Goal: Transaction & Acquisition: Book appointment/travel/reservation

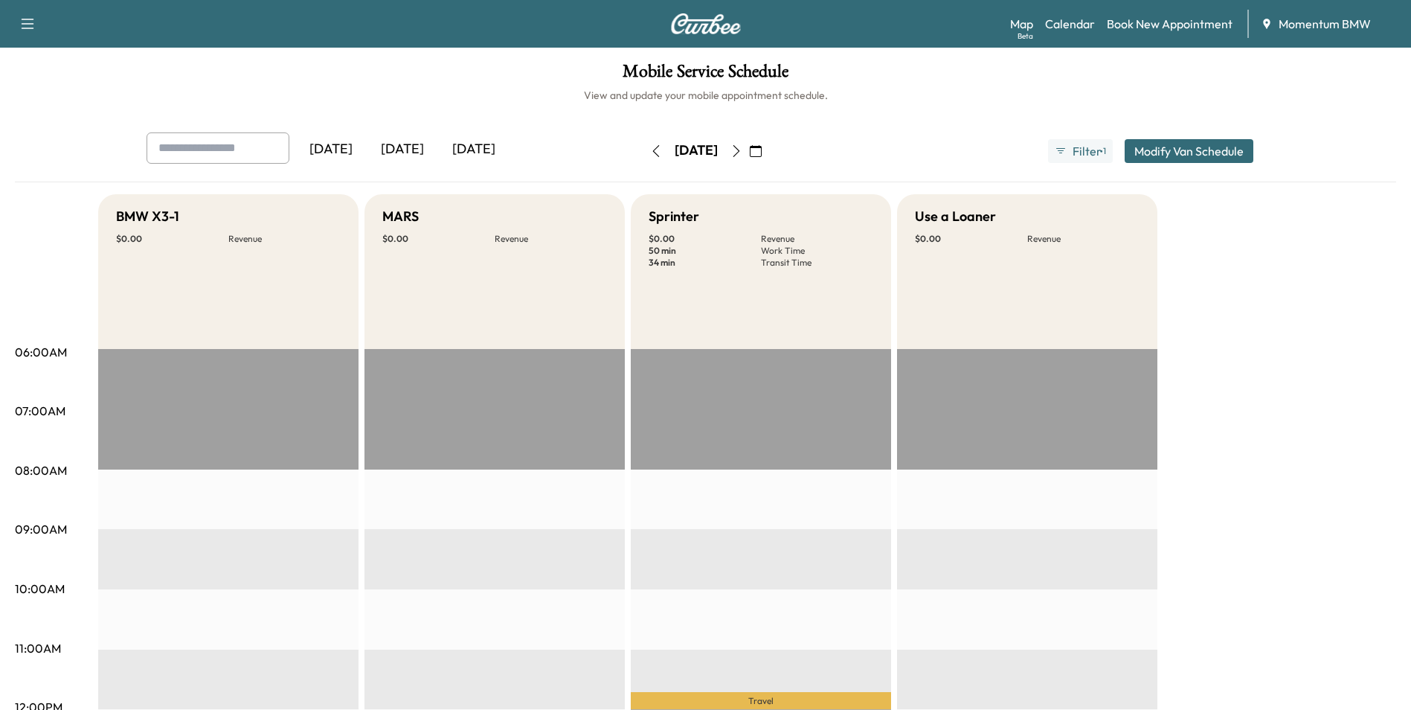
click at [650, 153] on icon "button" at bounding box center [656, 151] width 12 height 12
click at [762, 152] on icon "button" at bounding box center [756, 151] width 12 height 12
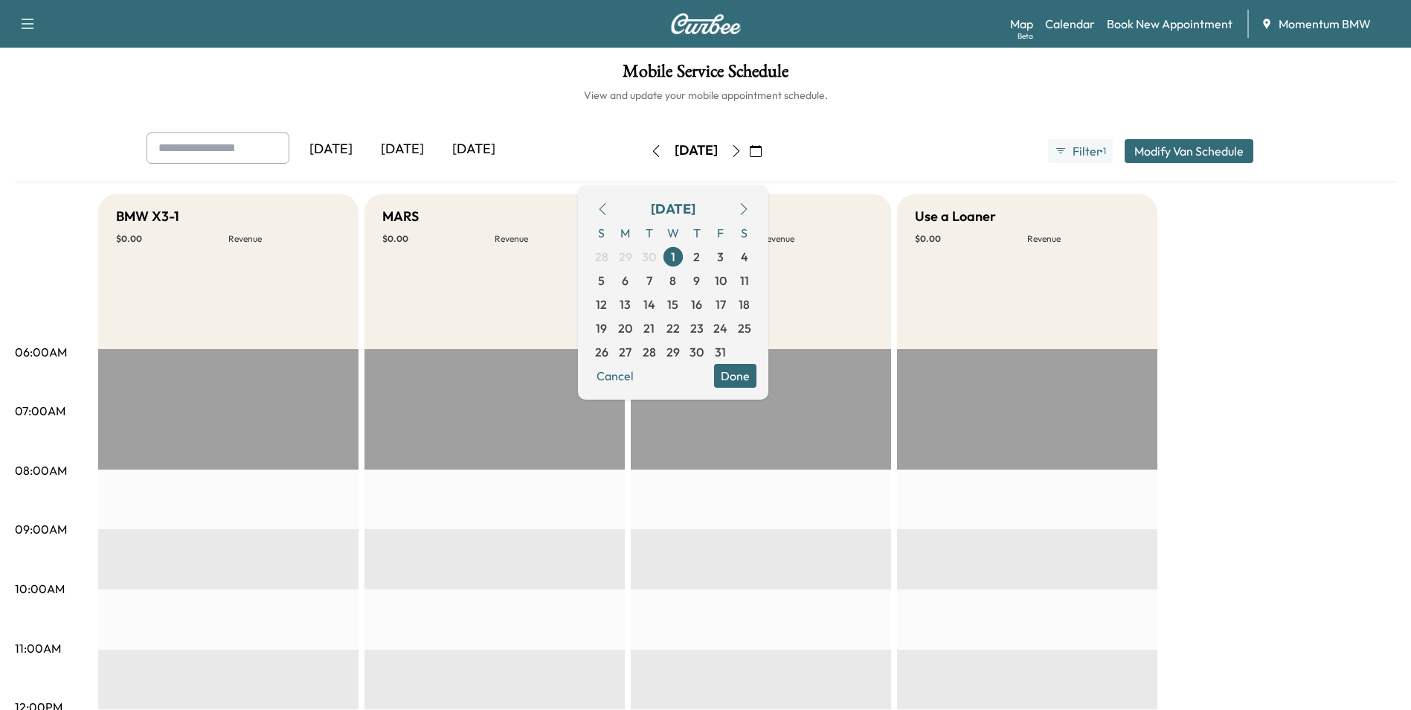
click at [609, 212] on icon "button" at bounding box center [603, 209] width 12 height 12
click at [679, 274] on span "10" at bounding box center [673, 281] width 12 height 18
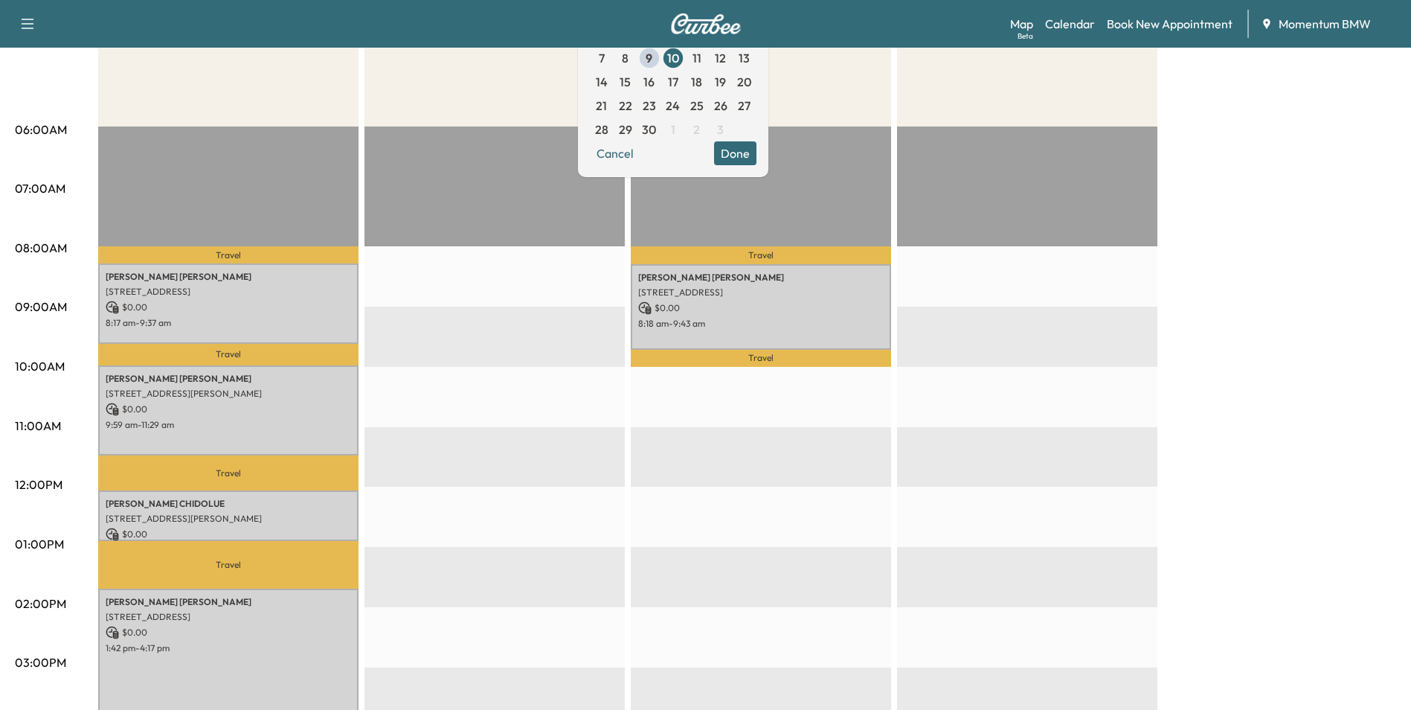
scroll to position [223, 0]
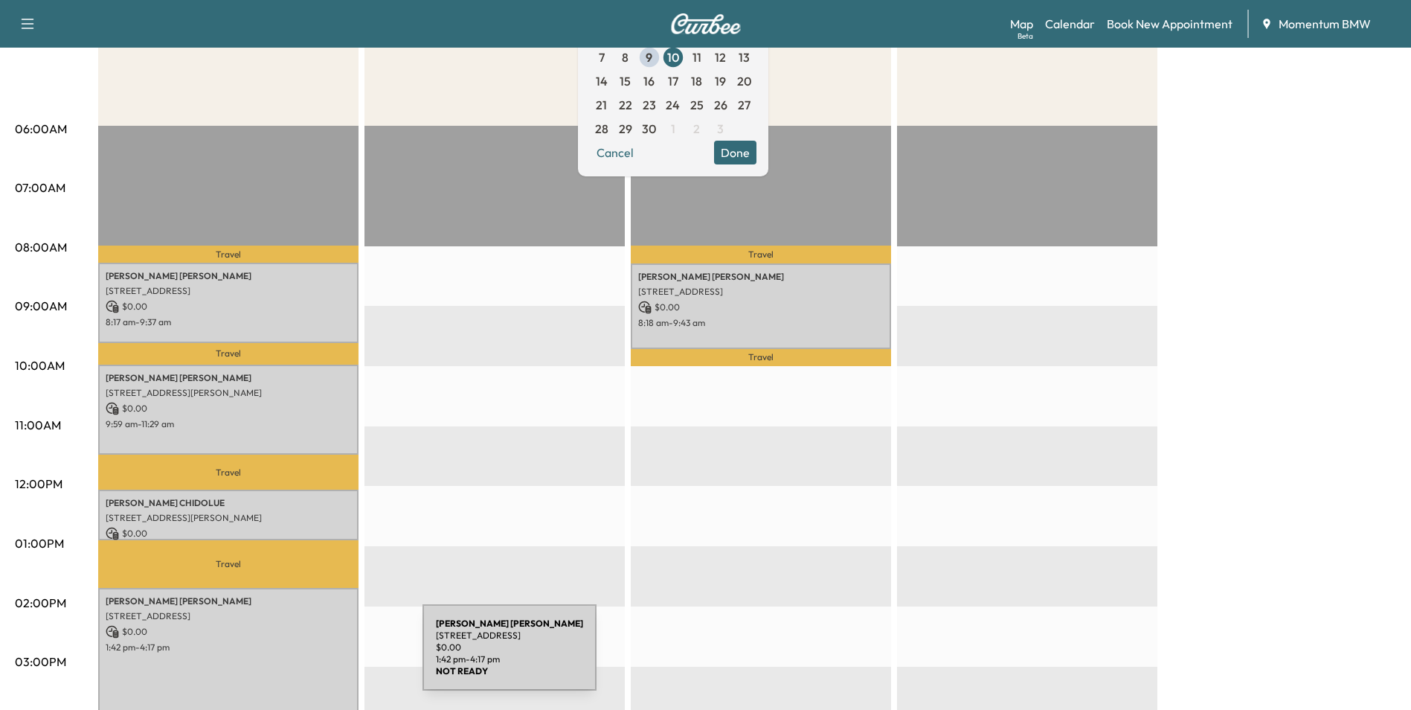
click at [311, 656] on div "[PERSON_NAME] [STREET_ADDRESS] $ 0.00 1:42 pm - 4:17 pm" at bounding box center [228, 666] width 260 height 156
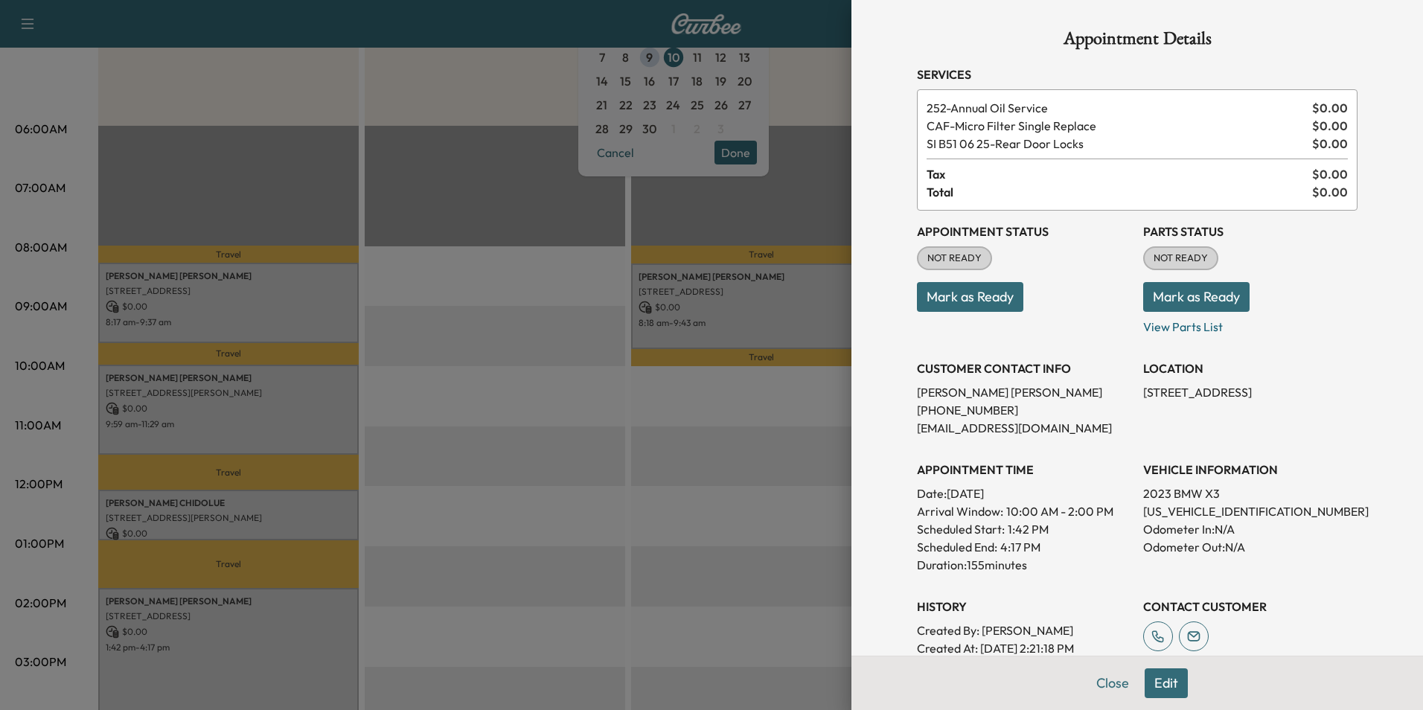
click at [324, 518] on div at bounding box center [711, 355] width 1423 height 710
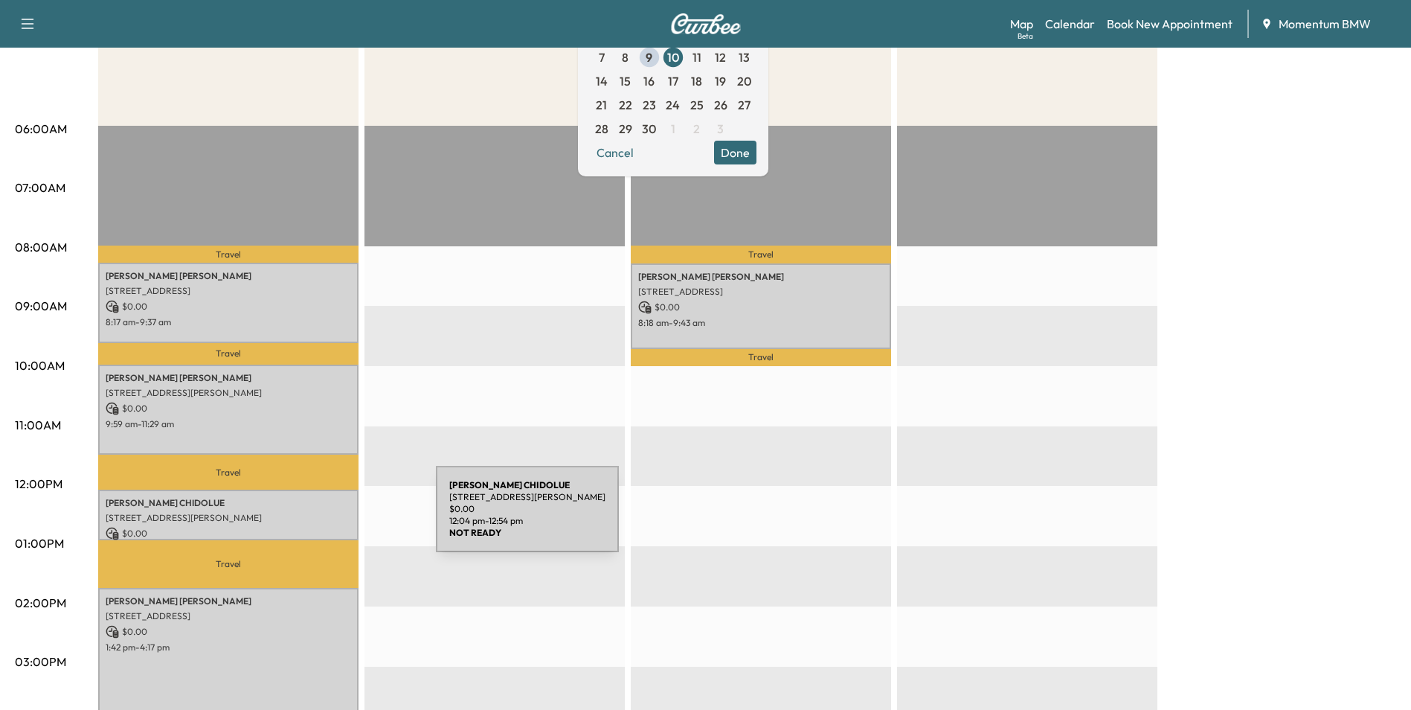
click at [324, 518] on p "[STREET_ADDRESS][PERSON_NAME]" at bounding box center [229, 518] width 246 height 12
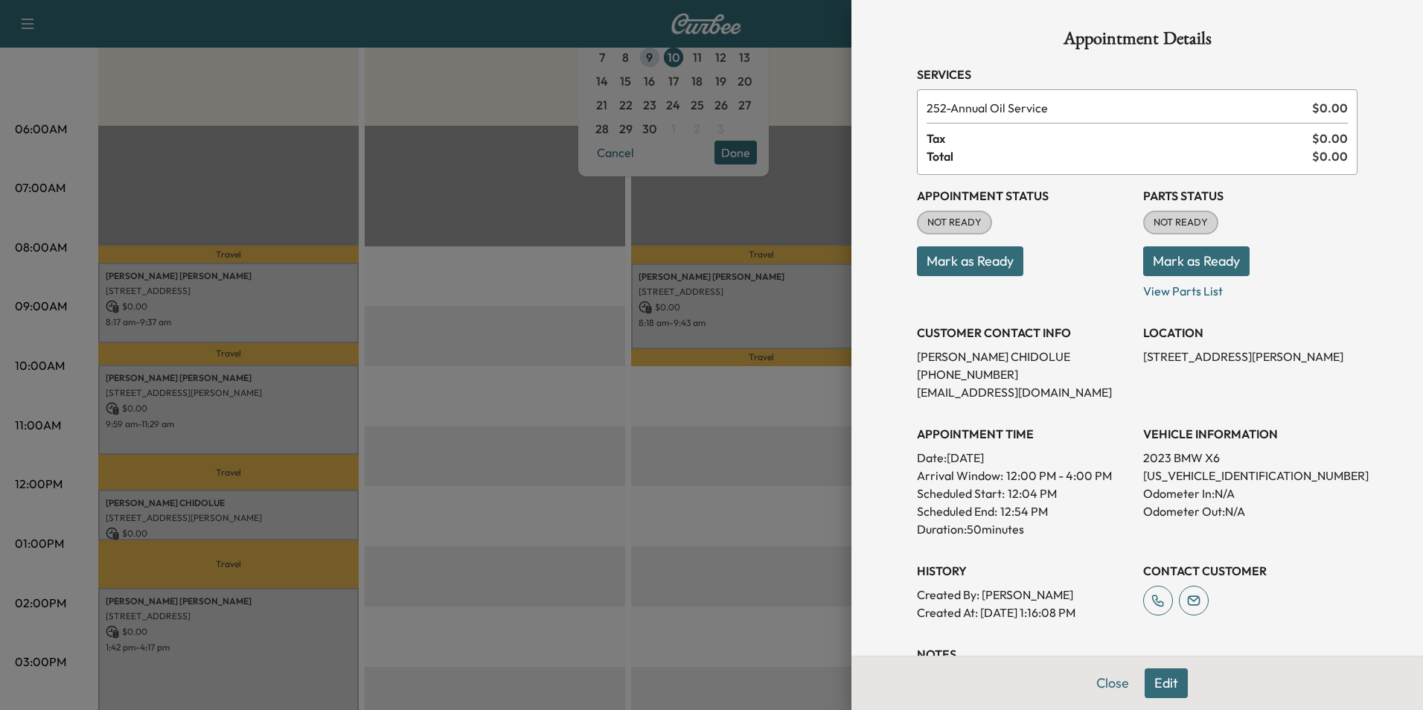
click at [327, 404] on div at bounding box center [711, 355] width 1423 height 710
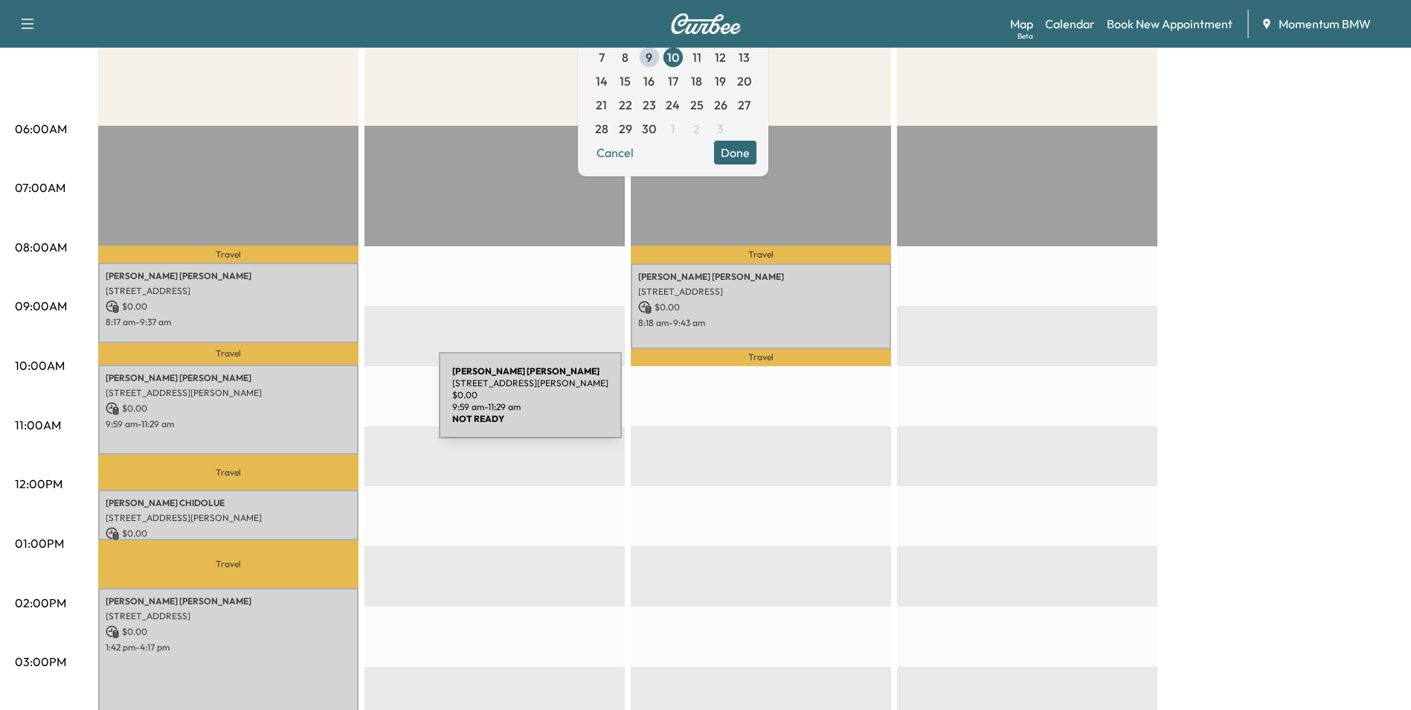
click at [327, 404] on p "$ 0.00" at bounding box center [229, 408] width 246 height 13
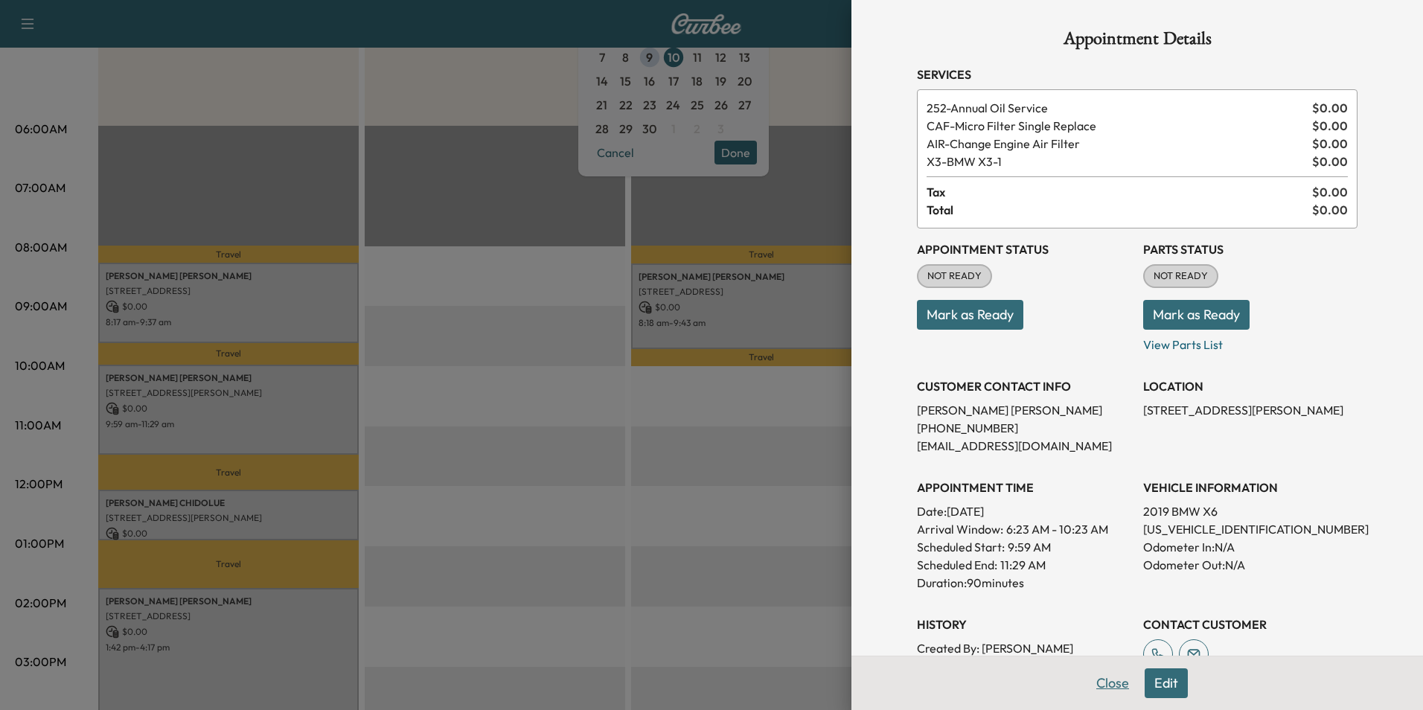
click at [1092, 679] on button "Close" at bounding box center [1112, 683] width 52 height 30
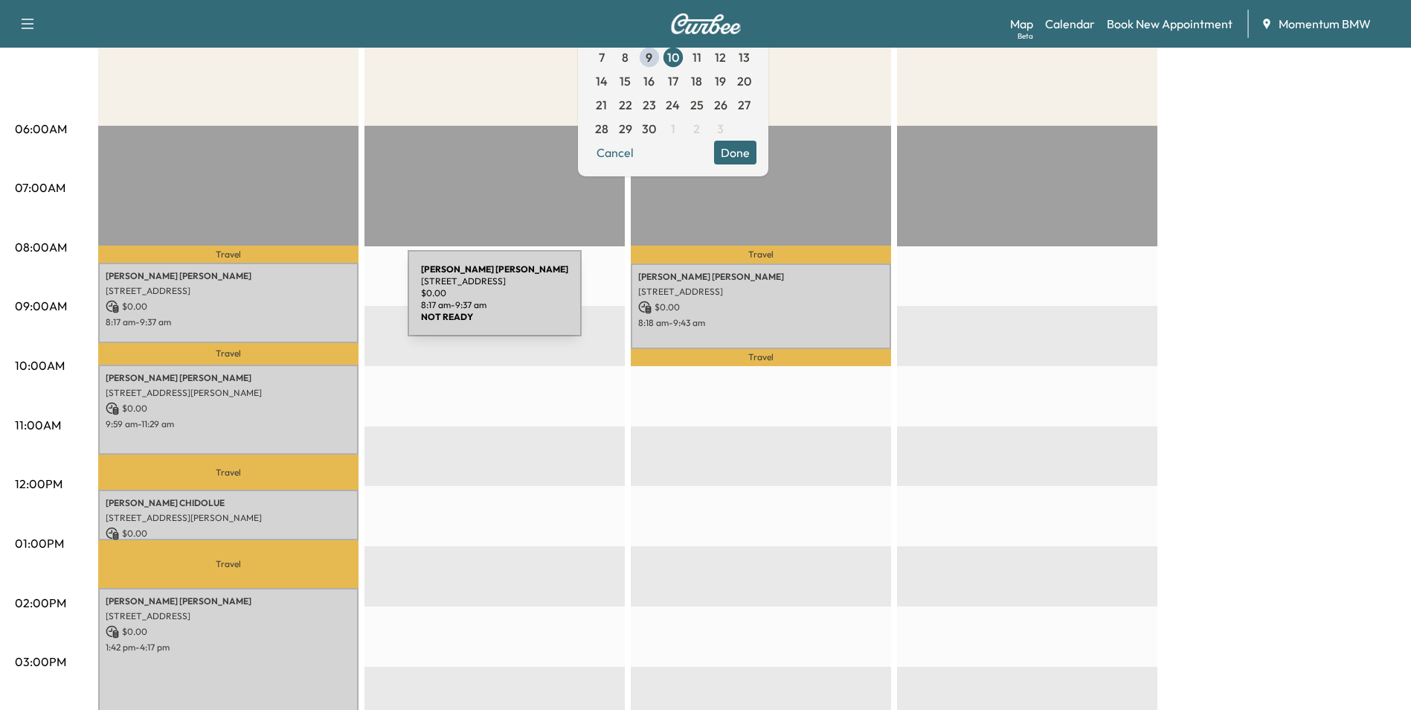
click at [296, 302] on p "$ 0.00" at bounding box center [229, 306] width 246 height 13
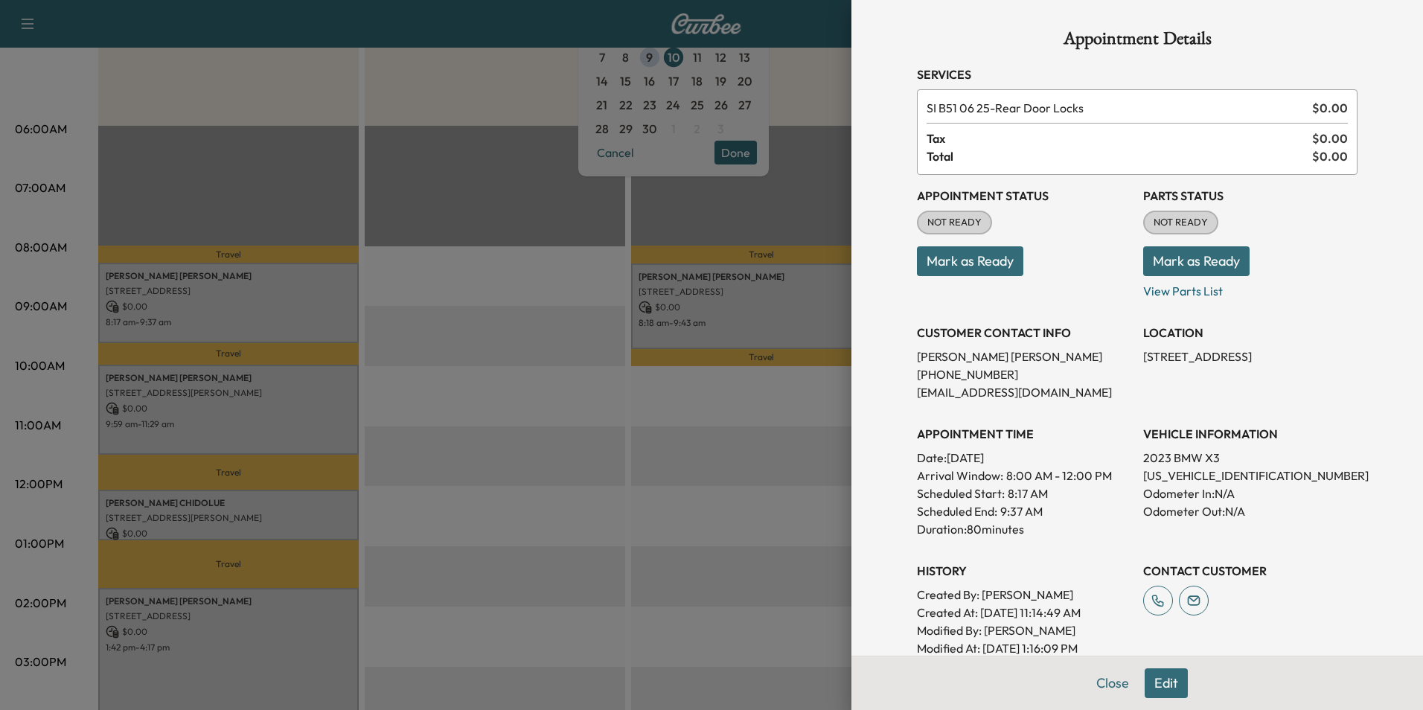
click at [304, 405] on div at bounding box center [711, 355] width 1423 height 710
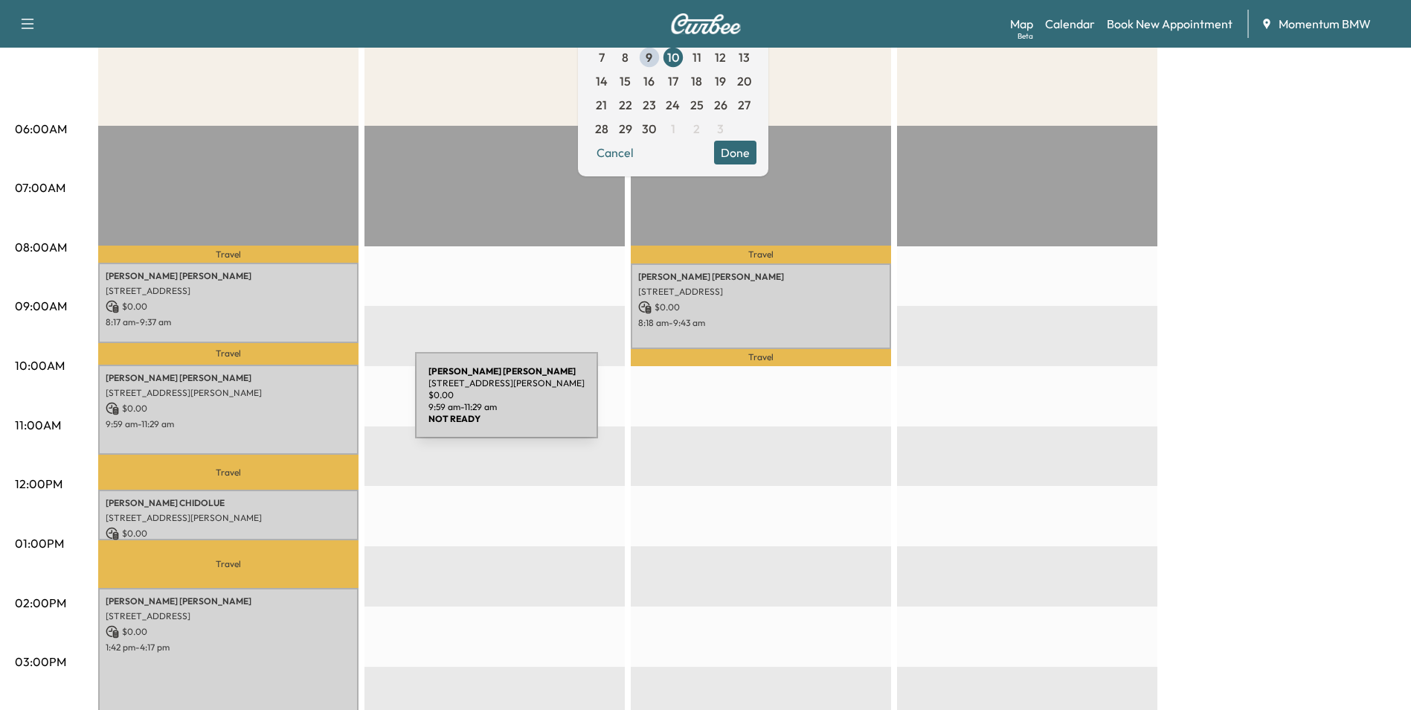
click at [304, 404] on p "$ 0.00" at bounding box center [229, 408] width 246 height 13
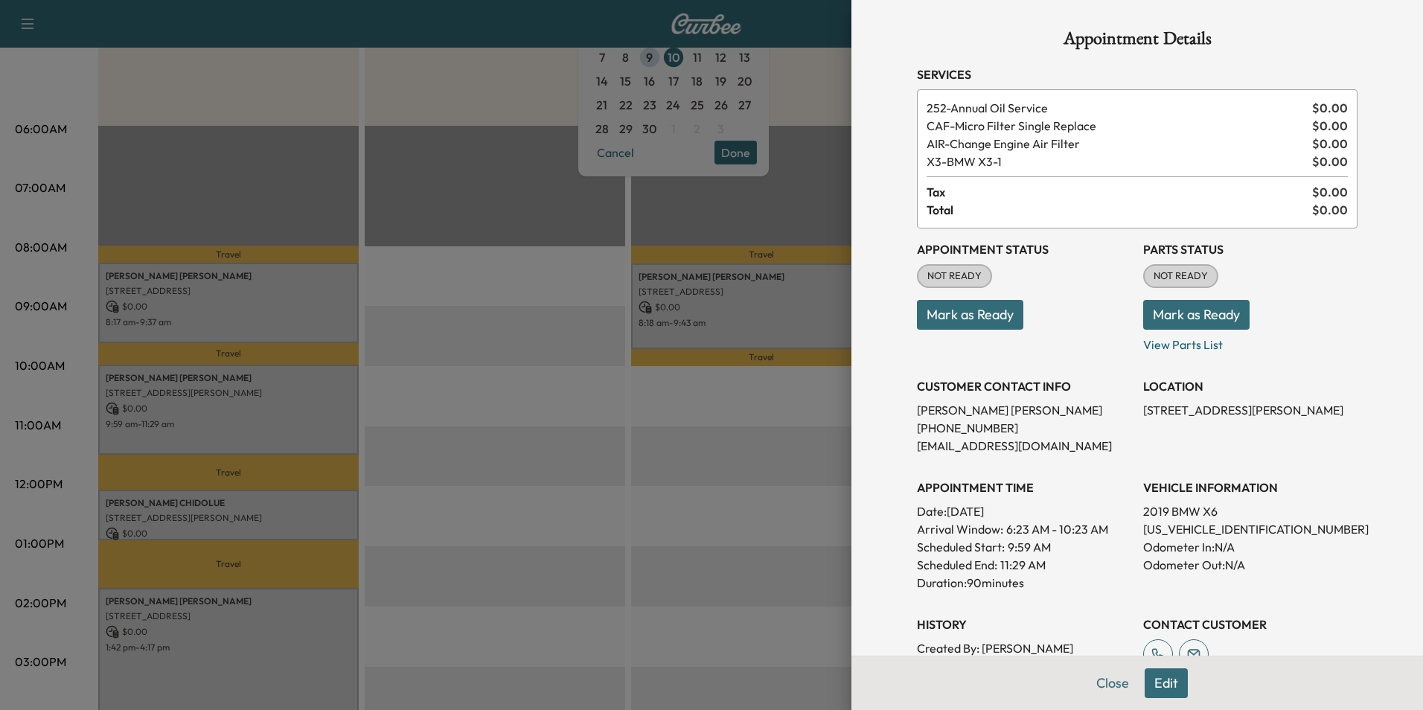
click at [1154, 681] on button "Edit" at bounding box center [1165, 683] width 43 height 30
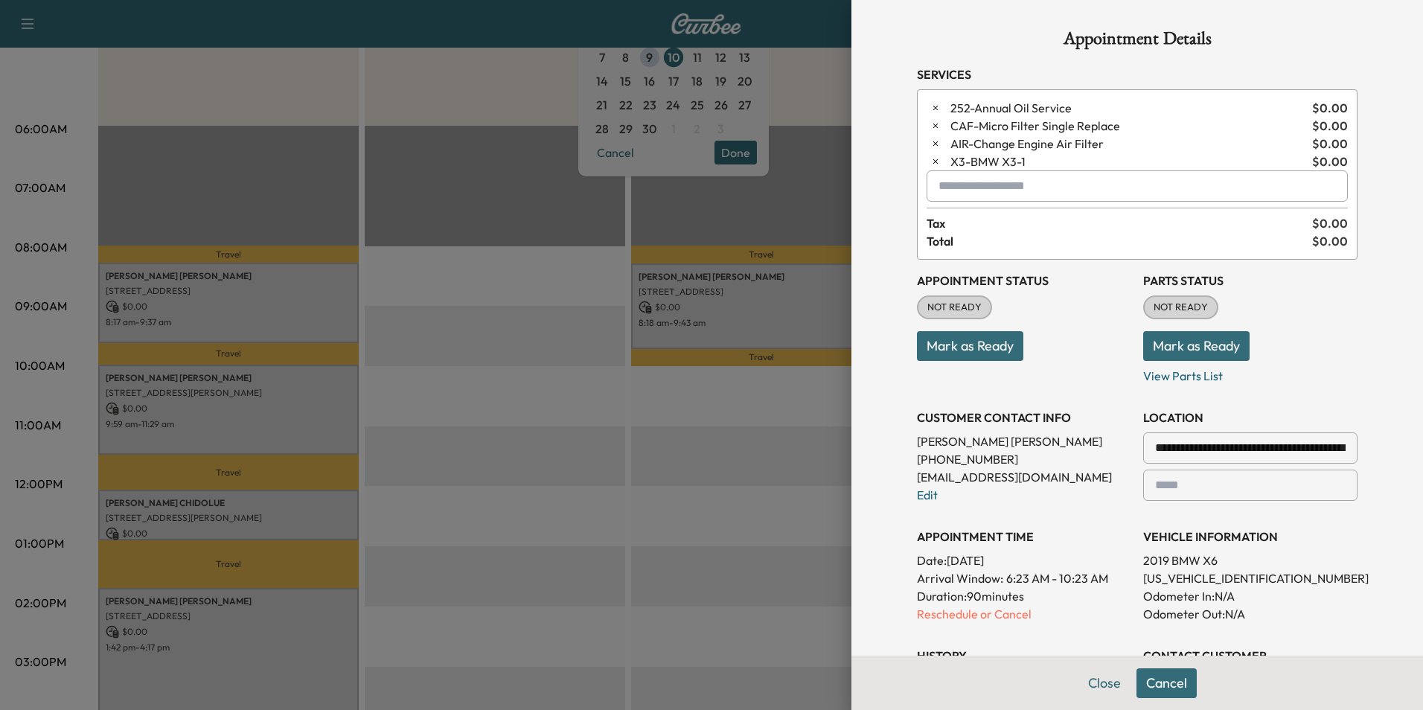
click at [944, 192] on input "text" at bounding box center [1136, 185] width 421 height 31
type input "********"
click at [1089, 681] on button "Close" at bounding box center [1104, 683] width 52 height 30
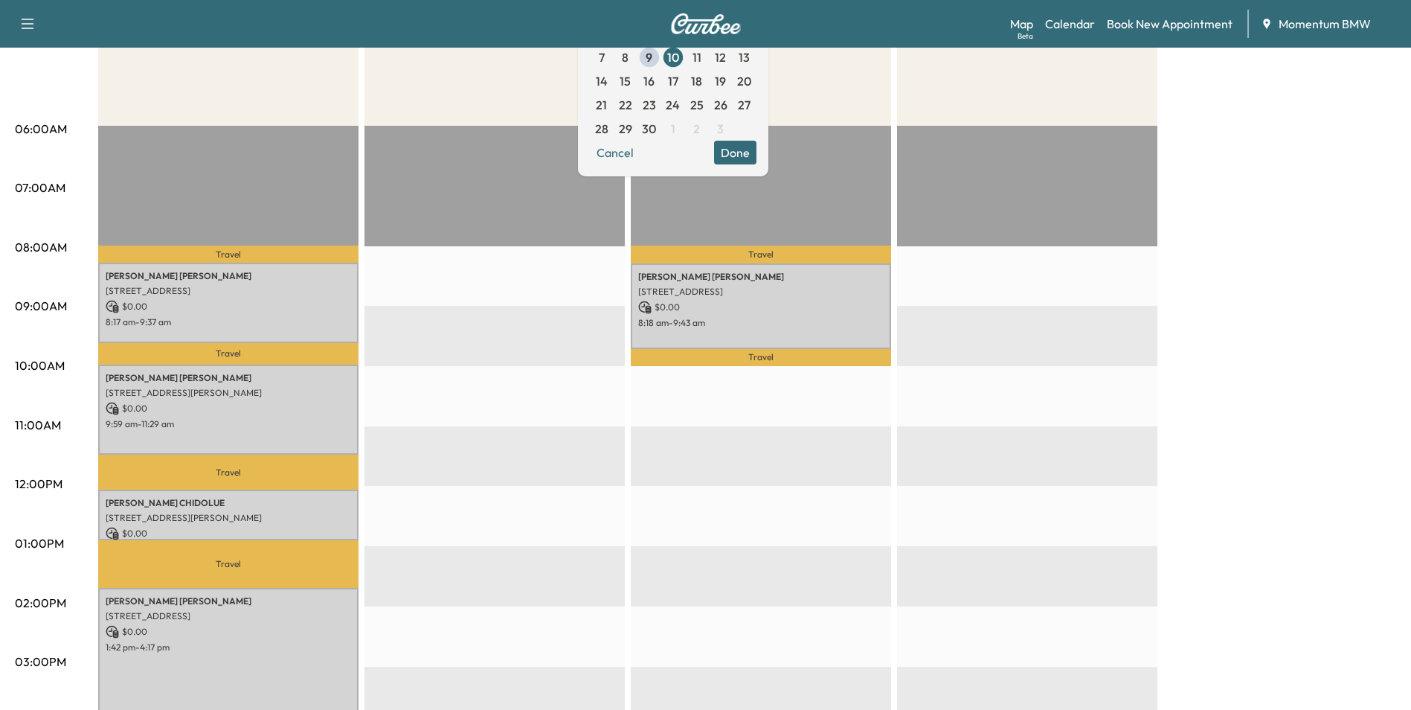
scroll to position [0, 0]
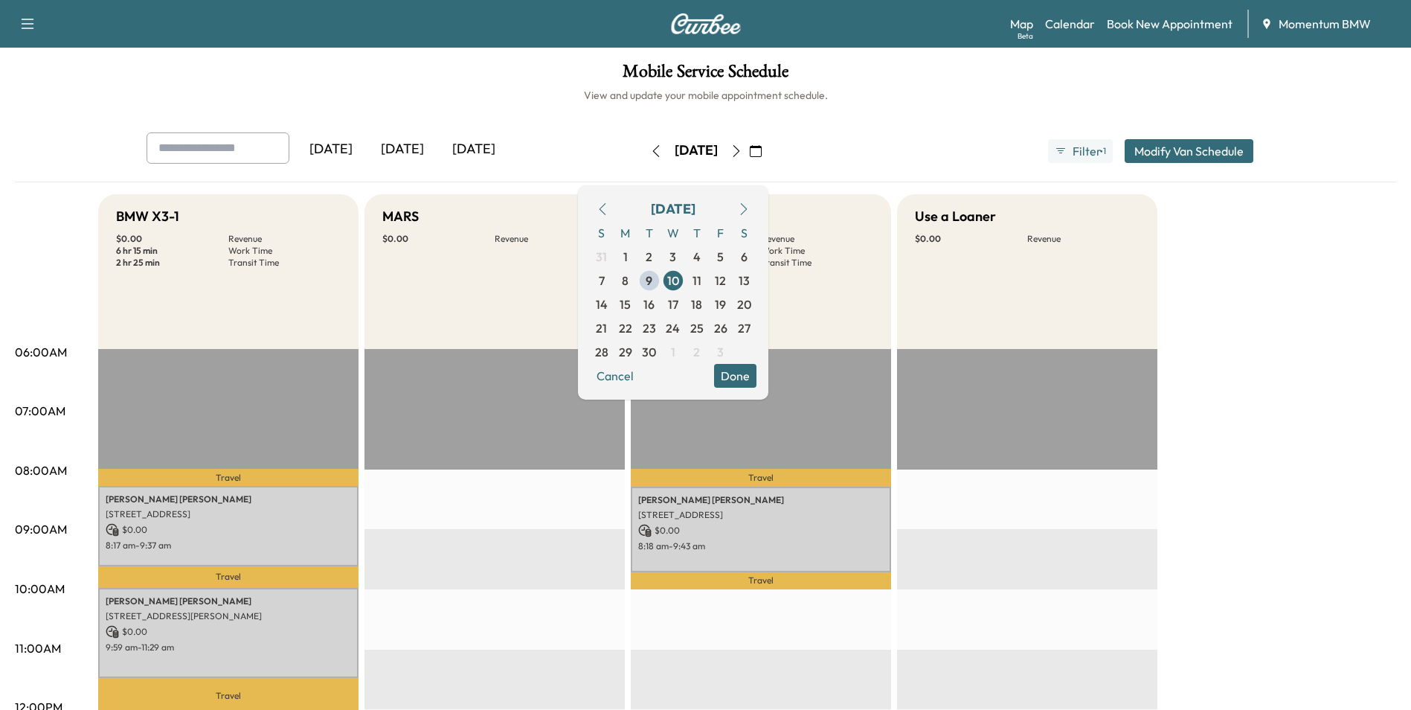
click at [757, 373] on button "Done" at bounding box center [735, 376] width 42 height 24
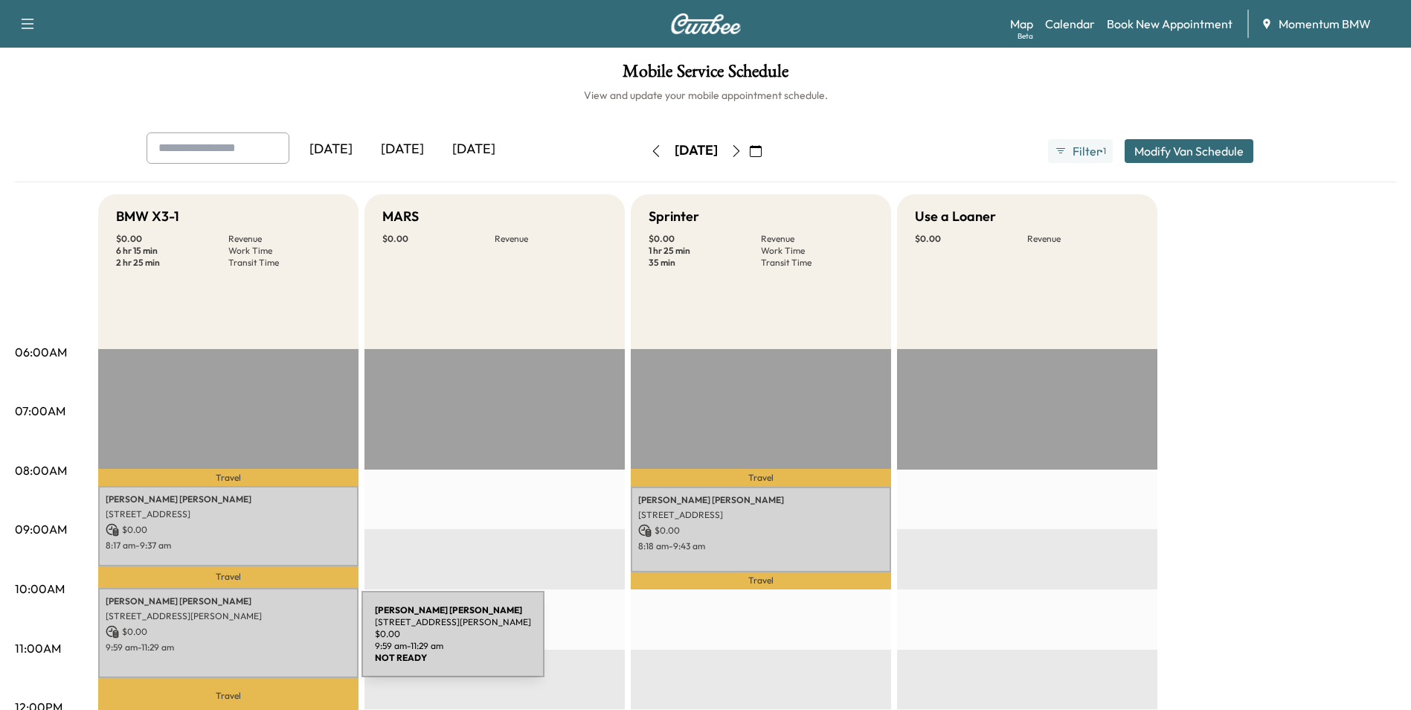
click at [254, 641] on p "9:59 am - 11:29 am" at bounding box center [229, 647] width 246 height 12
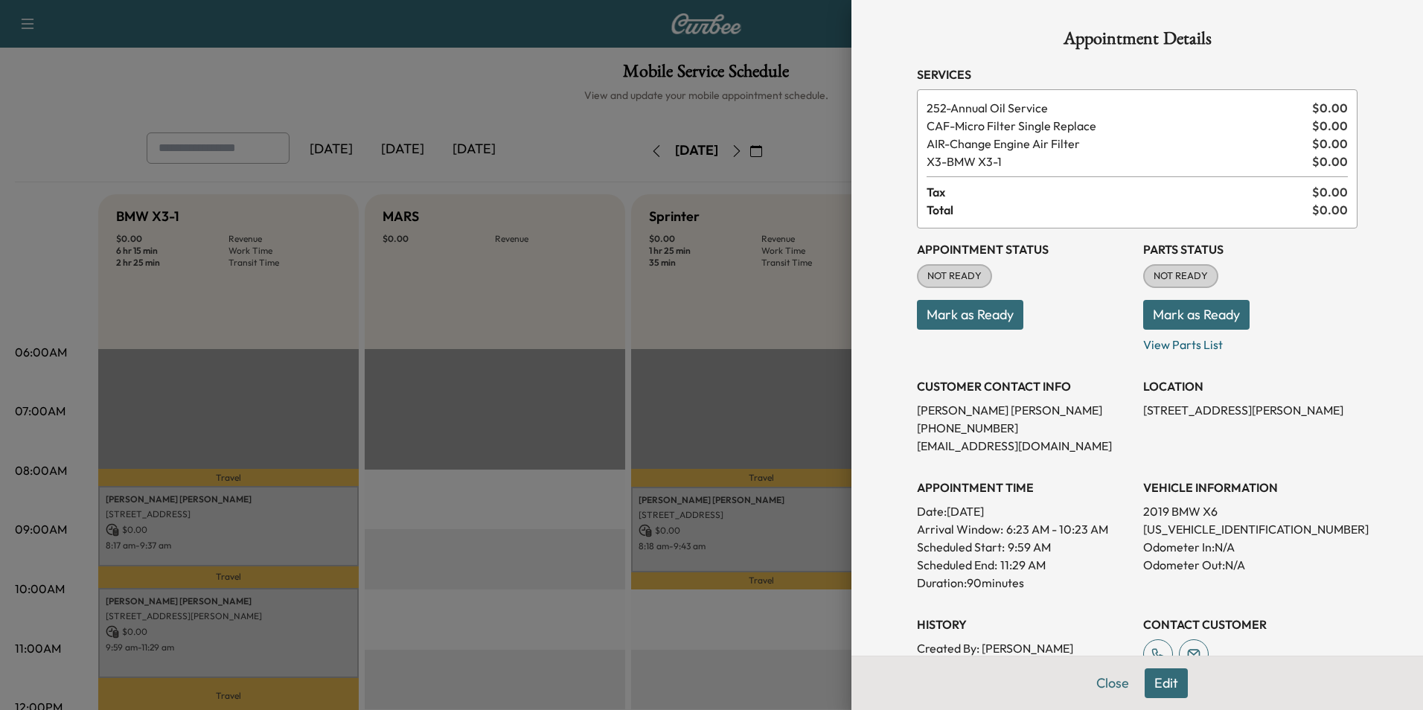
click at [1156, 688] on button "Edit" at bounding box center [1165, 683] width 43 height 30
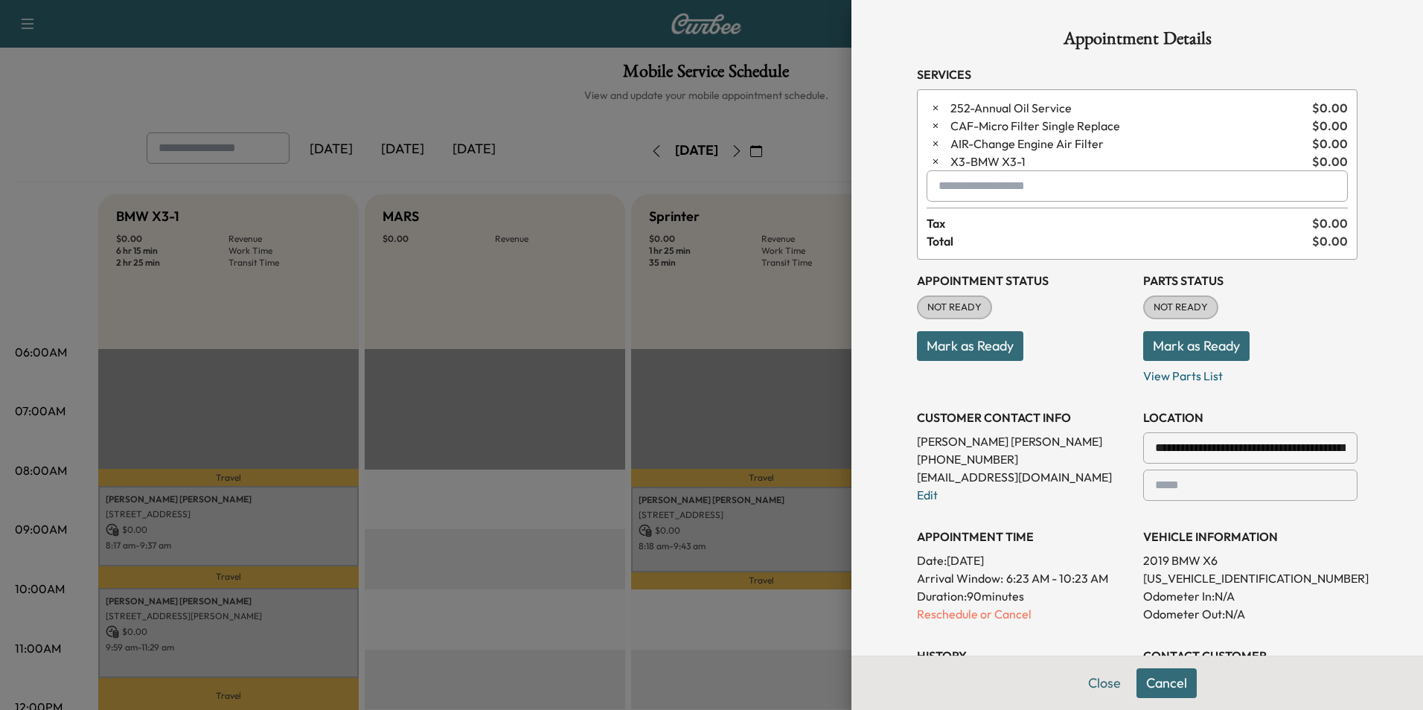
click at [1007, 187] on input "text" at bounding box center [1136, 185] width 421 height 31
type input "********"
click at [930, 161] on icon "button" at bounding box center [935, 161] width 10 height 10
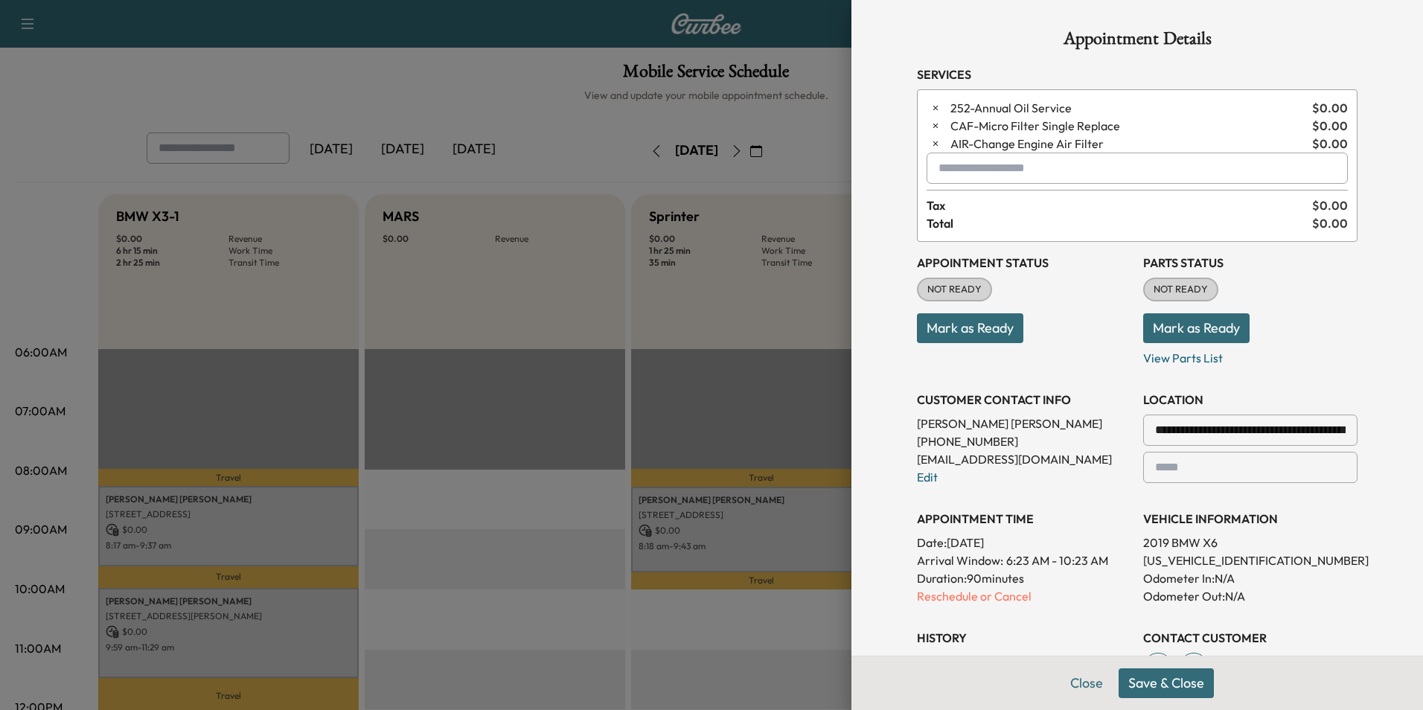
click at [1001, 176] on input "text" at bounding box center [1136, 168] width 421 height 31
click at [969, 198] on p "SPRINTER - Sprinter" at bounding box center [1084, 206] width 324 height 21
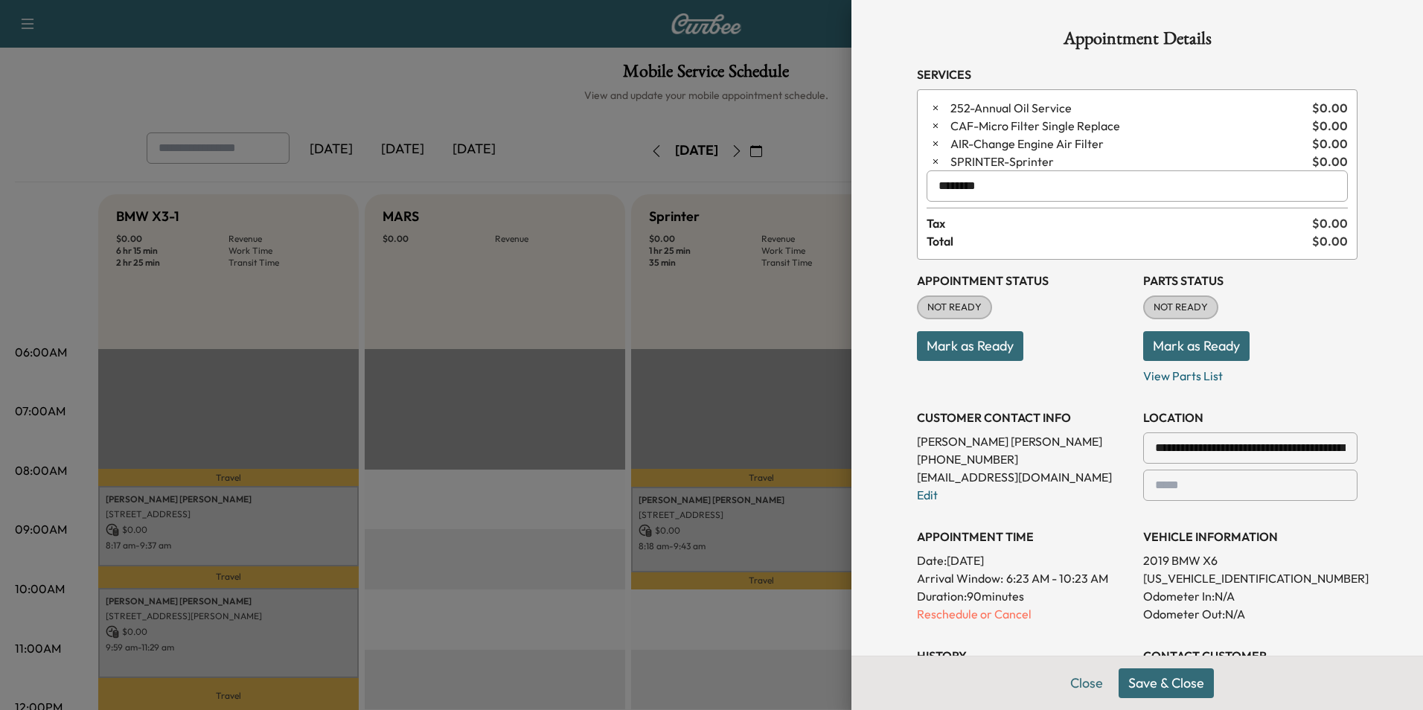
type input "********"
click at [1153, 691] on button "Save & Close" at bounding box center [1165, 683] width 95 height 30
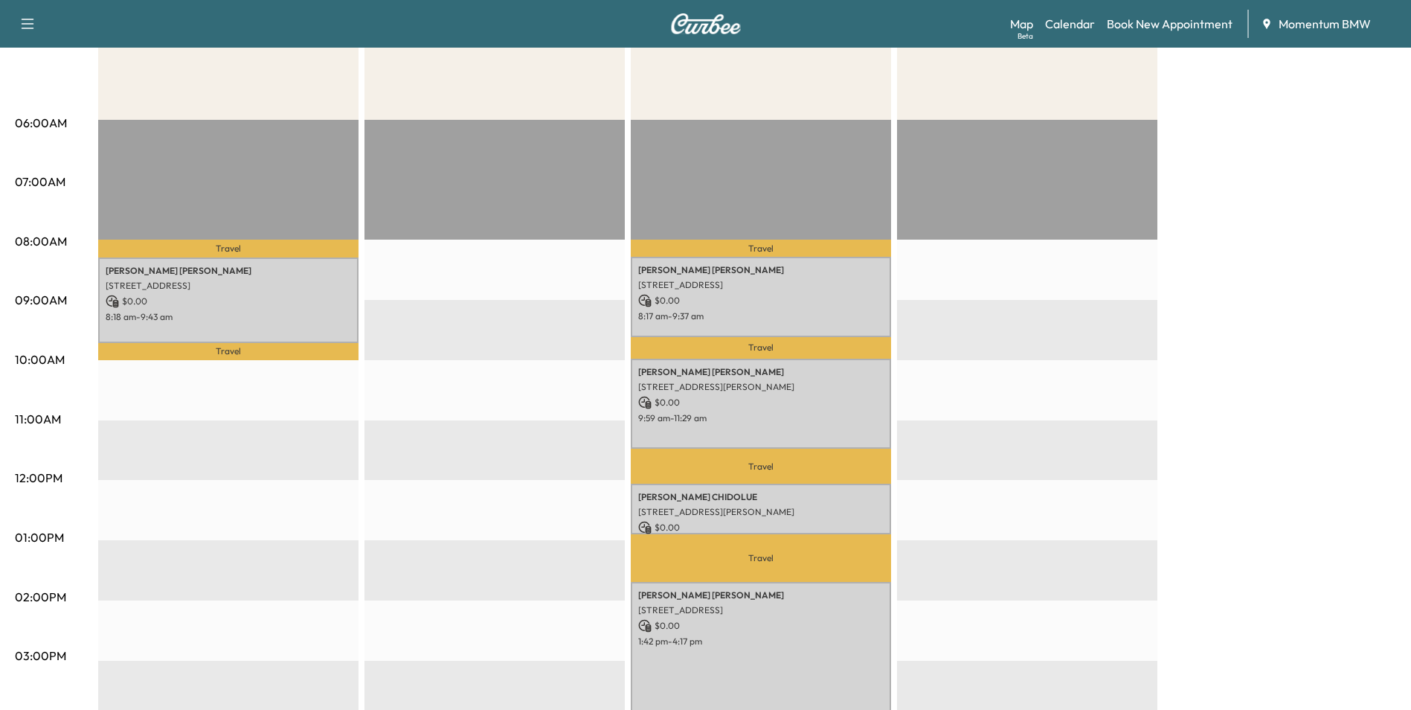
scroll to position [223, 0]
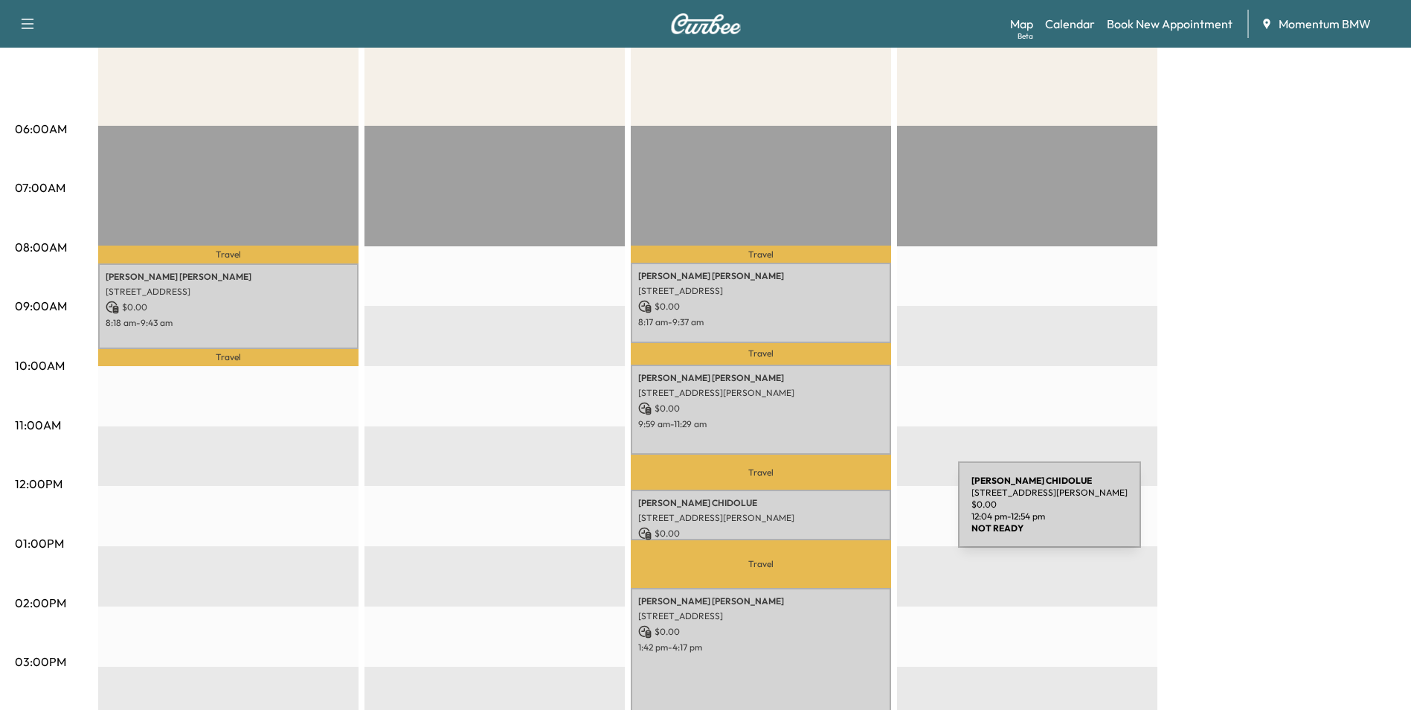
click at [847, 513] on p "[STREET_ADDRESS][PERSON_NAME]" at bounding box center [761, 518] width 246 height 12
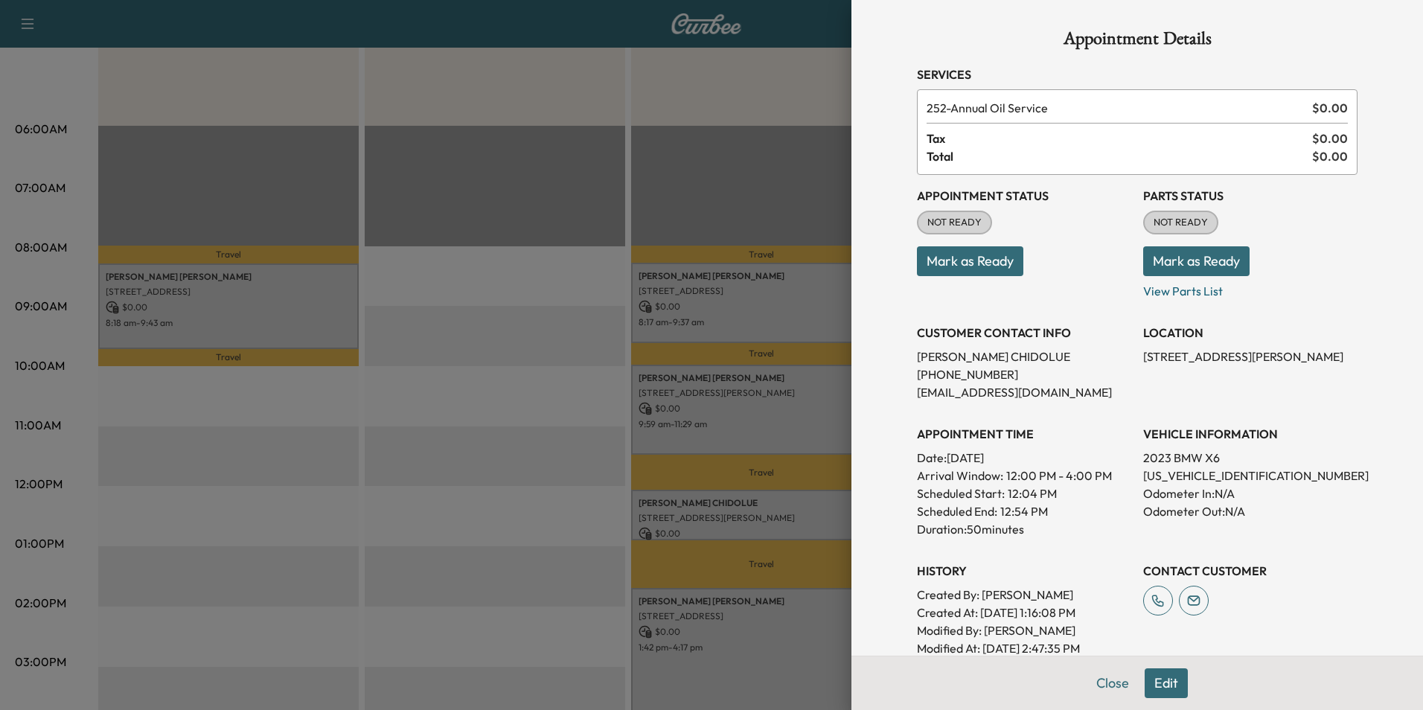
click at [1164, 682] on button "Edit" at bounding box center [1165, 683] width 43 height 30
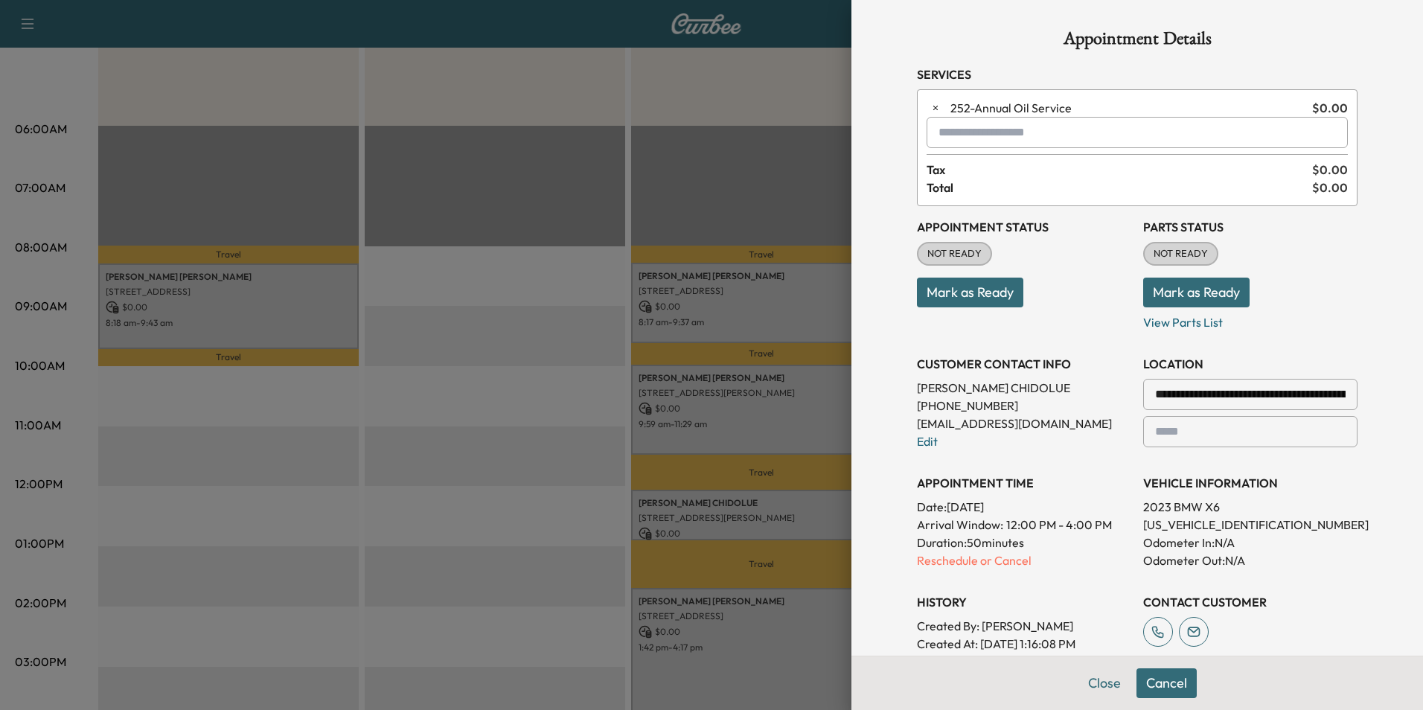
click at [951, 137] on input "text" at bounding box center [1136, 132] width 421 height 31
click at [978, 171] on p "X3 - BMW X3-1" at bounding box center [1084, 171] width 324 height 21
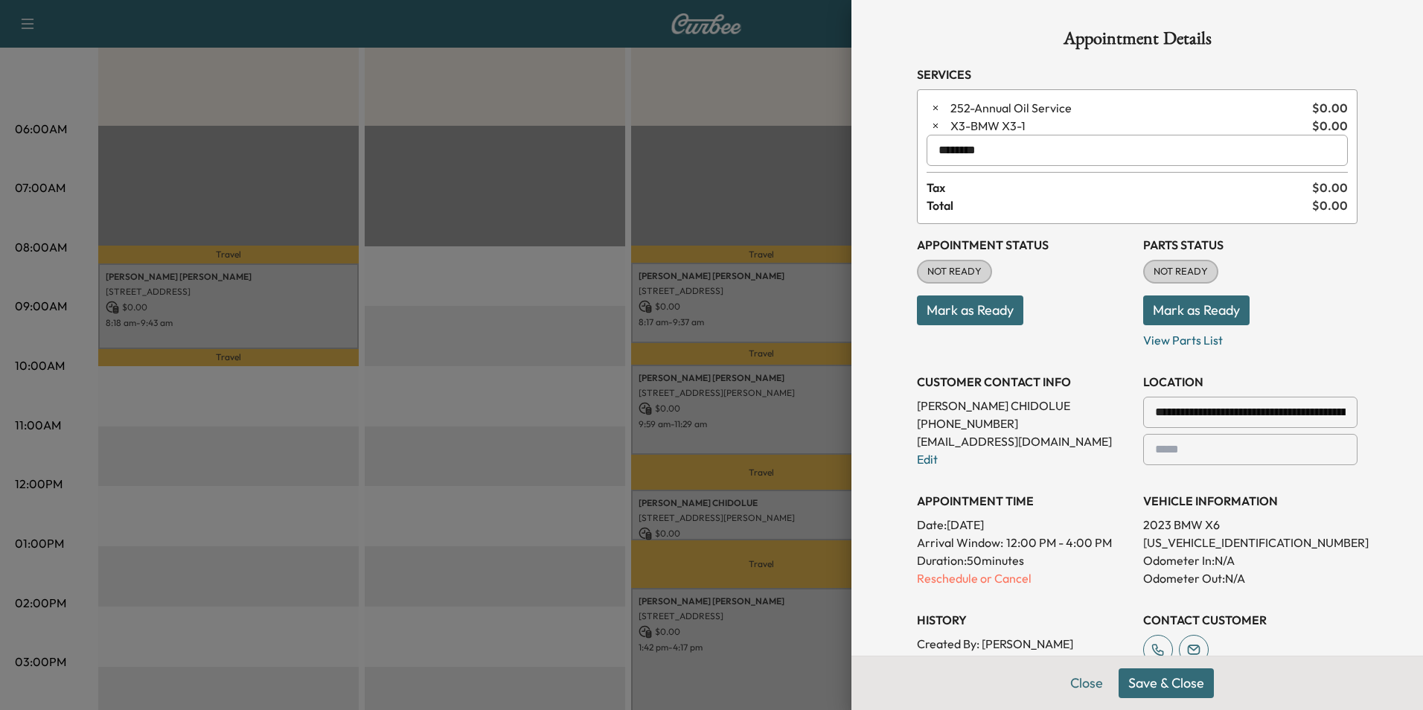
type input "********"
click at [1176, 685] on button "Save & Close" at bounding box center [1165, 683] width 95 height 30
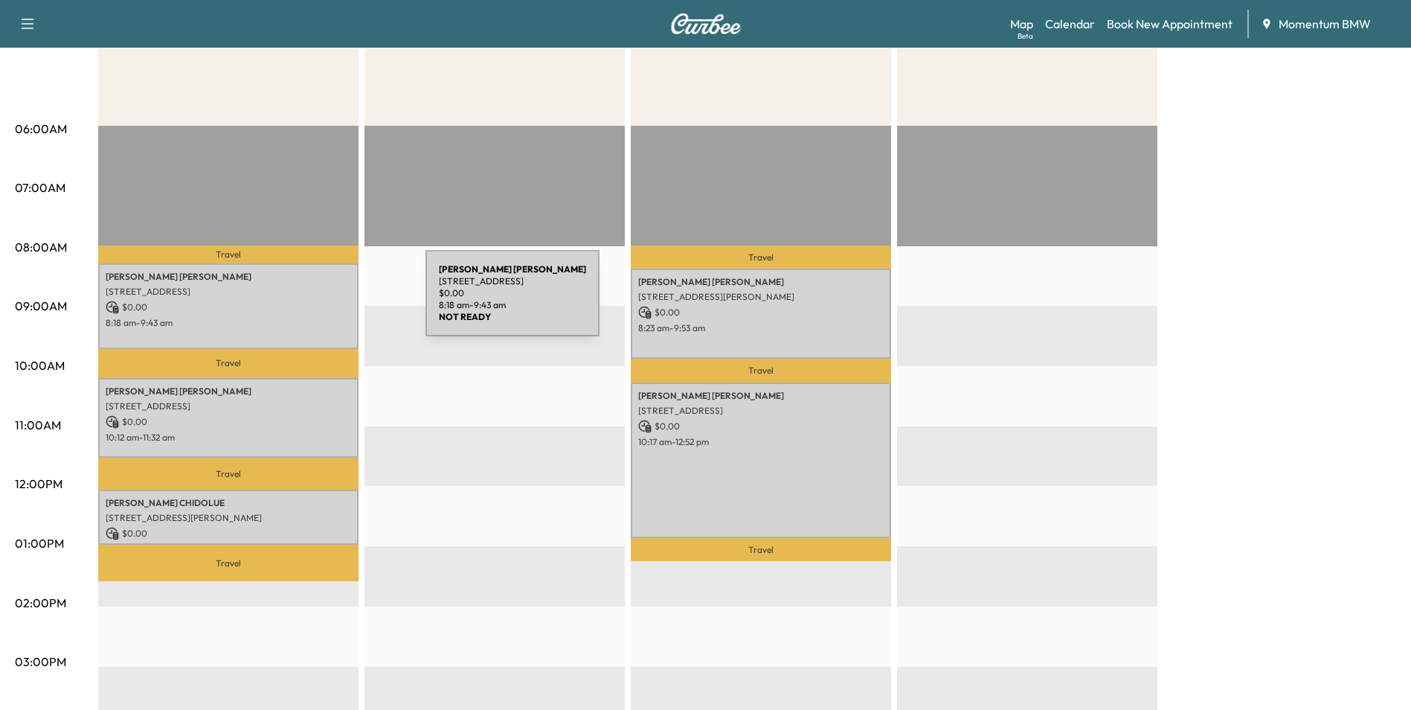
click at [314, 302] on p "$ 0.00" at bounding box center [229, 307] width 246 height 13
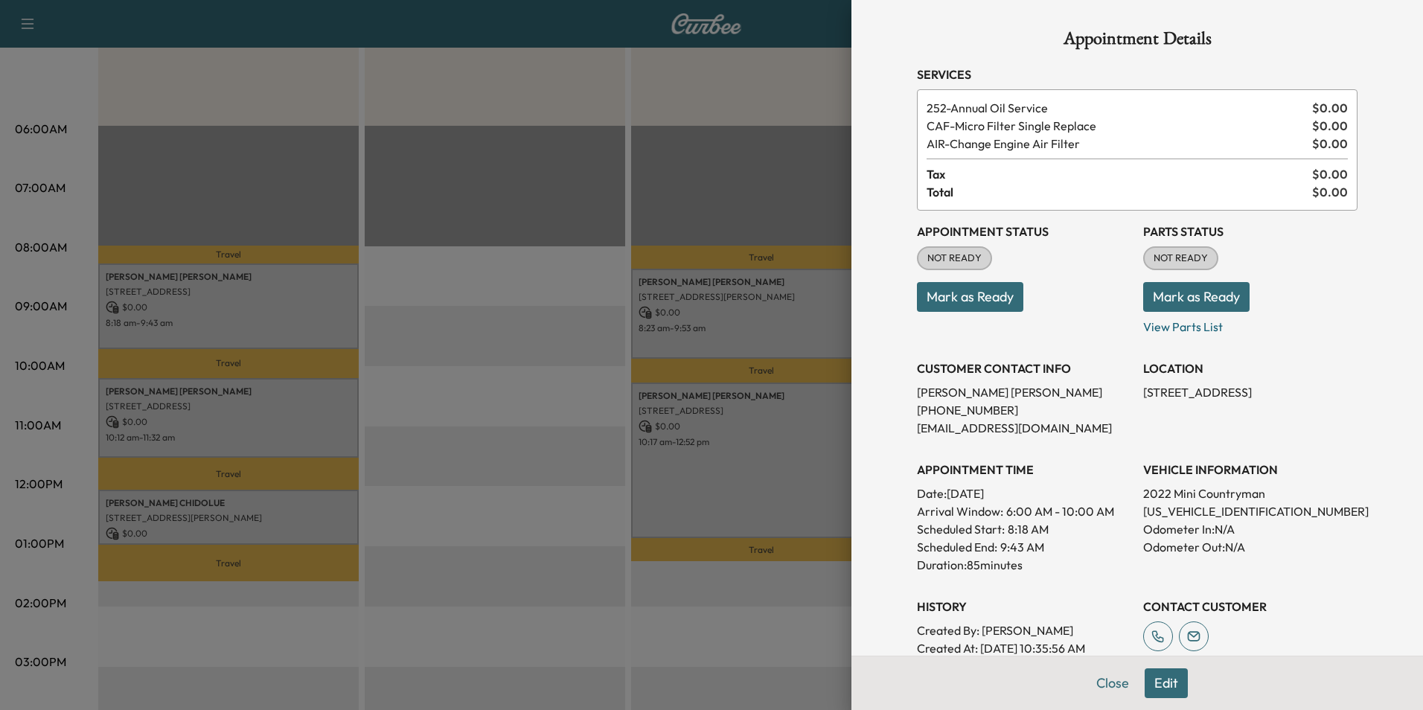
click at [298, 417] on div at bounding box center [711, 355] width 1423 height 710
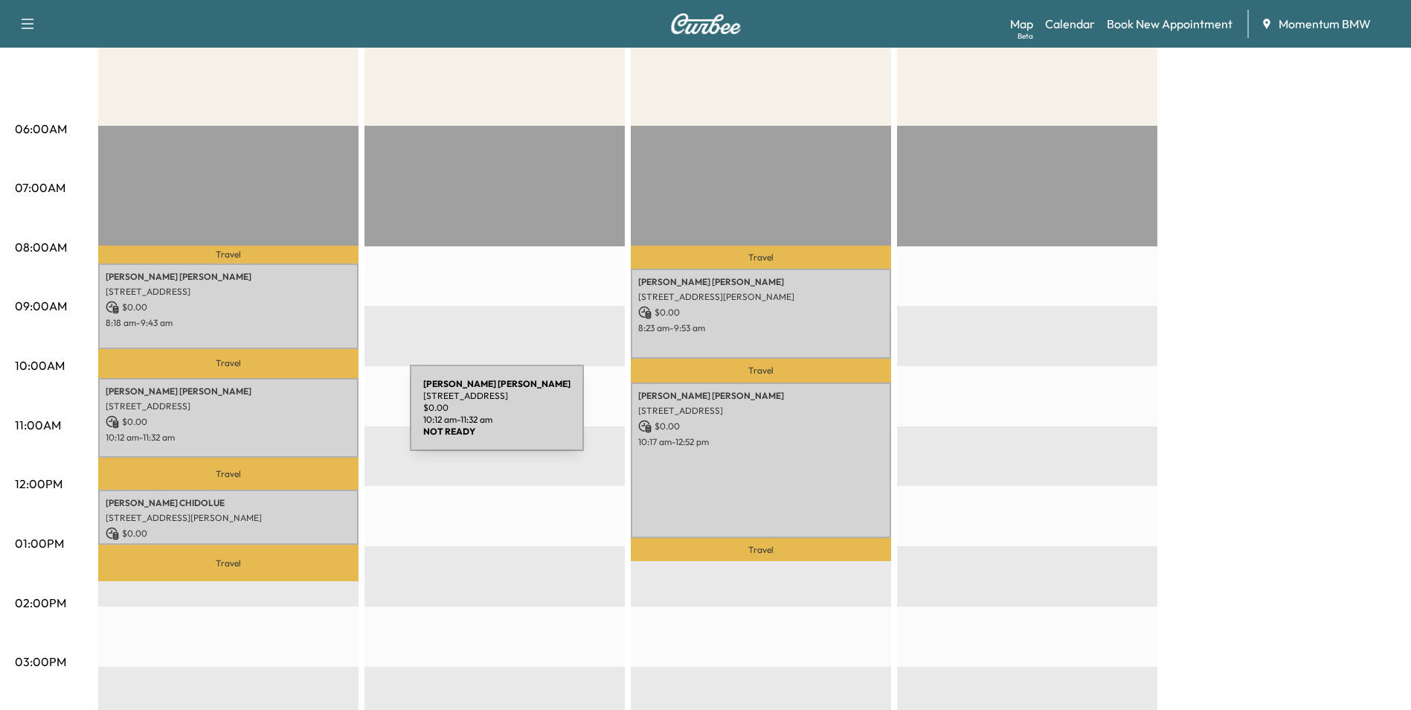
click at [298, 417] on p "$ 0.00" at bounding box center [229, 421] width 246 height 13
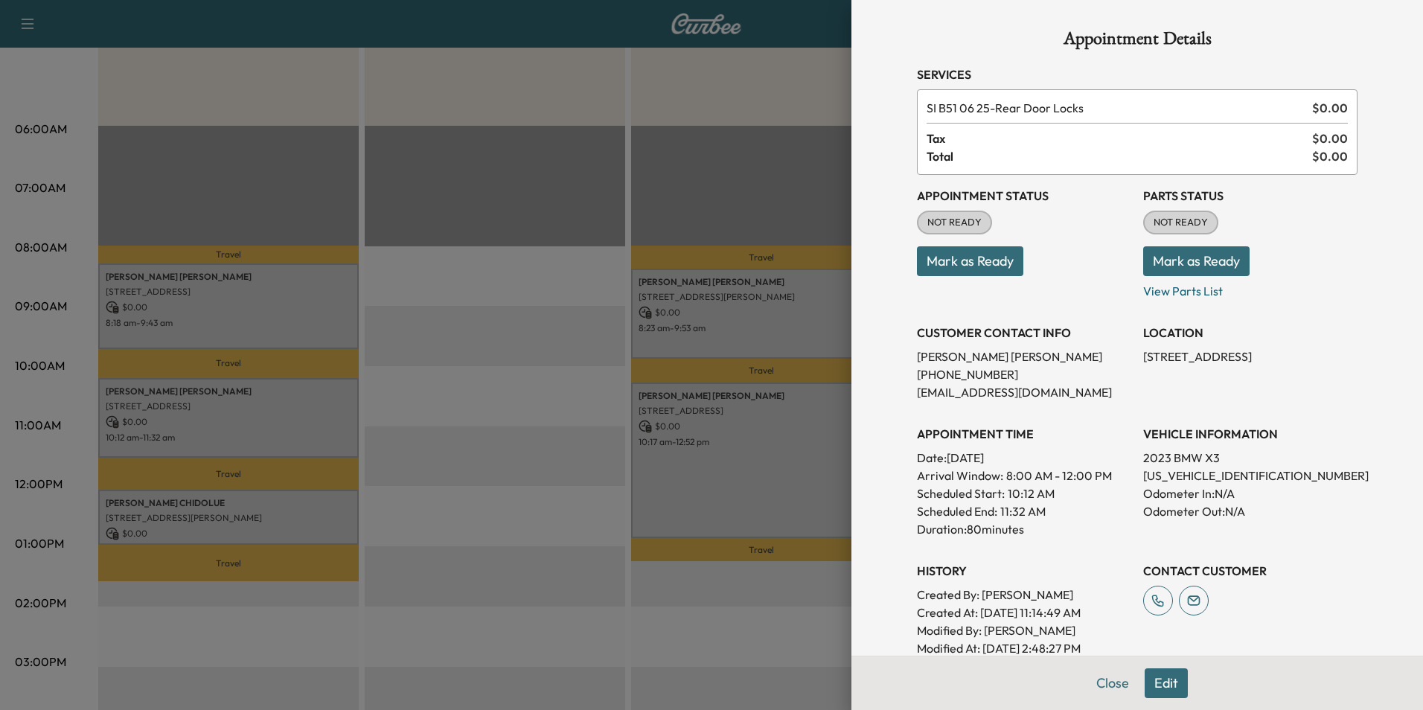
click at [327, 519] on div at bounding box center [711, 355] width 1423 height 710
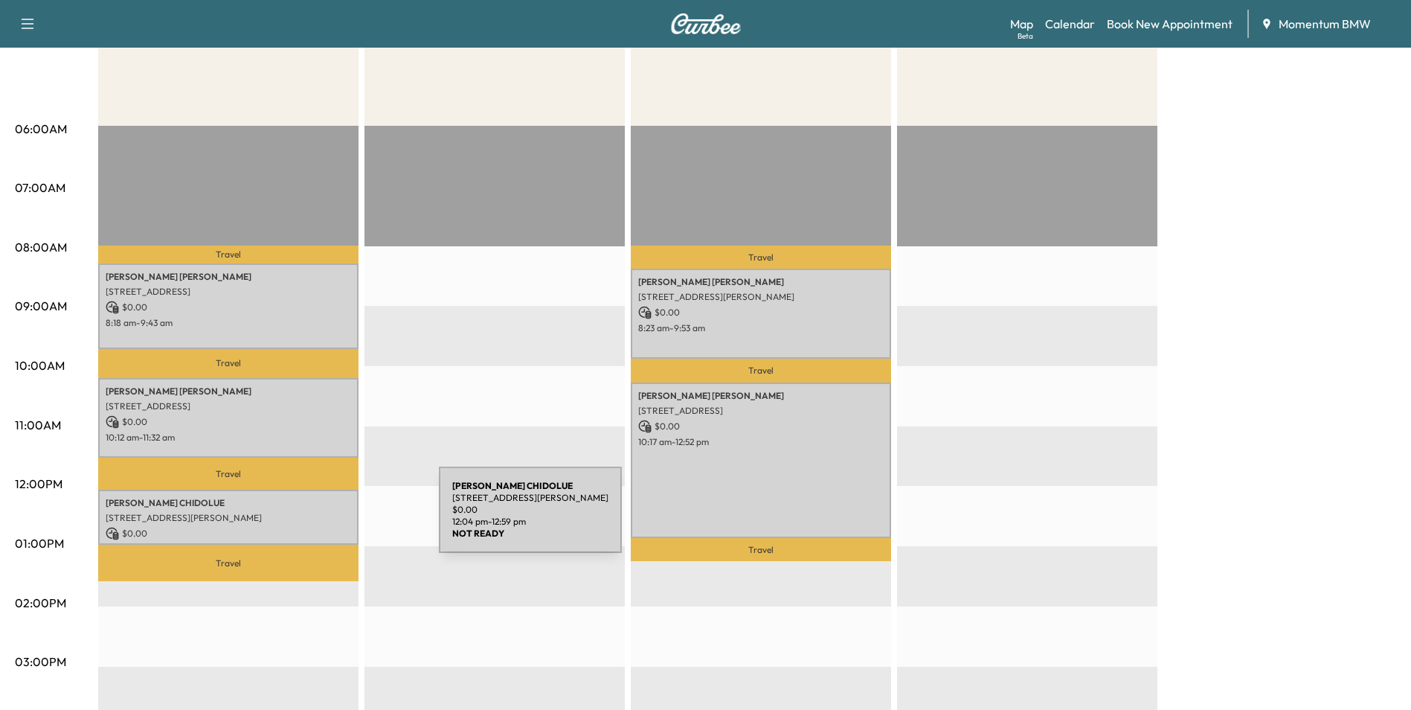
click at [327, 519] on p "[STREET_ADDRESS][PERSON_NAME]" at bounding box center [229, 518] width 246 height 12
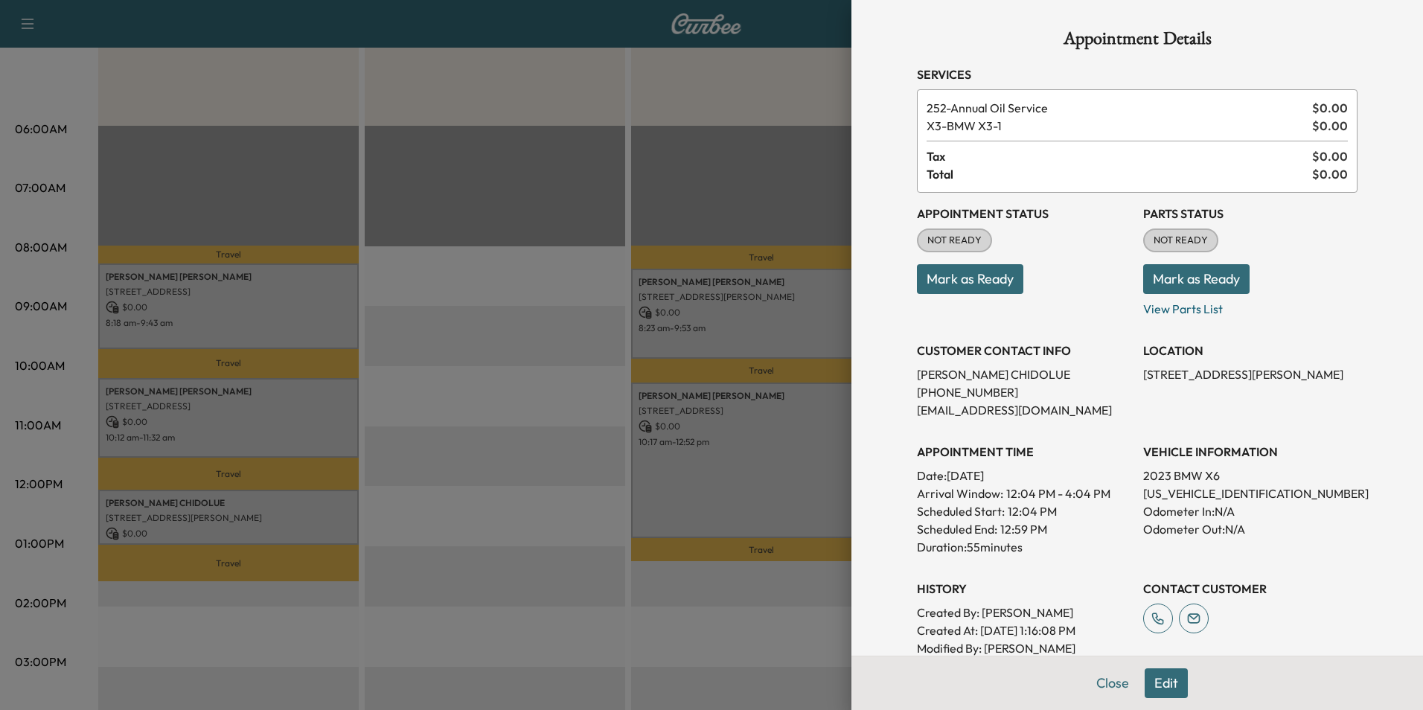
click at [1152, 686] on button "Edit" at bounding box center [1165, 683] width 43 height 30
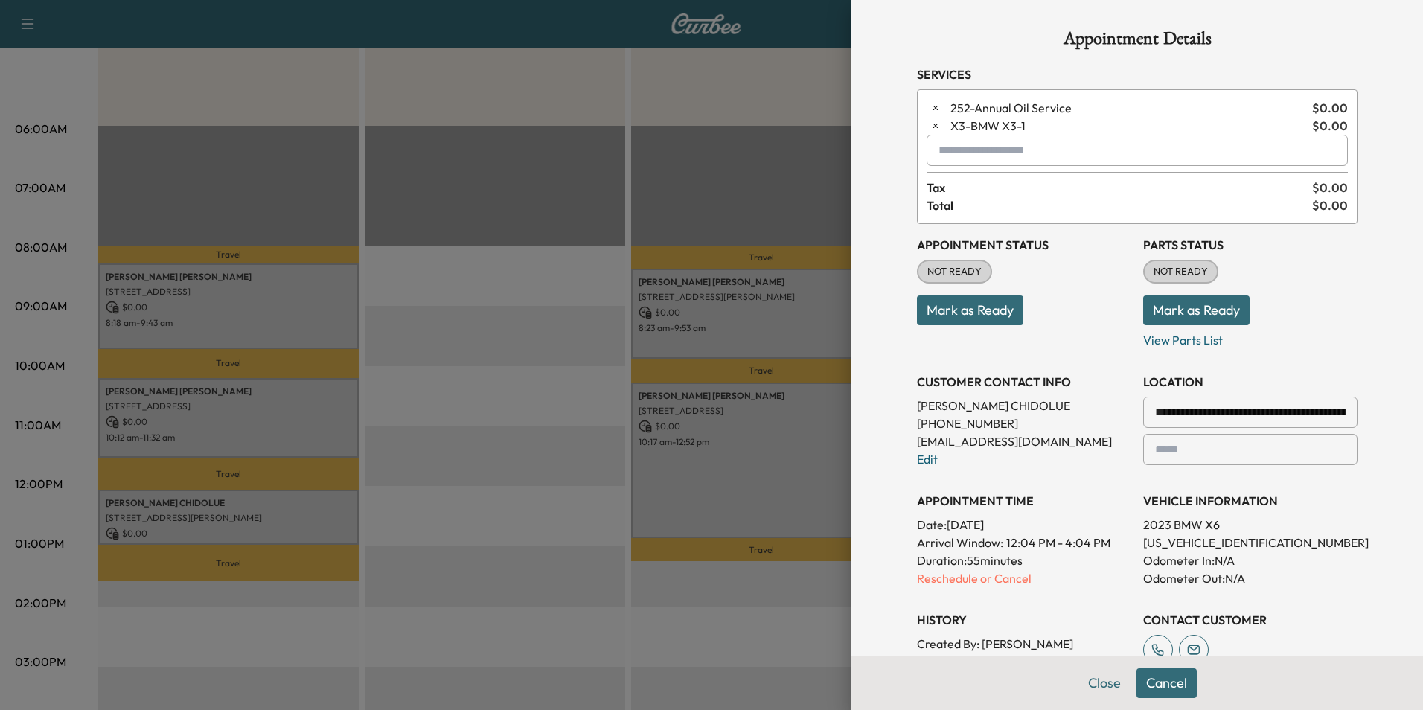
click at [930, 129] on icon "button" at bounding box center [935, 126] width 10 height 10
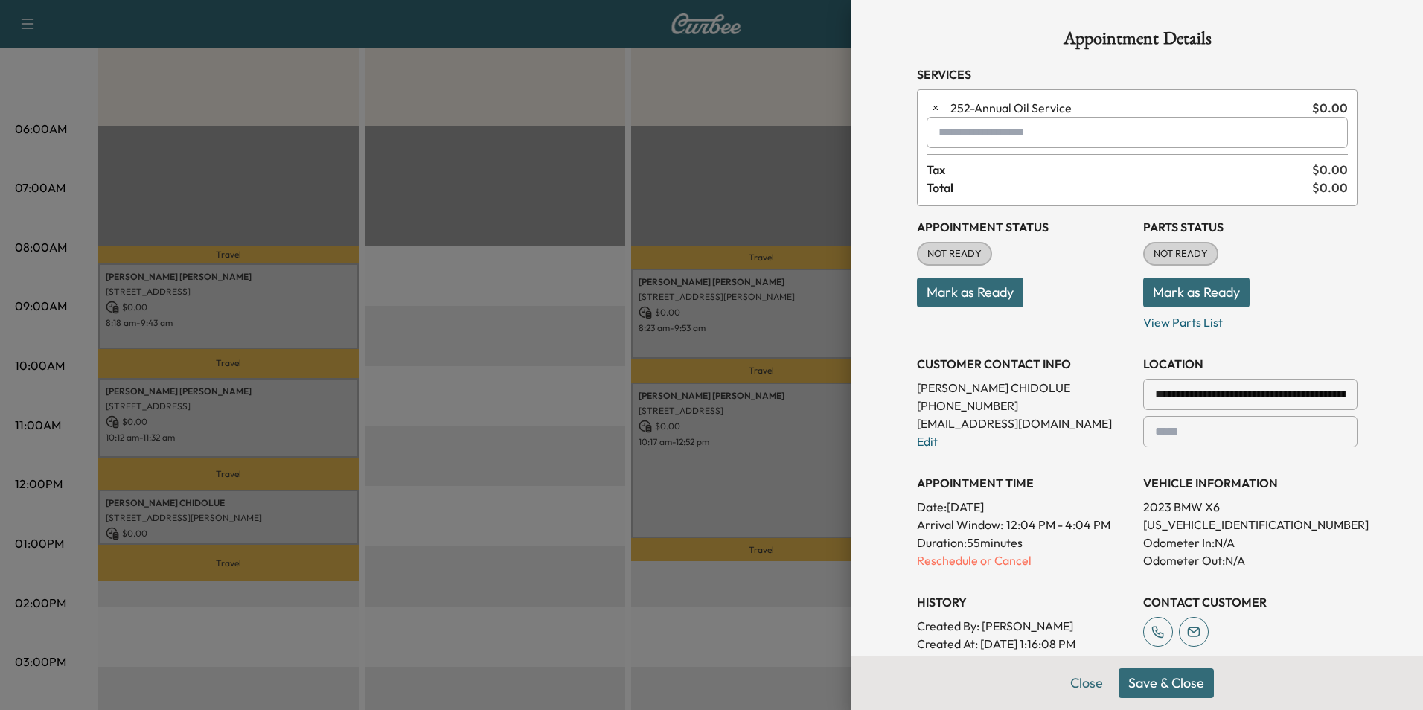
click at [1144, 682] on button "Save & Close" at bounding box center [1165, 683] width 95 height 30
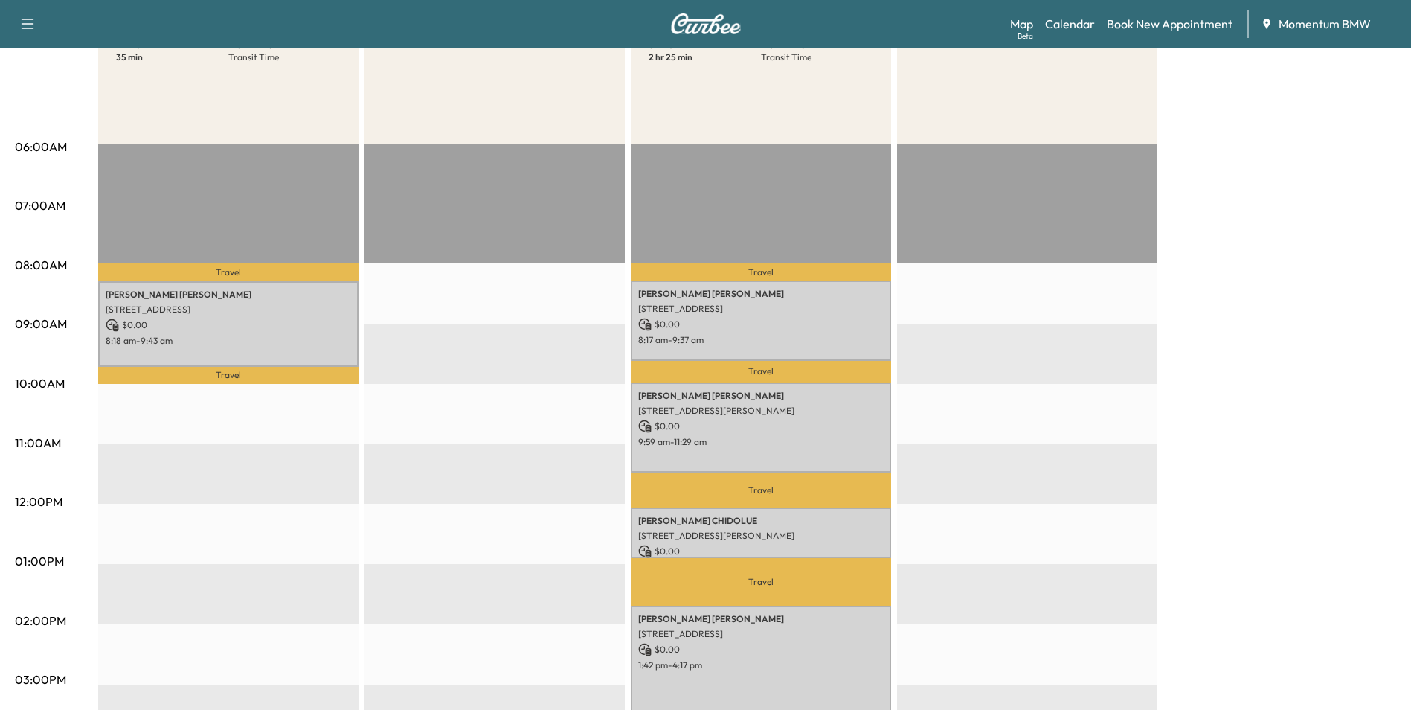
scroll to position [372, 0]
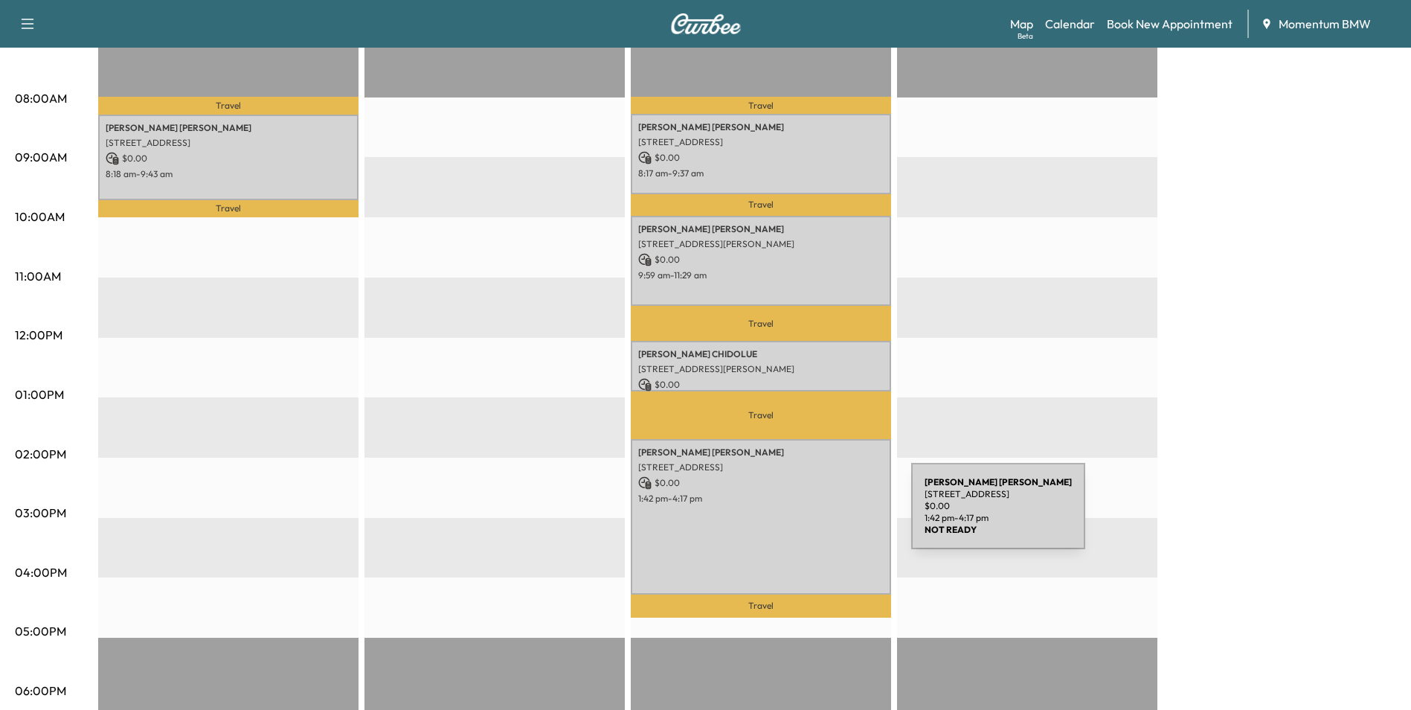
click at [800, 515] on div "[PERSON_NAME] [STREET_ADDRESS] $ 0.00 1:42 pm - 4:17 pm" at bounding box center [761, 517] width 260 height 156
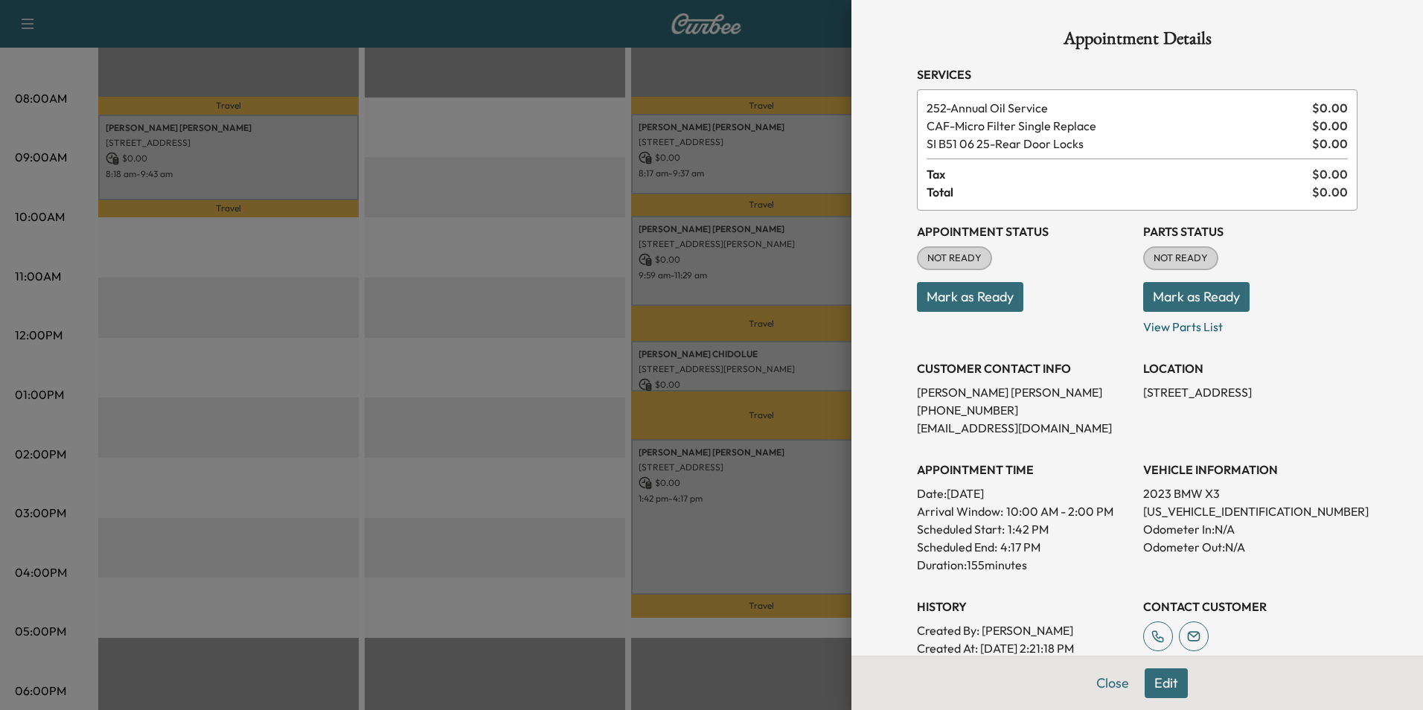
click at [1159, 686] on button "Edit" at bounding box center [1165, 683] width 43 height 30
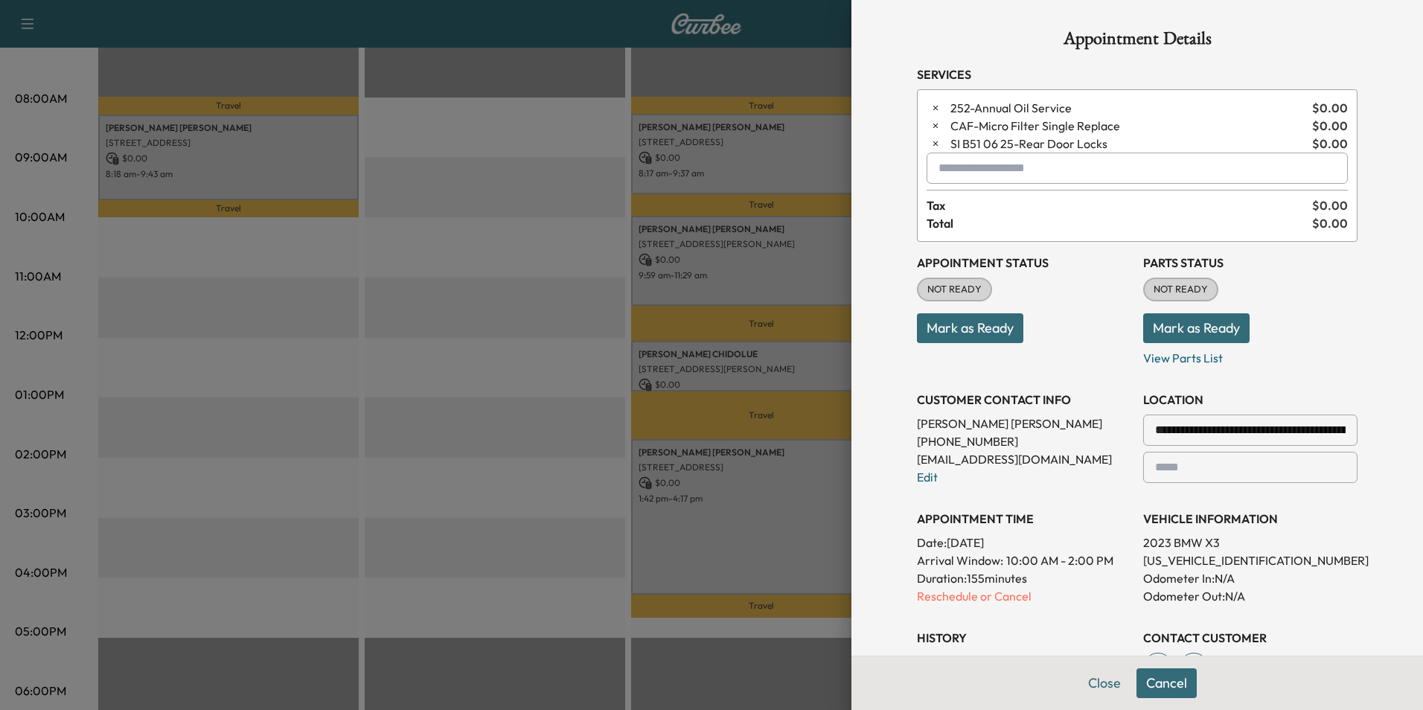
click at [955, 168] on input "text" at bounding box center [1136, 168] width 421 height 31
click at [957, 204] on p "X3 - BMW X3-1" at bounding box center [1084, 206] width 324 height 21
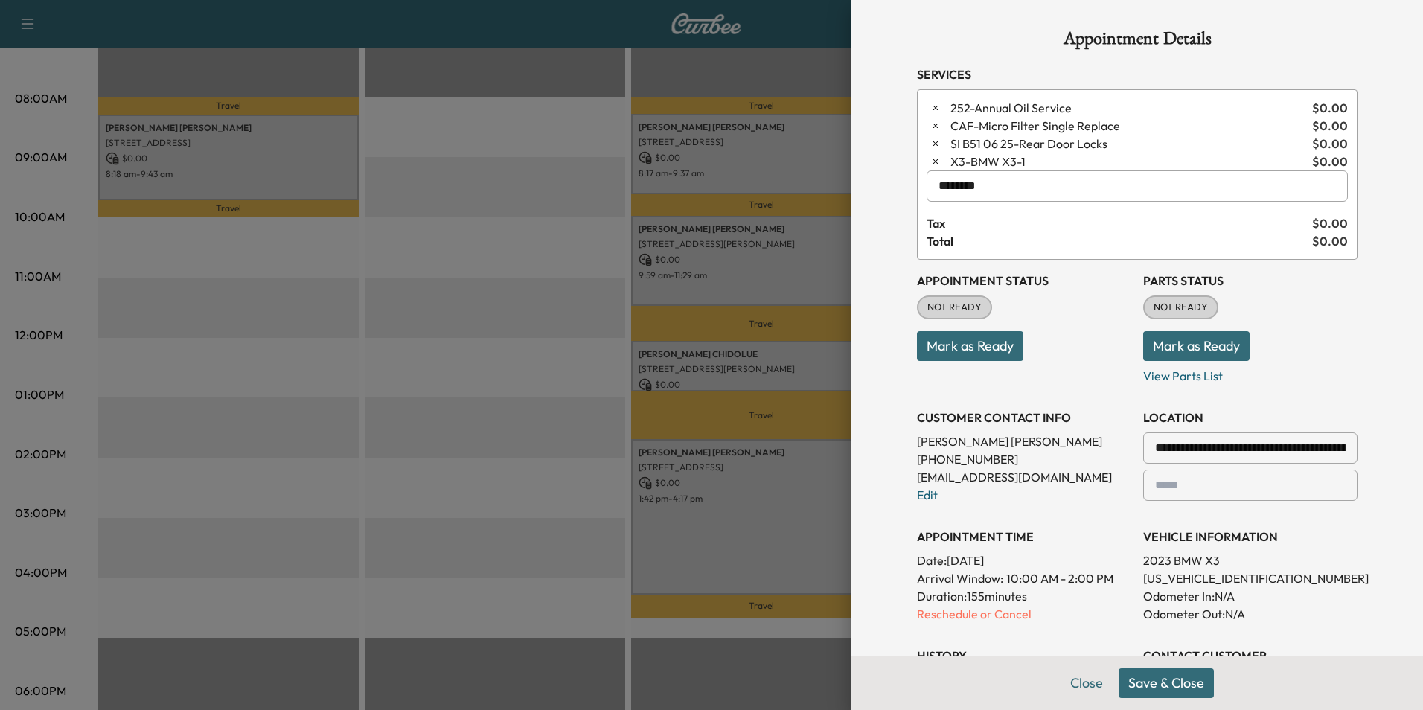
type input "********"
click at [1155, 685] on button "Save & Close" at bounding box center [1165, 683] width 95 height 30
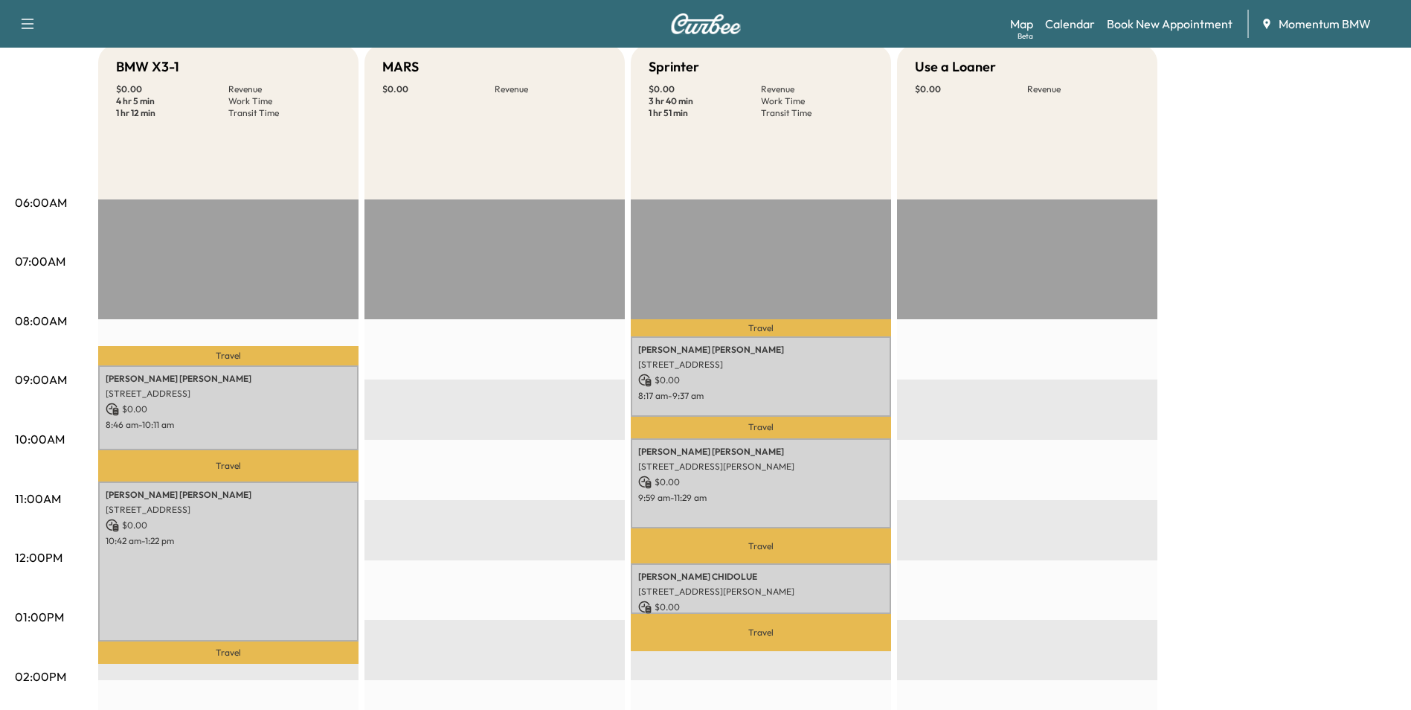
scroll to position [149, 0]
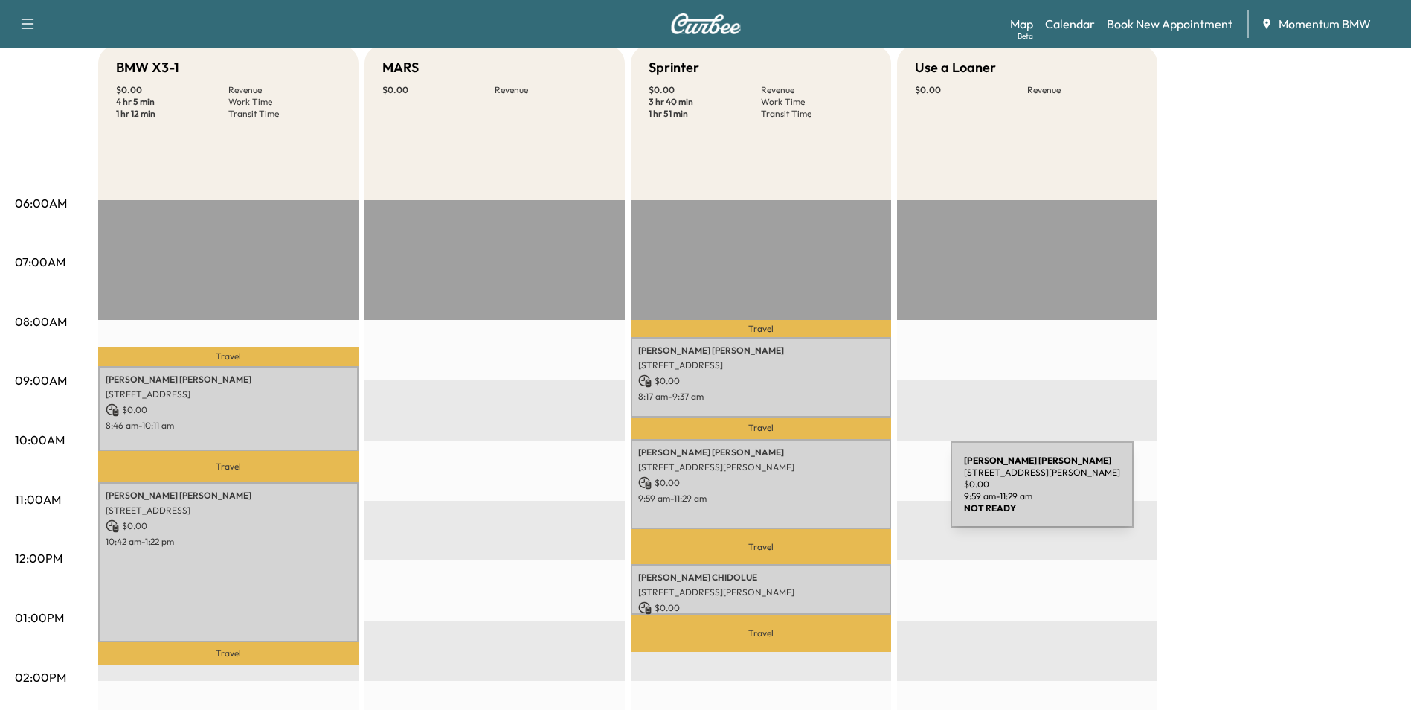
click at [839, 493] on p "9:59 am - 11:29 am" at bounding box center [761, 499] width 246 height 12
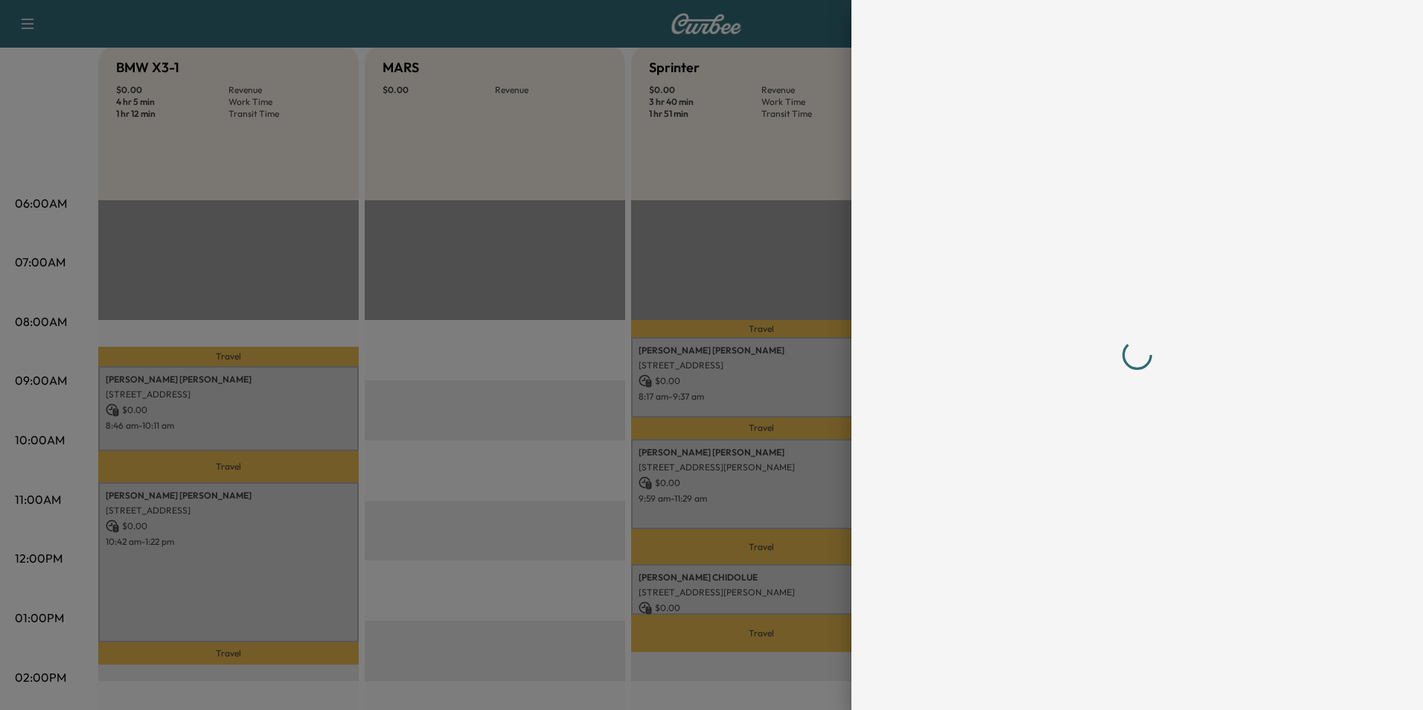
click at [839, 493] on div at bounding box center [711, 355] width 1423 height 710
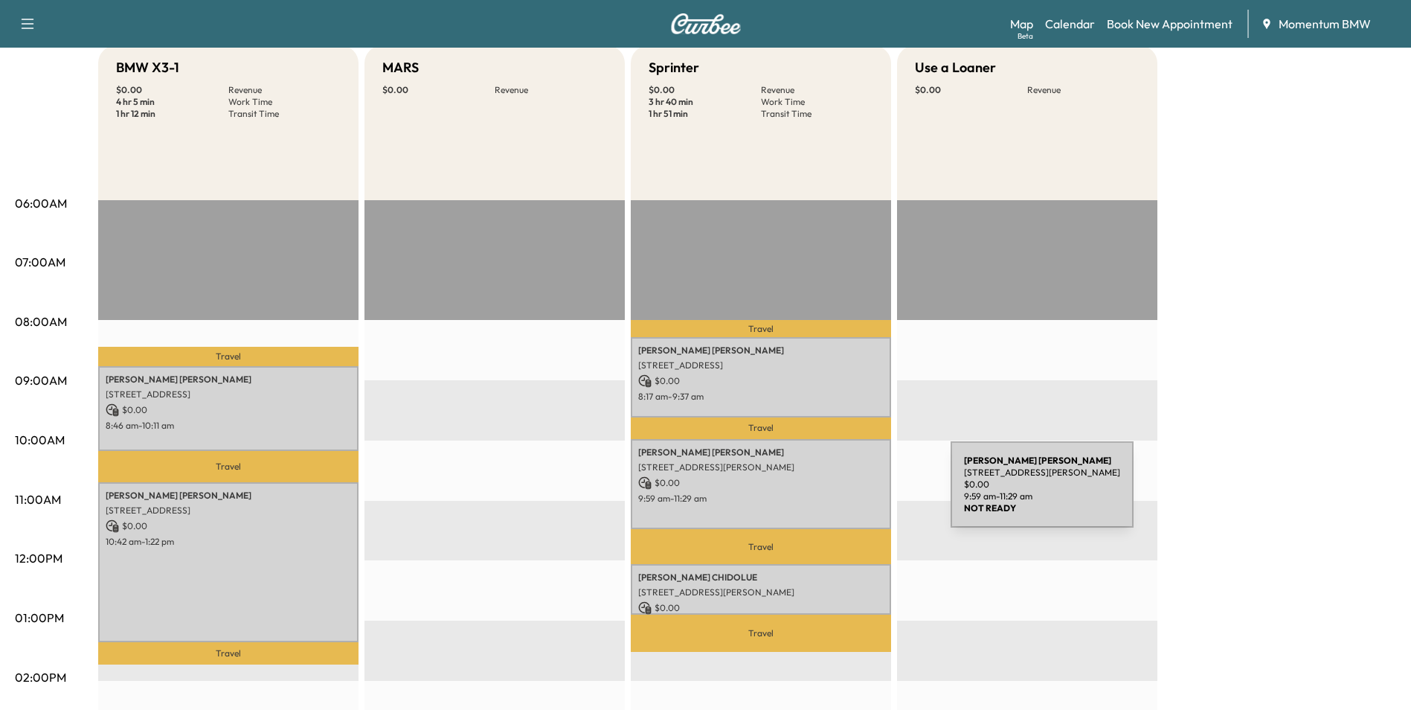
click at [839, 493] on p "9:59 am - 11:29 am" at bounding box center [761, 499] width 246 height 12
click at [833, 488] on div "[PERSON_NAME] [STREET_ADDRESS] $ 0.00 9:59 am - 11:29 am" at bounding box center [761, 484] width 260 height 90
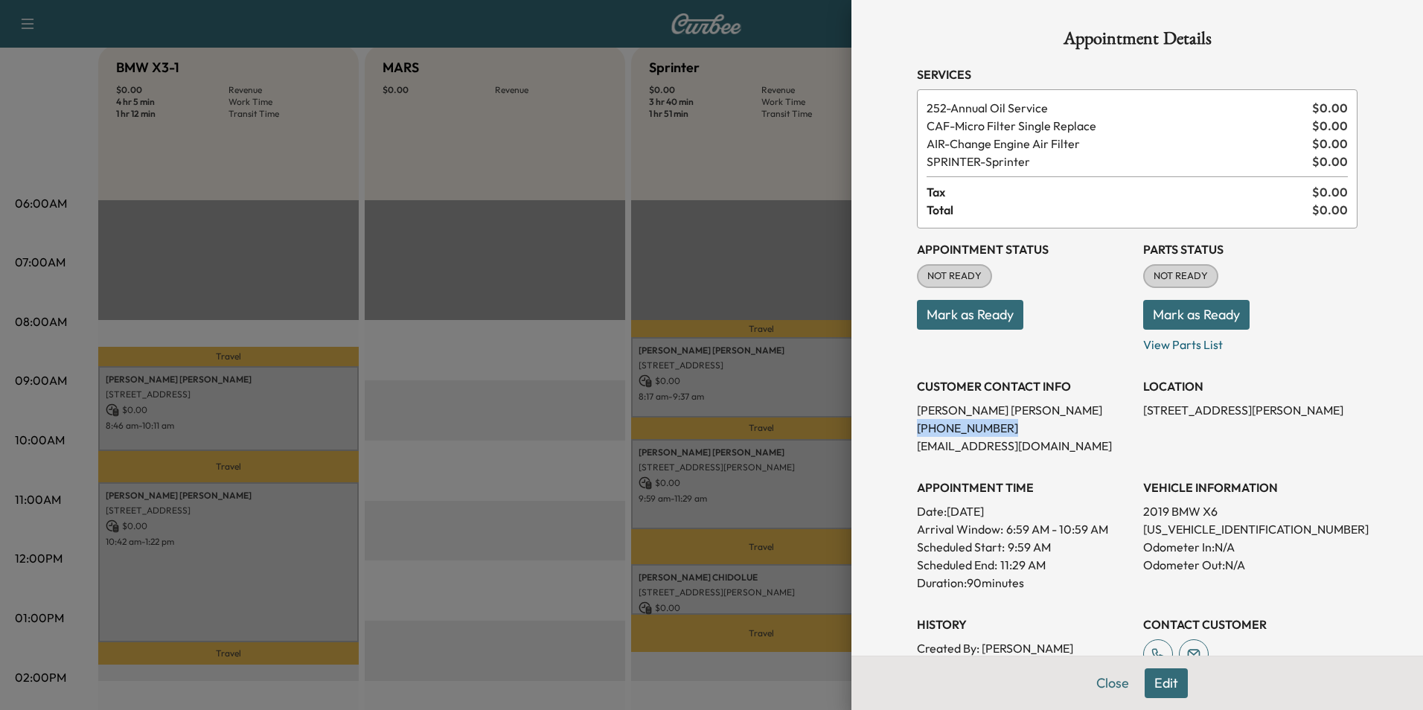
drag, startPoint x: 903, startPoint y: 428, endPoint x: 990, endPoint y: 431, distance: 87.8
click at [990, 431] on div "Appointment Details Services 252 - Annual Oil Service $ 0.00 CAF - Micro Filter…" at bounding box center [1137, 429] width 476 height 859
drag, startPoint x: 990, startPoint y: 431, endPoint x: 968, endPoint y: 425, distance: 23.1
copy p "[PHONE_NUMBER]"
click at [1110, 683] on button "Close" at bounding box center [1112, 683] width 52 height 30
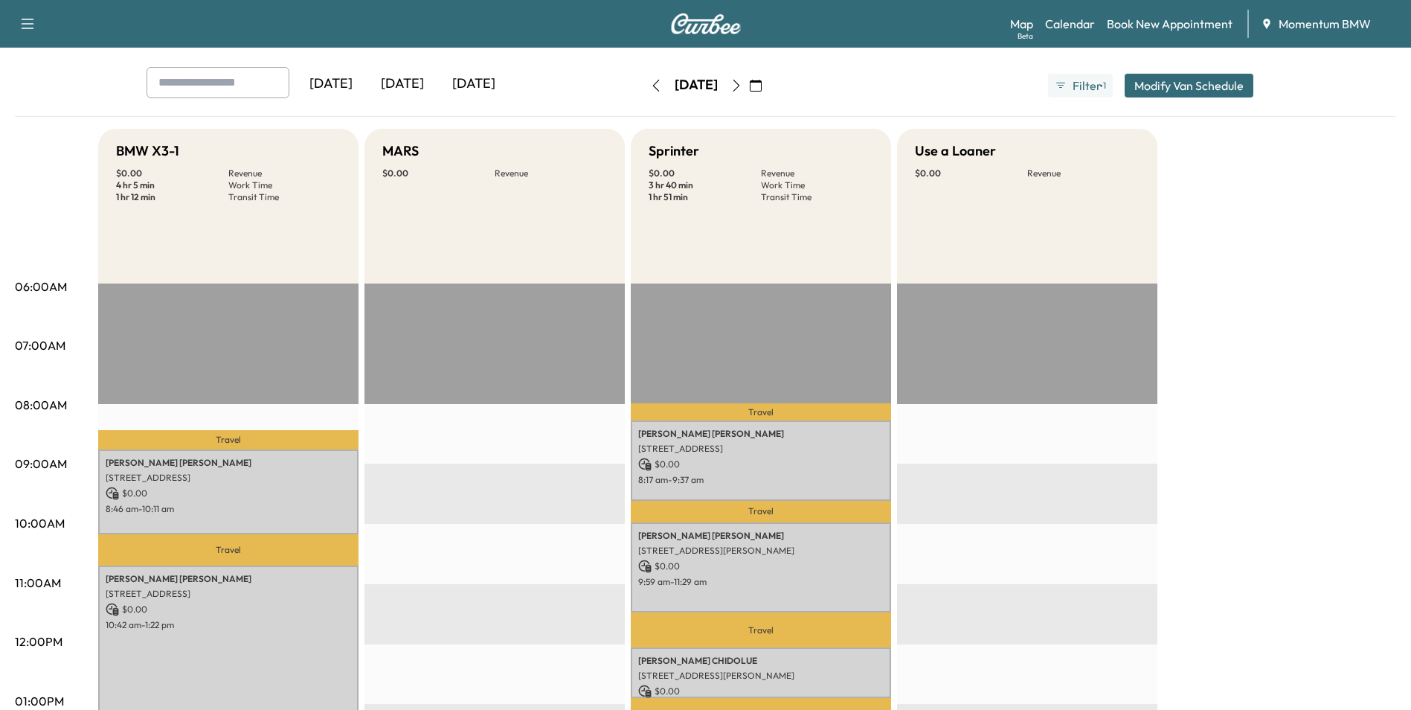
scroll to position [0, 0]
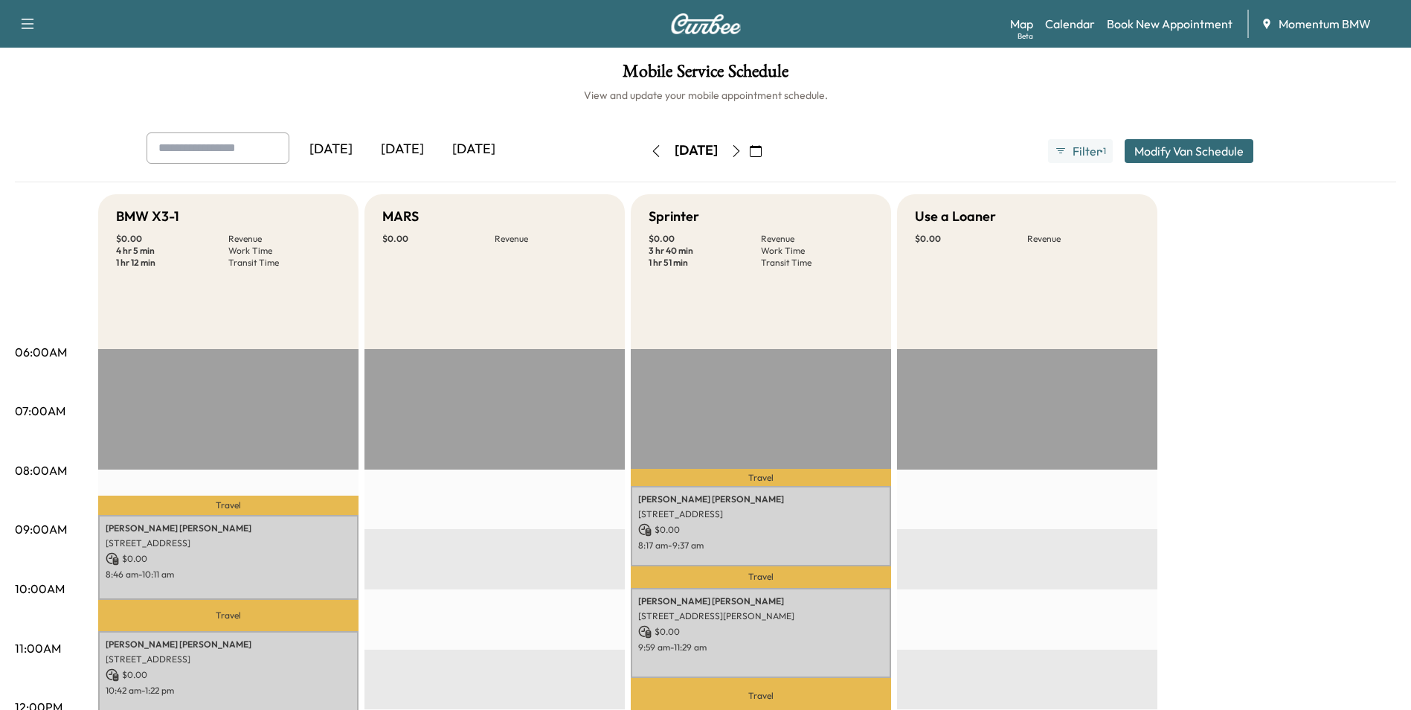
click at [743, 154] on icon "button" at bounding box center [737, 151] width 12 height 12
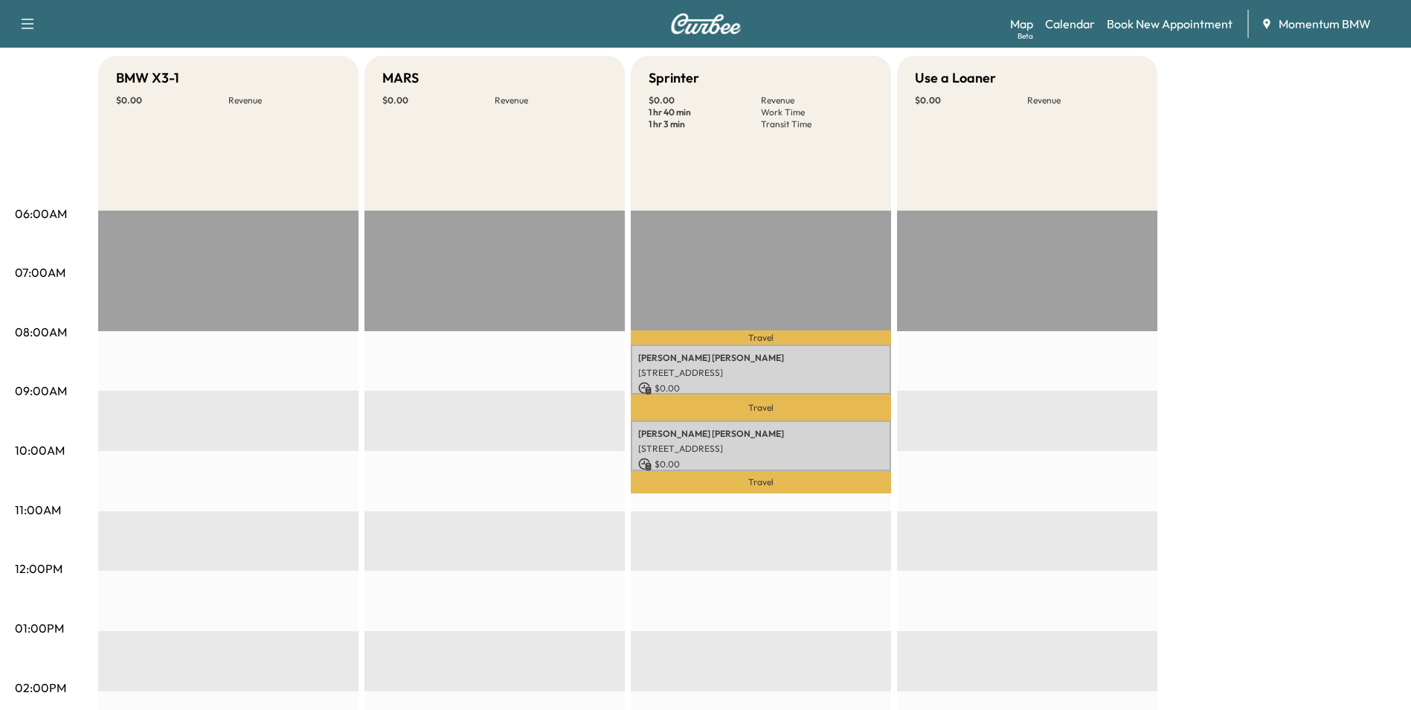
scroll to position [149, 0]
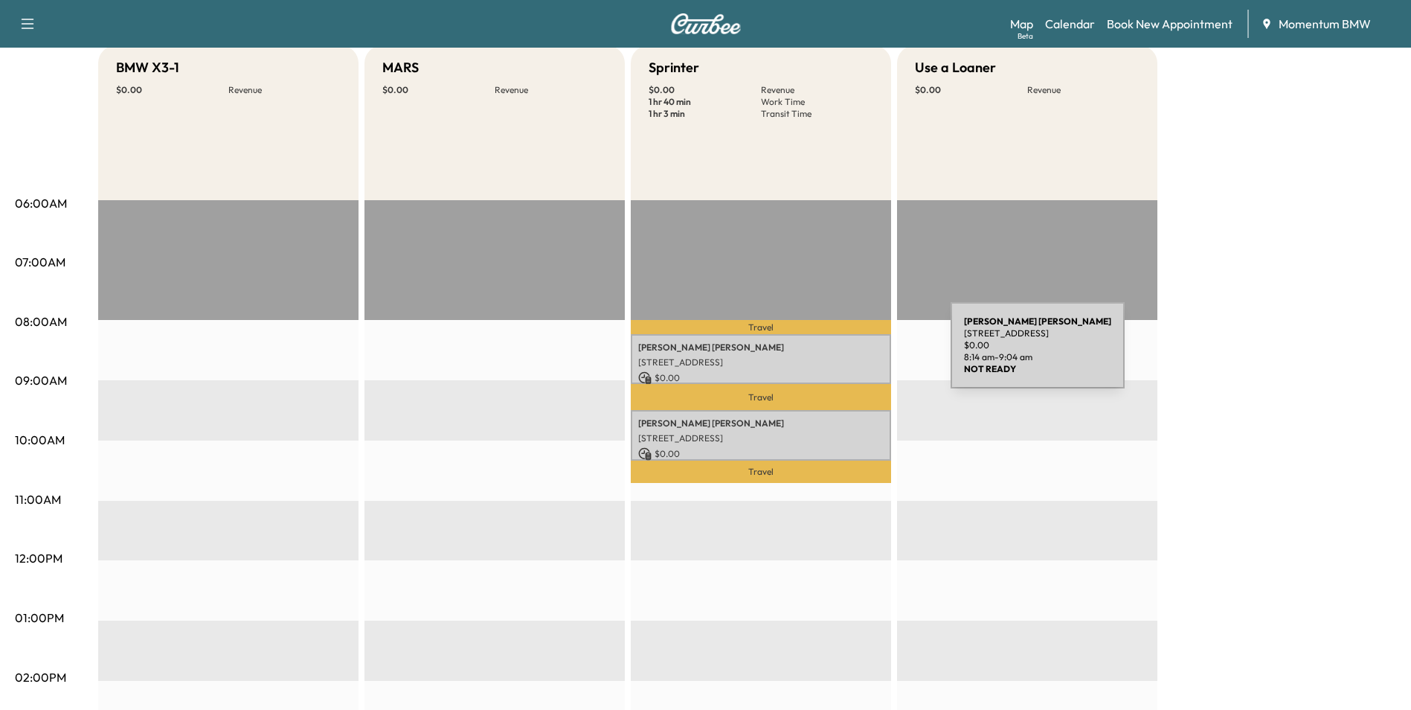
click at [839, 353] on div "[PERSON_NAME] [STREET_ADDRESS] $ 0.00 8:14 am - 9:04 am" at bounding box center [761, 359] width 260 height 50
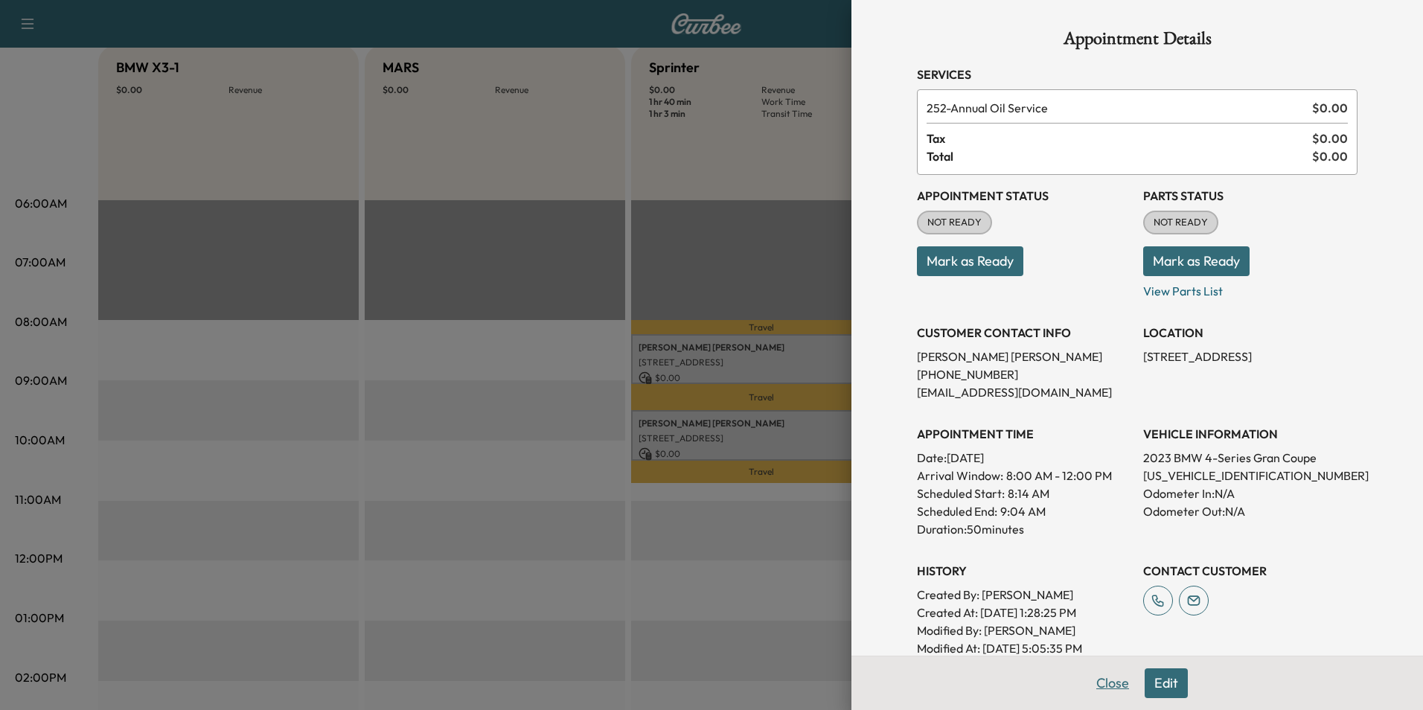
click at [1092, 683] on button "Close" at bounding box center [1112, 683] width 52 height 30
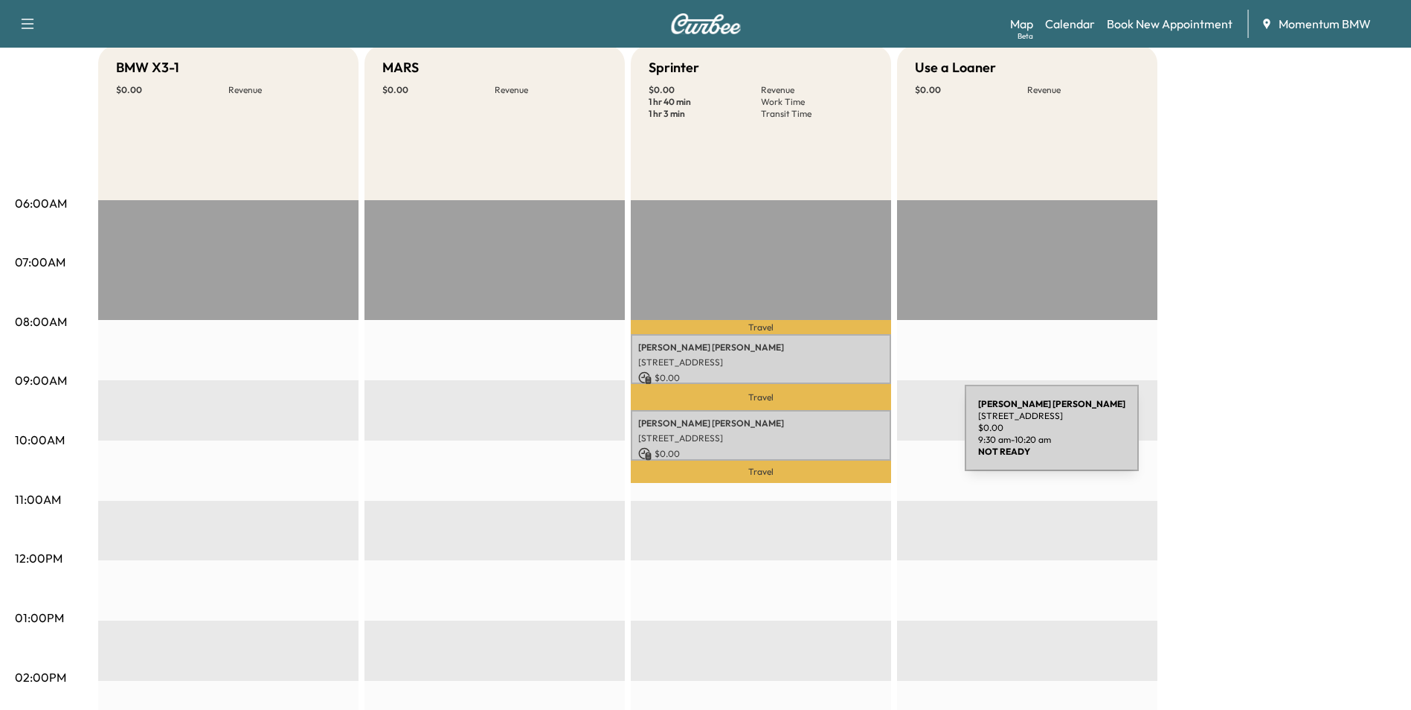
click at [853, 437] on p "[STREET_ADDRESS]" at bounding box center [761, 438] width 246 height 12
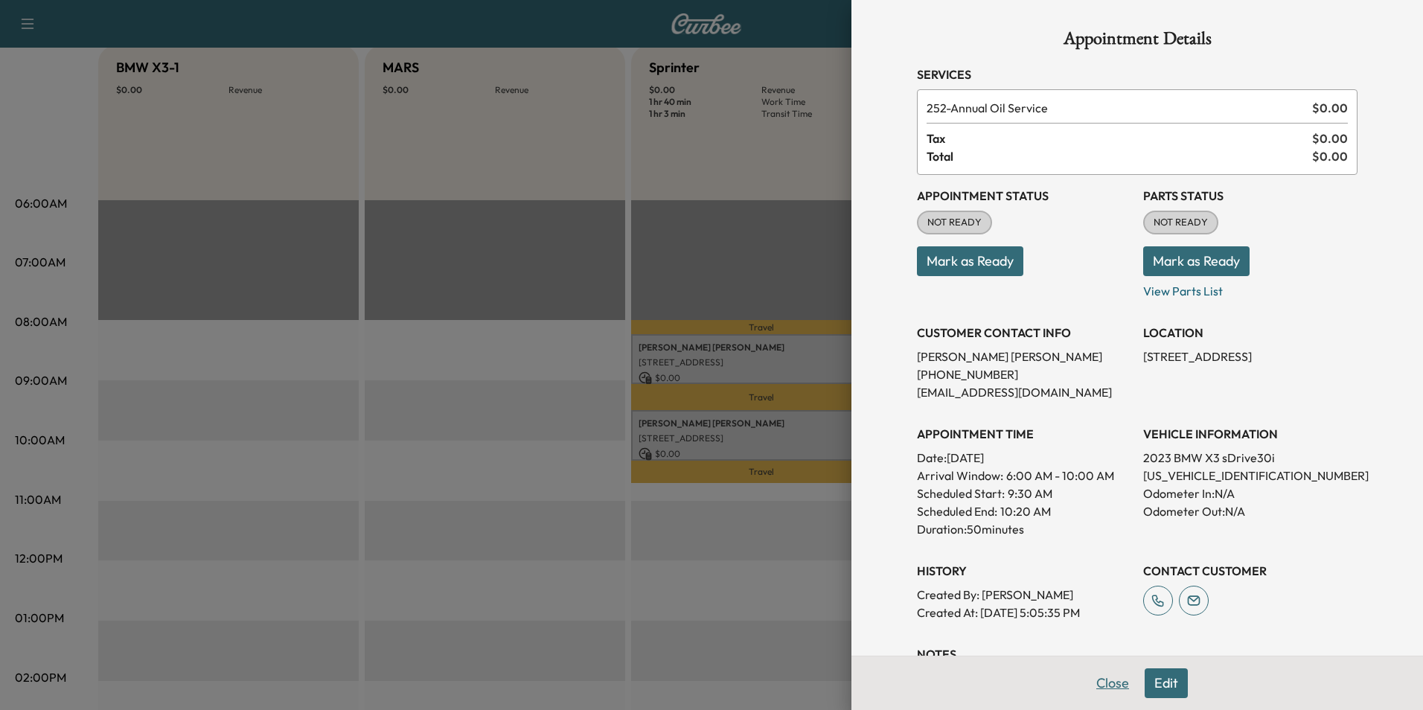
click at [1102, 679] on button "Close" at bounding box center [1112, 683] width 52 height 30
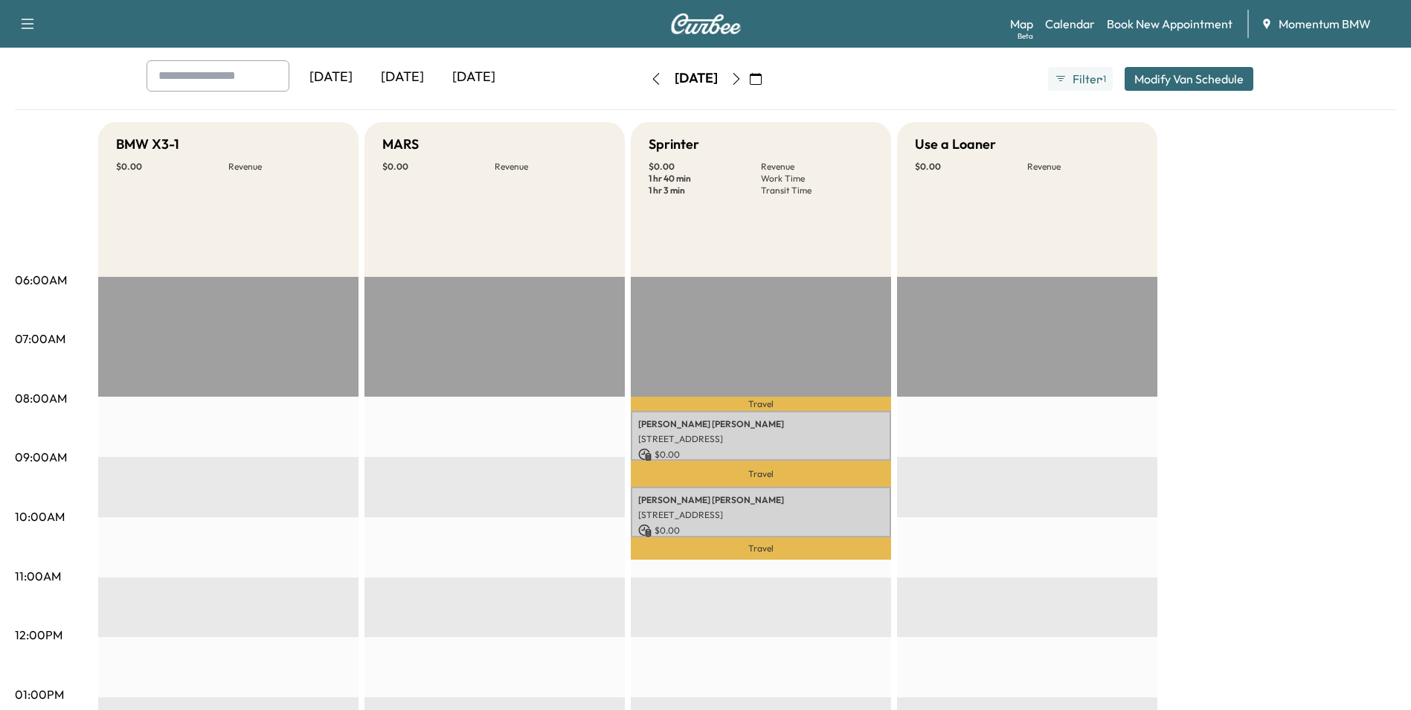
scroll to position [0, 0]
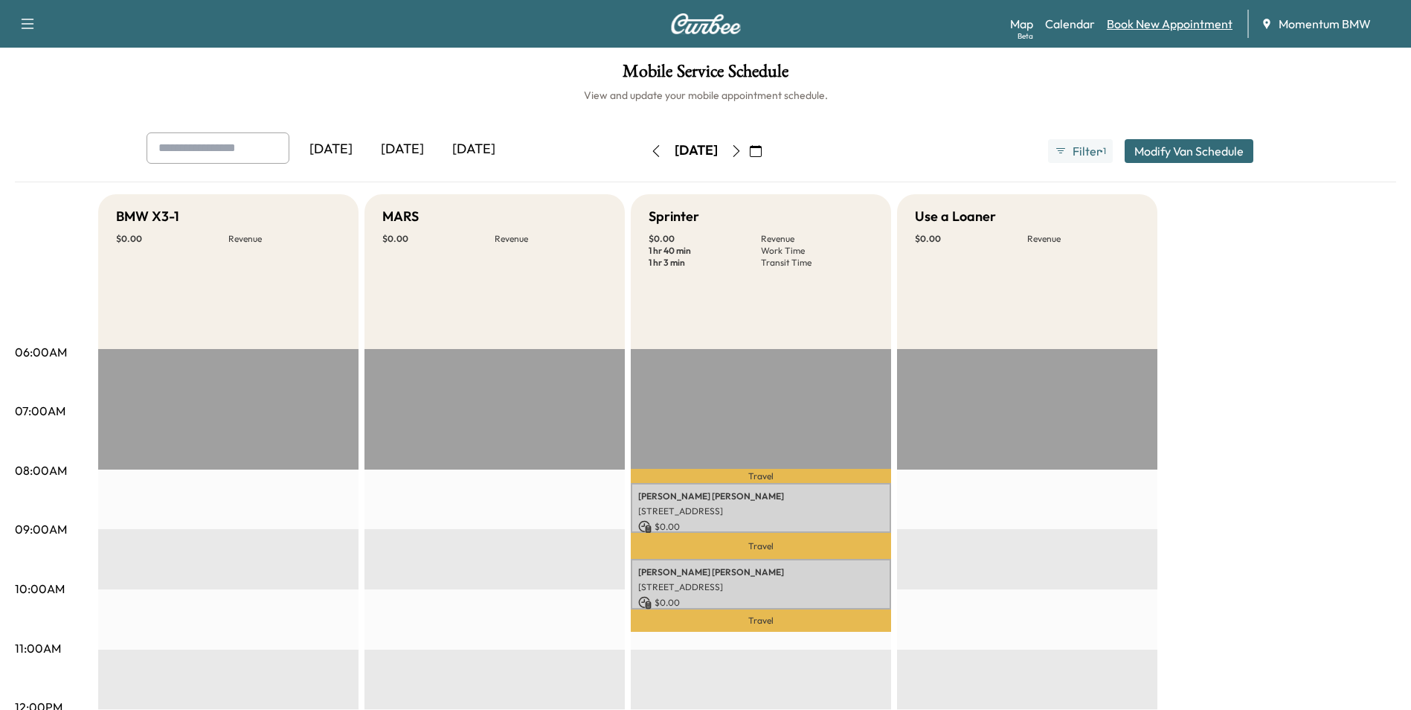
click at [1179, 26] on link "Book New Appointment" at bounding box center [1170, 24] width 126 height 18
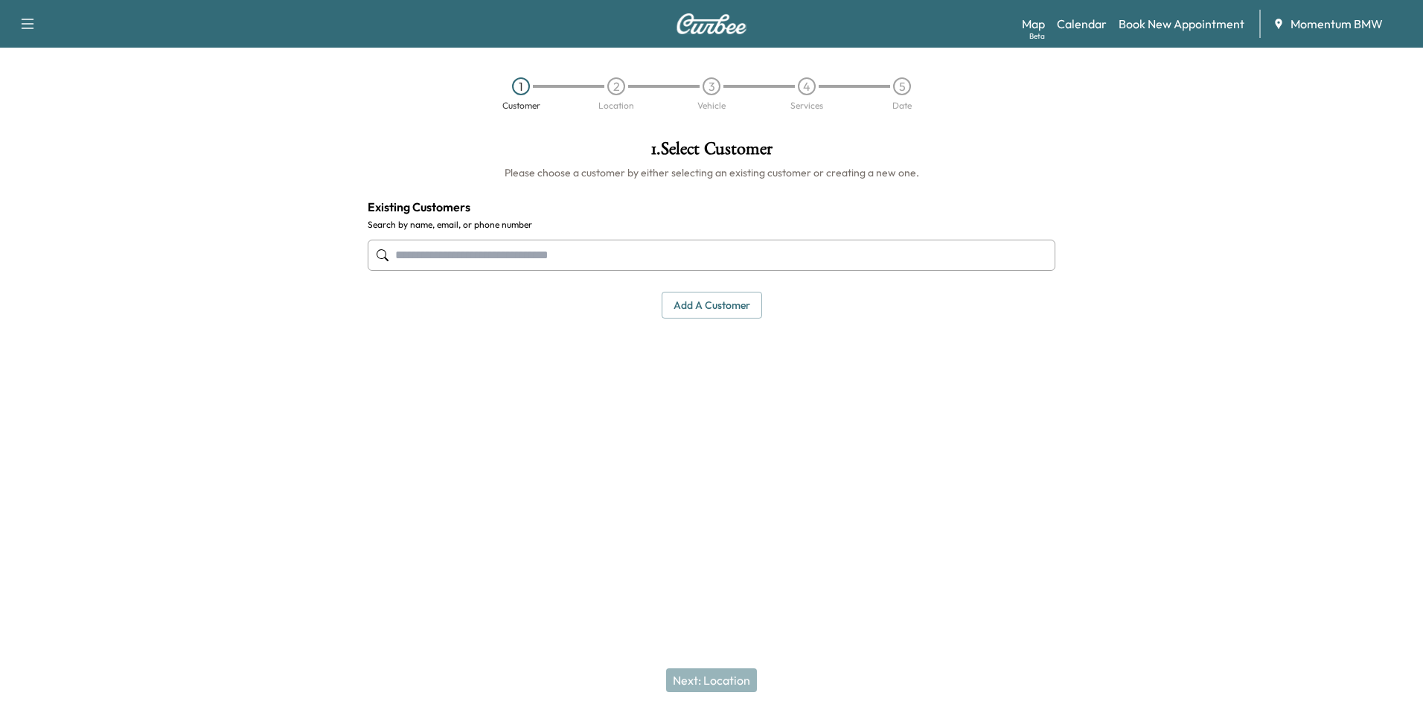
click at [722, 306] on button "Add a customer" at bounding box center [711, 306] width 100 height 28
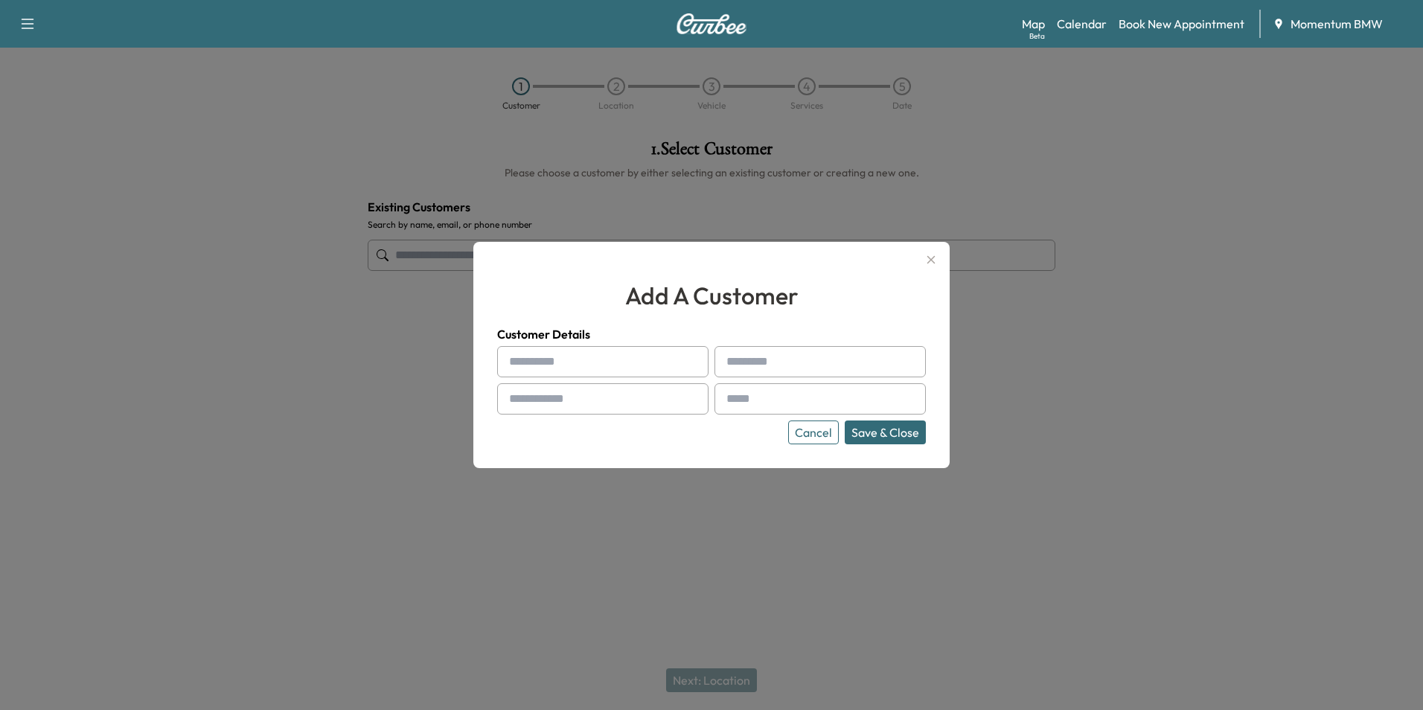
click at [527, 353] on input "text" at bounding box center [602, 361] width 211 height 31
paste input "*****"
type input "*****"
click at [743, 362] on input "text" at bounding box center [819, 361] width 211 height 31
paste input "******"
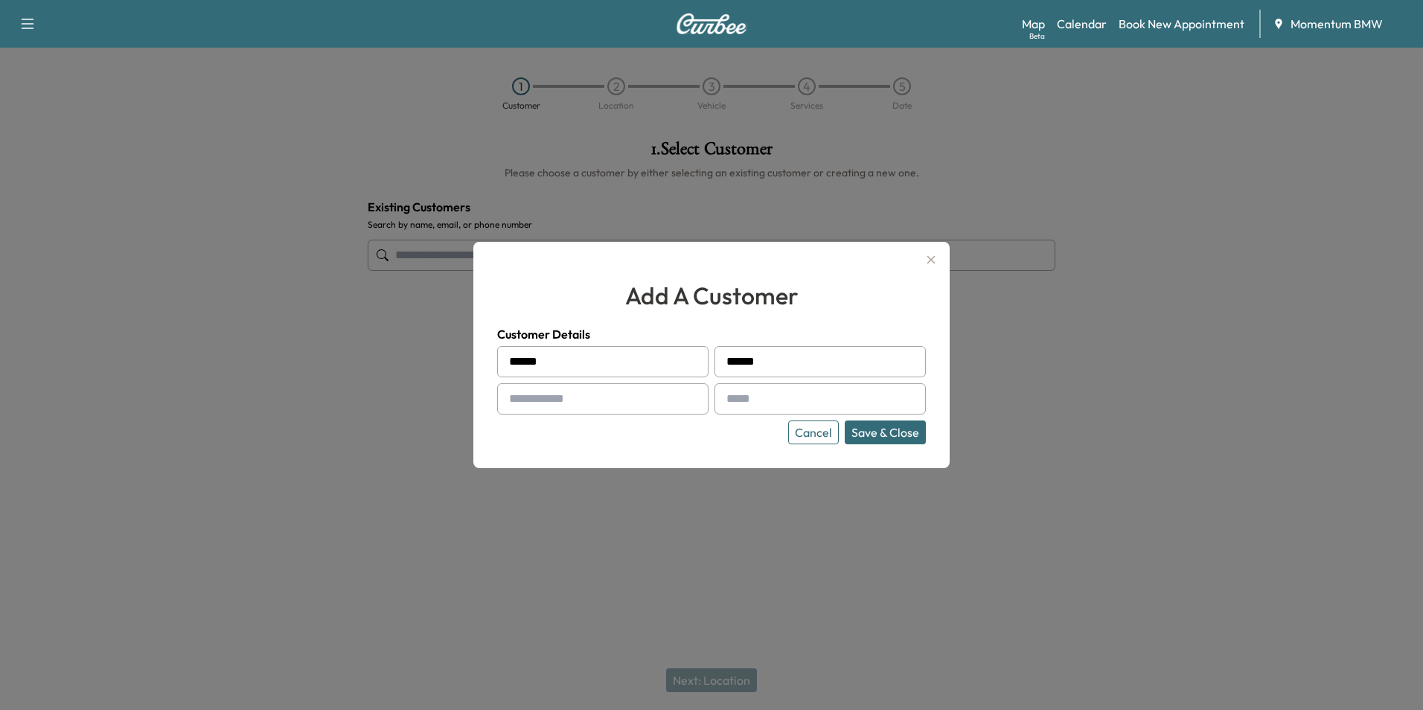
type input "******"
click at [533, 394] on input "text" at bounding box center [602, 398] width 211 height 31
paste input "**********"
type input "**********"
click at [738, 392] on input "text" at bounding box center [819, 398] width 211 height 31
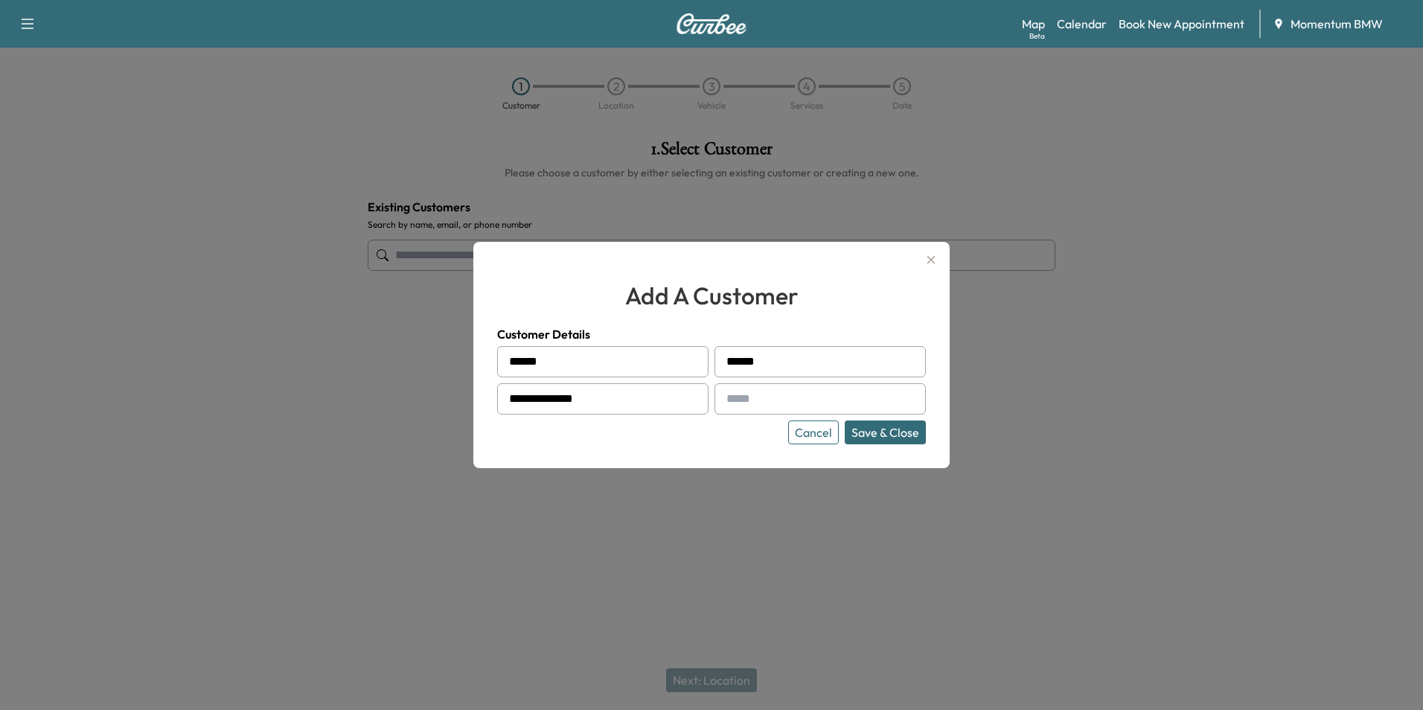
paste input "**********"
type input "**********"
click at [898, 432] on button "Save & Close" at bounding box center [884, 432] width 81 height 24
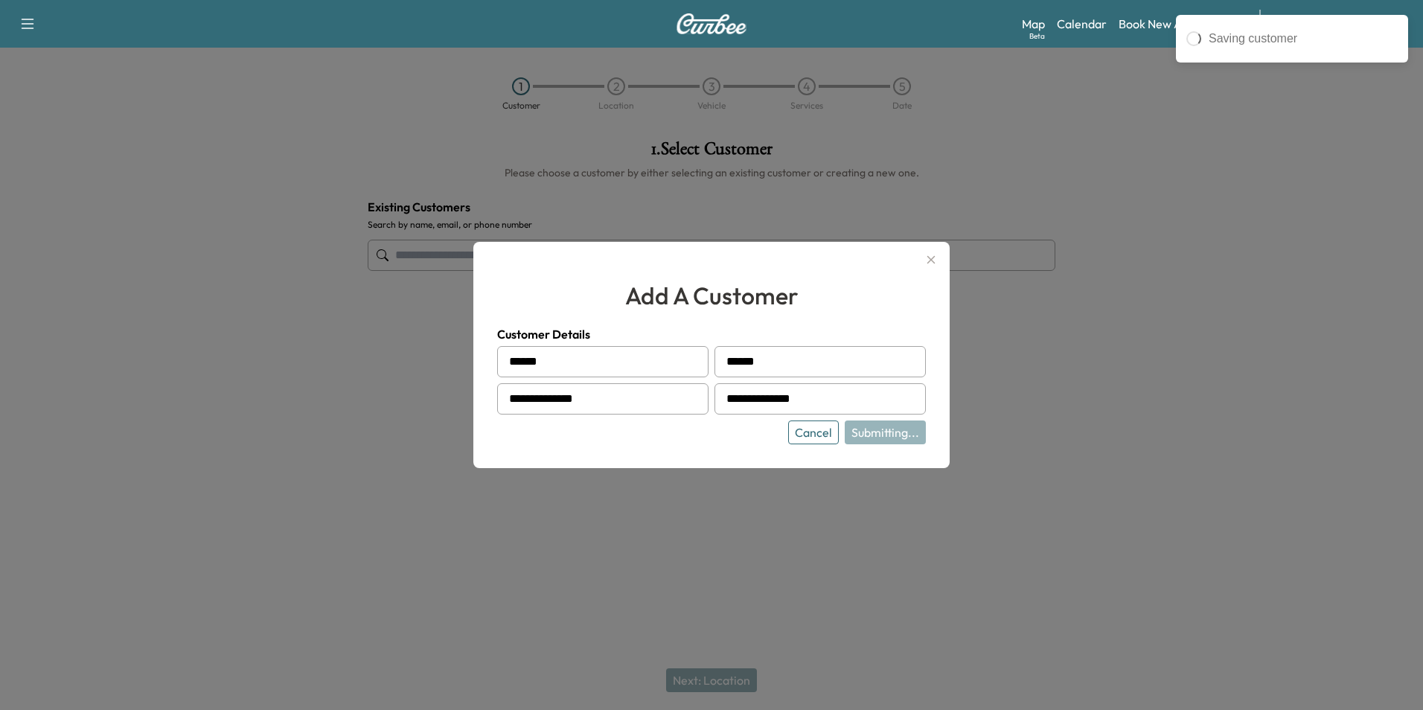
type input "**********"
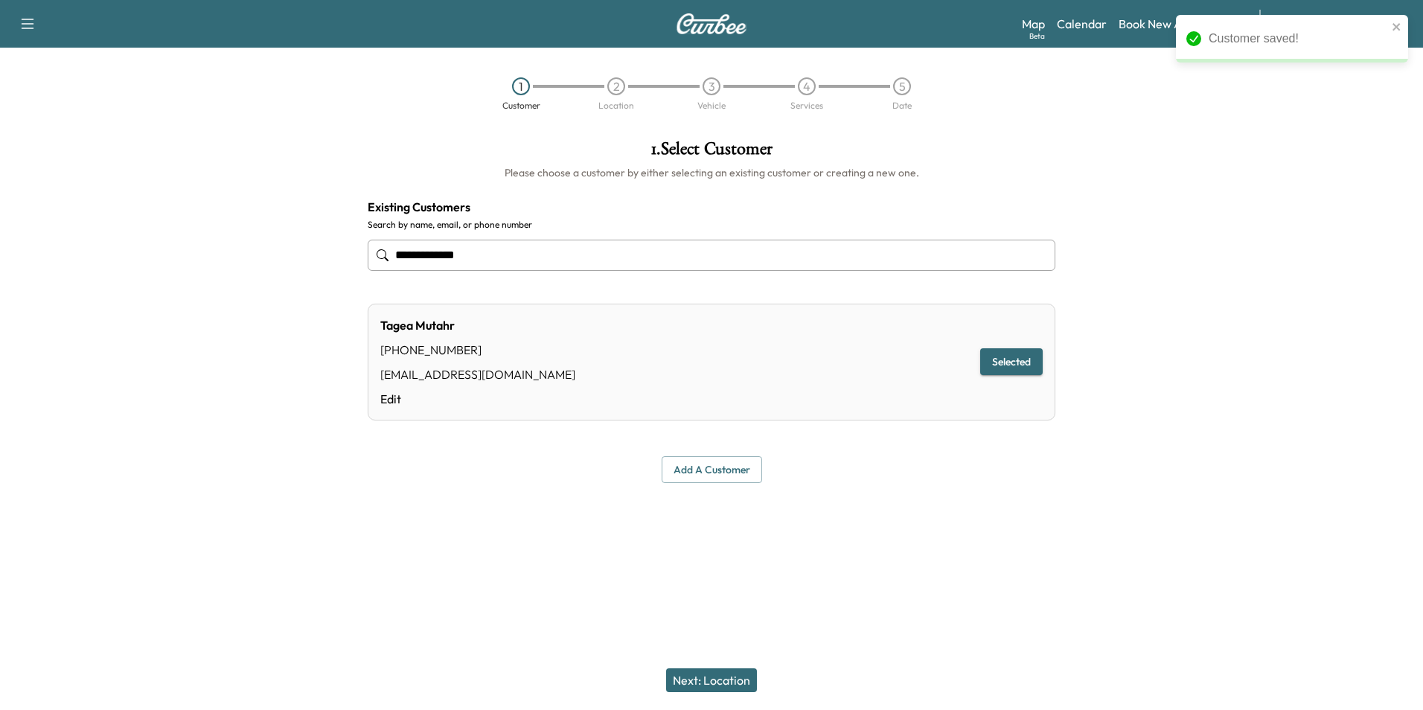
click at [725, 679] on button "Next: Location" at bounding box center [711, 680] width 91 height 24
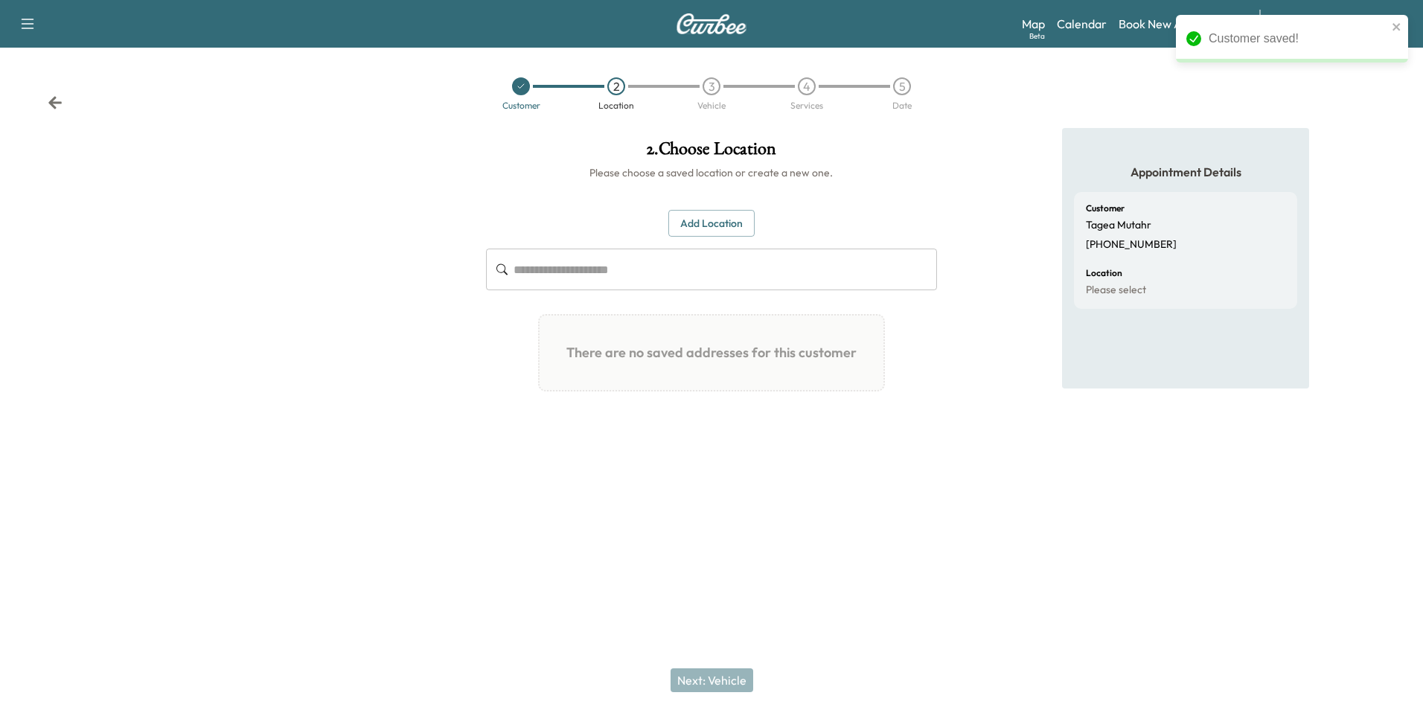
click at [708, 219] on button "Add Location" at bounding box center [711, 224] width 86 height 28
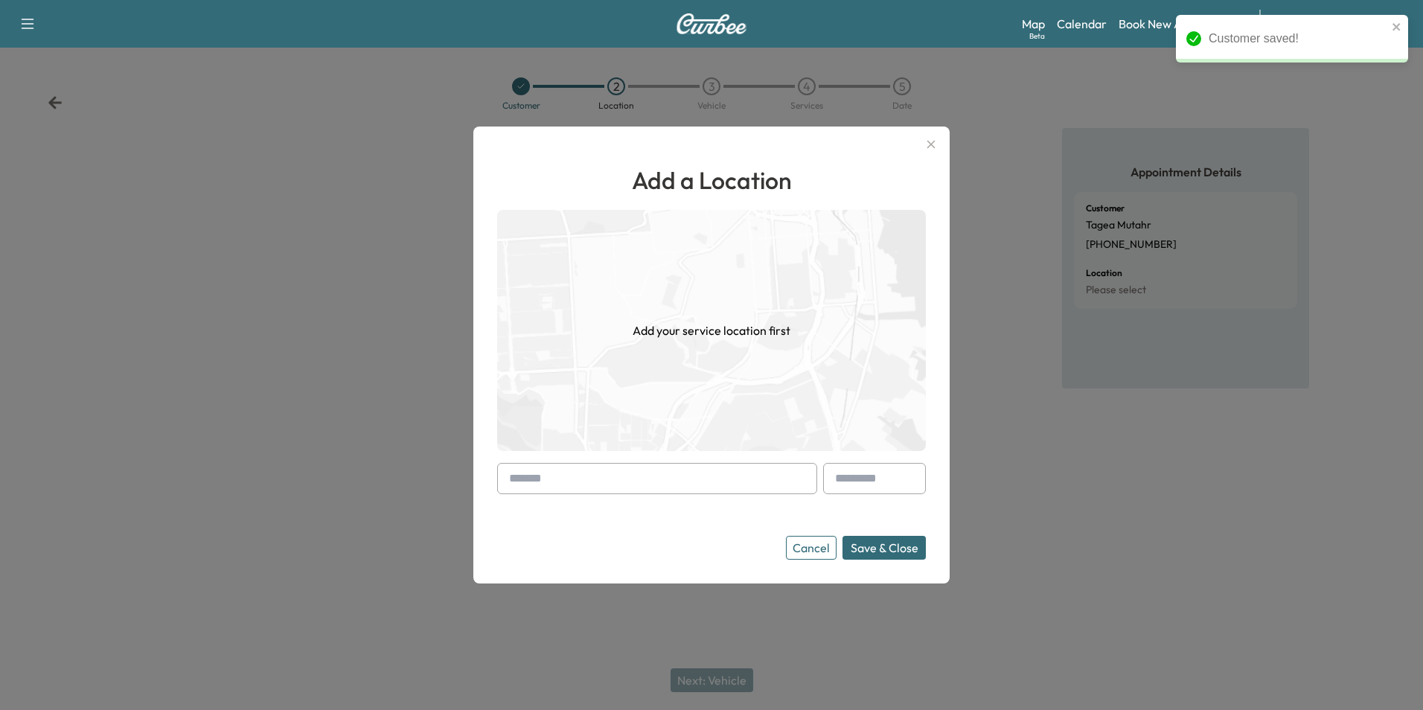
drag, startPoint x: 568, startPoint y: 478, endPoint x: 577, endPoint y: 476, distance: 9.2
click at [572, 478] on input "text" at bounding box center [657, 478] width 320 height 31
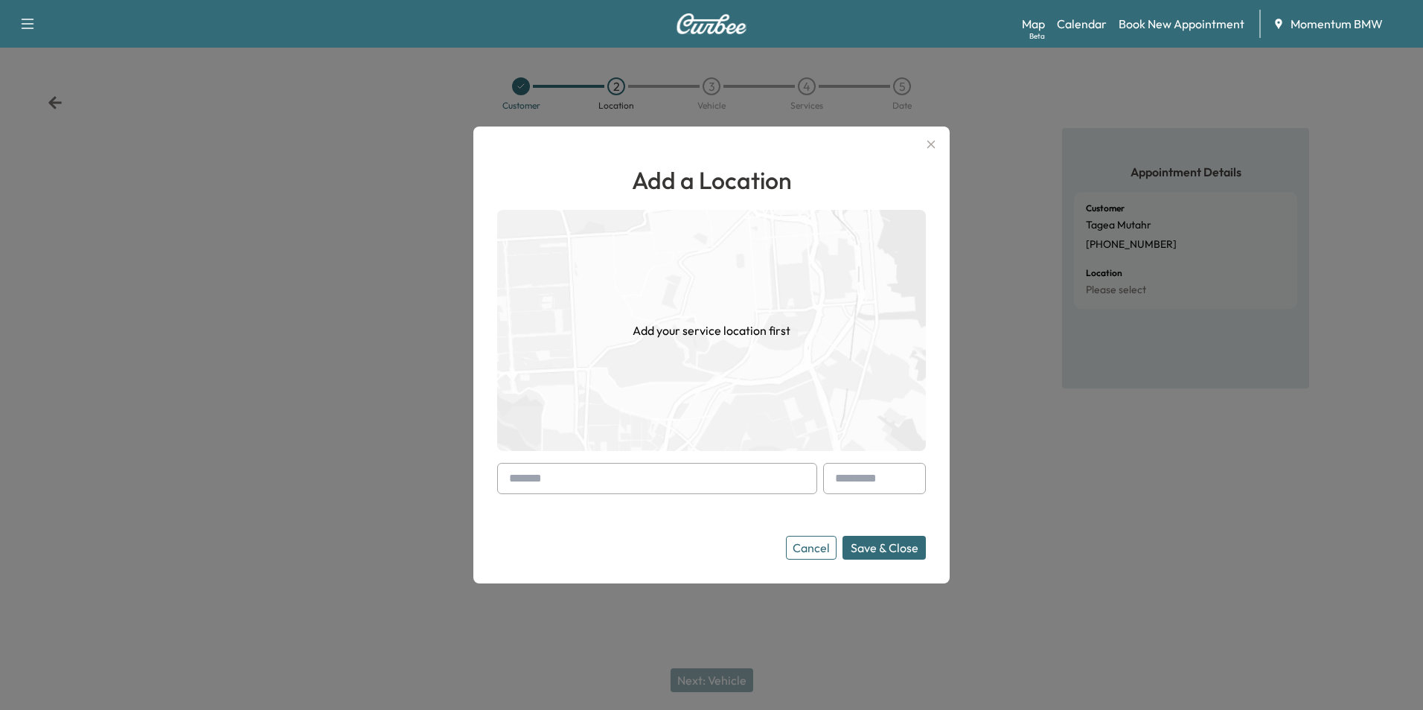
paste input "**********"
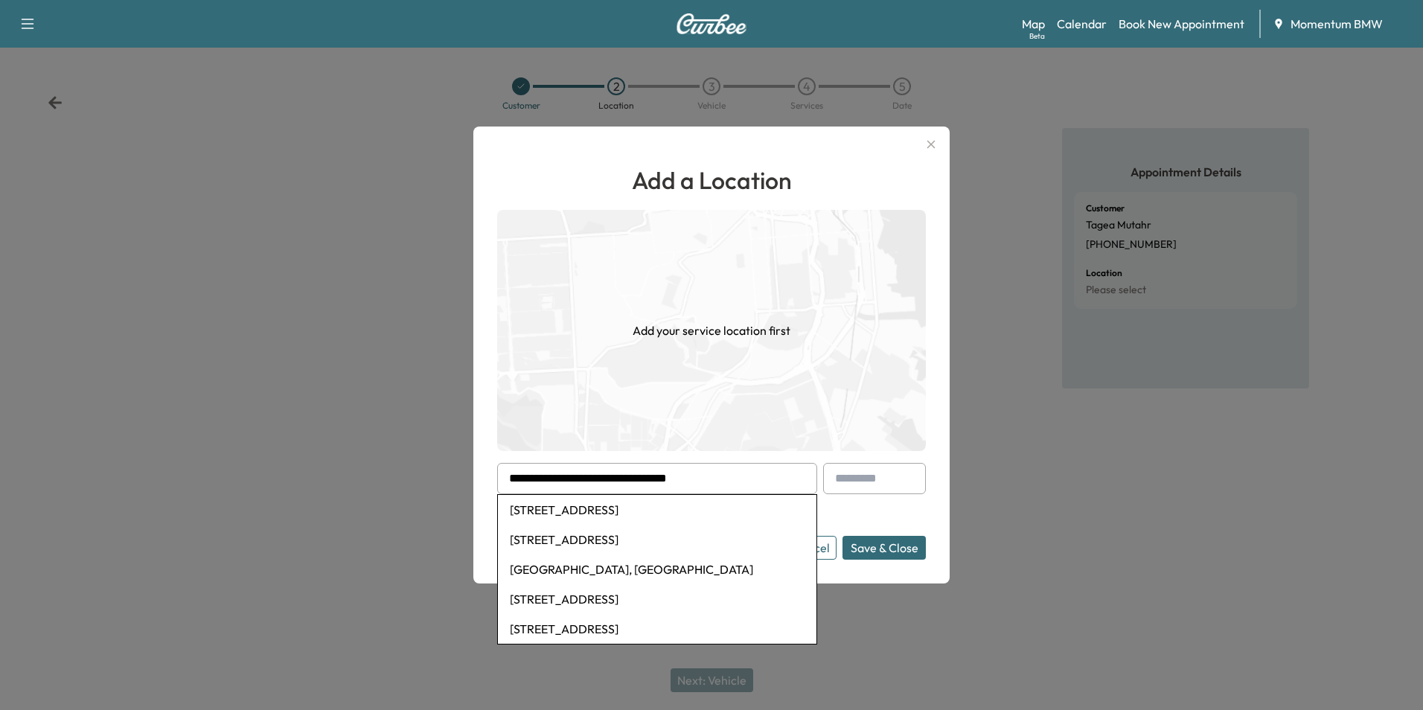
click at [618, 536] on li "[STREET_ADDRESS]" at bounding box center [657, 540] width 318 height 30
type input "**********"
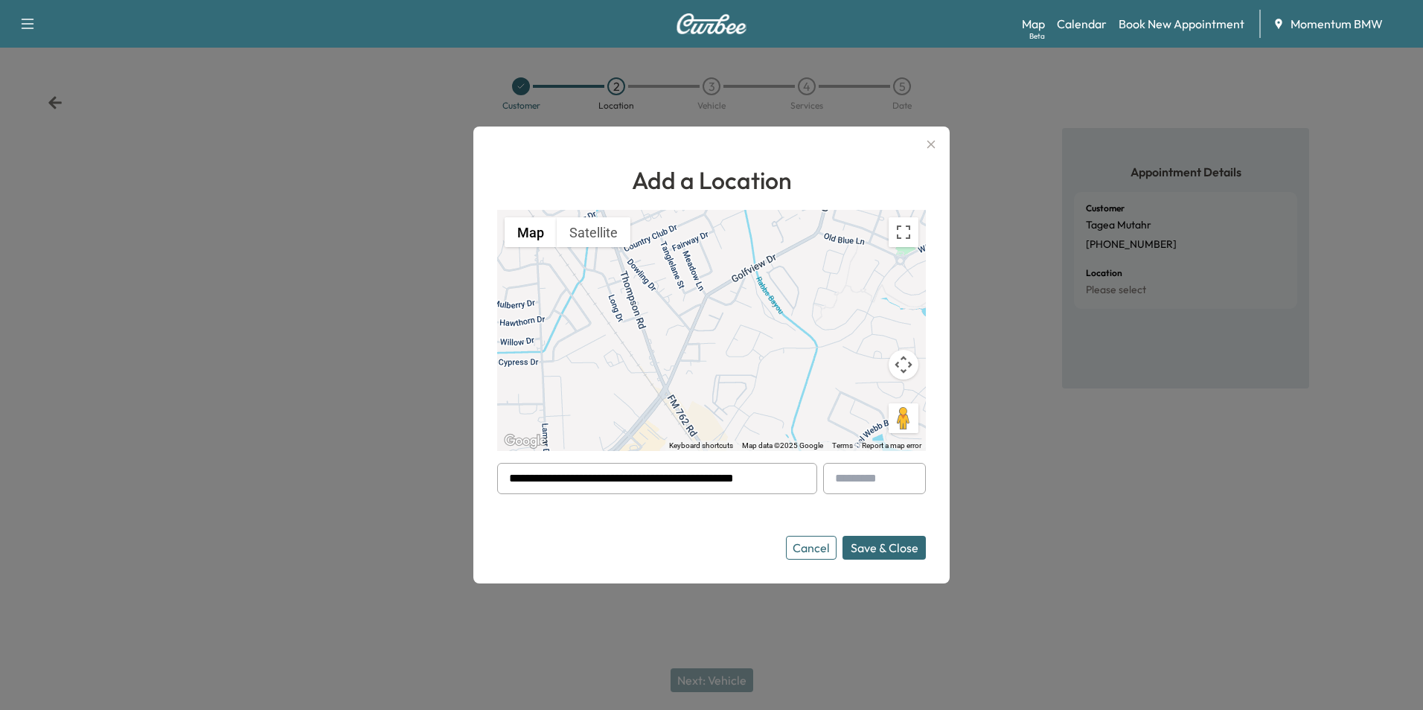
click at [889, 553] on button "Save & Close" at bounding box center [883, 548] width 83 height 24
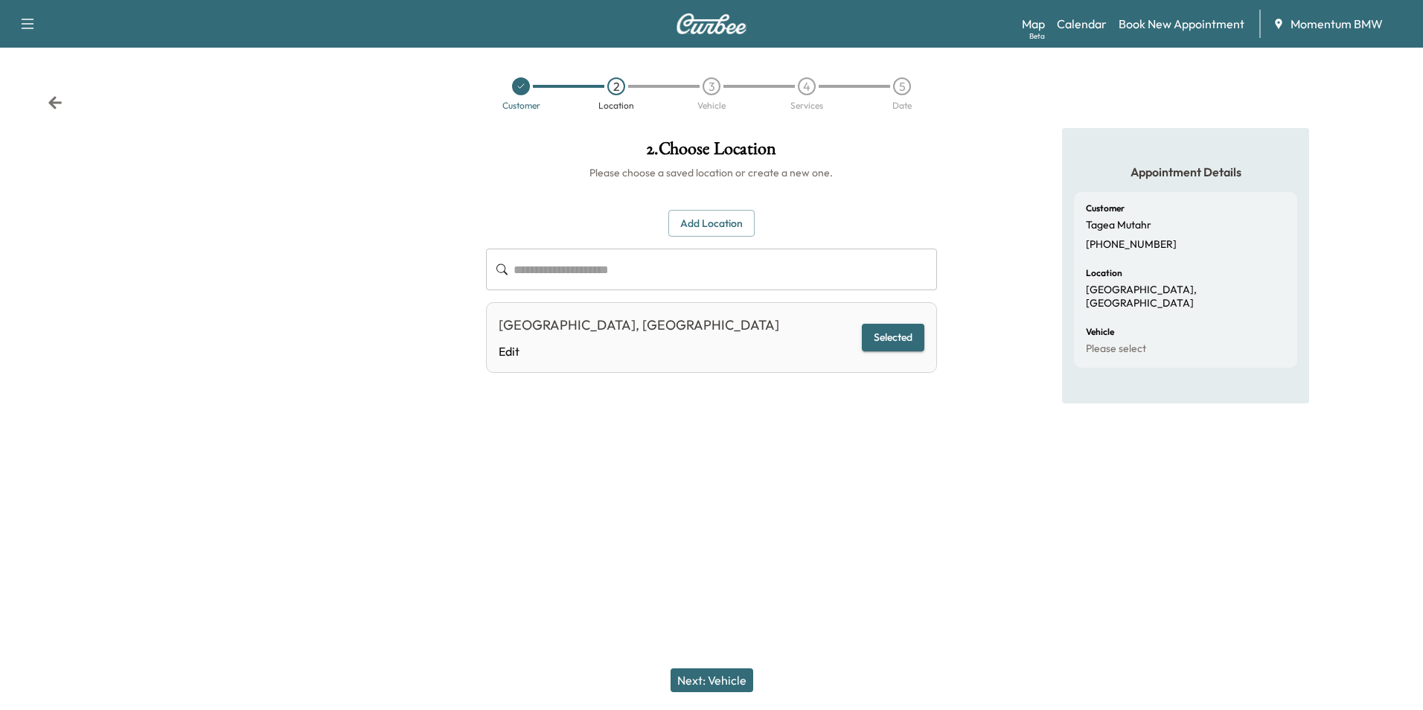
click at [712, 676] on button "Next: Vehicle" at bounding box center [711, 680] width 83 height 24
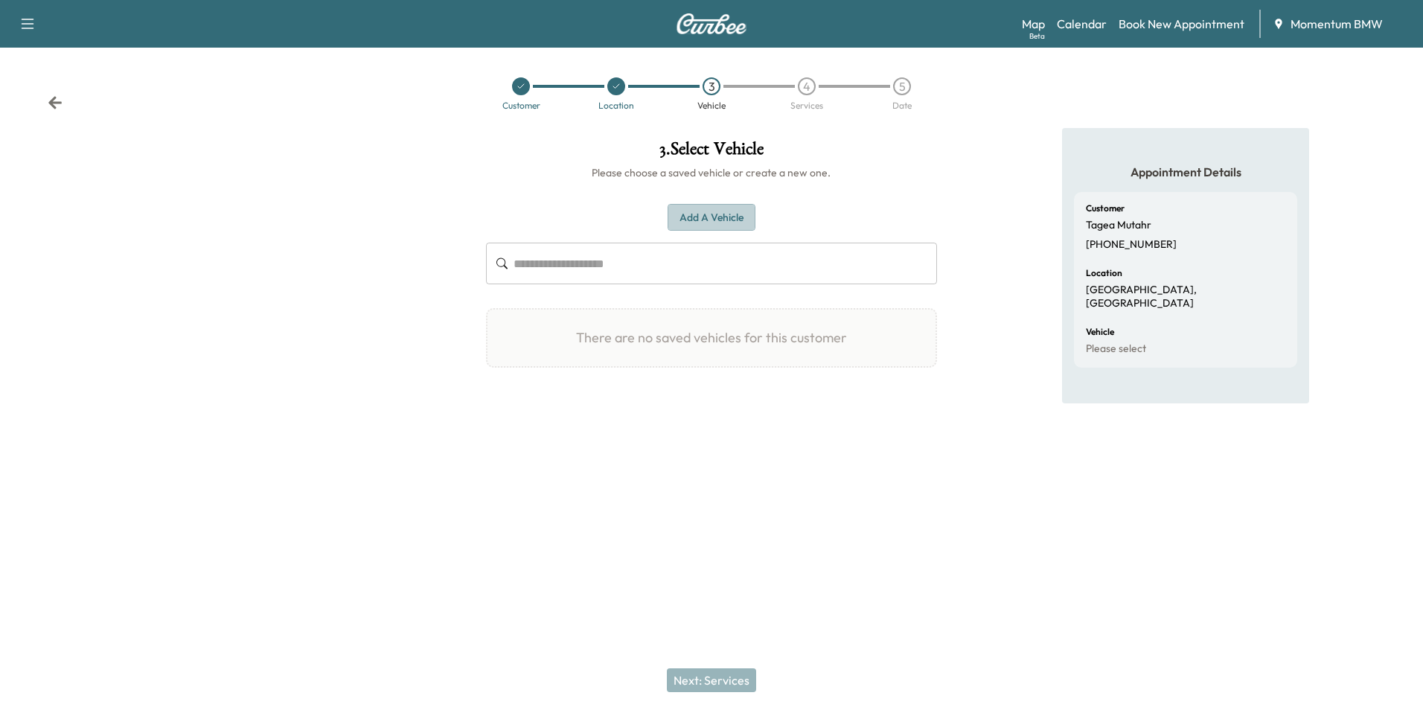
click at [701, 210] on button "Add a Vehicle" at bounding box center [711, 218] width 88 height 28
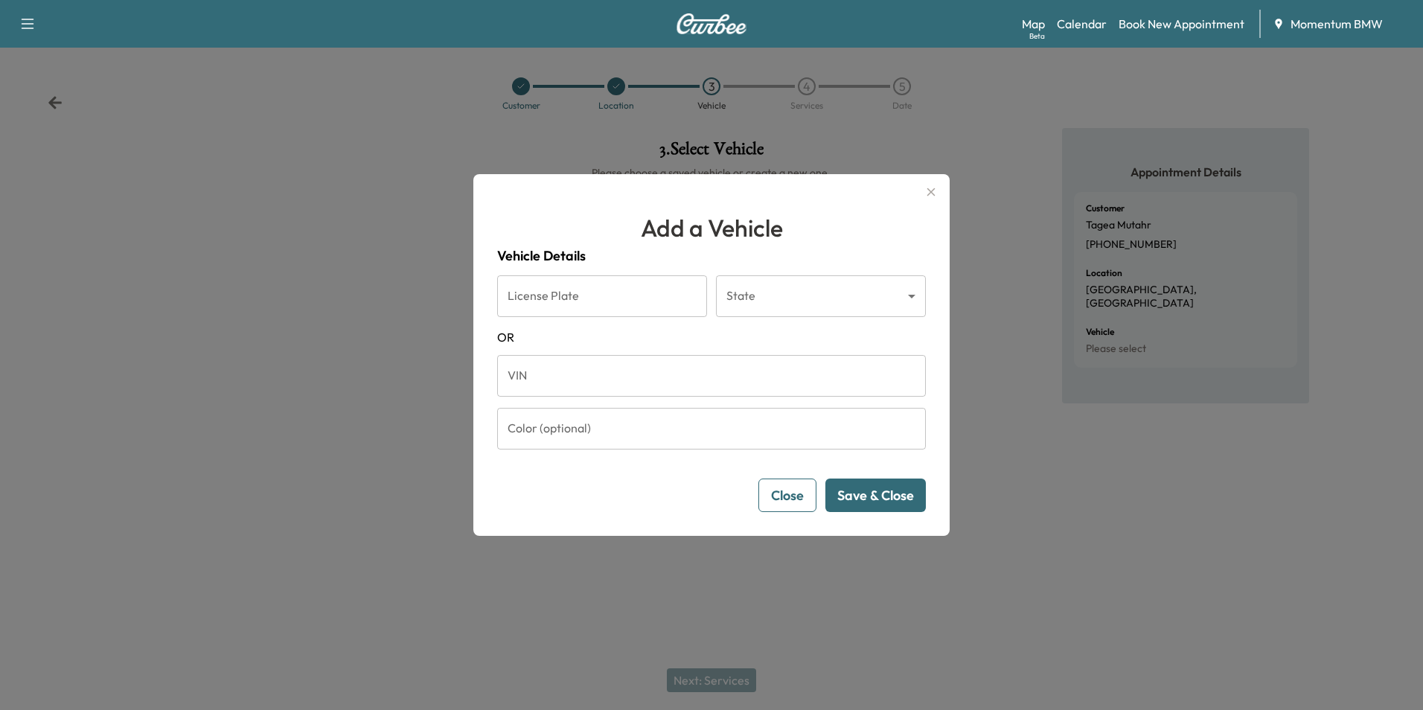
click at [600, 381] on input "VIN" at bounding box center [711, 376] width 429 height 42
click at [554, 362] on input "VIN" at bounding box center [711, 376] width 429 height 42
paste input "**********"
type input "**********"
click at [882, 497] on button "Save & Close" at bounding box center [875, 494] width 100 height 33
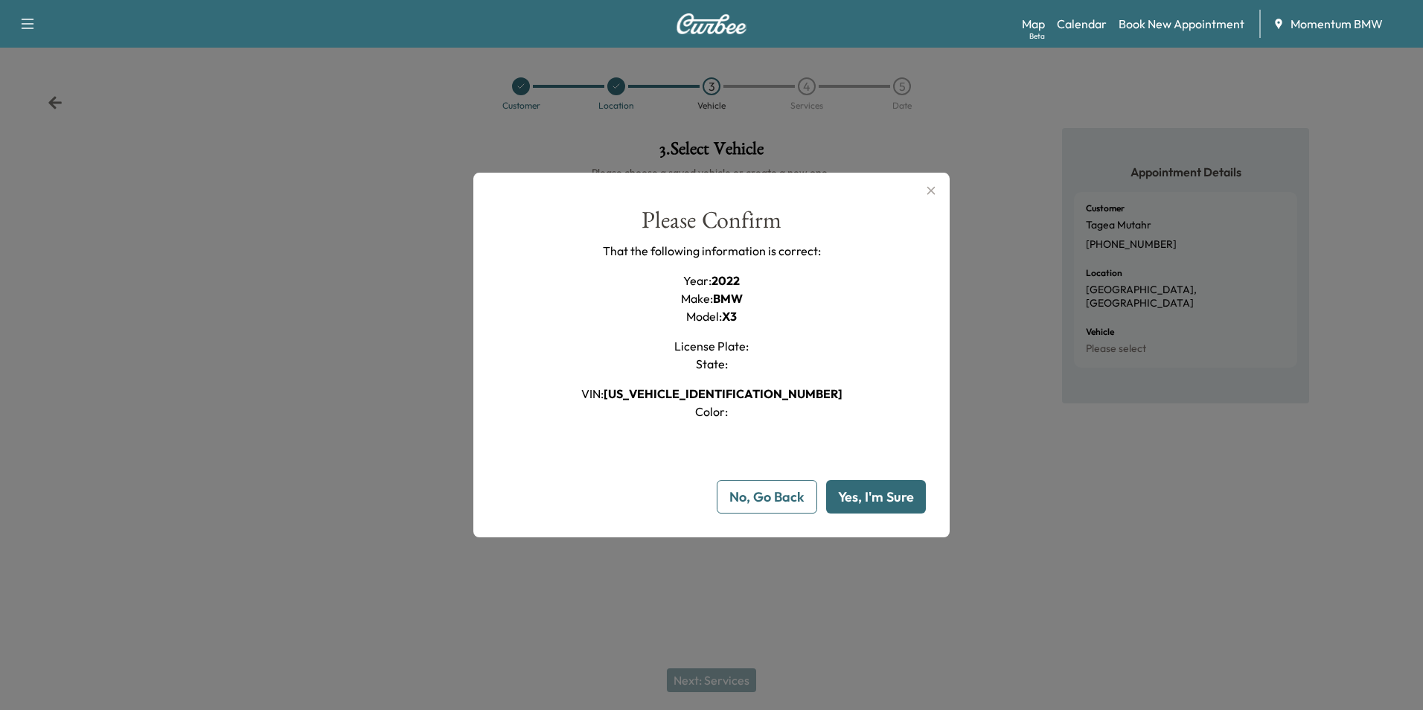
click at [882, 497] on button "Yes, I'm Sure" at bounding box center [876, 496] width 100 height 33
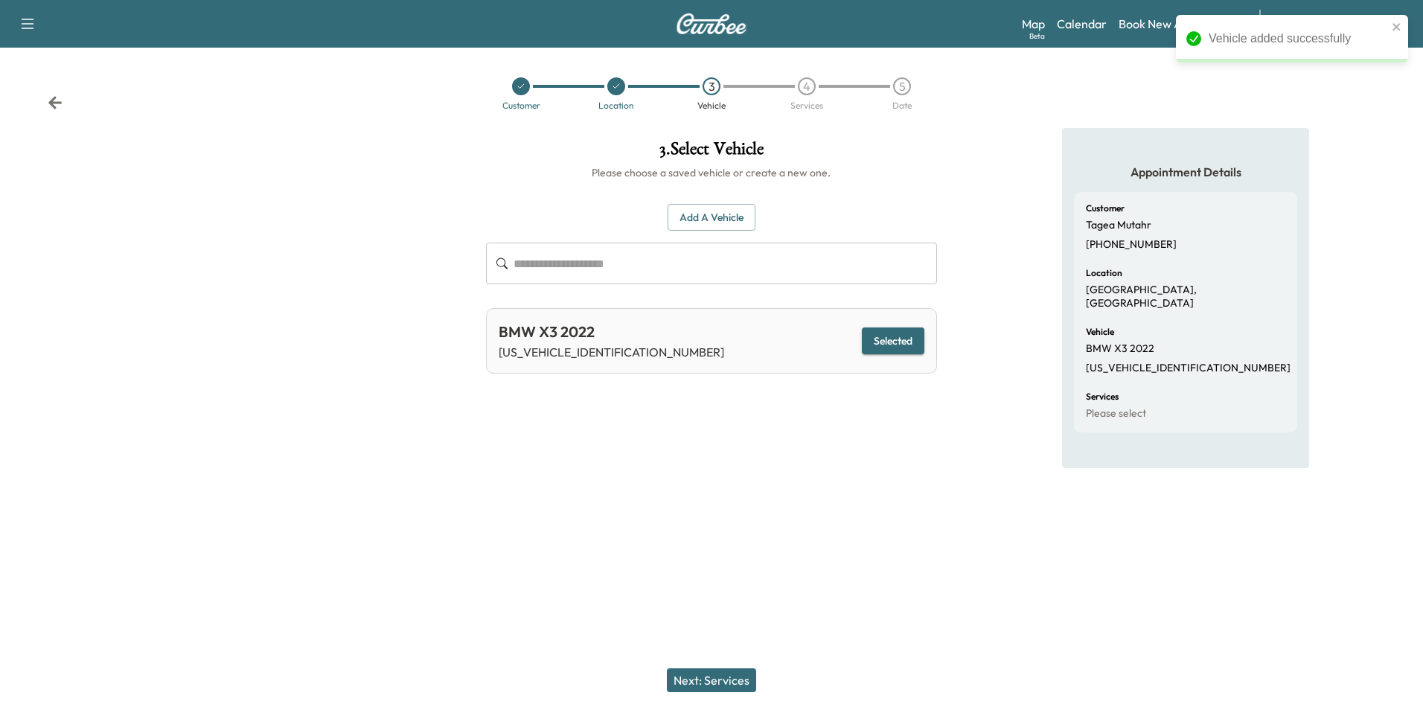
click at [708, 676] on button "Next: Services" at bounding box center [711, 680] width 89 height 24
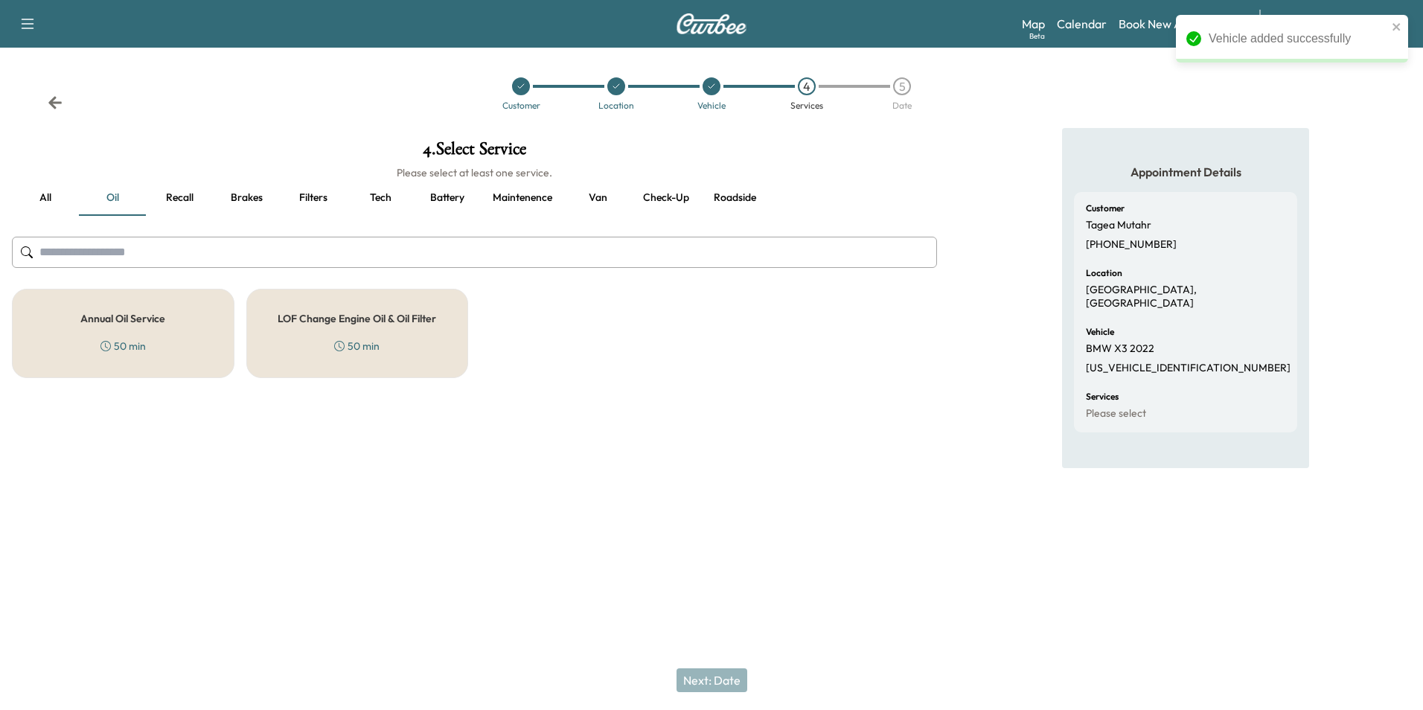
click at [185, 197] on button "Recall" at bounding box center [179, 198] width 67 height 36
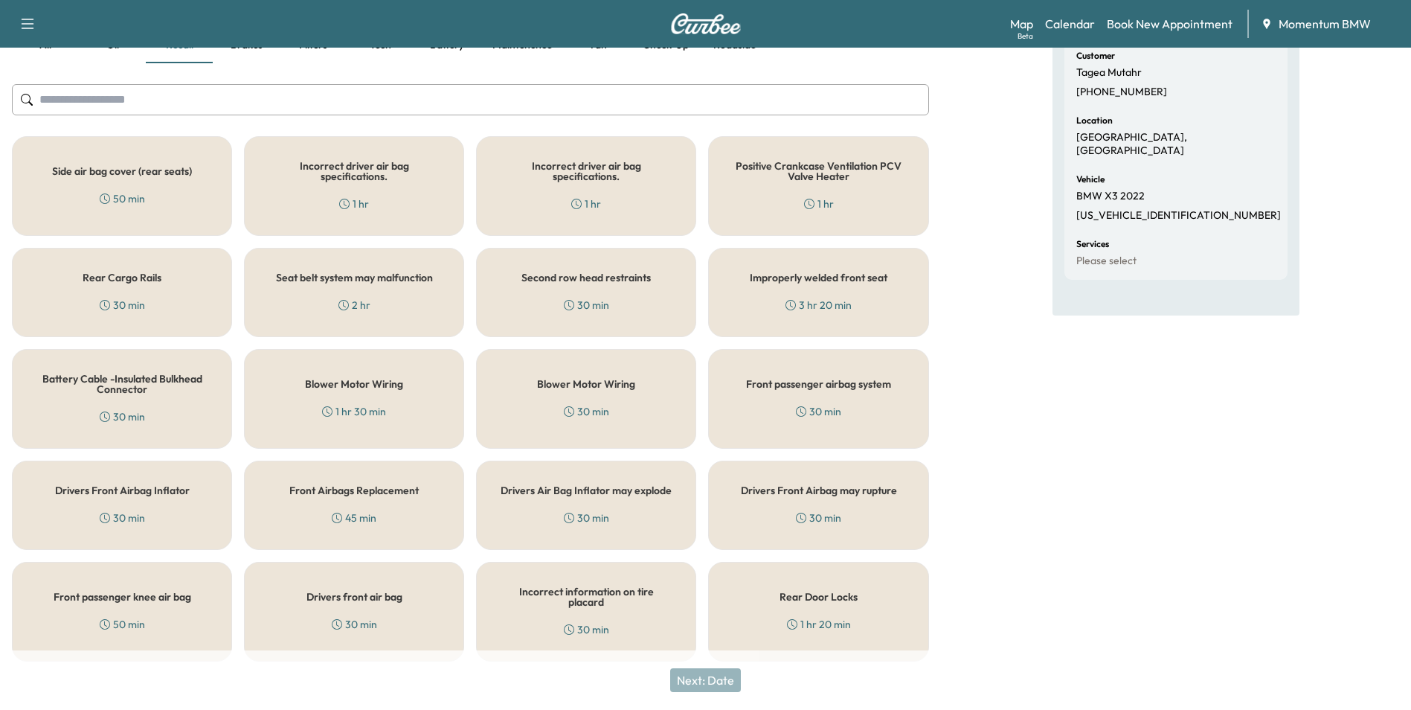
scroll to position [164, 0]
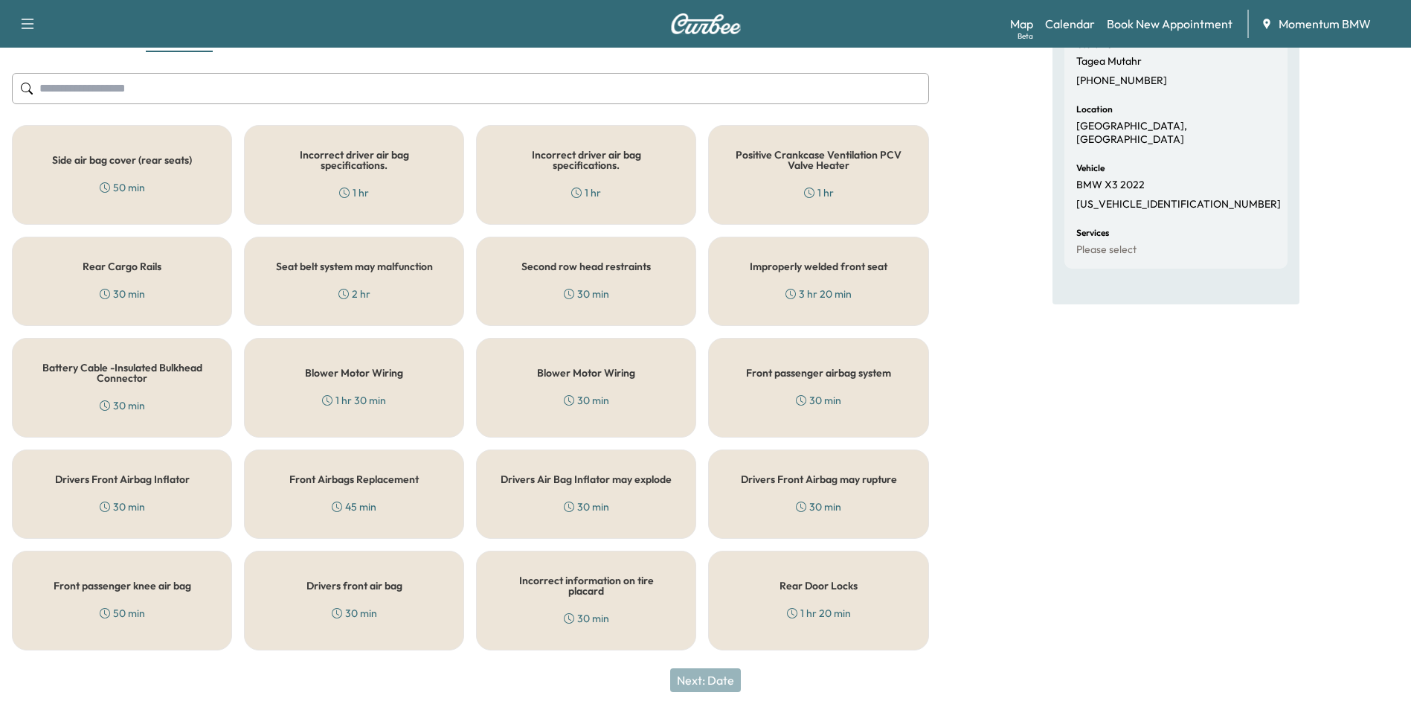
click at [827, 582] on h5 "Rear Door Locks" at bounding box center [819, 585] width 78 height 10
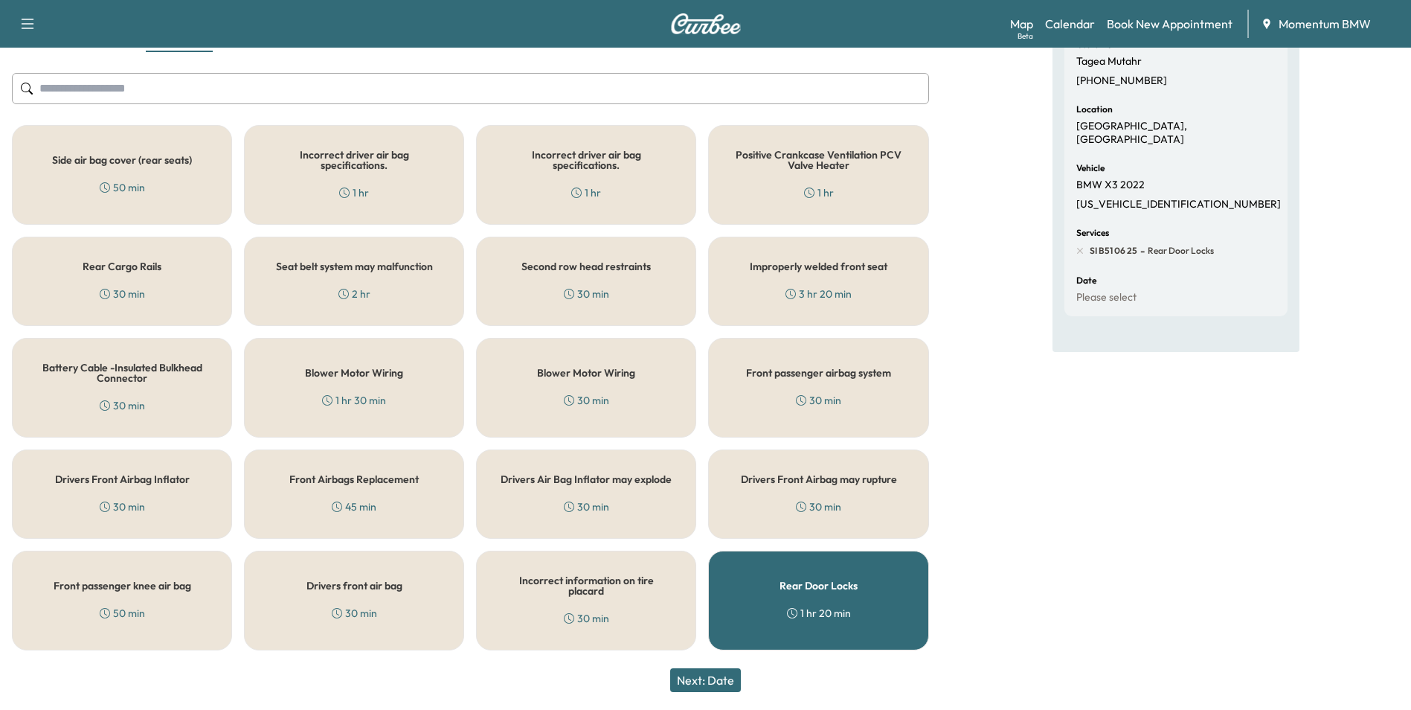
click at [720, 681] on button "Next: Date" at bounding box center [705, 680] width 71 height 24
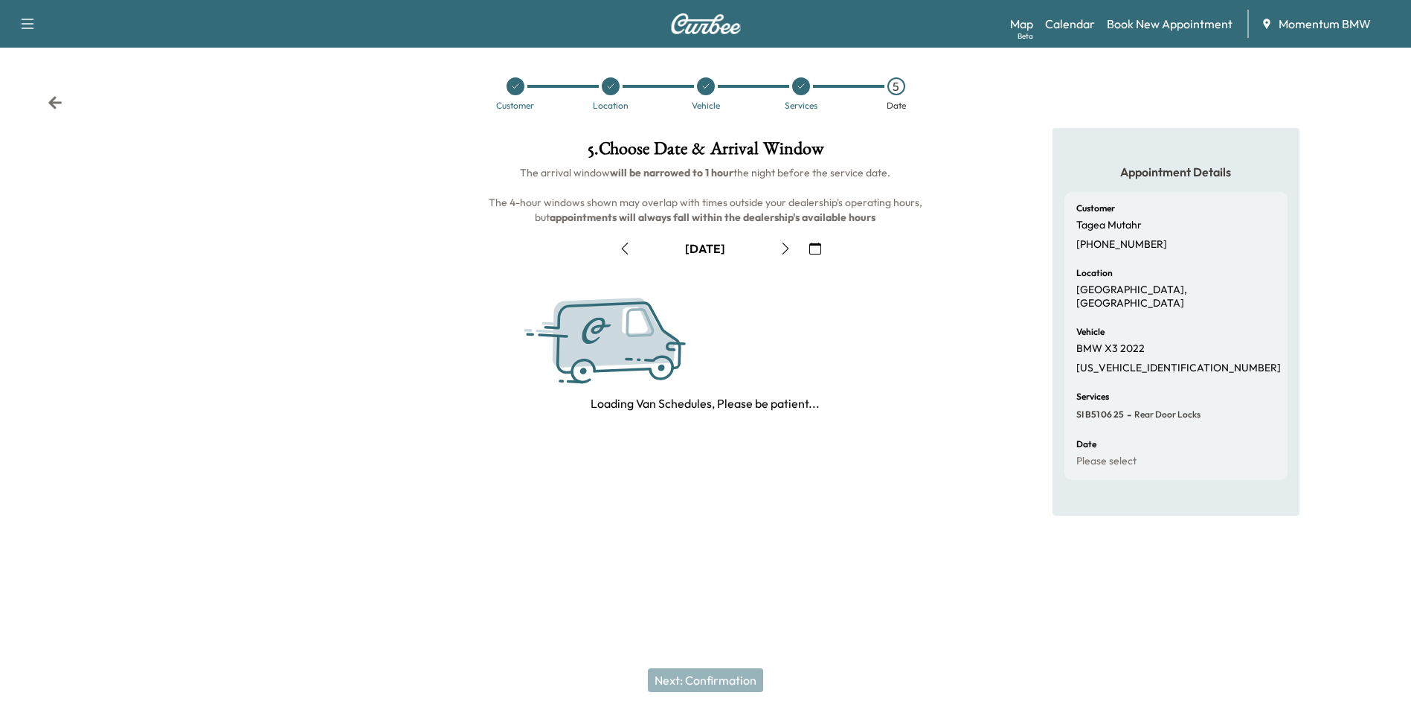
scroll to position [0, 0]
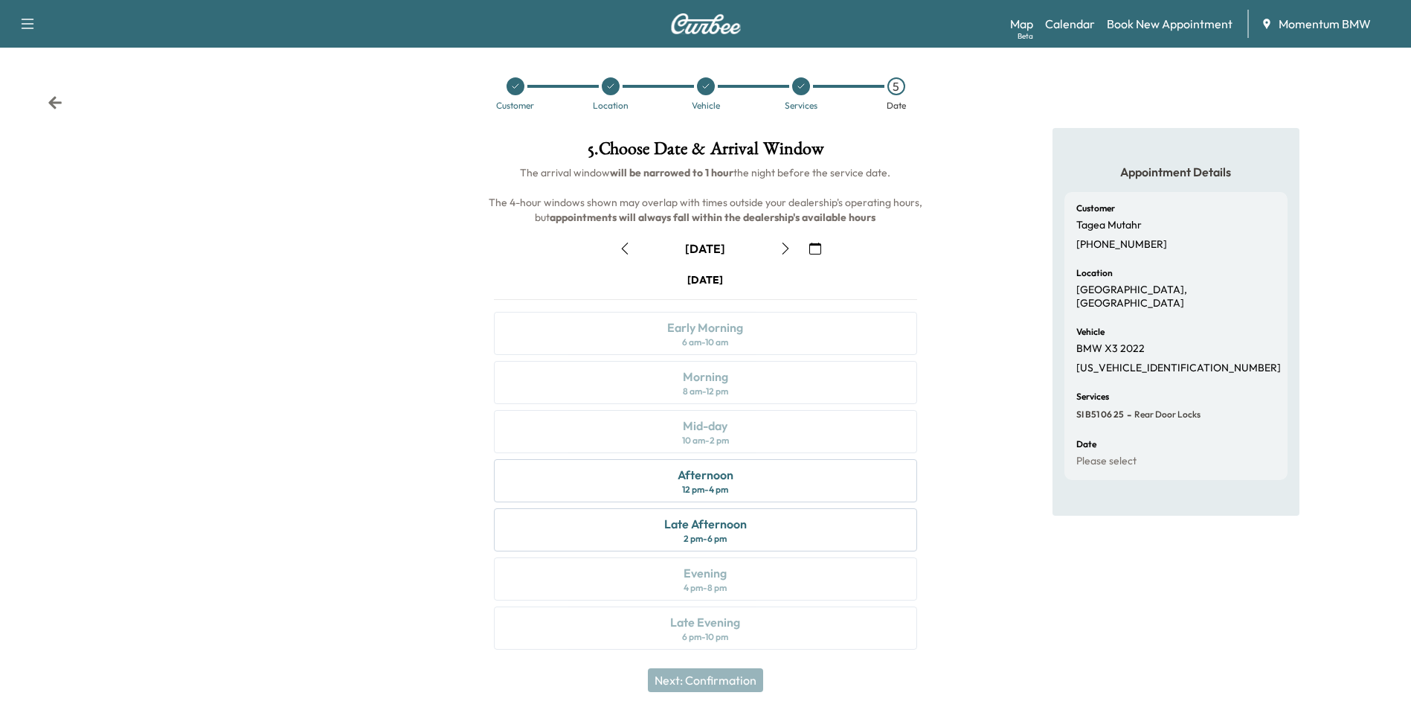
click at [785, 248] on icon "button" at bounding box center [786, 249] width 12 height 12
click at [732, 378] on div "Morning 8 am - 12 pm" at bounding box center [705, 382] width 423 height 43
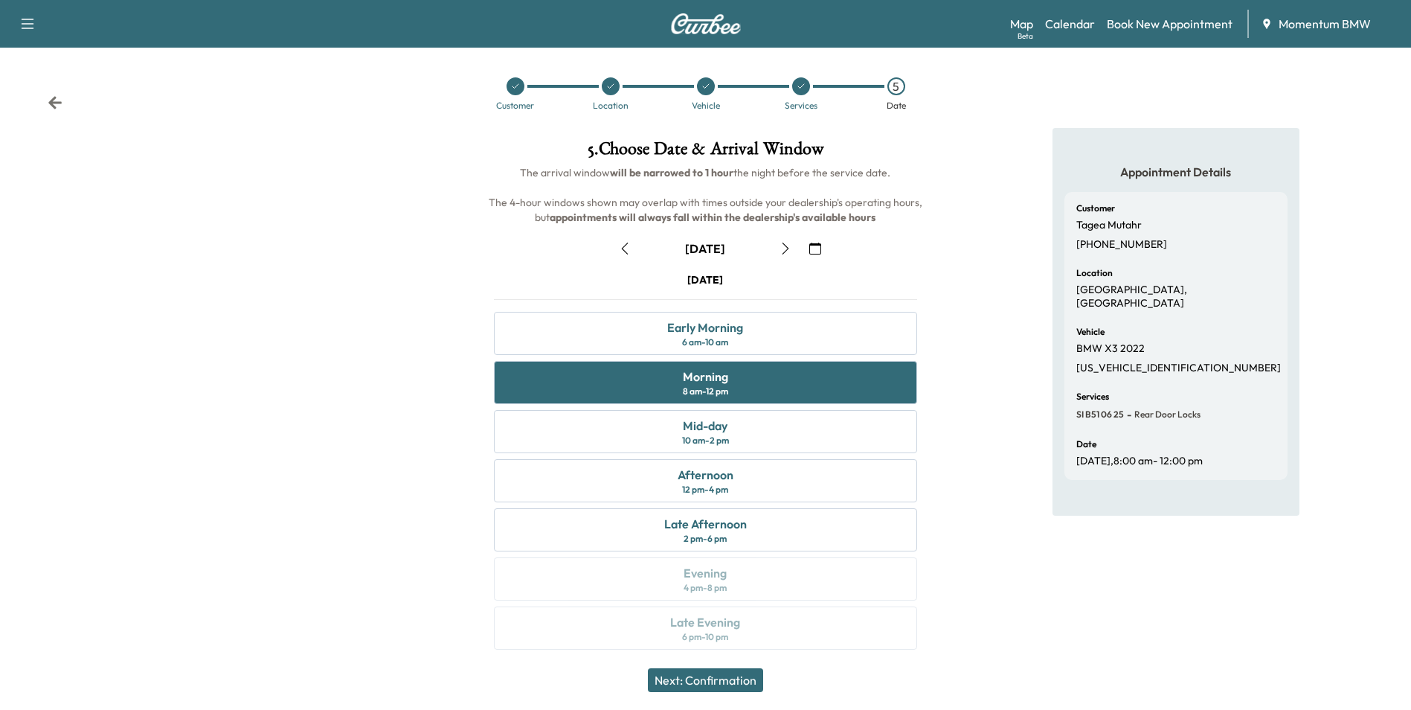
click at [730, 682] on button "Next: Confirmation" at bounding box center [705, 680] width 115 height 24
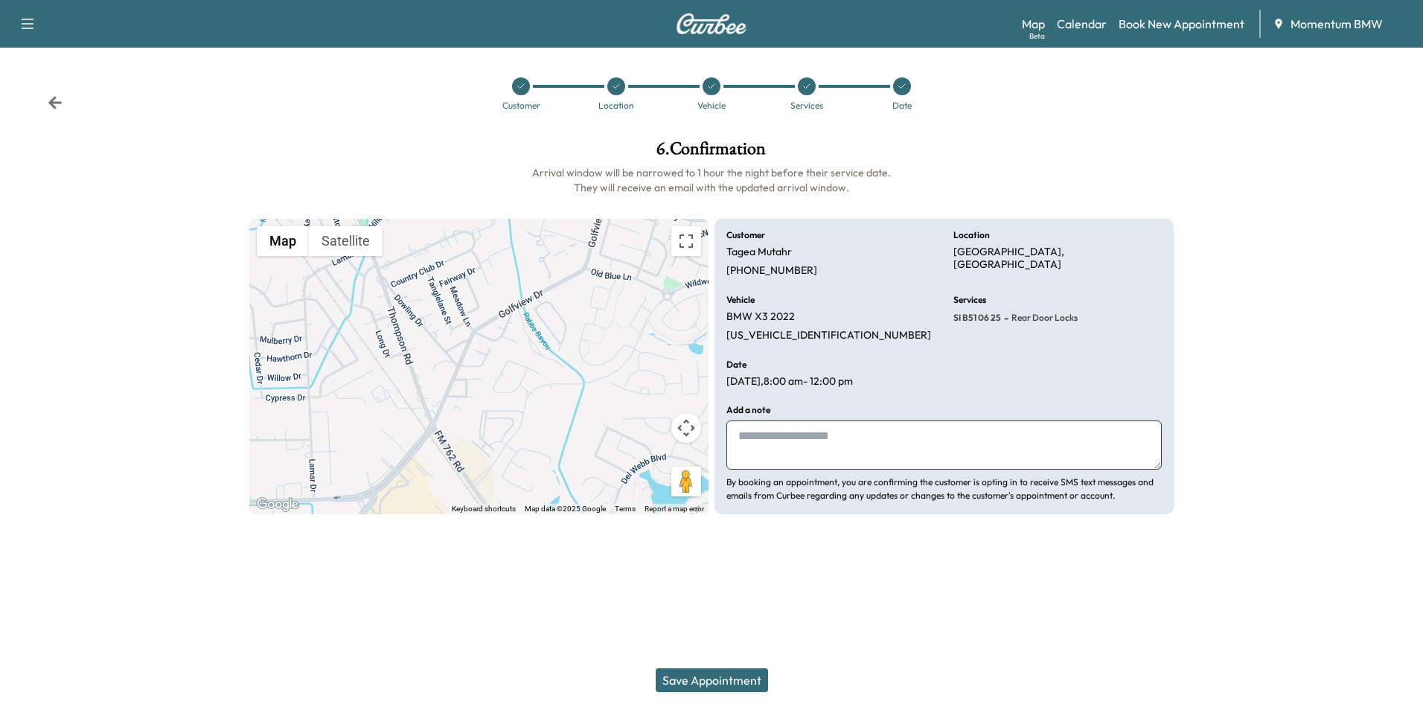
click at [734, 676] on button "Save Appointment" at bounding box center [712, 680] width 112 height 24
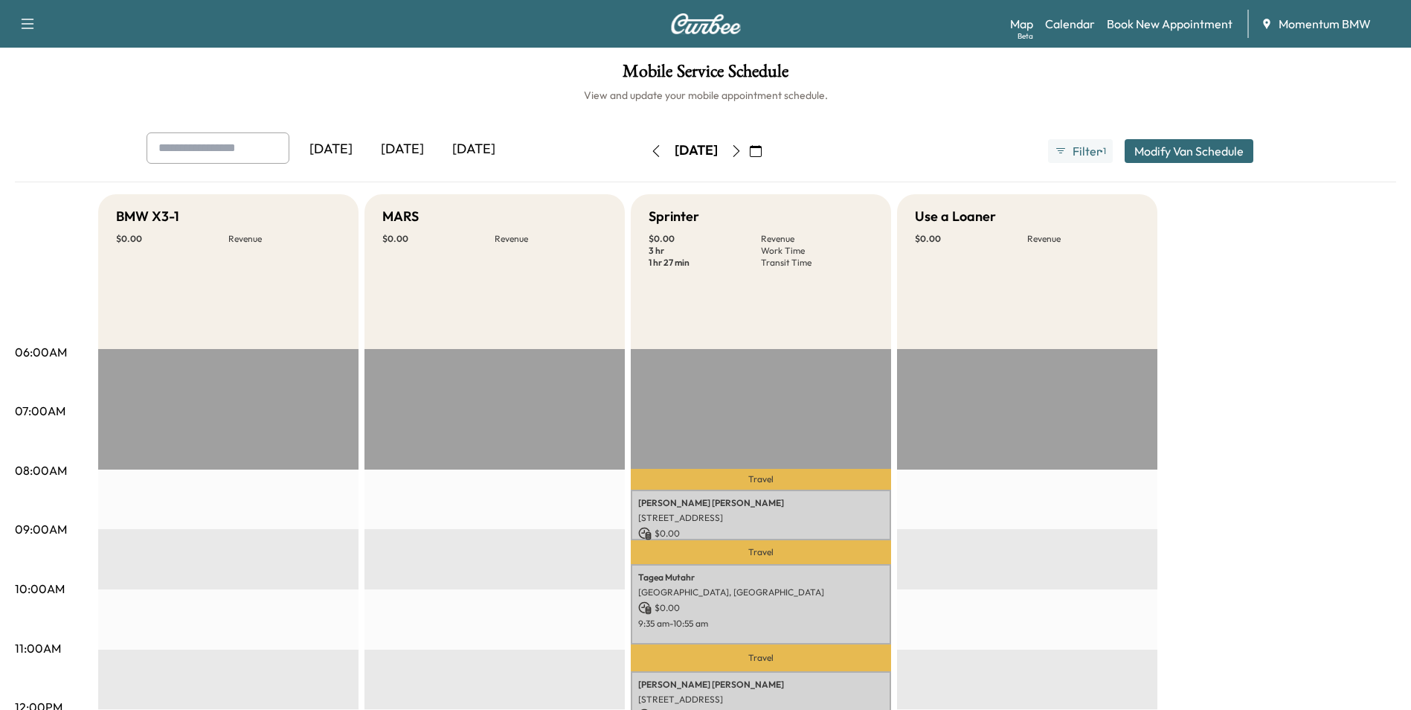
click at [762, 147] on icon "button" at bounding box center [756, 151] width 12 height 12
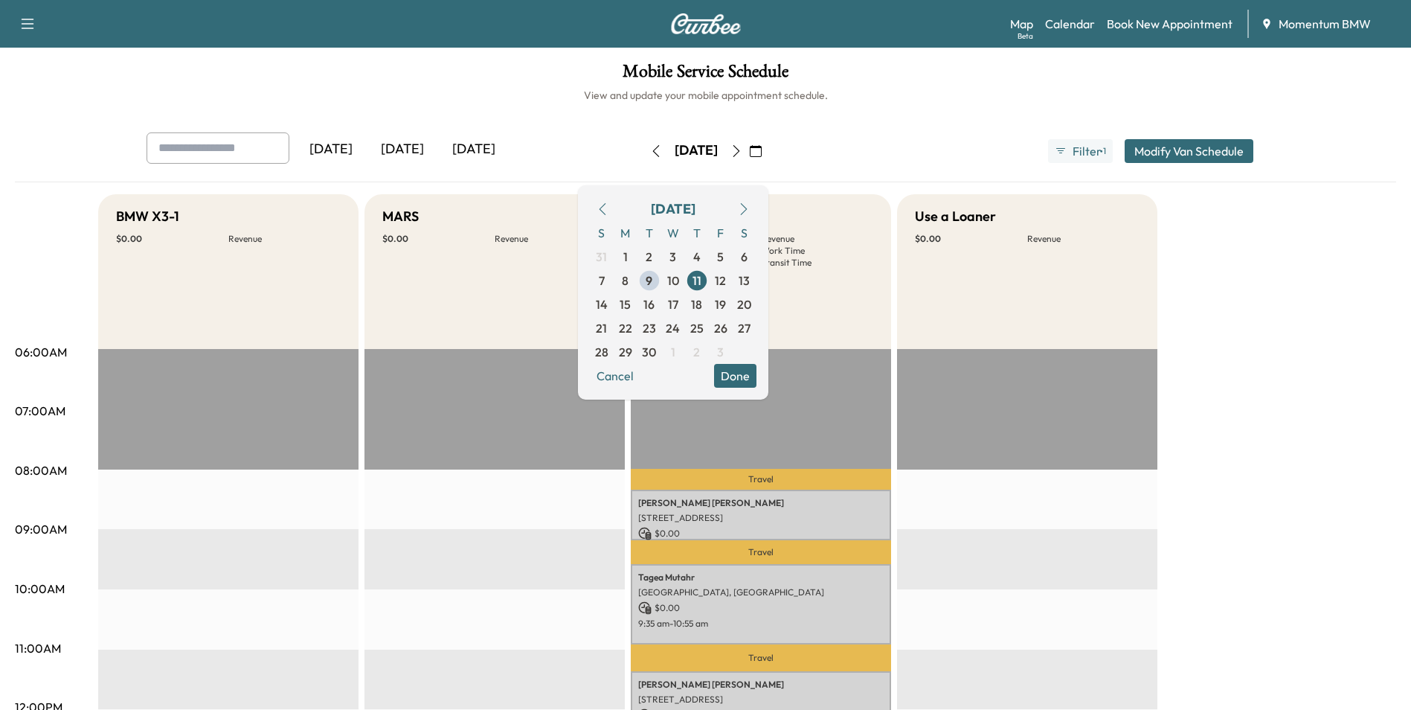
click at [743, 150] on icon "button" at bounding box center [737, 151] width 12 height 12
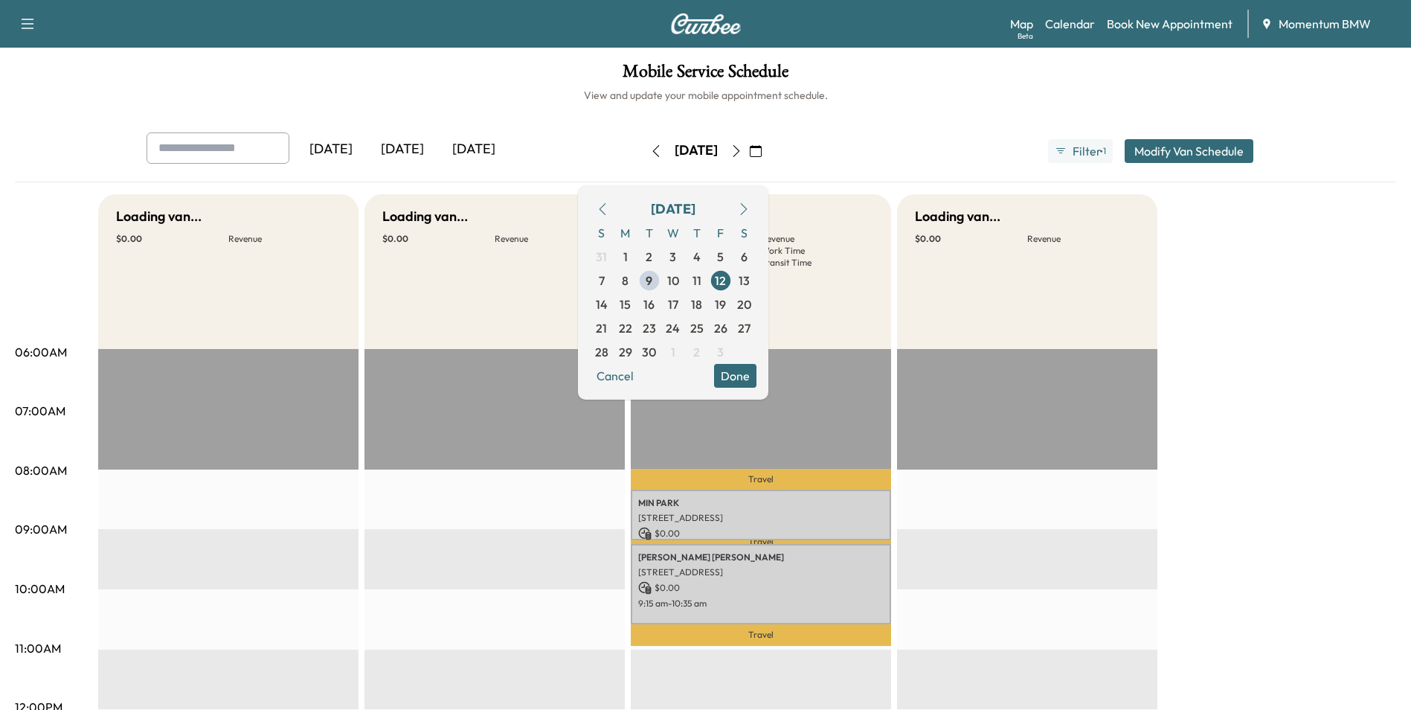
click at [769, 150] on button "button" at bounding box center [755, 151] width 25 height 24
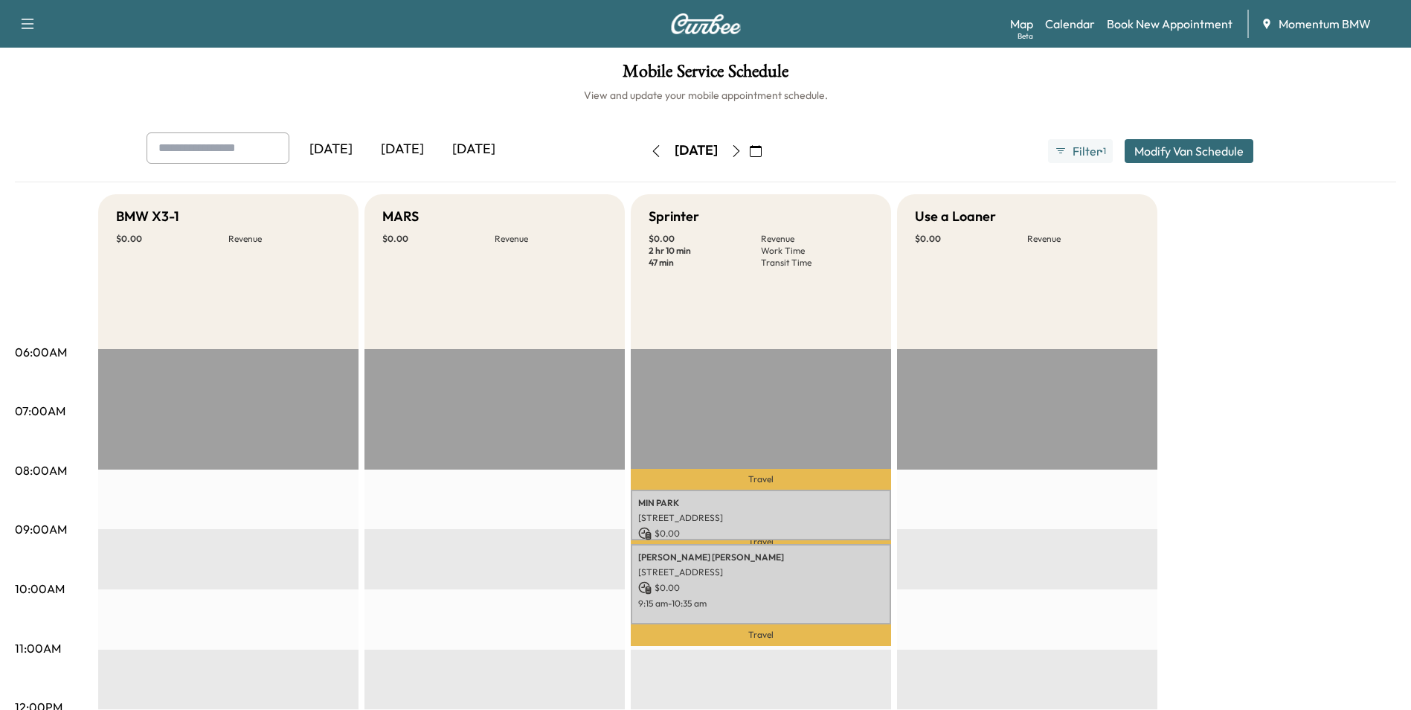
click at [743, 150] on icon "button" at bounding box center [737, 151] width 12 height 12
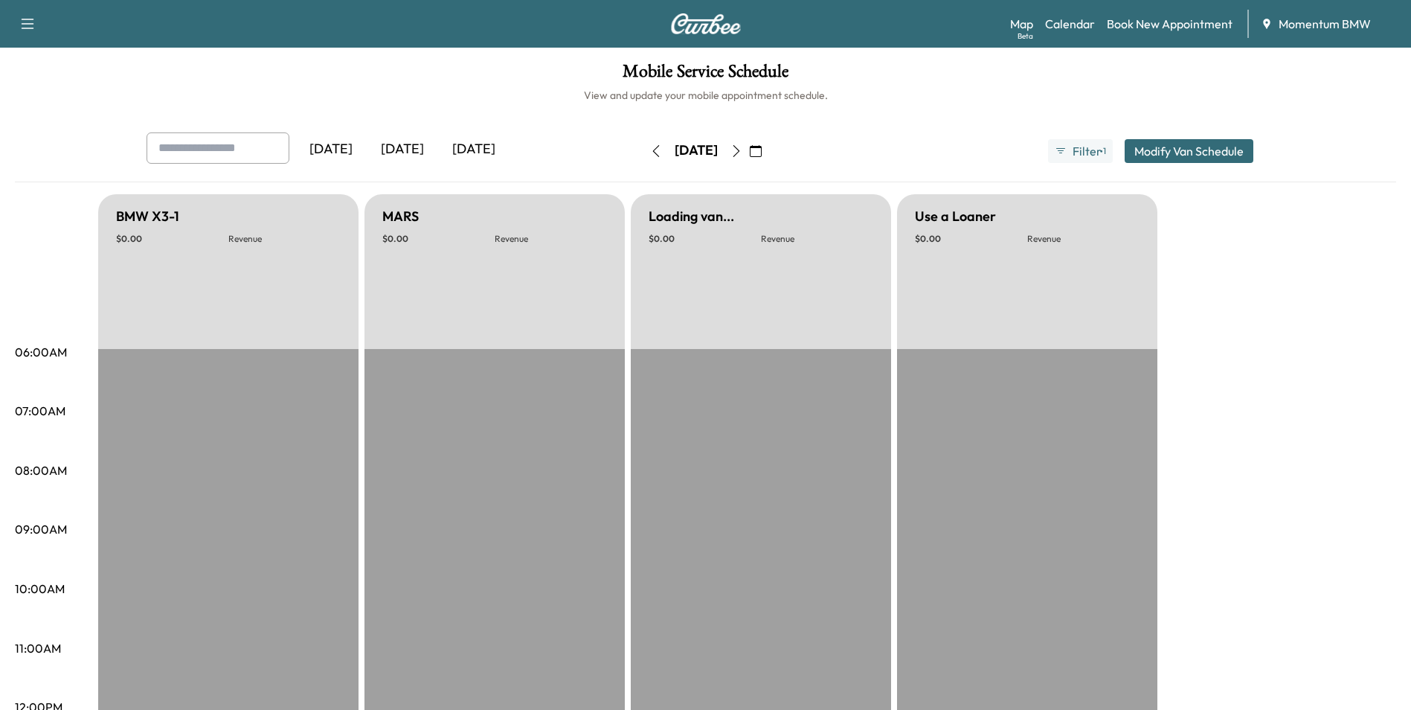
click at [749, 150] on button "button" at bounding box center [736, 151] width 25 height 24
click at [743, 150] on icon "button" at bounding box center [737, 151] width 12 height 12
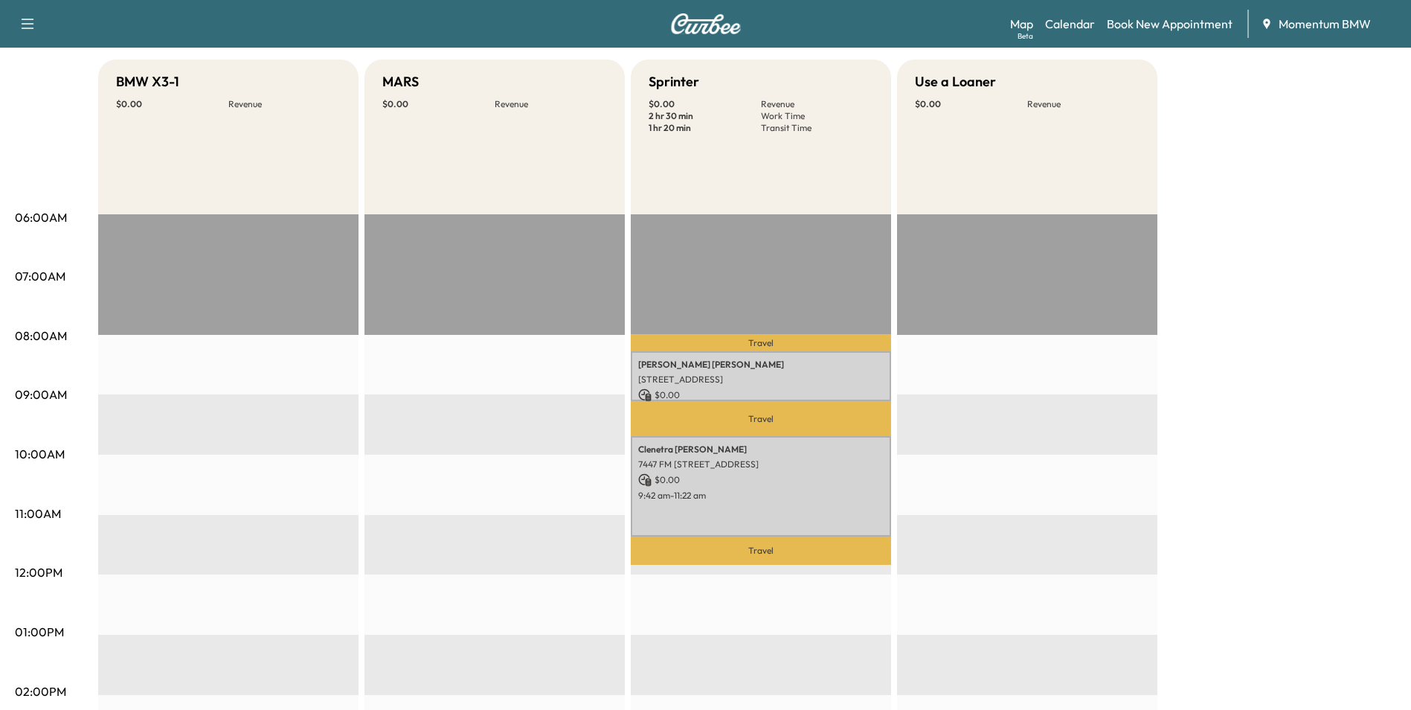
scroll to position [149, 0]
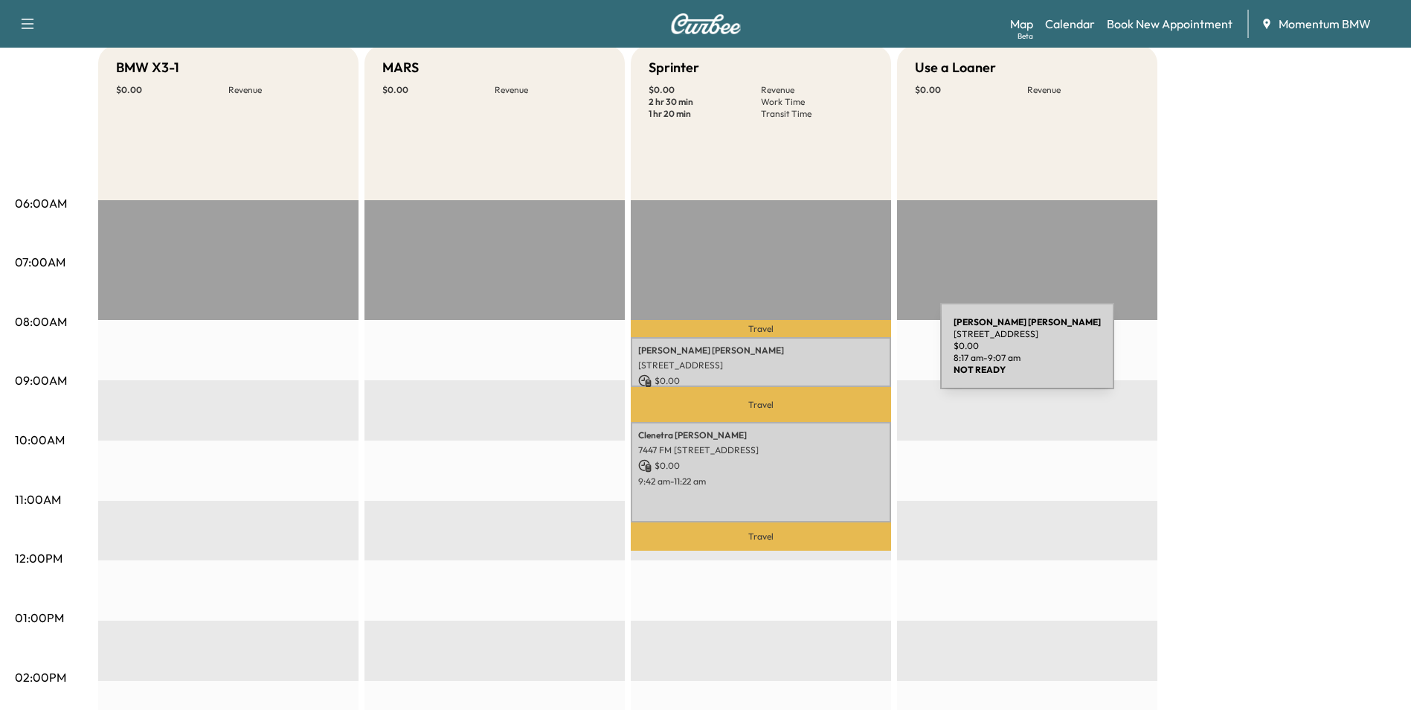
click at [829, 355] on div "[PERSON_NAME] [STREET_ADDRESS] $ 0.00 8:17 am - 9:07 am" at bounding box center [761, 362] width 260 height 50
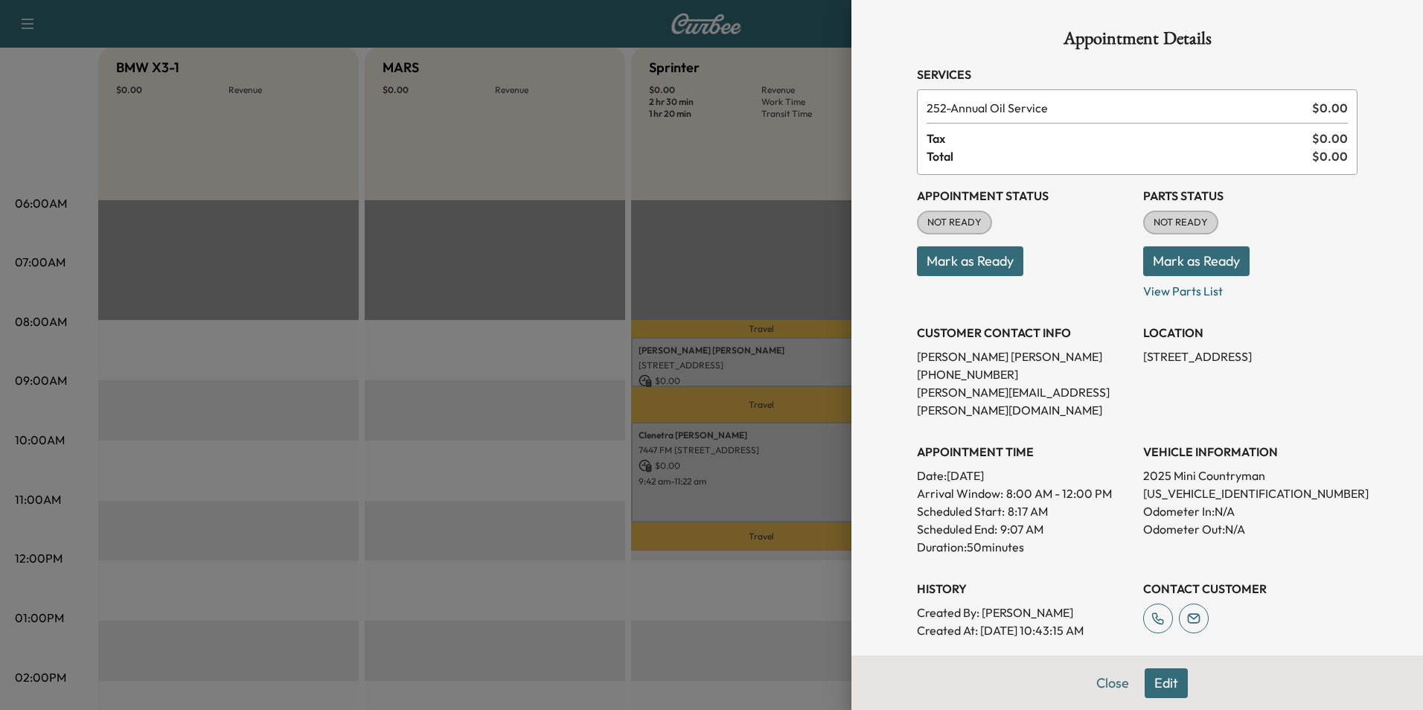
click at [812, 492] on div at bounding box center [711, 355] width 1423 height 710
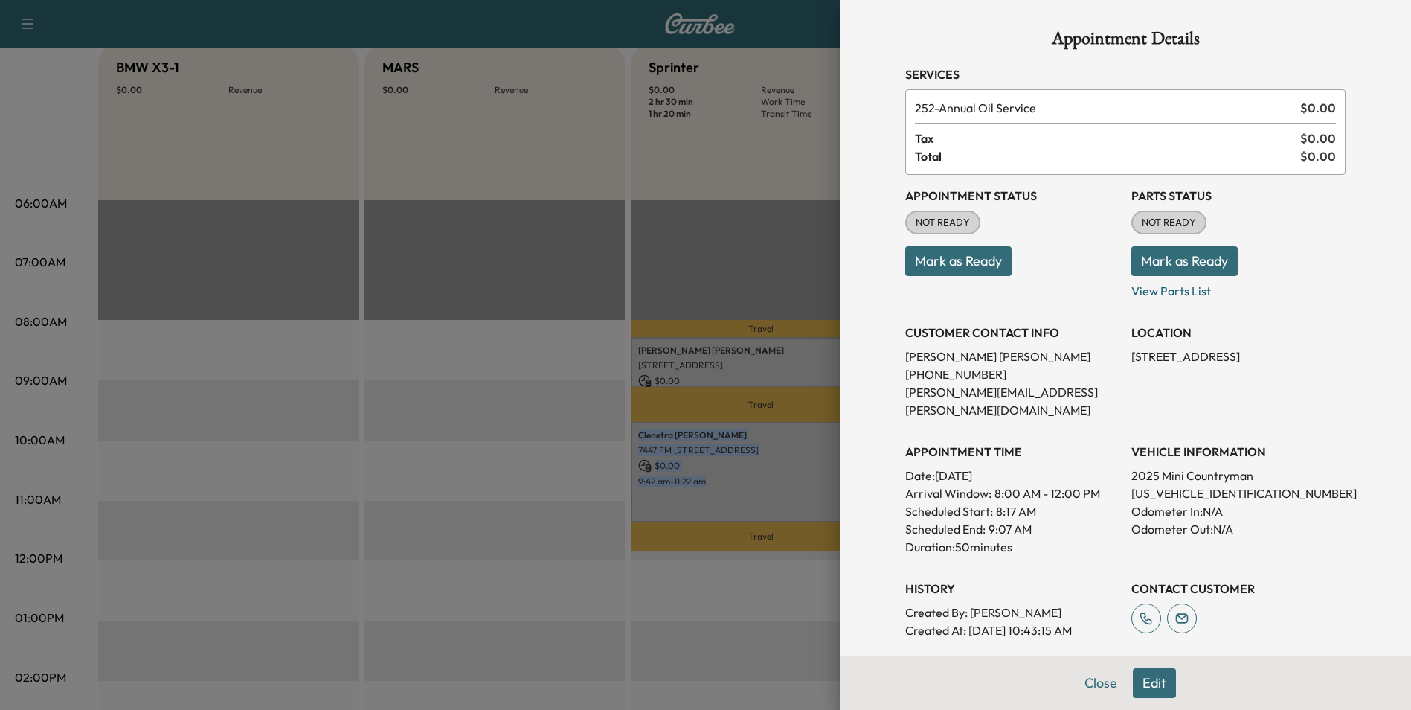
click at [812, 492] on div "[PERSON_NAME] [STREET_ADDRESS] $ 0.00 9:42 am - 11:22 am" at bounding box center [761, 472] width 260 height 100
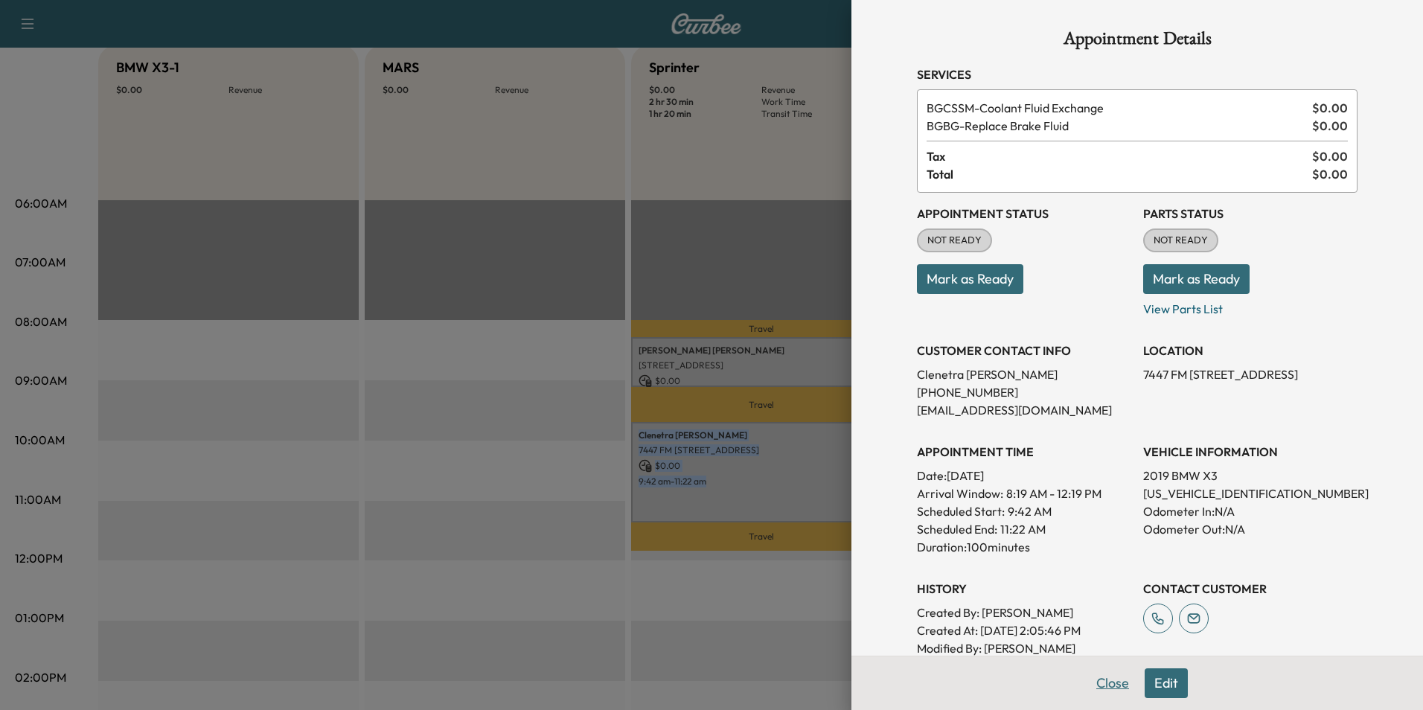
click at [1109, 680] on button "Close" at bounding box center [1112, 683] width 52 height 30
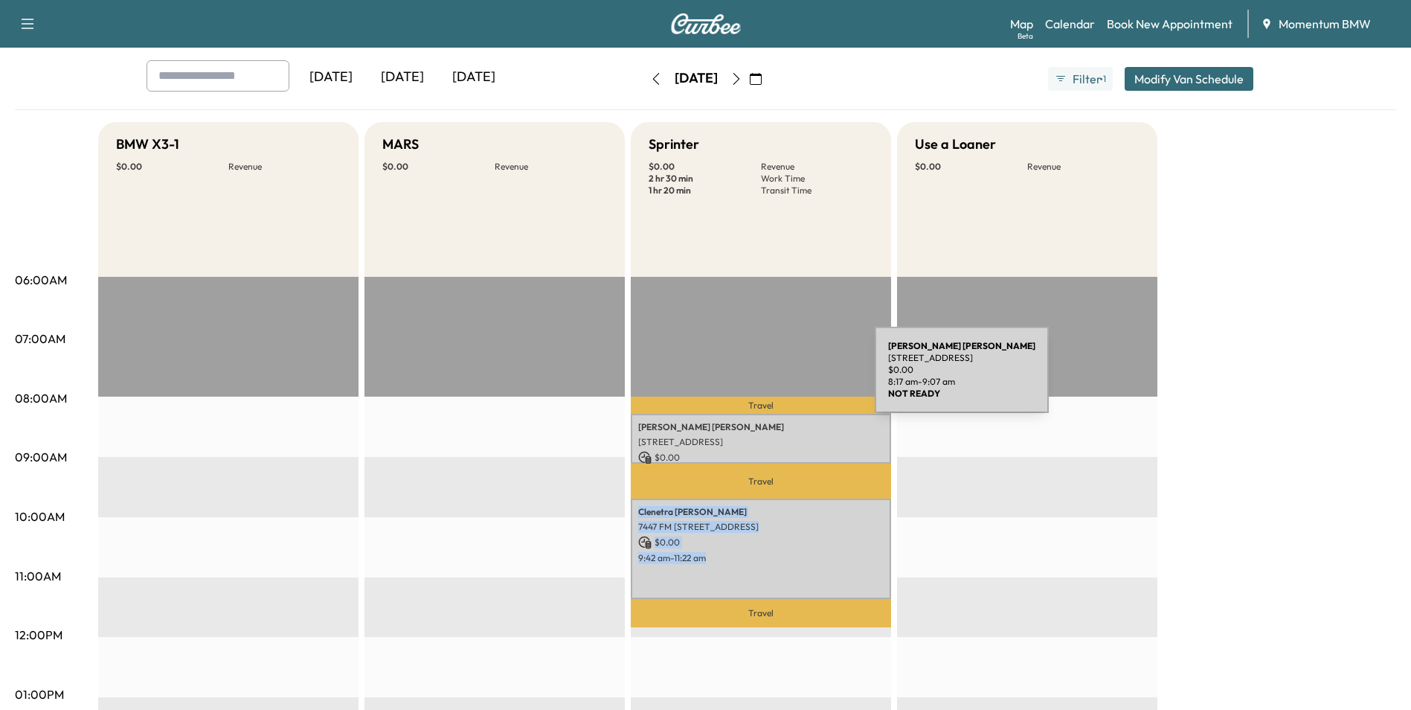
scroll to position [0, 0]
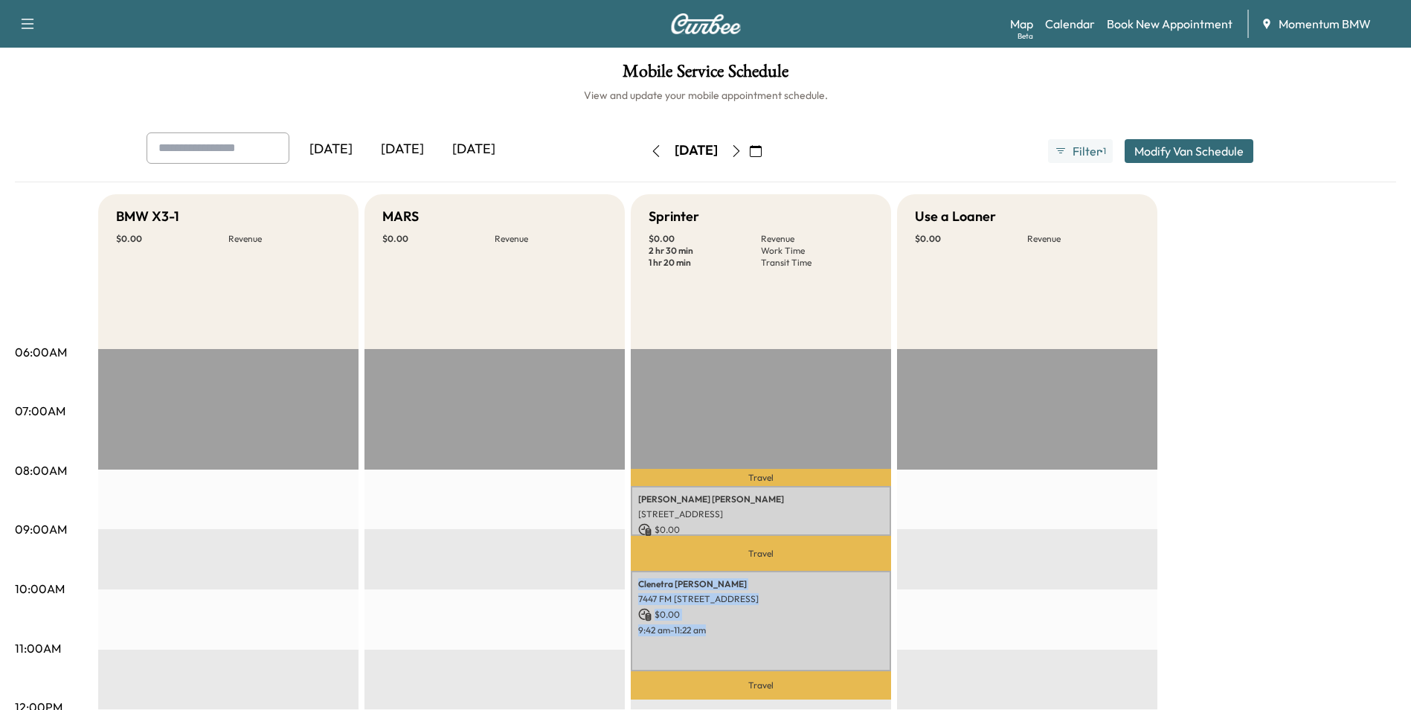
click at [762, 151] on icon "button" at bounding box center [756, 151] width 12 height 12
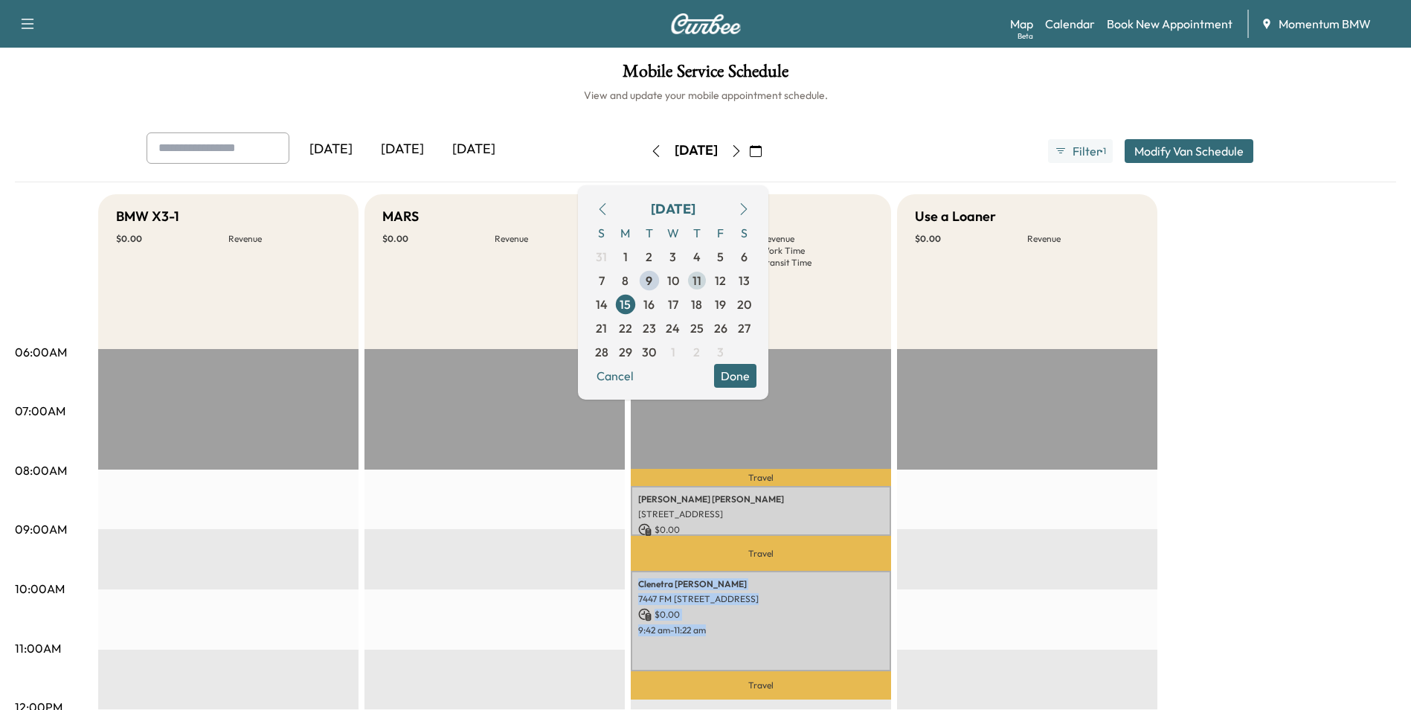
click at [709, 281] on span "11" at bounding box center [697, 281] width 24 height 24
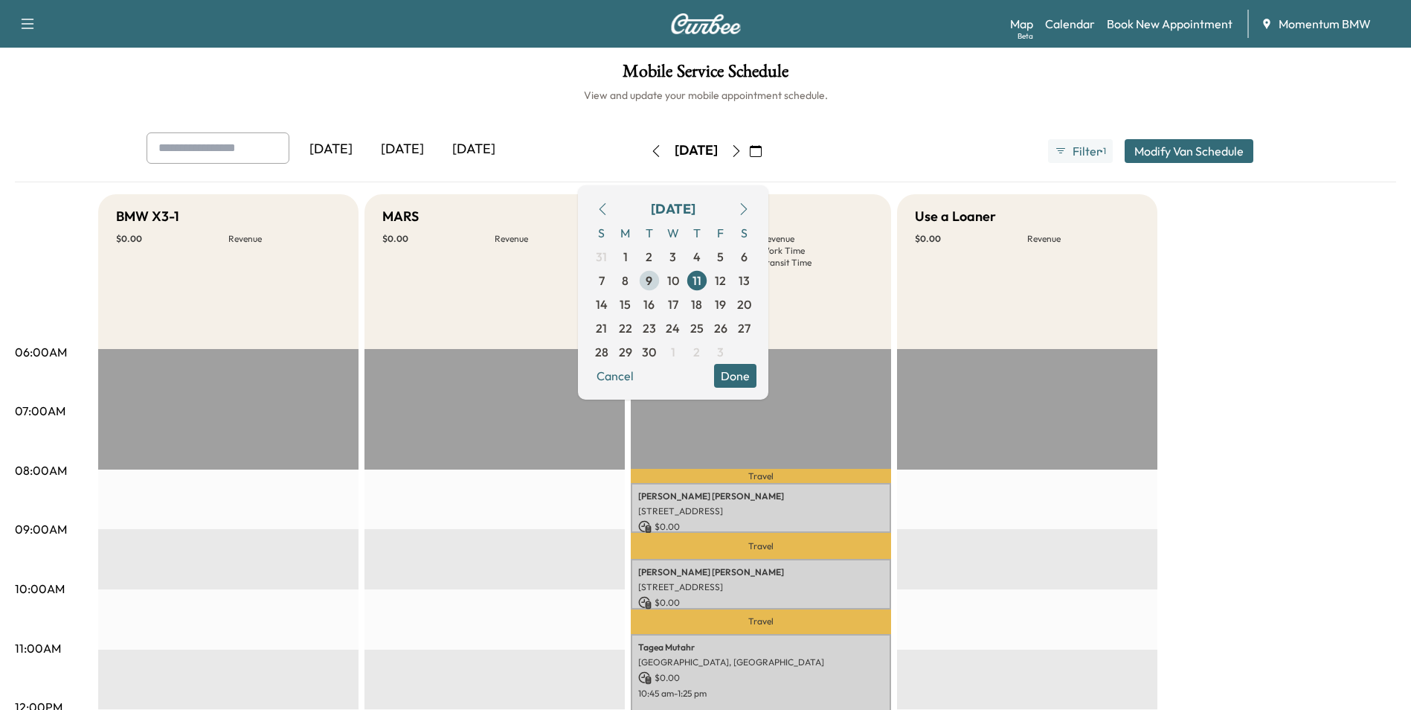
click at [679, 282] on span "10" at bounding box center [673, 281] width 12 height 18
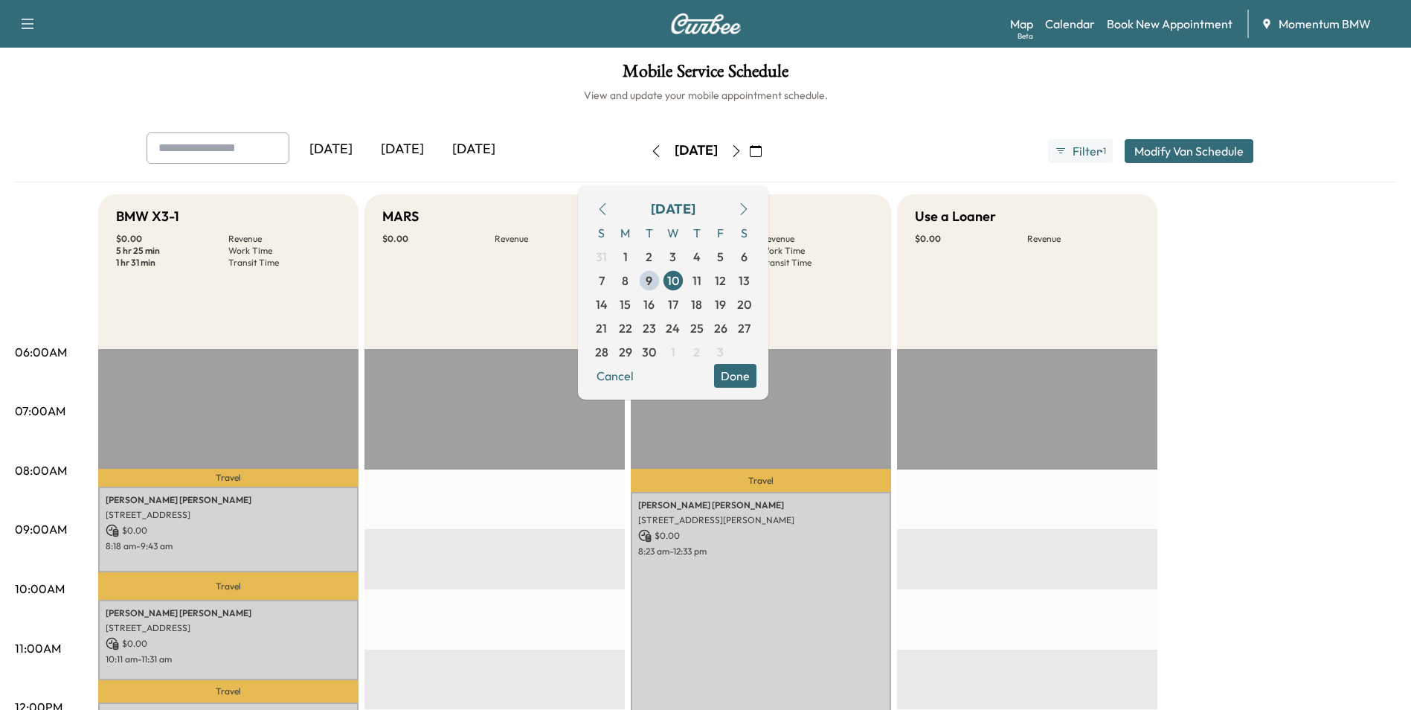
click at [757, 376] on button "Done" at bounding box center [735, 376] width 42 height 24
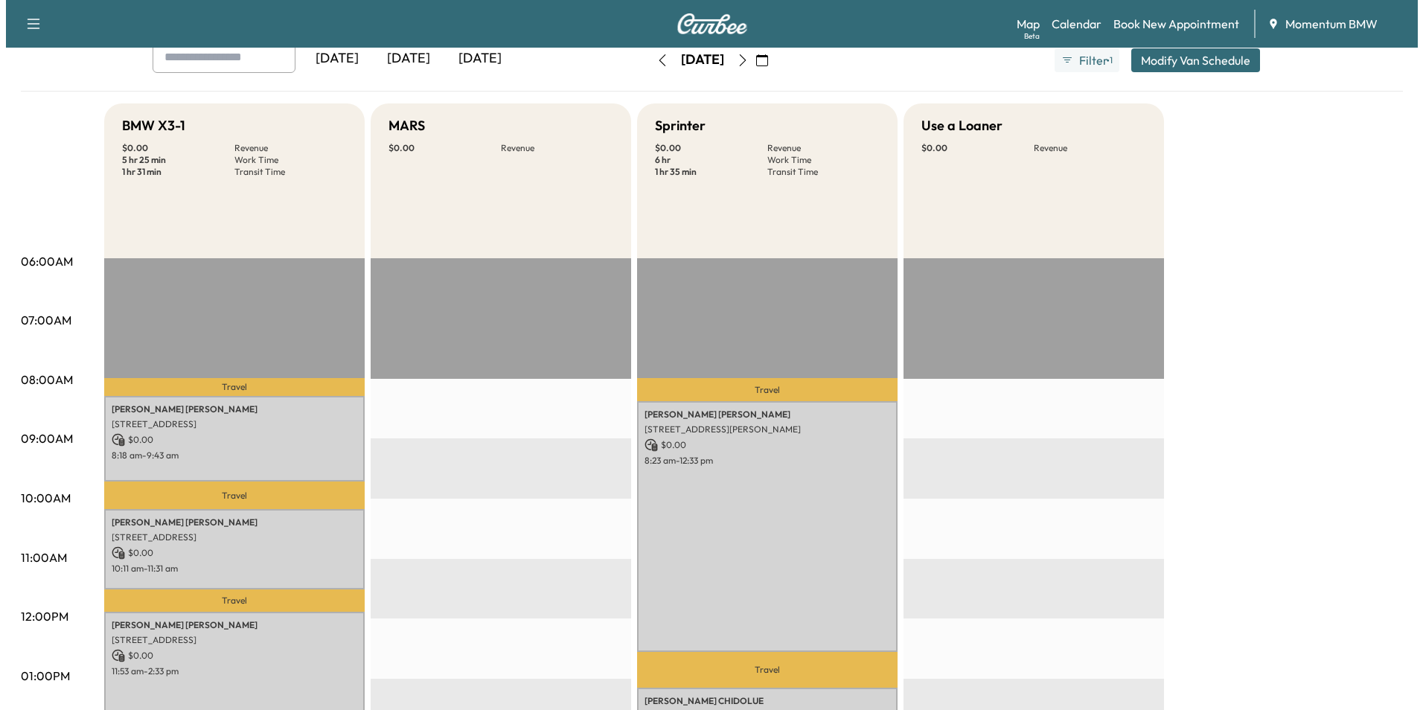
scroll to position [298, 0]
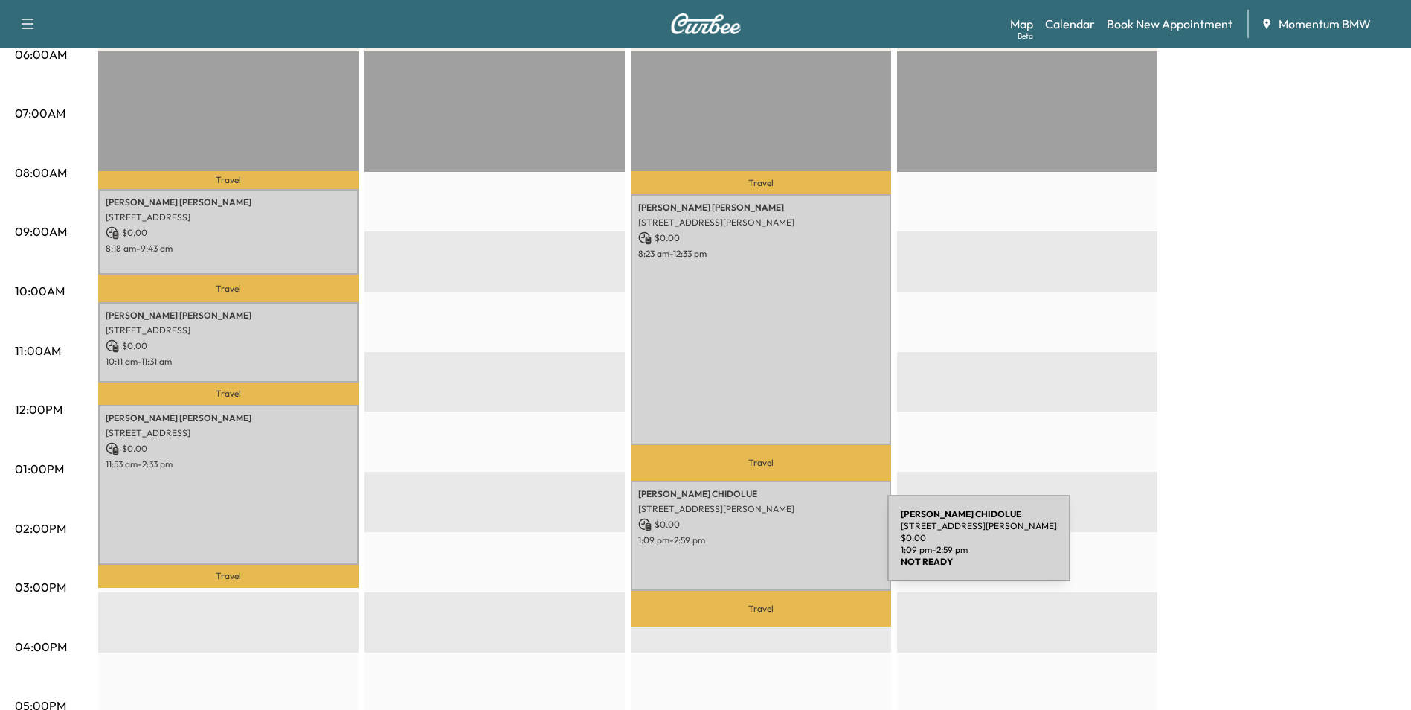
click at [776, 547] on div "[PERSON_NAME] [STREET_ADDRESS][PERSON_NAME] $ 0.00 1:09 pm - 2:59 pm" at bounding box center [761, 536] width 260 height 110
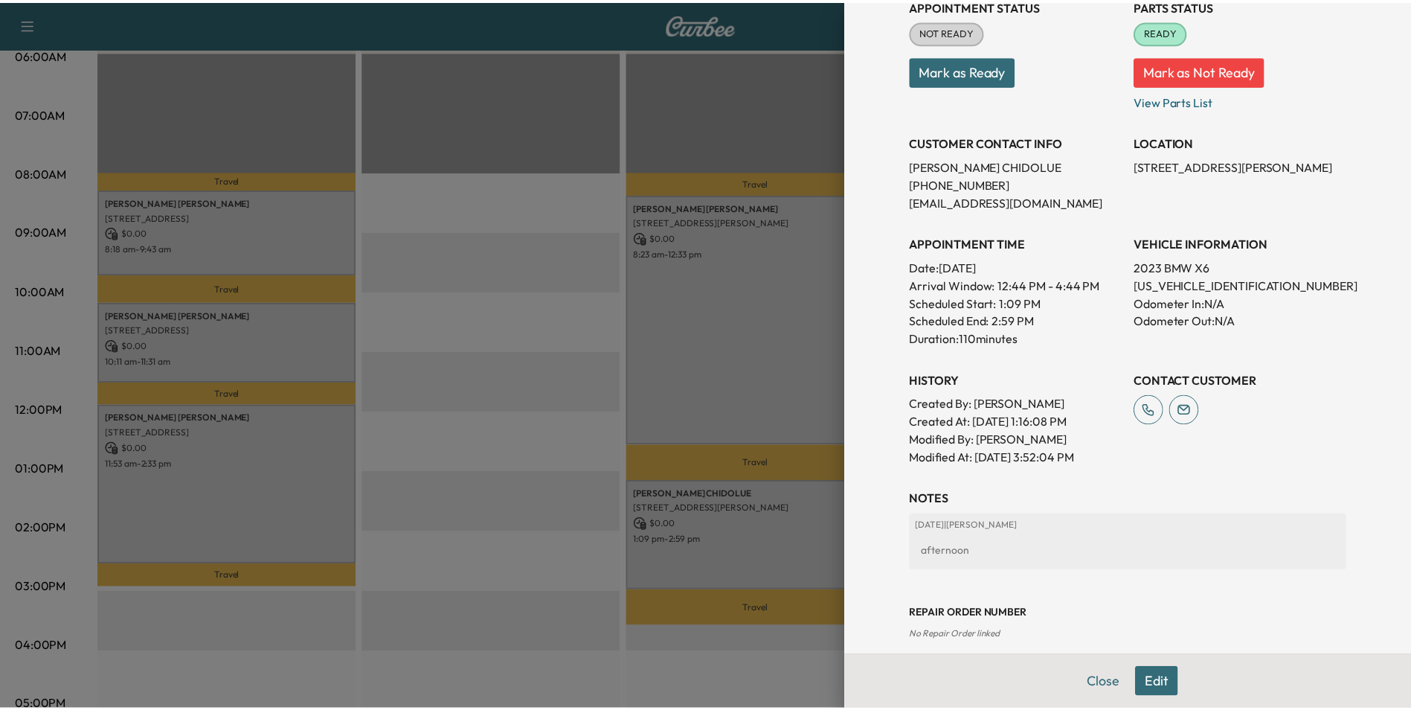
scroll to position [225, 0]
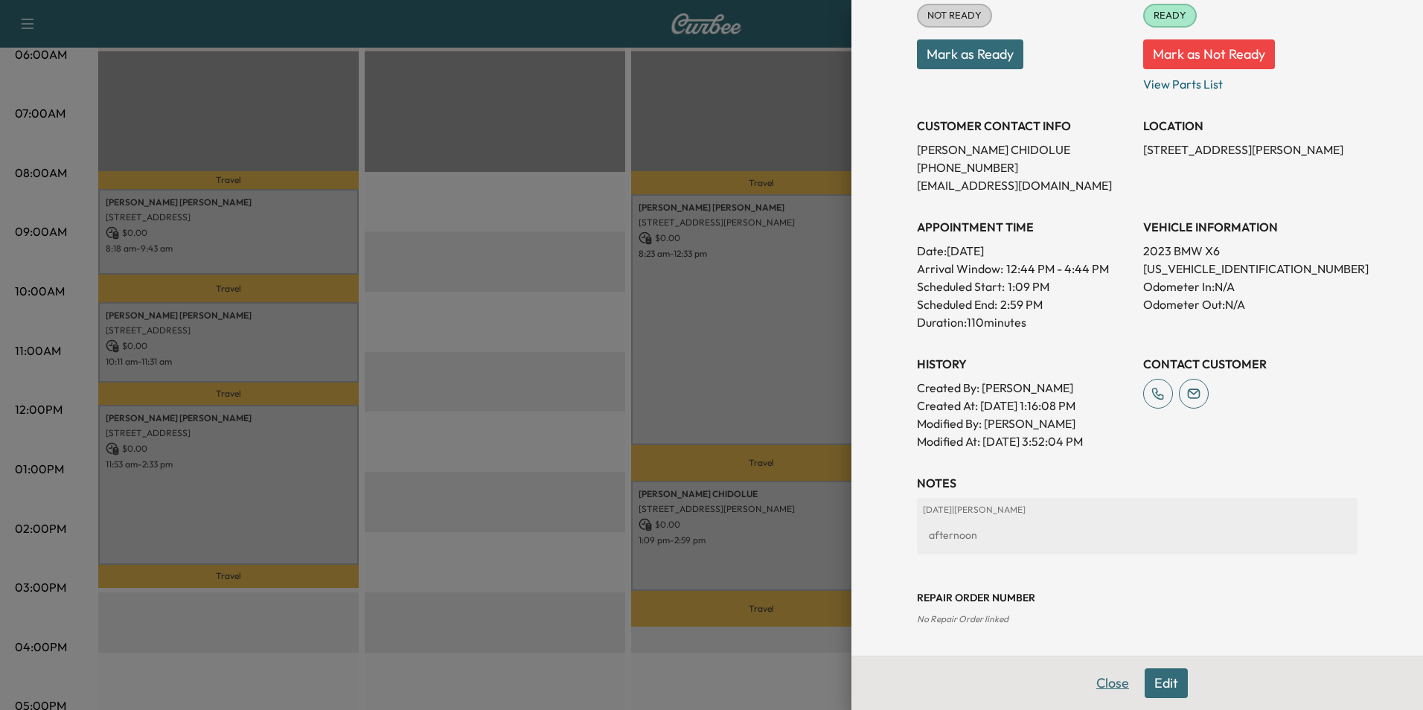
click at [1099, 679] on button "Close" at bounding box center [1112, 683] width 52 height 30
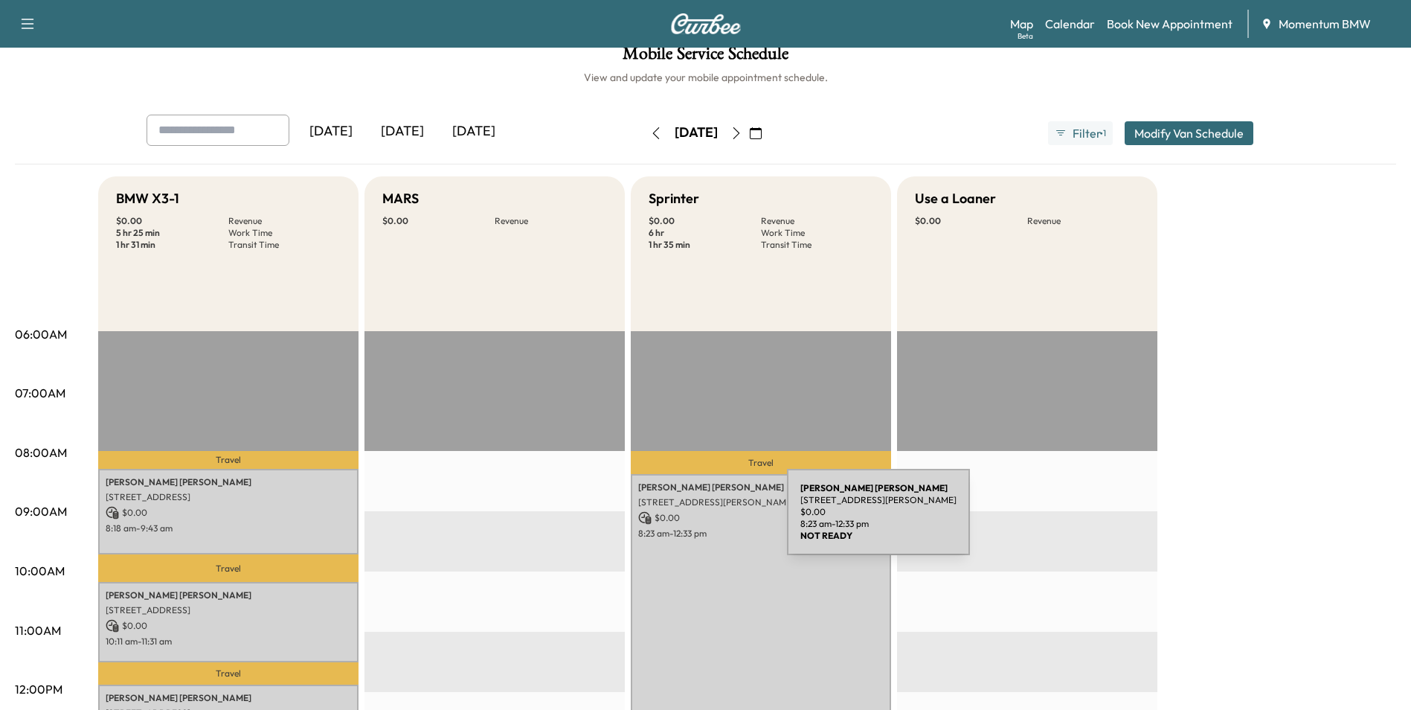
scroll to position [0, 0]
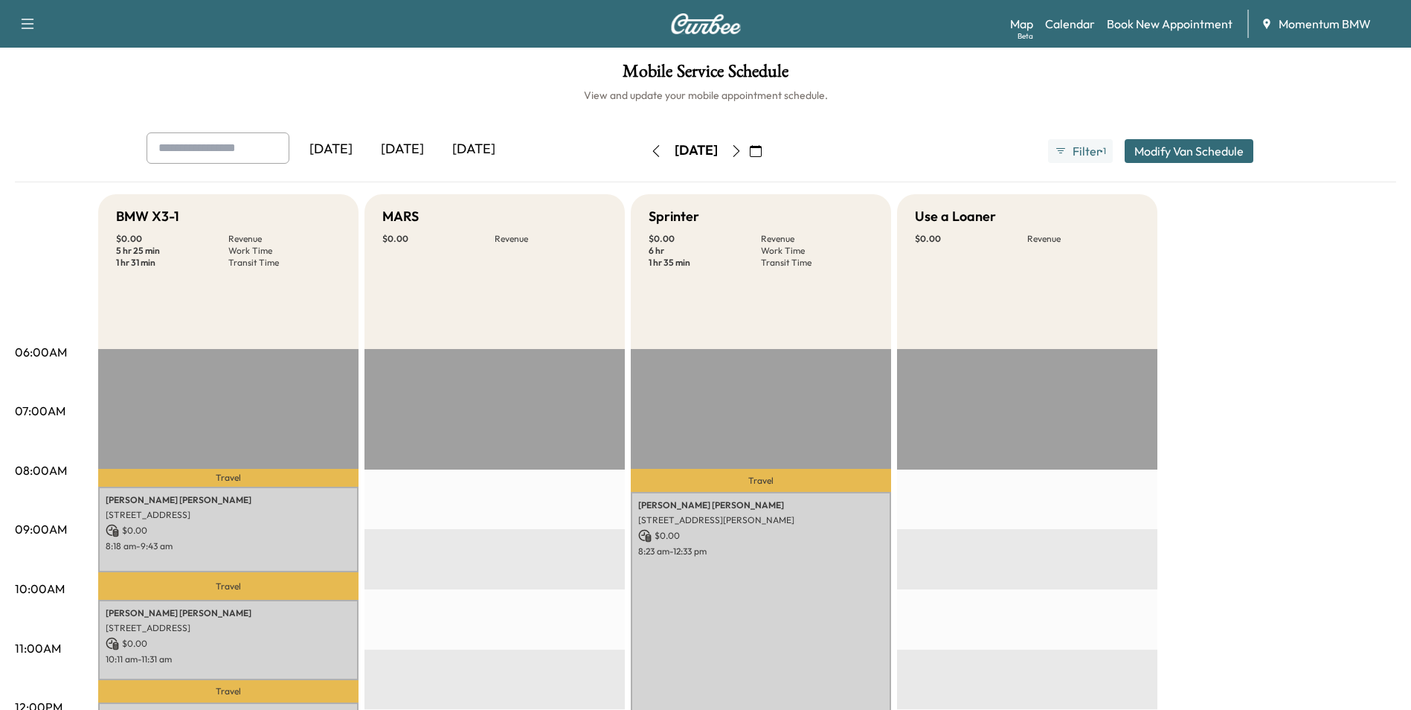
click at [743, 151] on icon "button" at bounding box center [737, 151] width 12 height 12
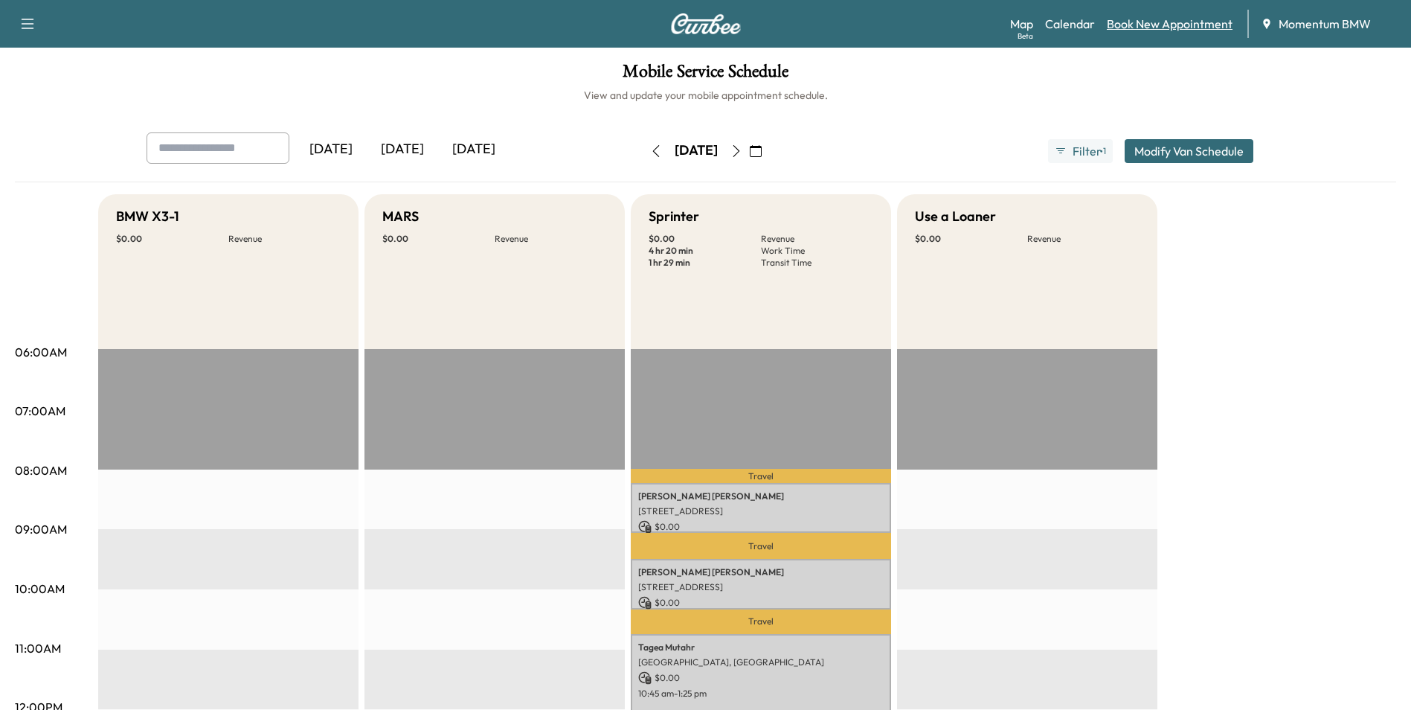
click at [1144, 27] on link "Book New Appointment" at bounding box center [1170, 24] width 126 height 18
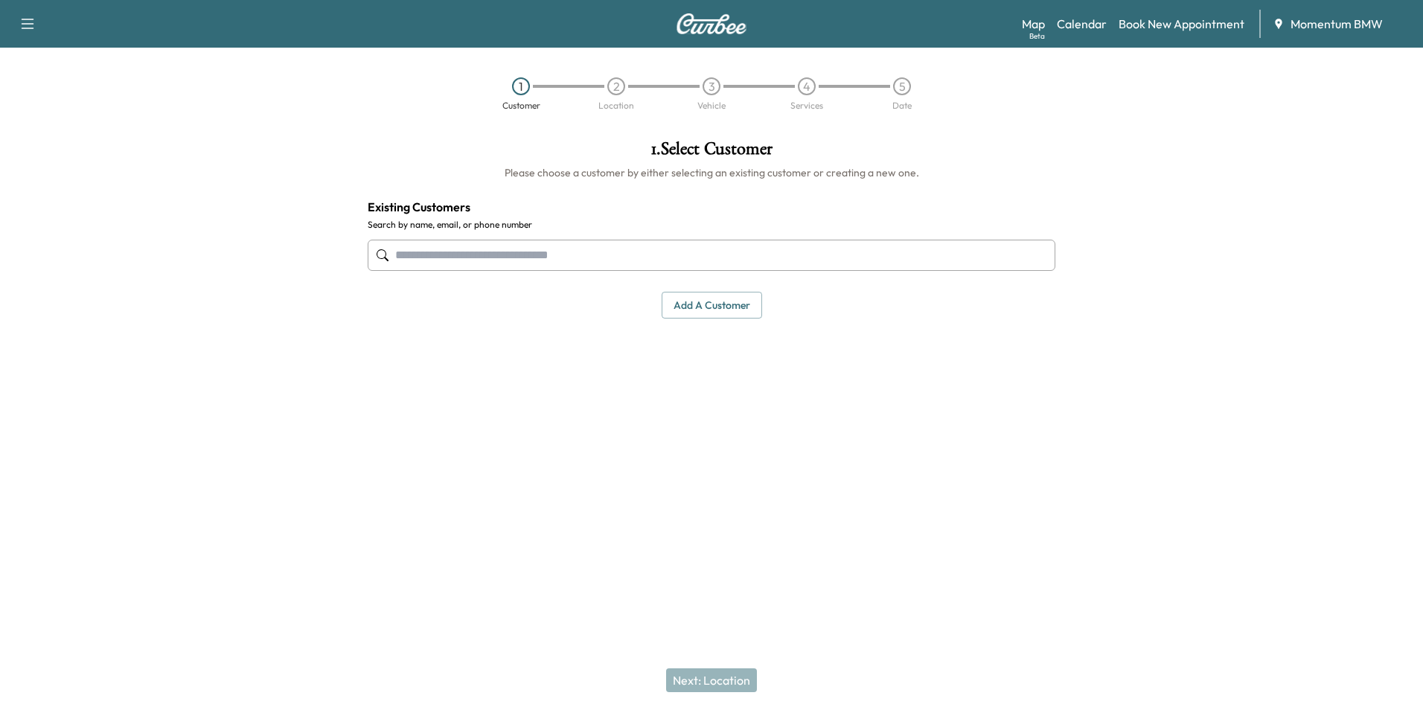
click at [561, 260] on input "text" at bounding box center [711, 255] width 687 height 31
type input "******"
click at [1162, 31] on link "Book New Appointment" at bounding box center [1181, 24] width 126 height 18
click at [700, 310] on button "Add a customer" at bounding box center [711, 306] width 100 height 28
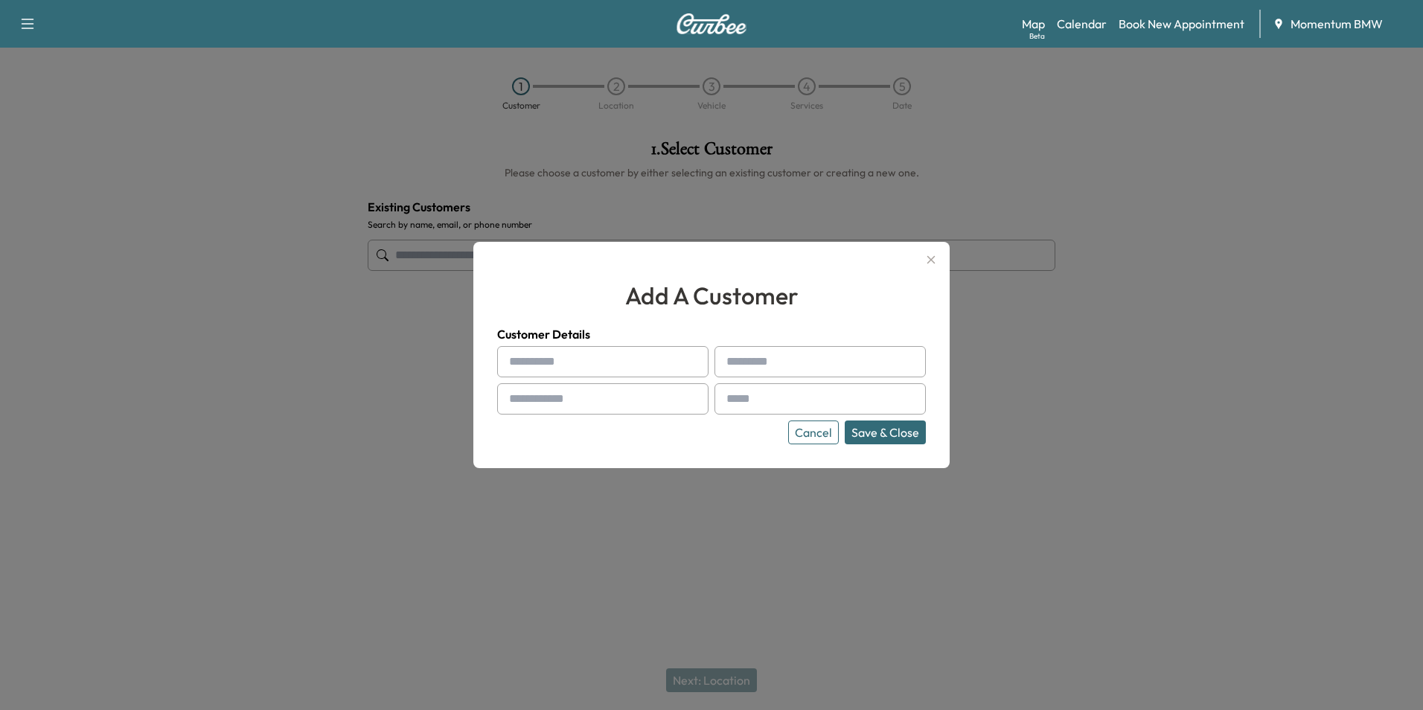
click at [625, 362] on input "text" at bounding box center [602, 361] width 211 height 31
type input "******"
type input "**********"
type input "*"
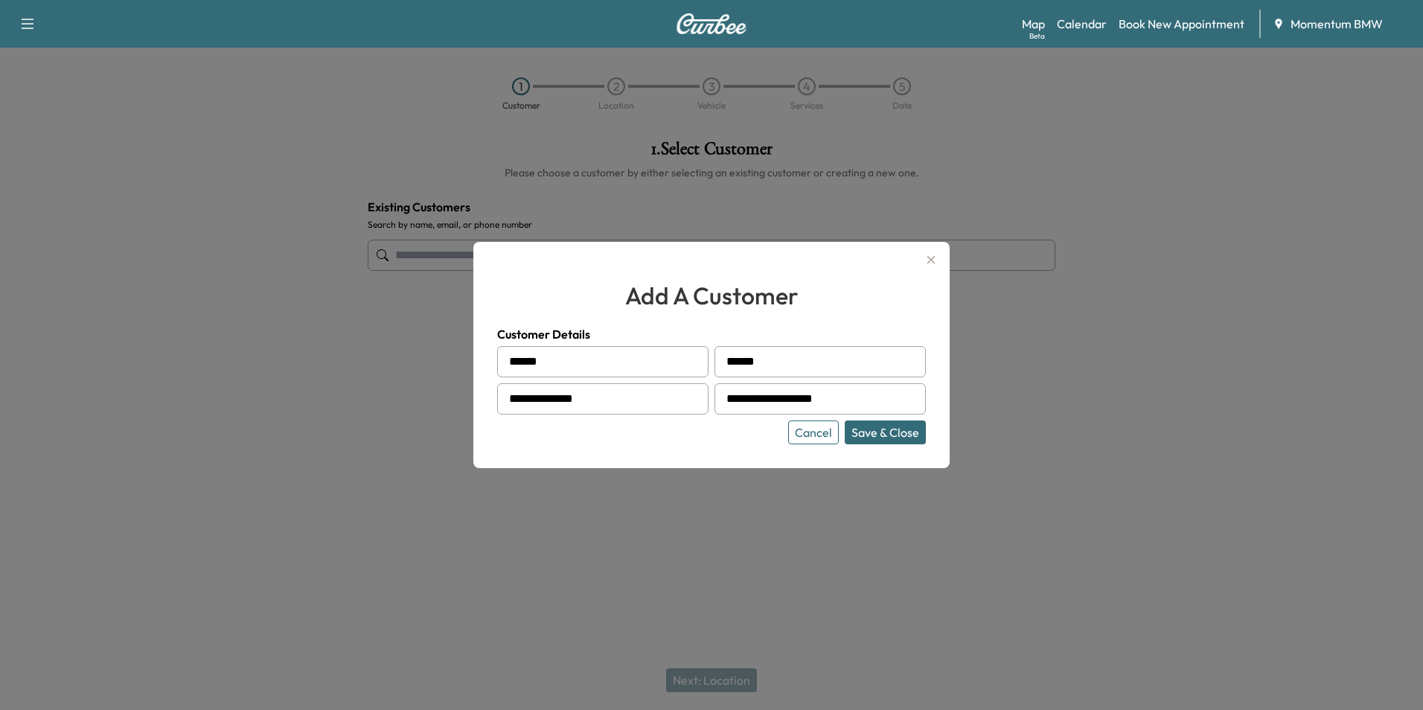
type input "**********"
click at [891, 429] on button "Save & Close" at bounding box center [884, 432] width 81 height 24
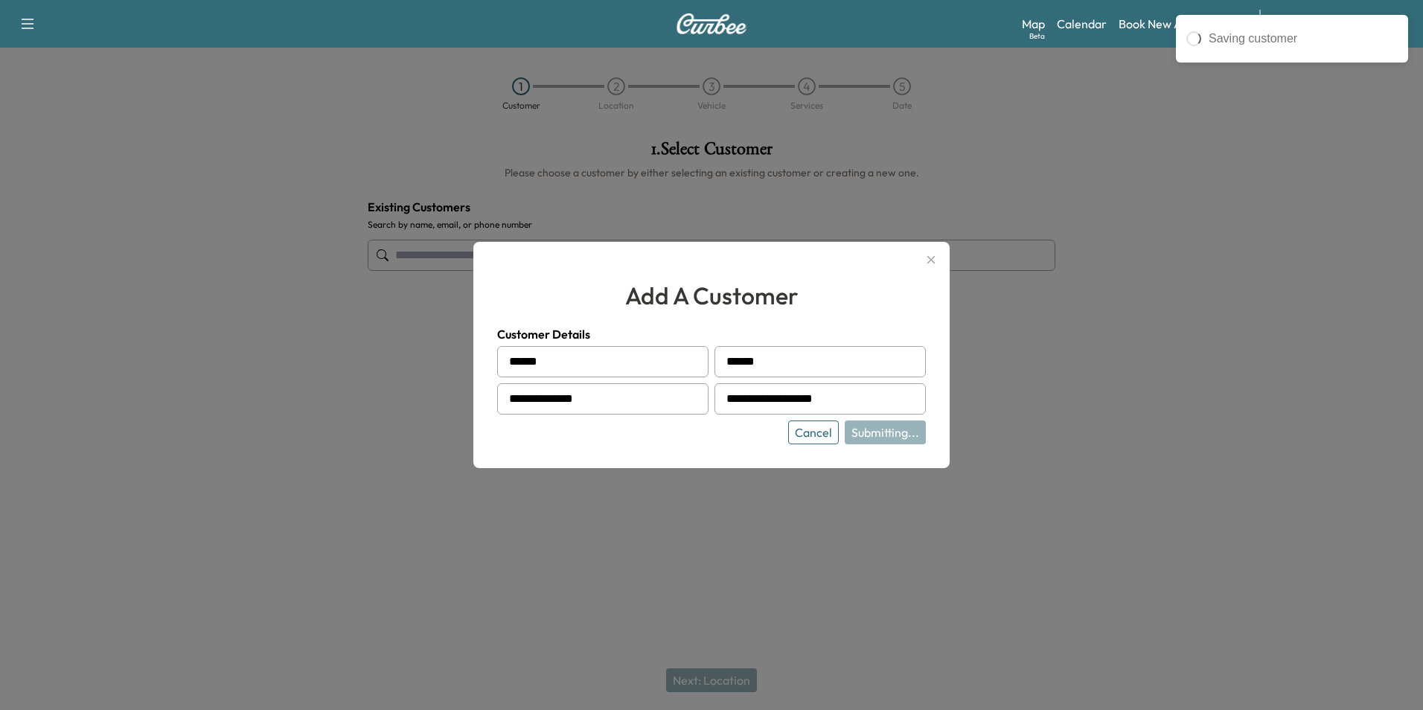
type input "**********"
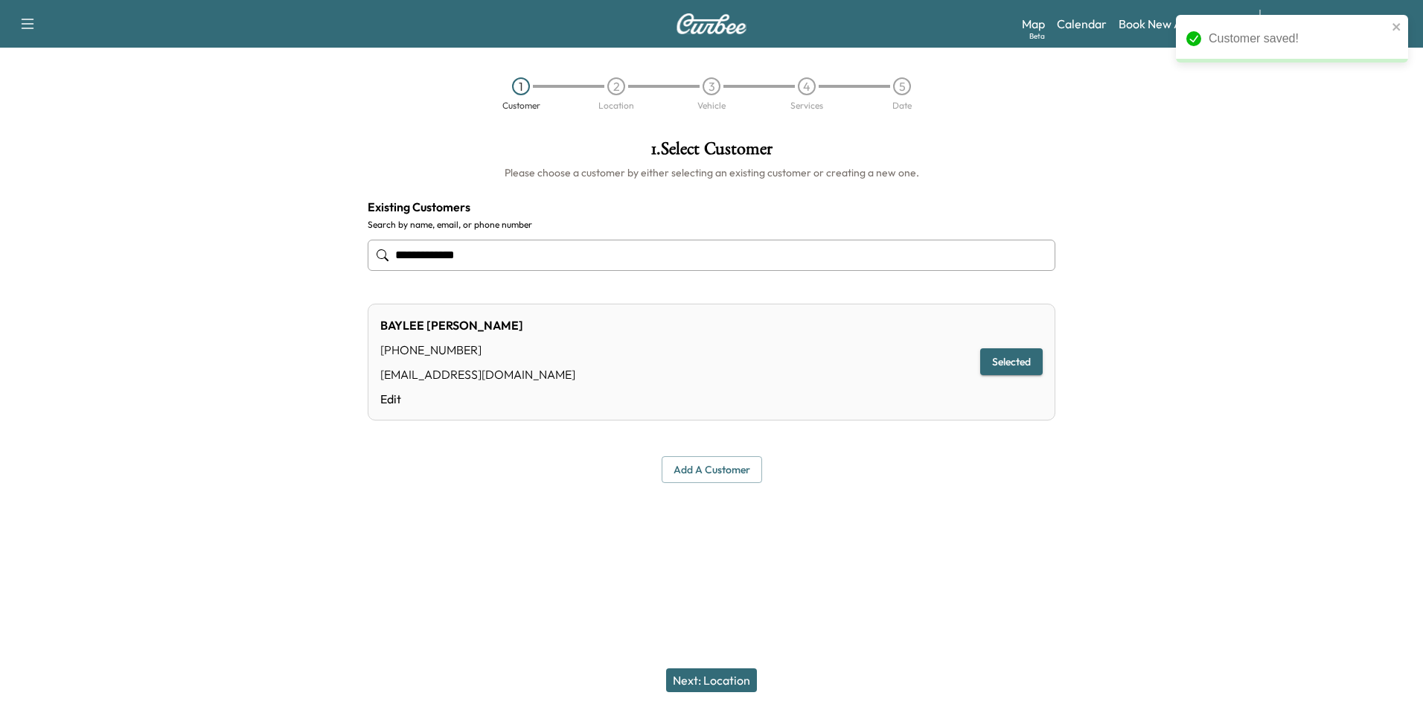
click at [734, 680] on button "Next: Location" at bounding box center [711, 680] width 91 height 24
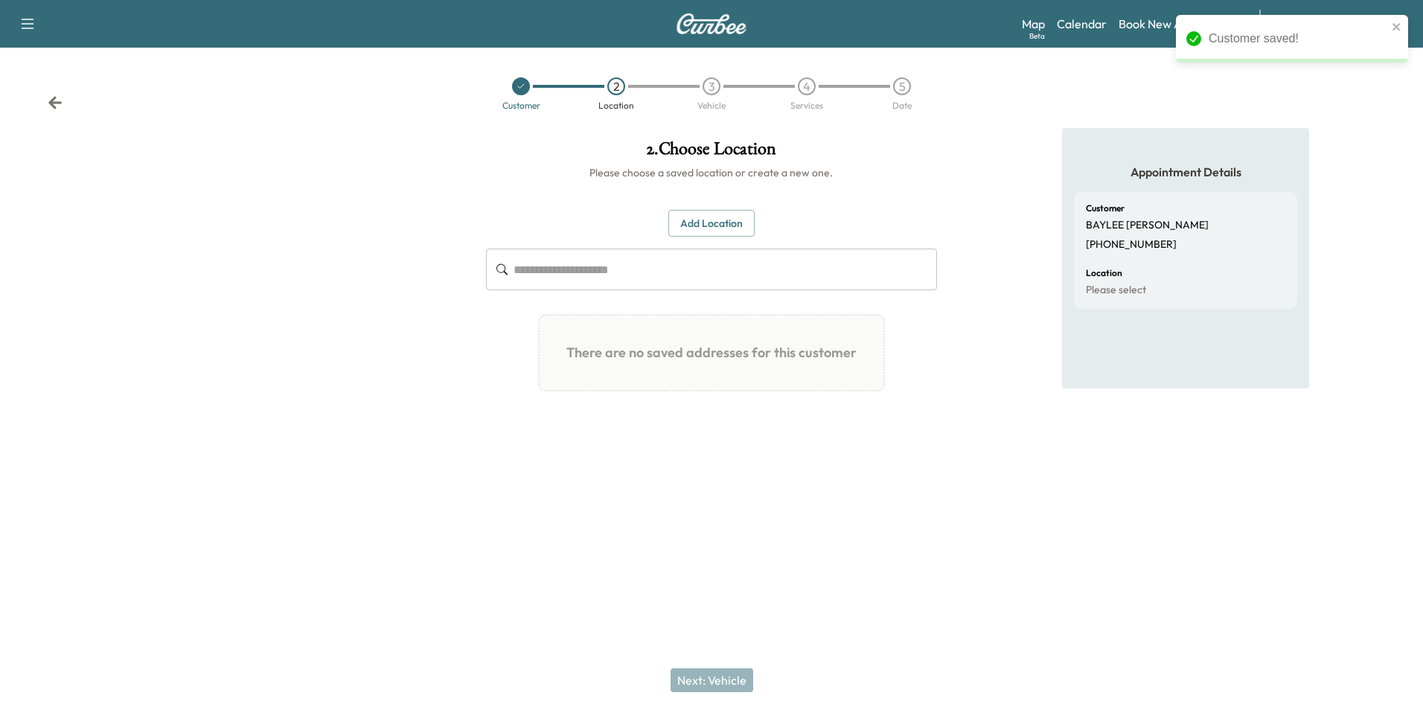
click at [722, 218] on button "Add Location" at bounding box center [711, 224] width 86 height 28
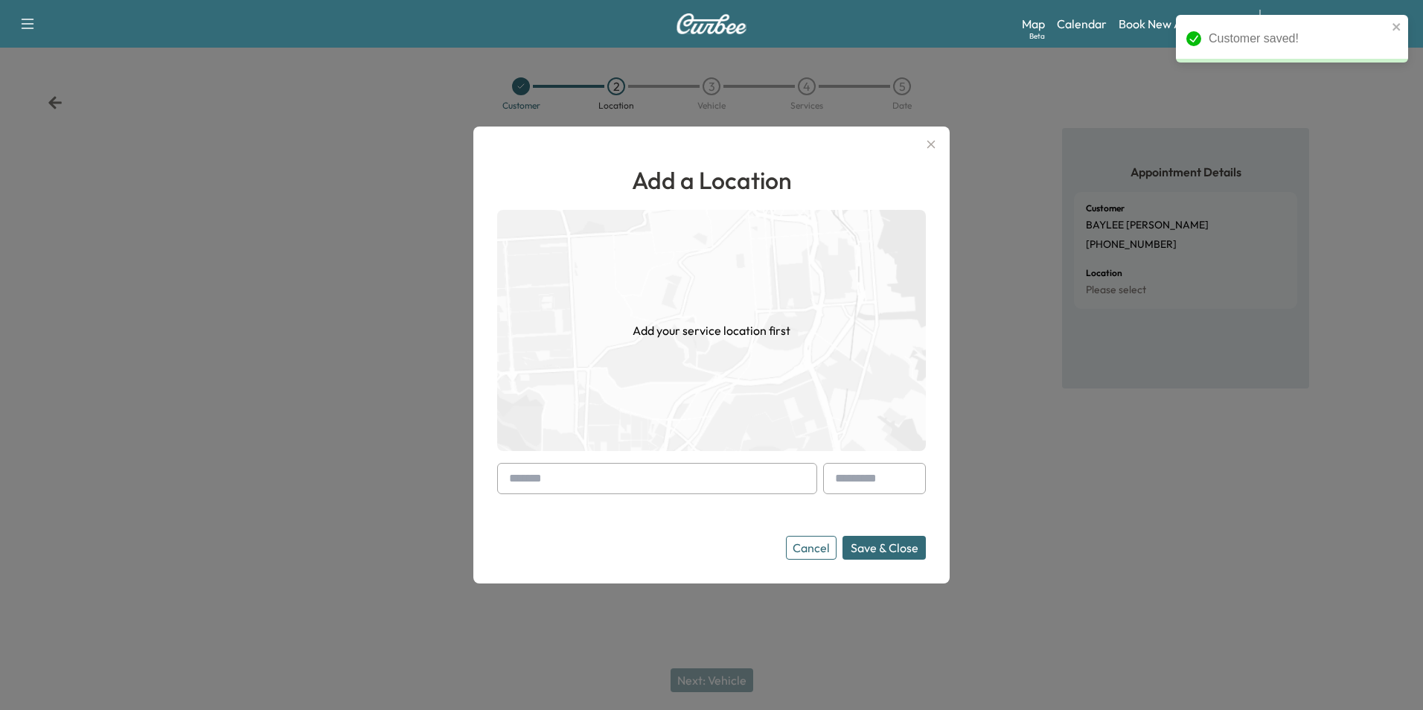
click at [620, 487] on input "text" at bounding box center [657, 478] width 320 height 31
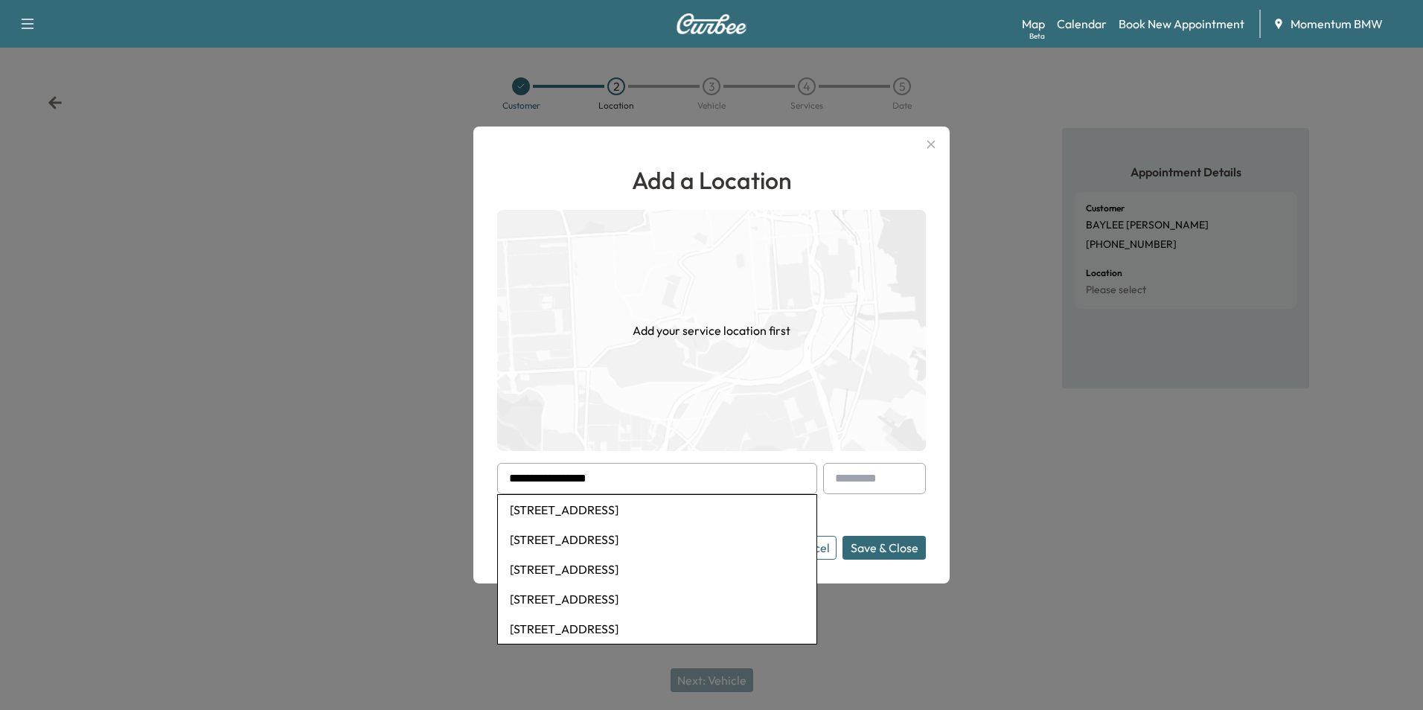
click at [660, 512] on li "[STREET_ADDRESS]" at bounding box center [657, 510] width 318 height 30
type input "**********"
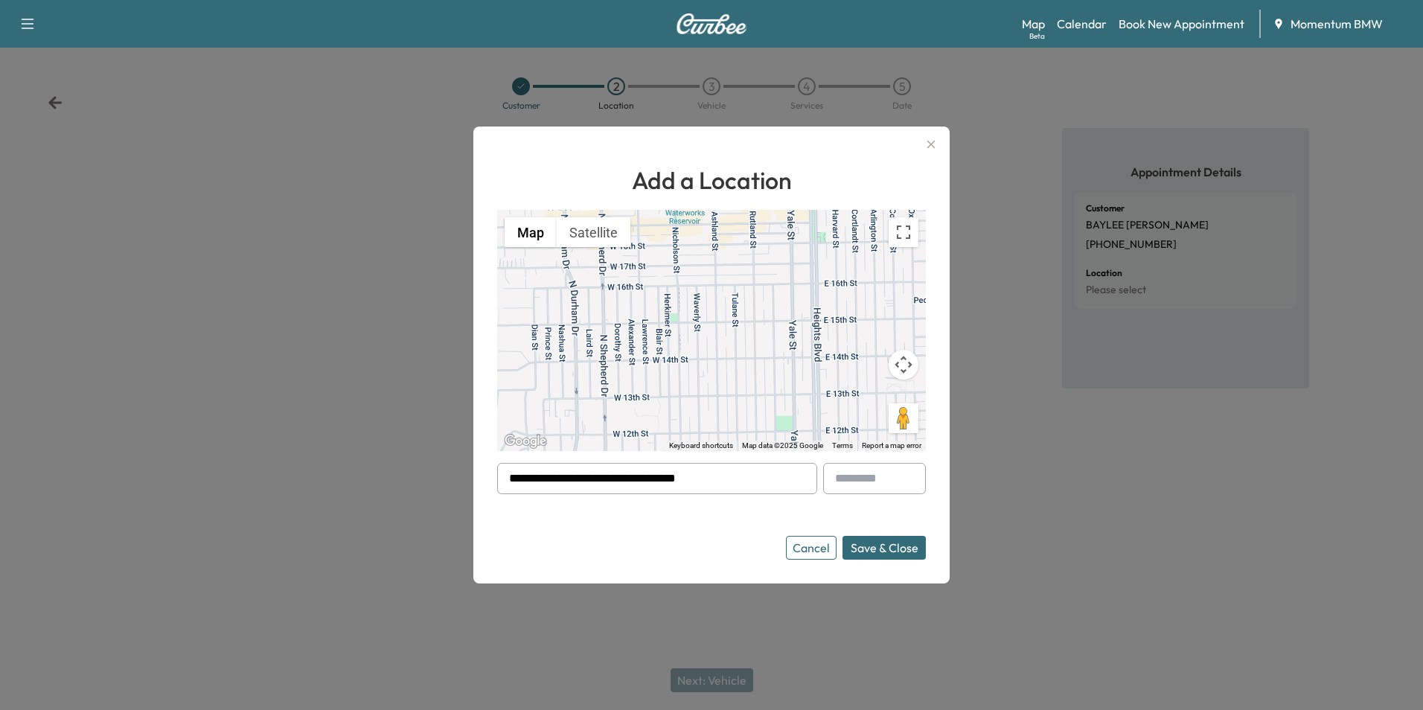
click at [894, 557] on button "Save & Close" at bounding box center [883, 548] width 83 height 24
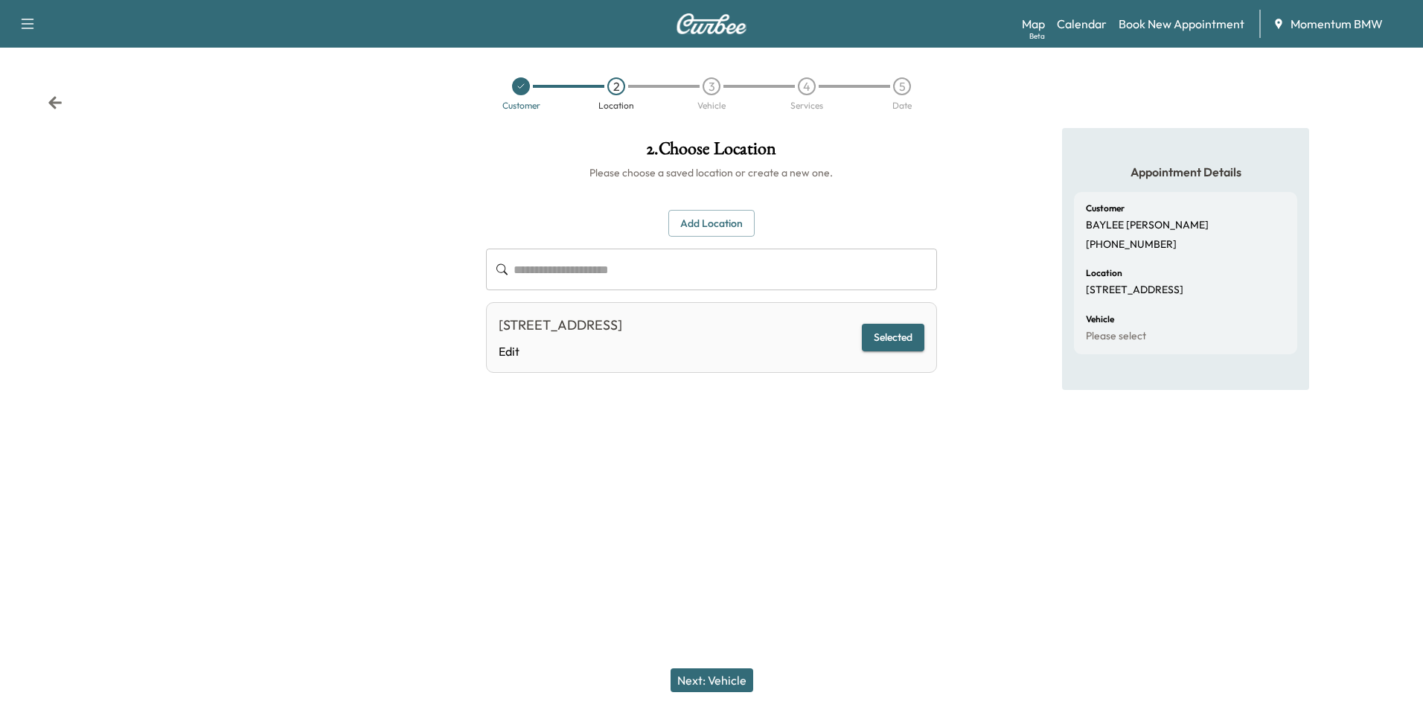
click at [731, 682] on button "Next: Vehicle" at bounding box center [711, 680] width 83 height 24
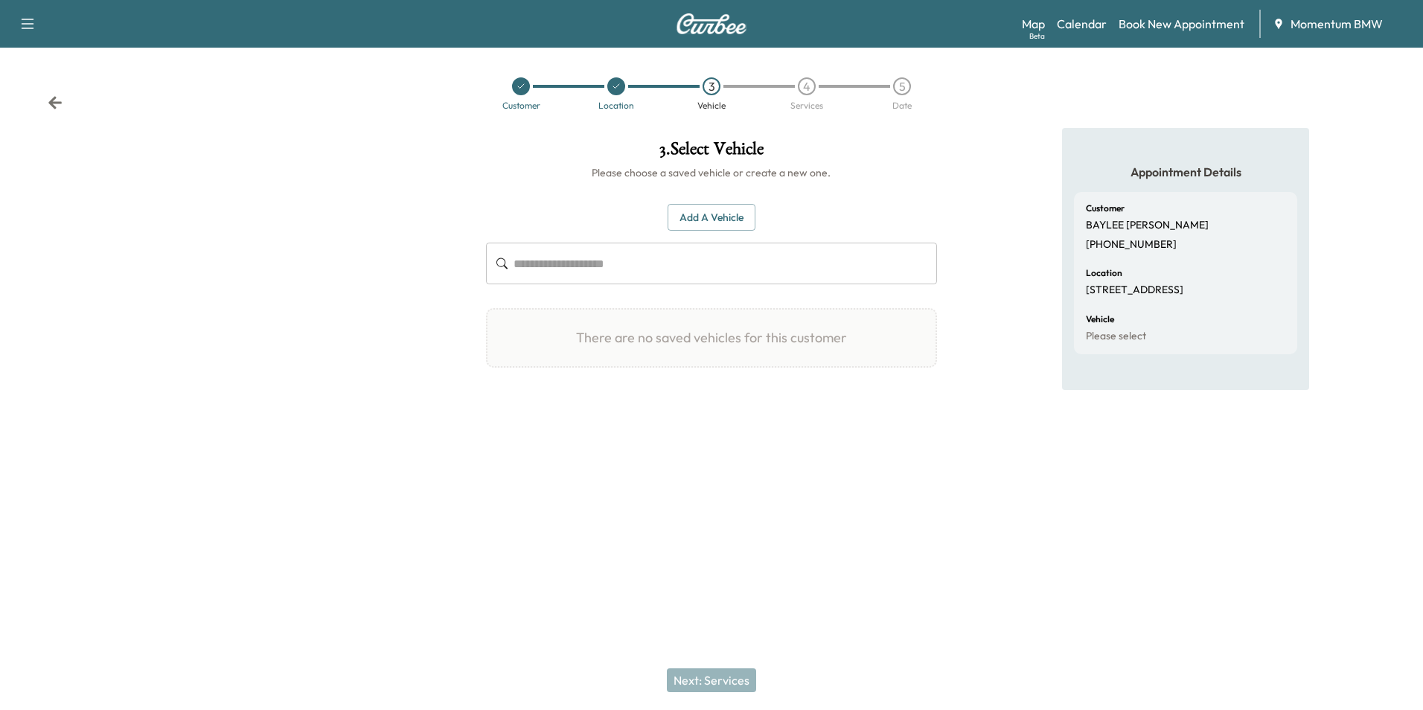
click at [730, 221] on button "Add a Vehicle" at bounding box center [711, 218] width 88 height 28
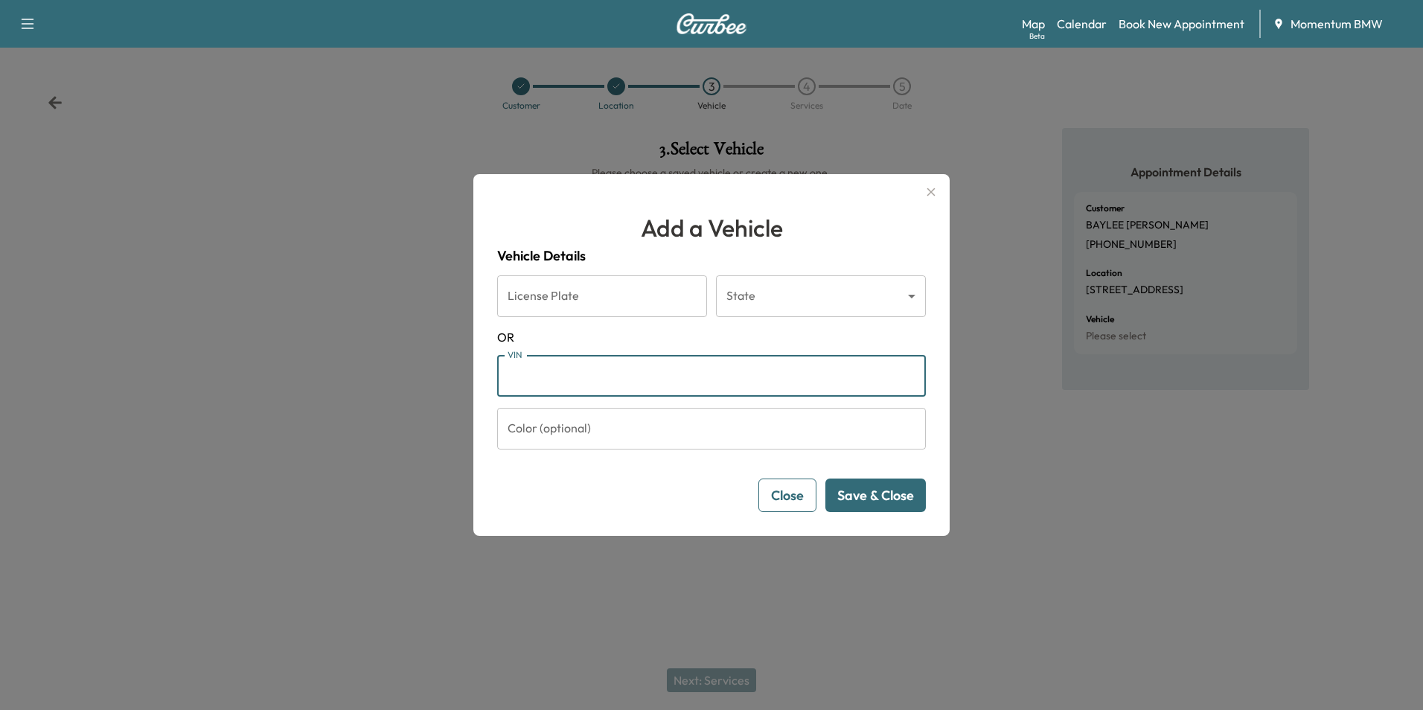
paste input "**********"
type input "**********"
click at [891, 501] on button "Save & Close" at bounding box center [875, 494] width 100 height 33
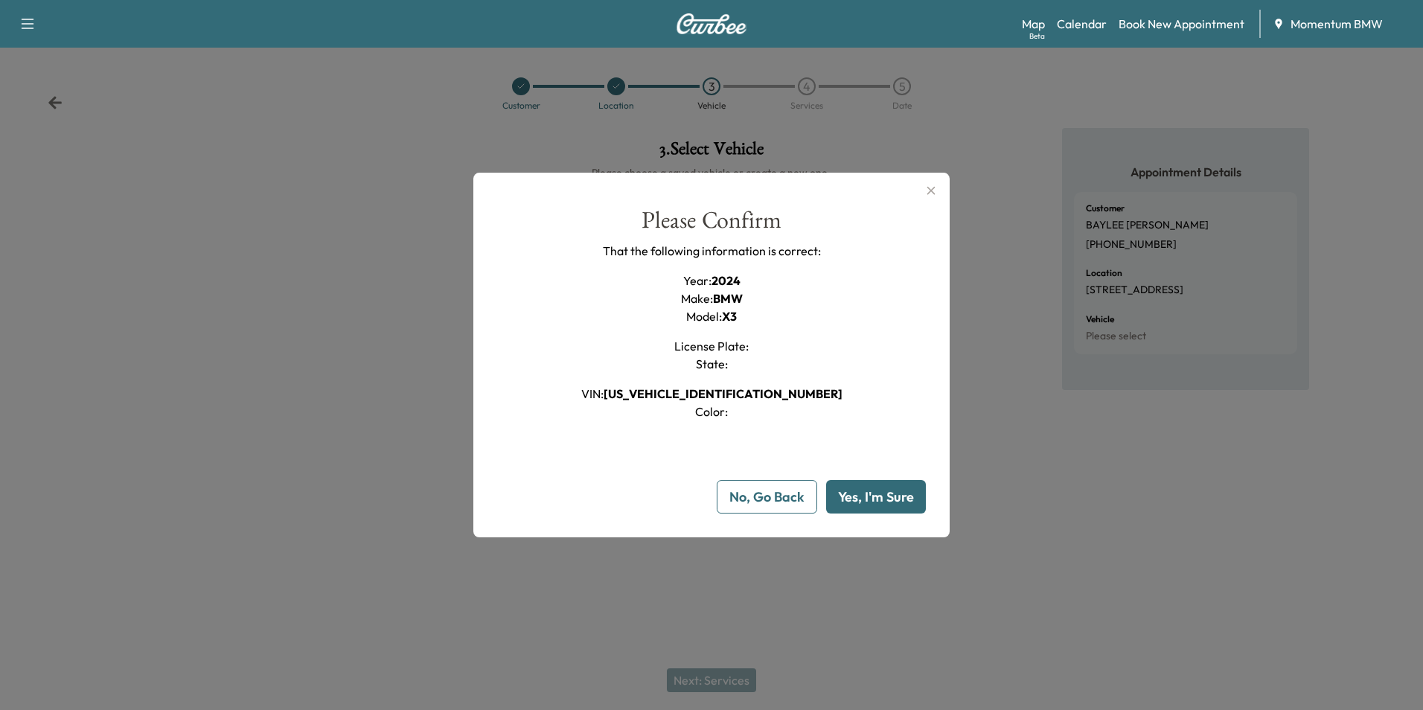
click at [889, 501] on button "Yes, I'm Sure" at bounding box center [876, 496] width 100 height 33
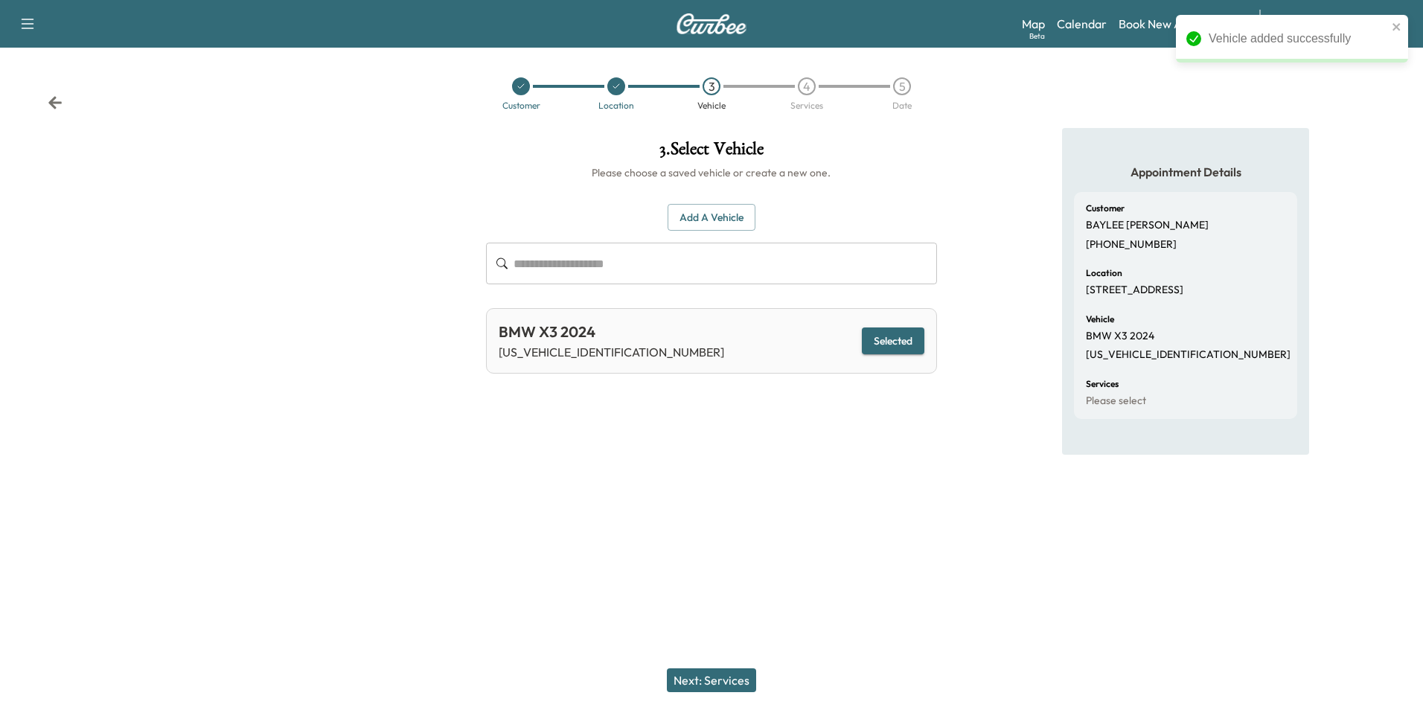
click at [711, 686] on button "Next: Services" at bounding box center [711, 680] width 89 height 24
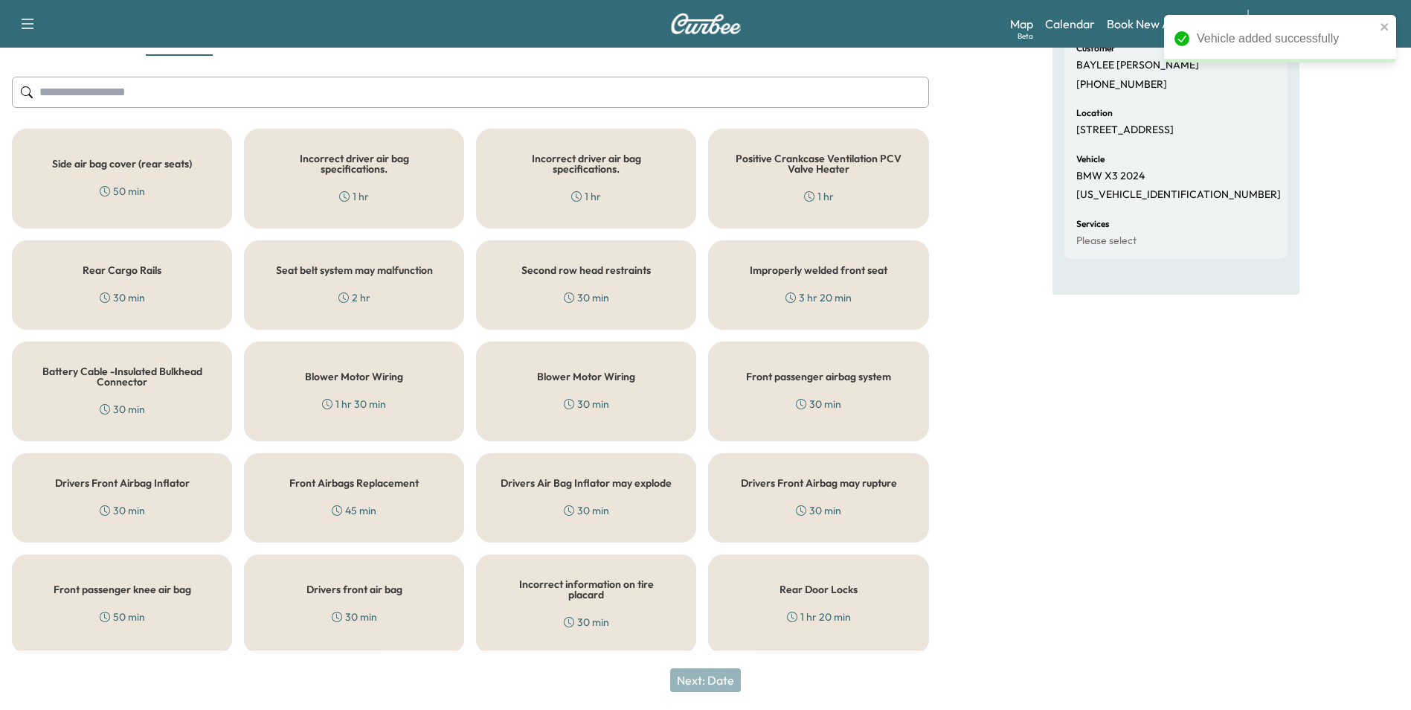
scroll to position [164, 0]
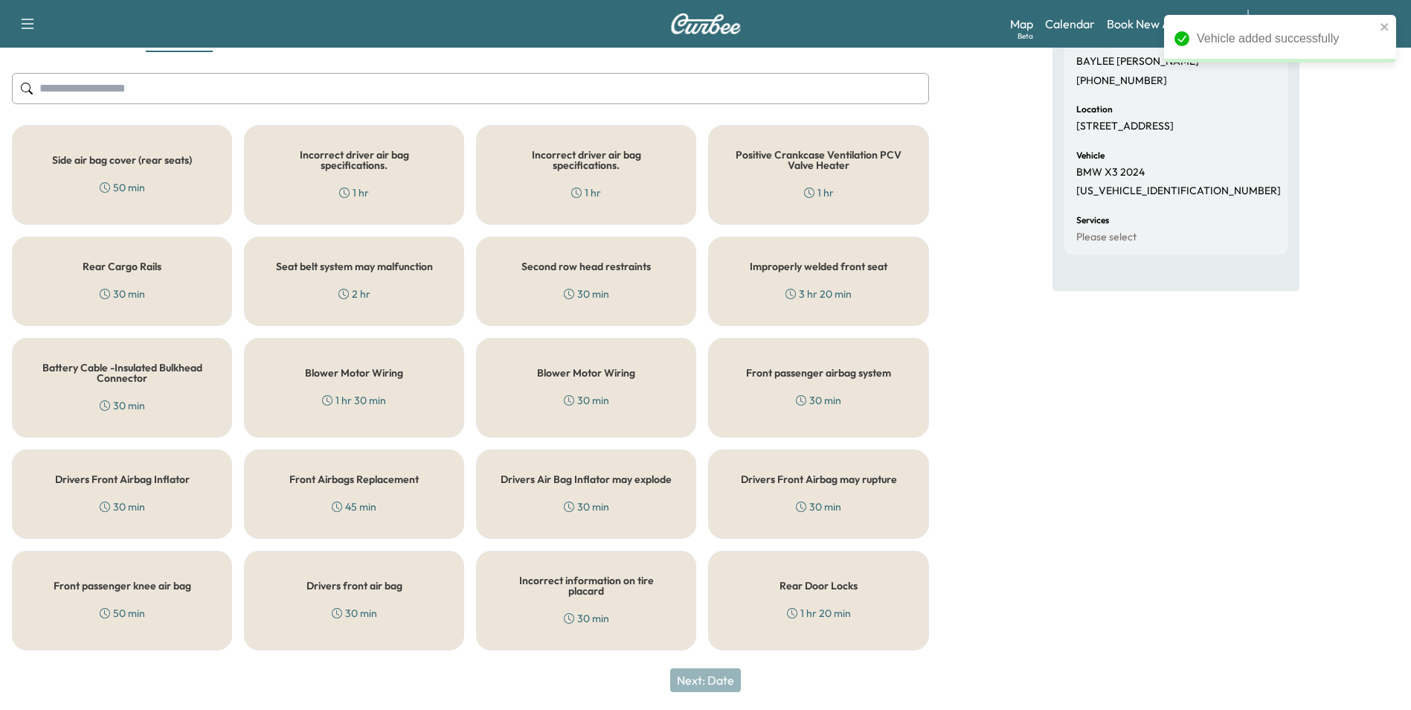
click at [836, 593] on div "Rear Door Locks 1 hr 20 min" at bounding box center [818, 601] width 220 height 100
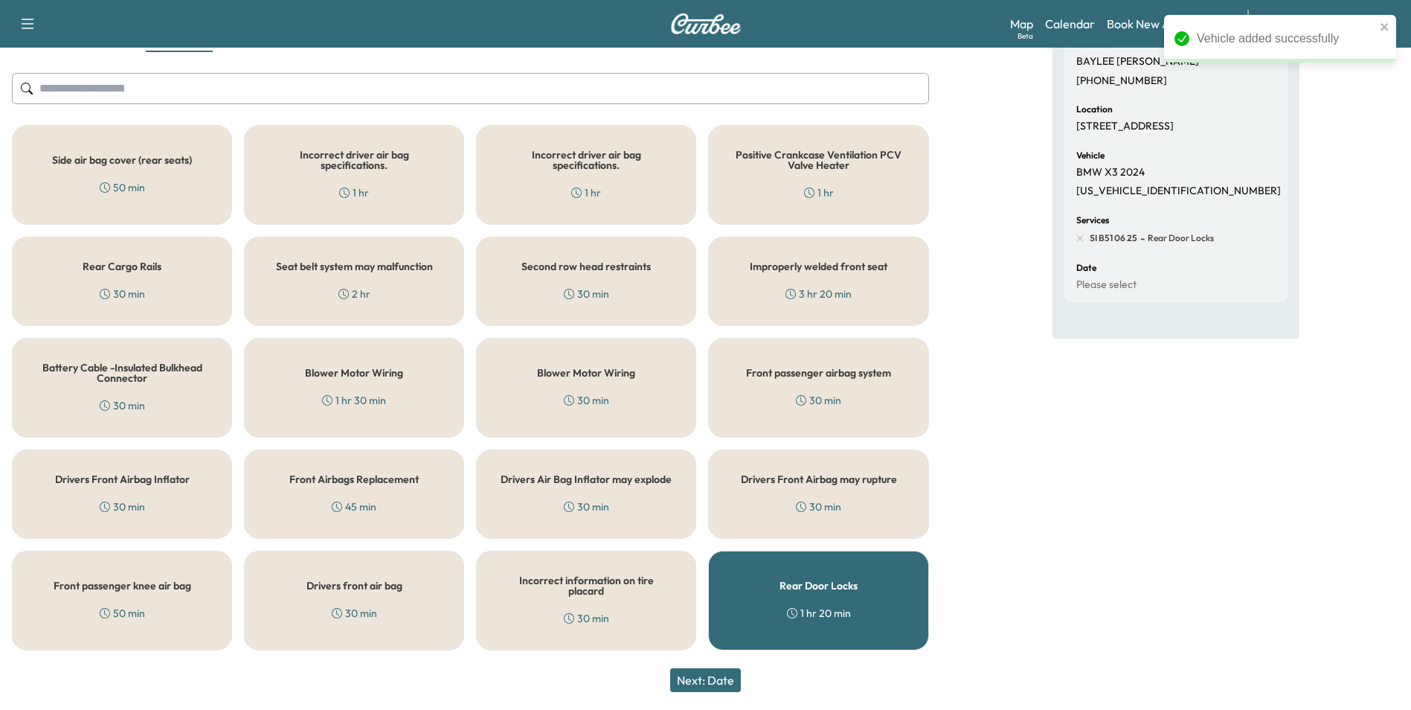
scroll to position [0, 0]
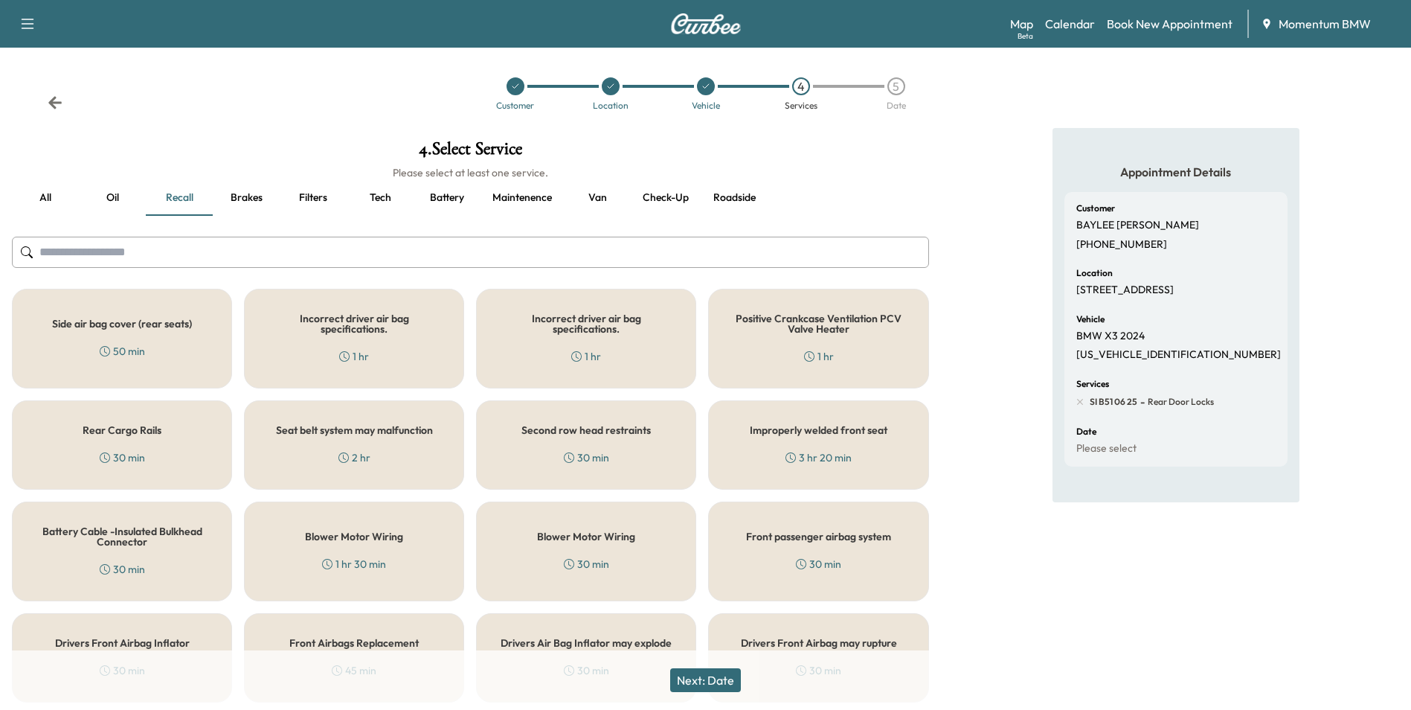
click at [112, 196] on button "Oil" at bounding box center [112, 198] width 67 height 36
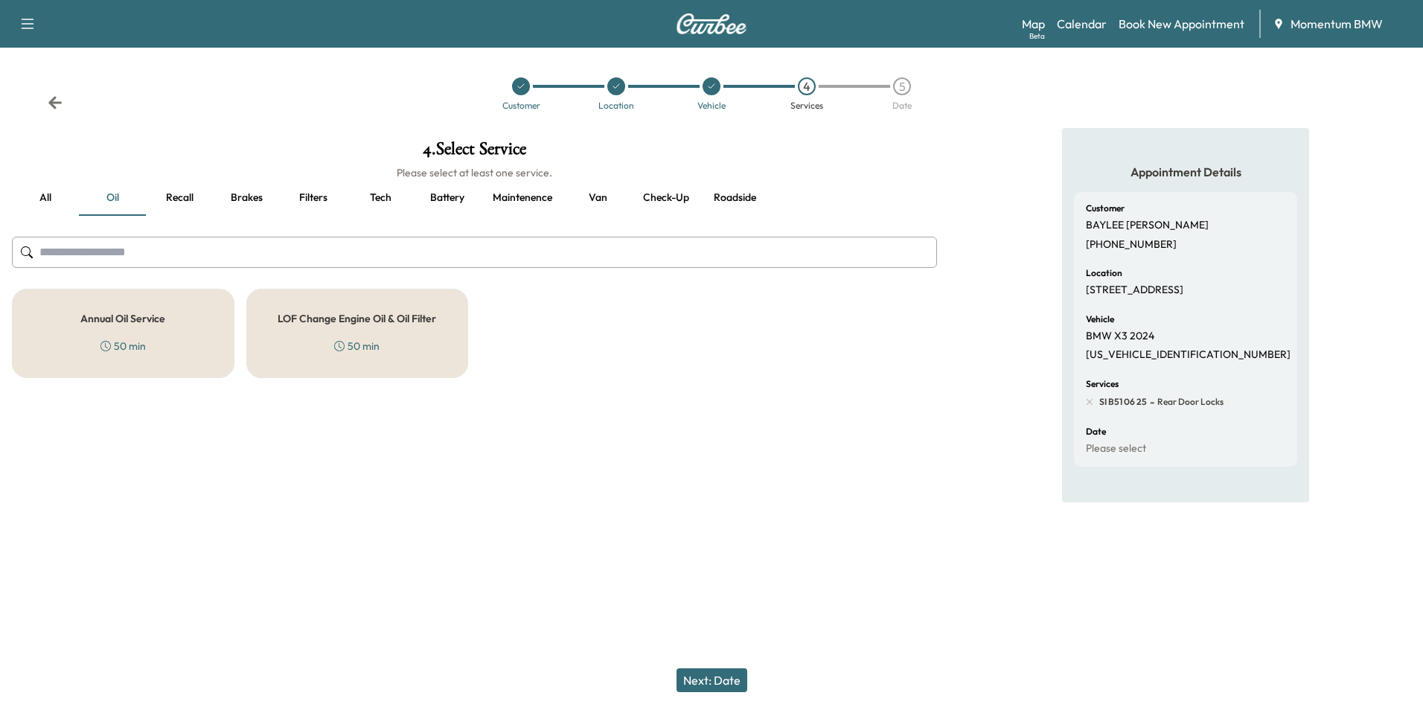
click at [150, 315] on h5 "Annual Oil Service" at bounding box center [122, 318] width 85 height 10
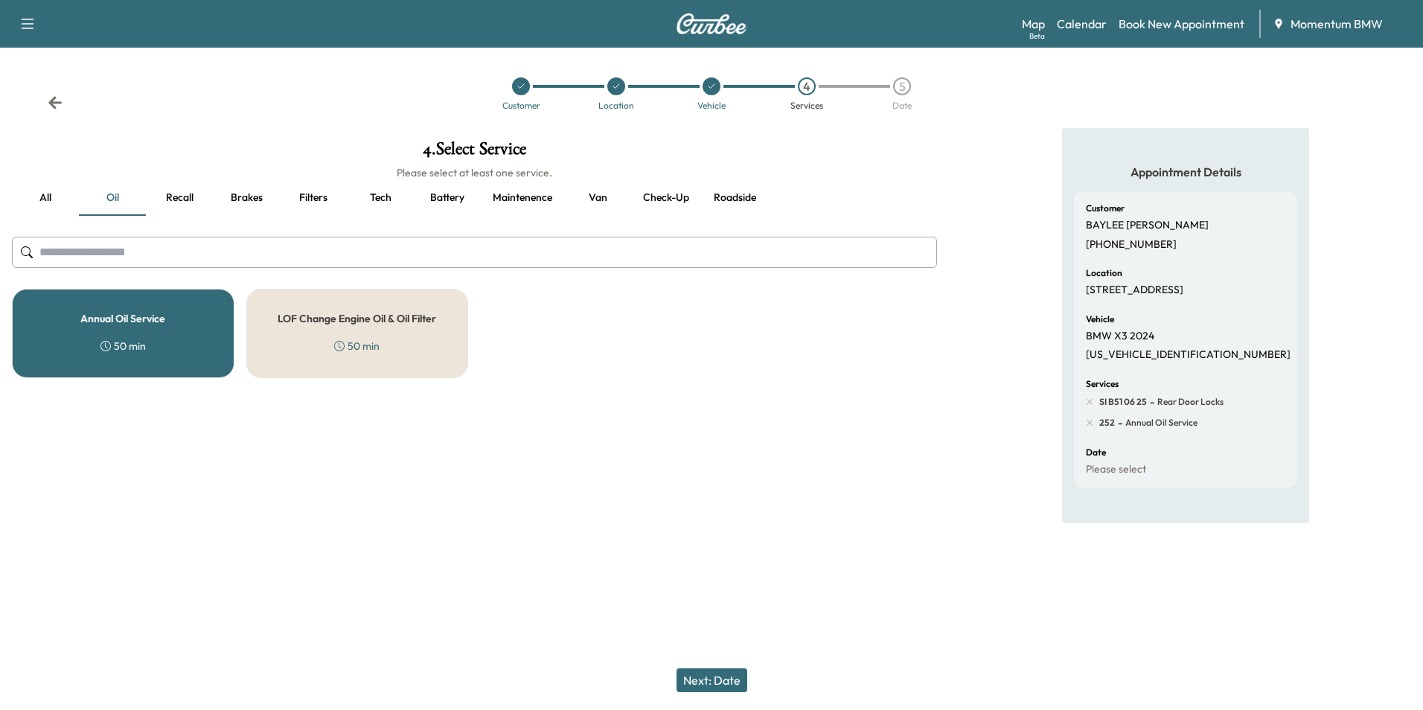
click at [725, 685] on button "Next: Date" at bounding box center [711, 680] width 71 height 24
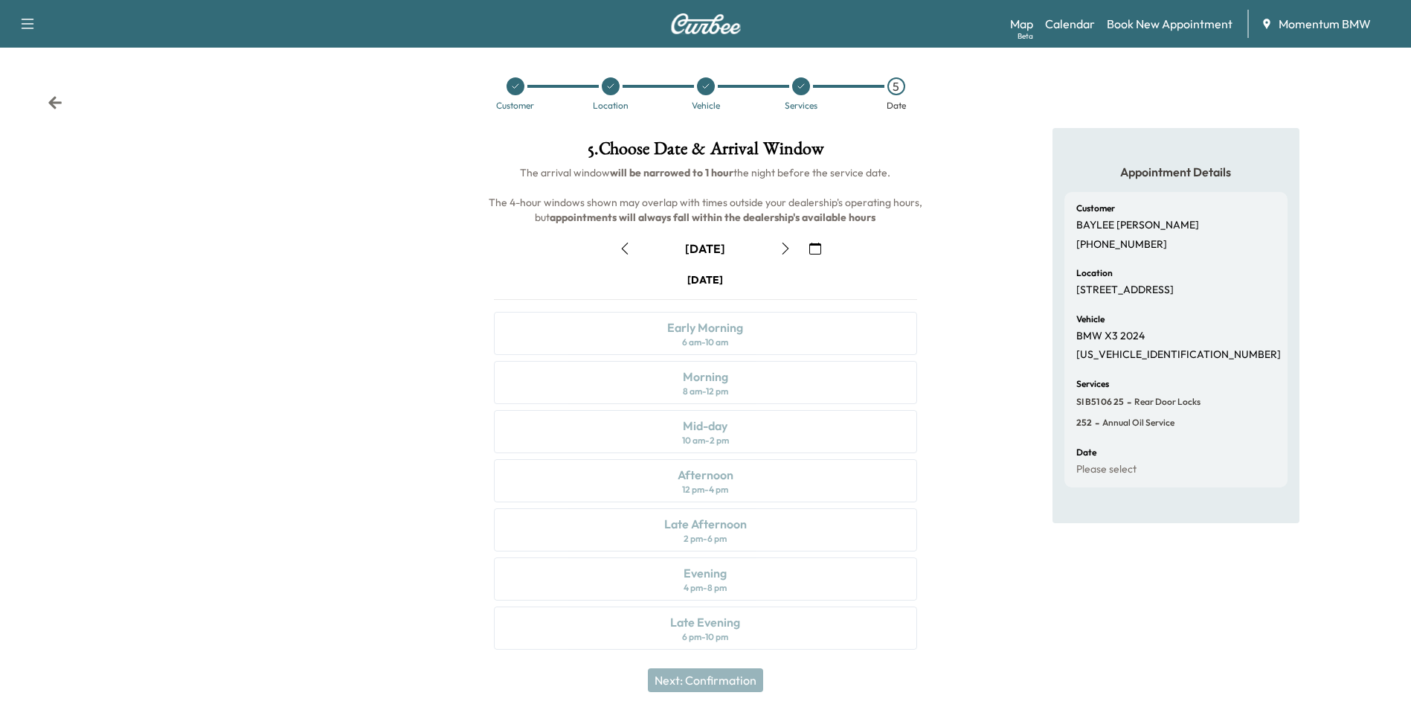
click at [786, 240] on button "button" at bounding box center [785, 249] width 25 height 24
click at [740, 388] on div "Morning 8 am - 12 pm" at bounding box center [705, 382] width 423 height 43
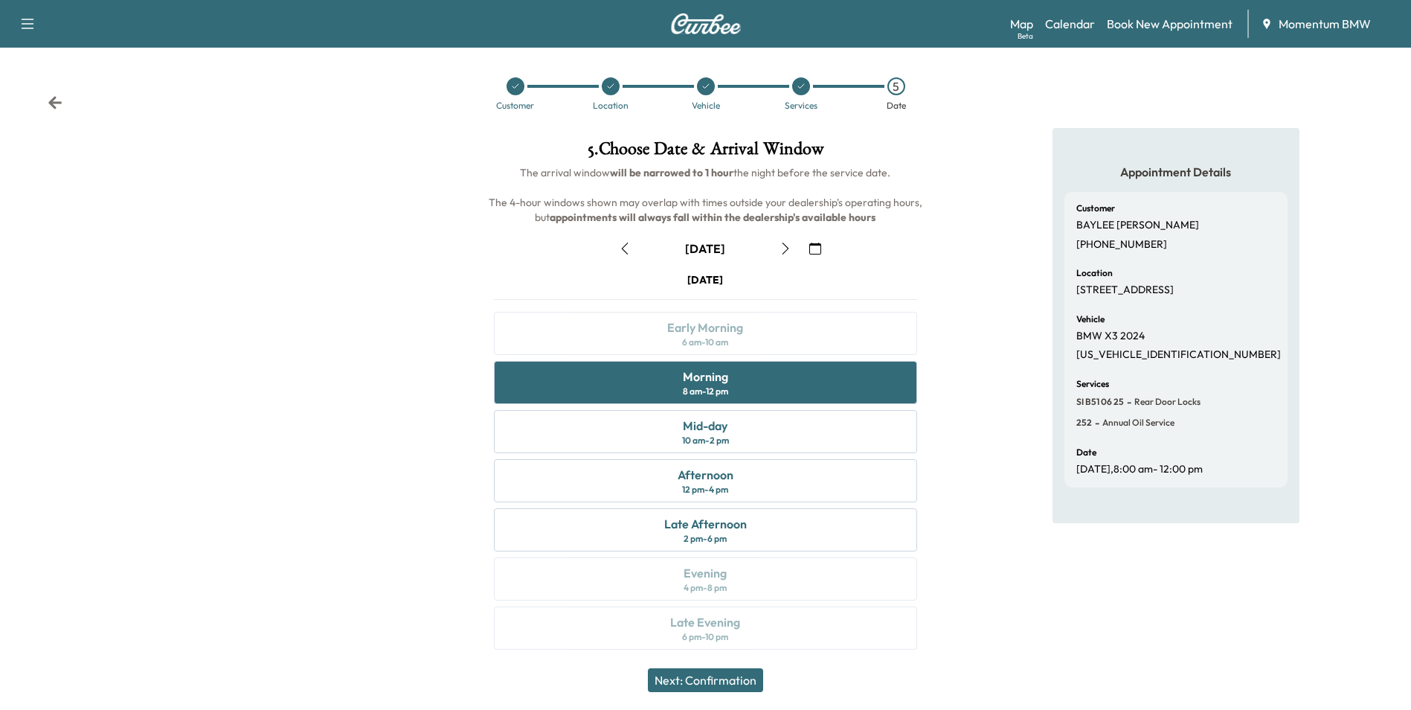
click at [731, 679] on button "Next: Confirmation" at bounding box center [705, 680] width 115 height 24
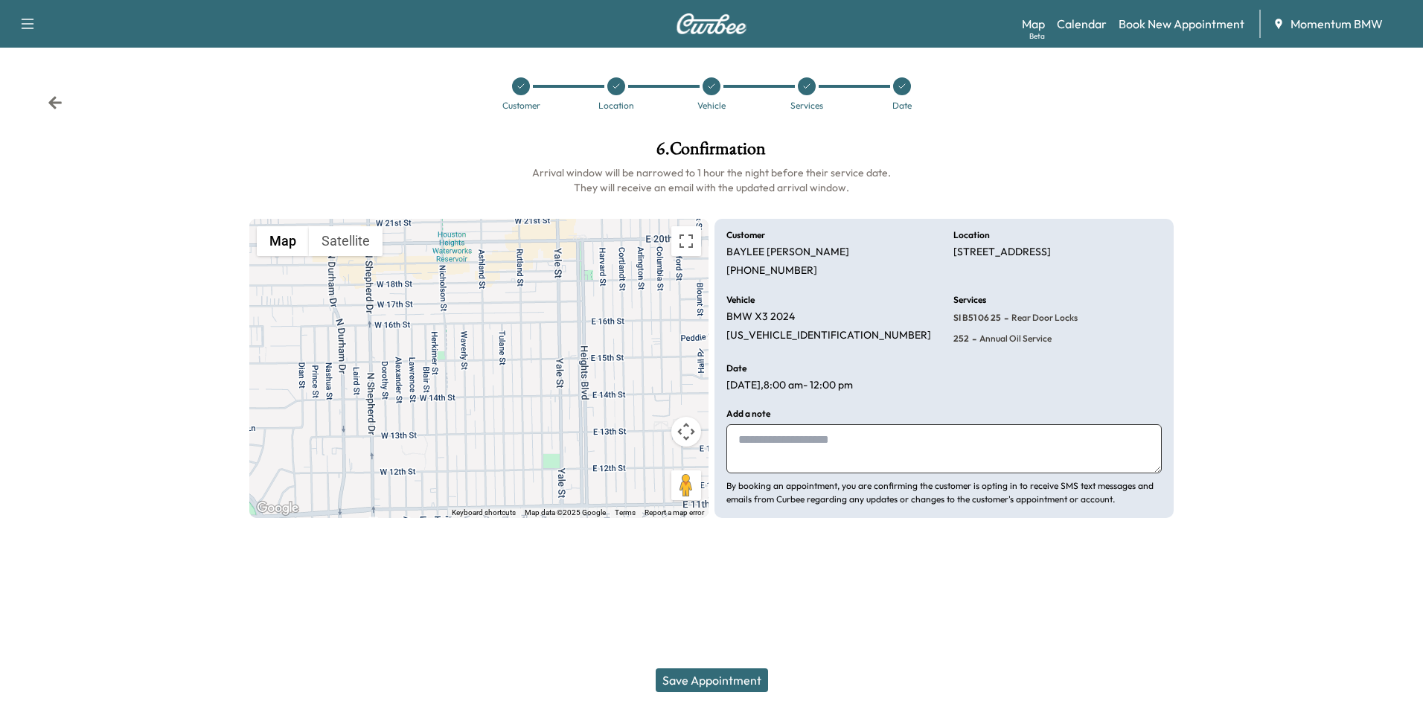
click at [739, 682] on button "Save Appointment" at bounding box center [712, 680] width 112 height 24
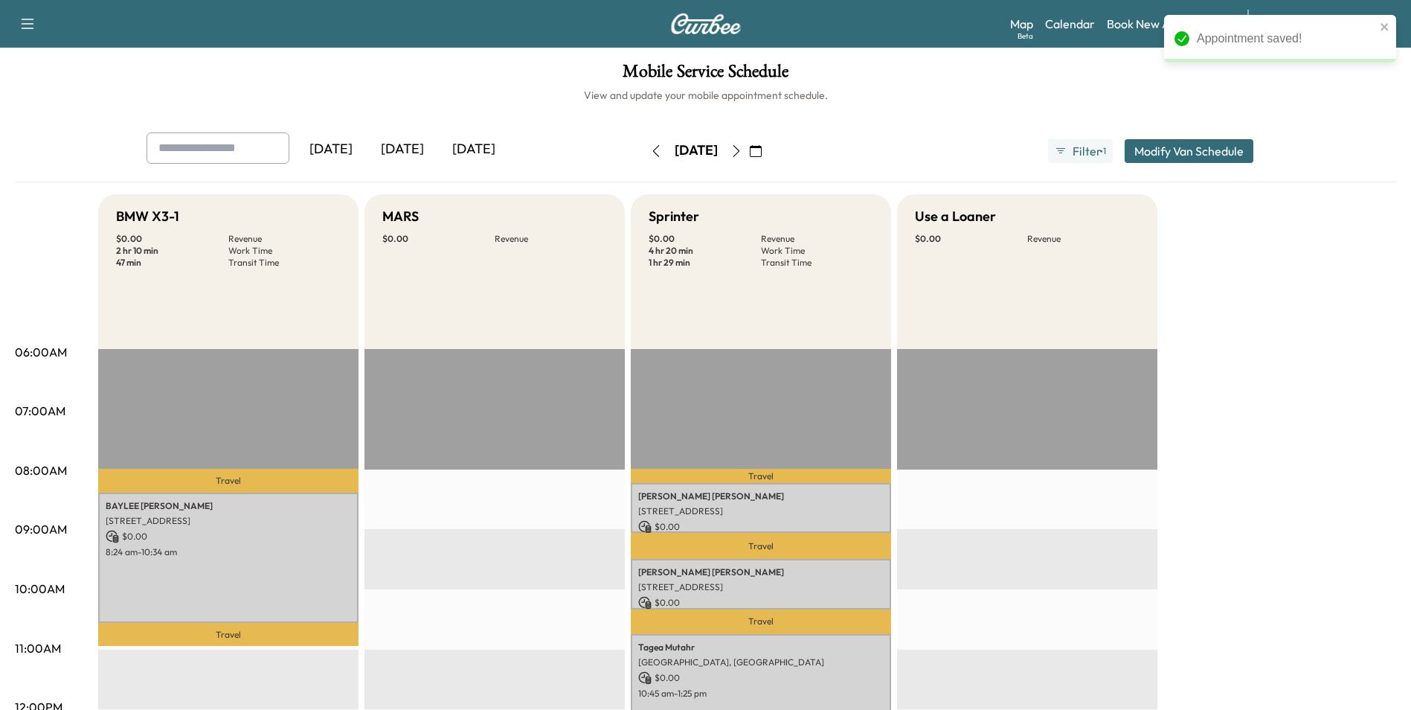
click at [653, 148] on icon "button" at bounding box center [656, 151] width 7 height 12
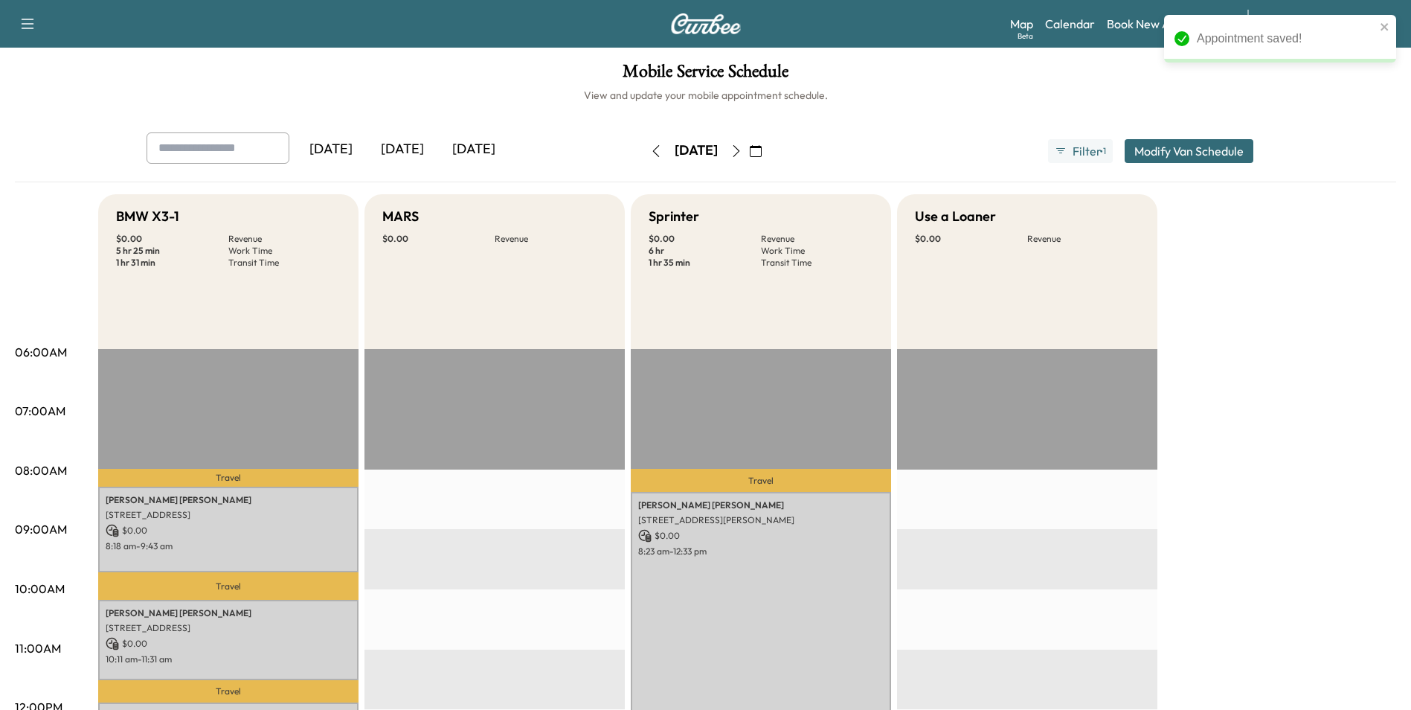
click at [650, 152] on icon "button" at bounding box center [656, 151] width 12 height 12
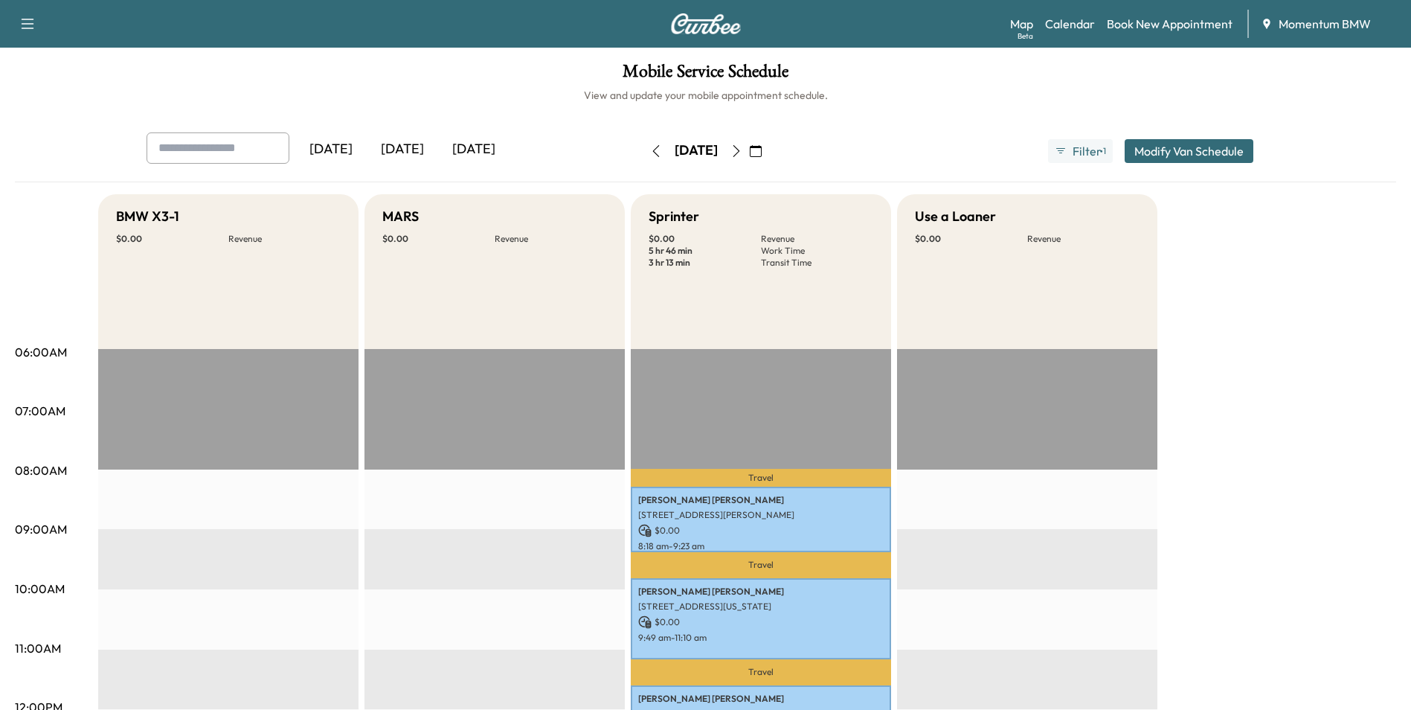
click at [743, 153] on icon "button" at bounding box center [737, 151] width 12 height 12
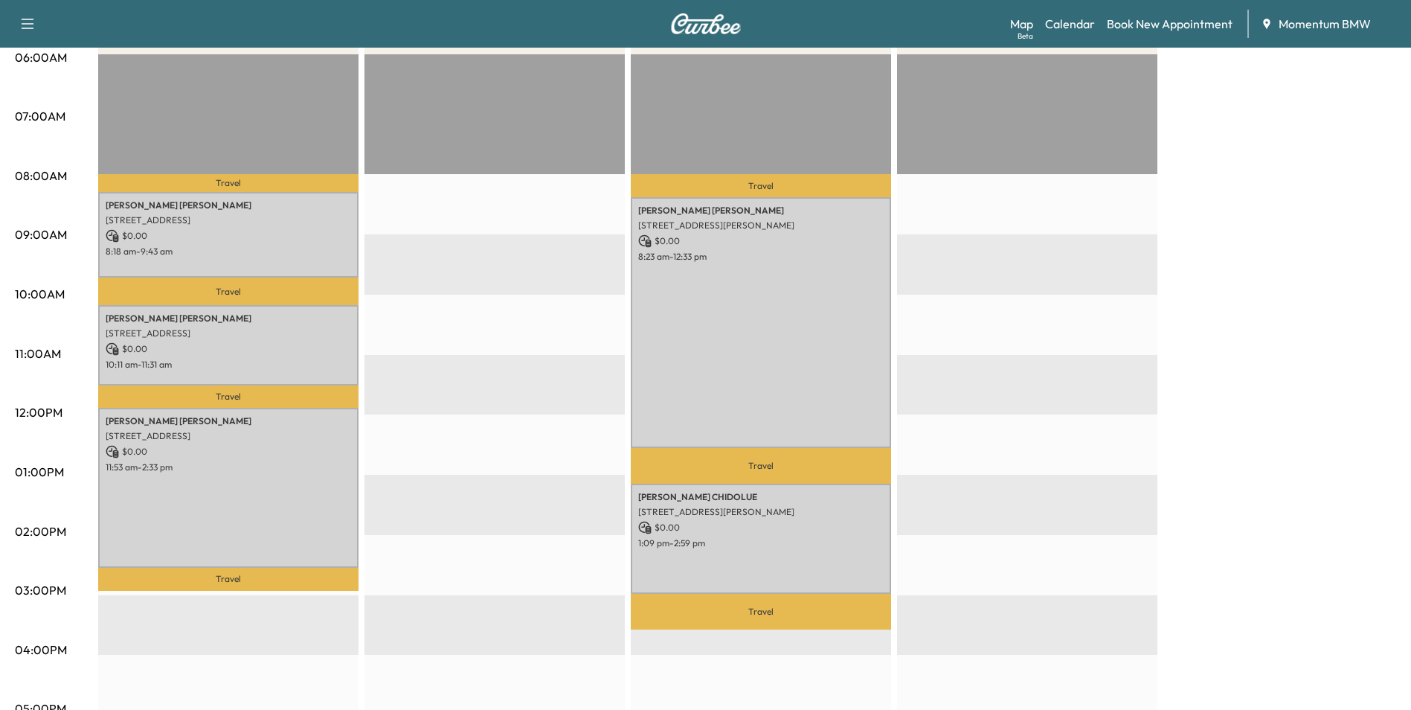
scroll to position [298, 0]
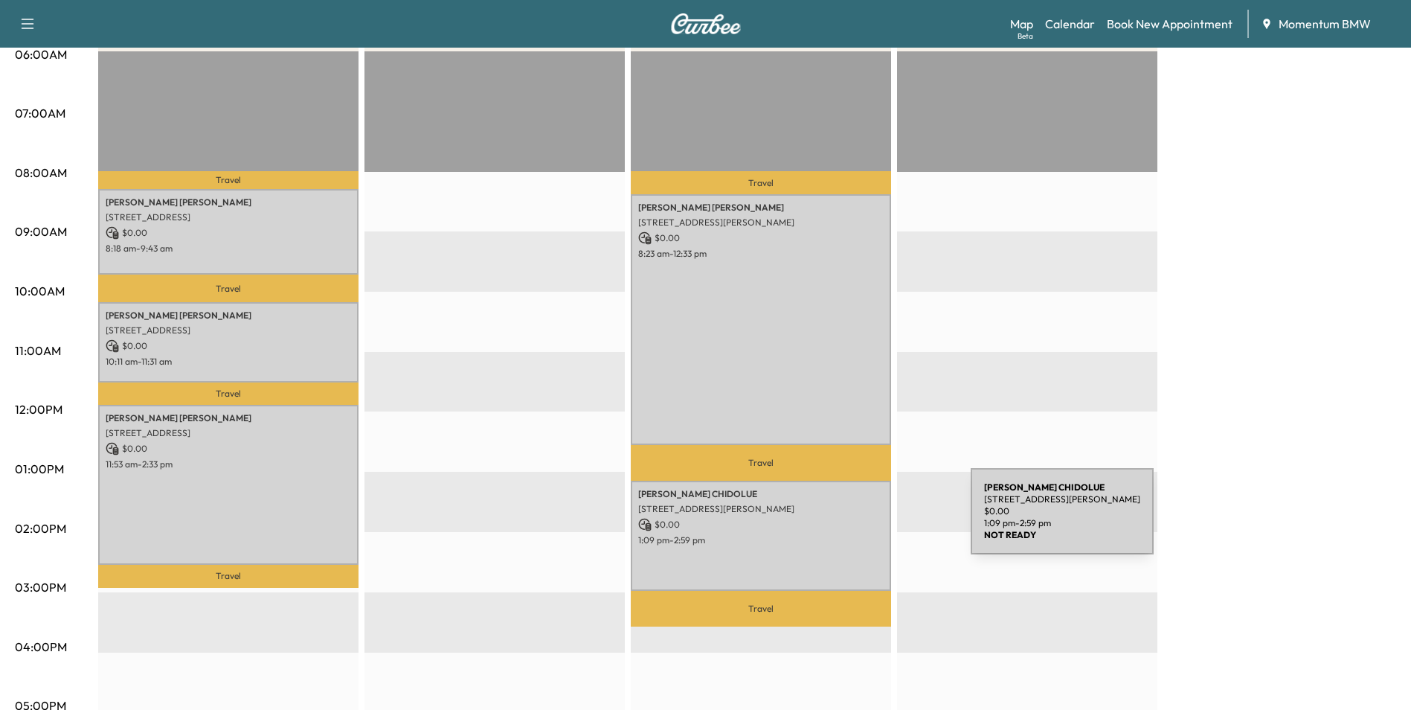
click at [859, 522] on p "$ 0.00" at bounding box center [761, 524] width 246 height 13
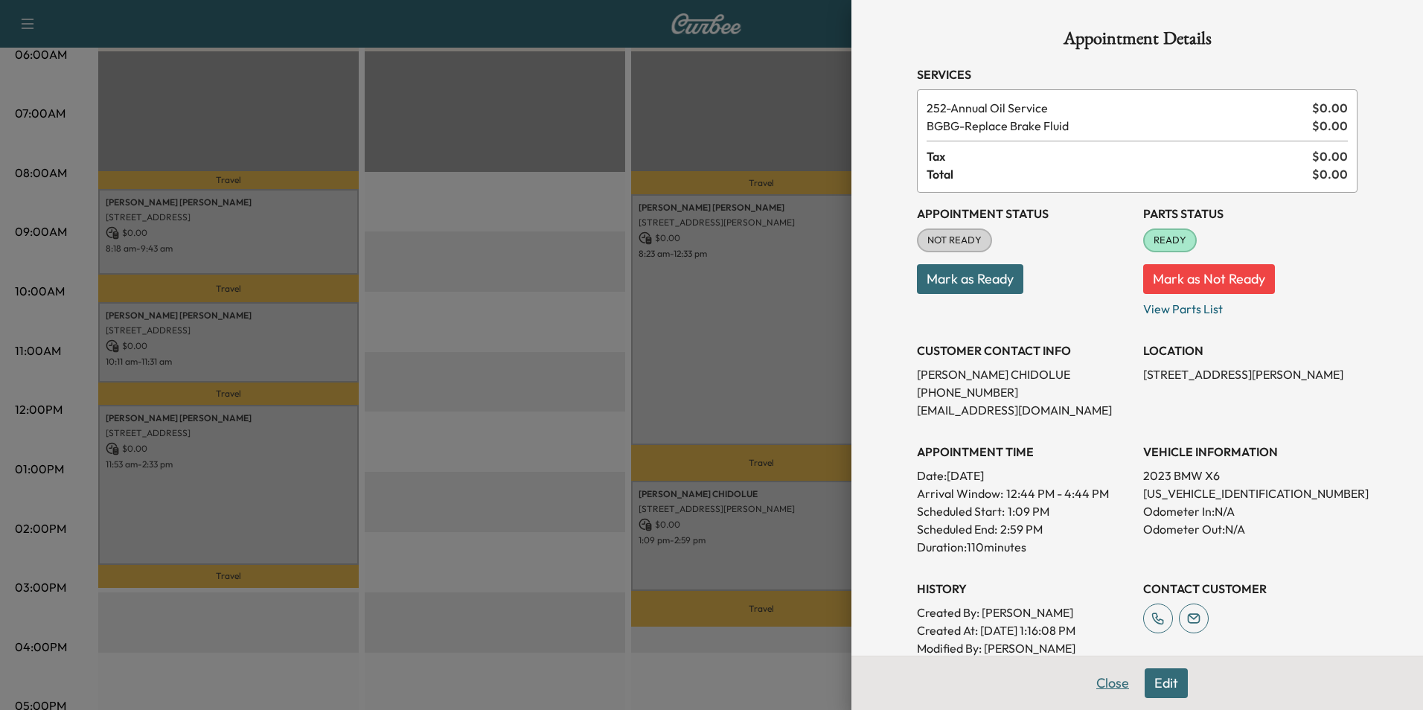
click at [1107, 691] on button "Close" at bounding box center [1112, 683] width 52 height 30
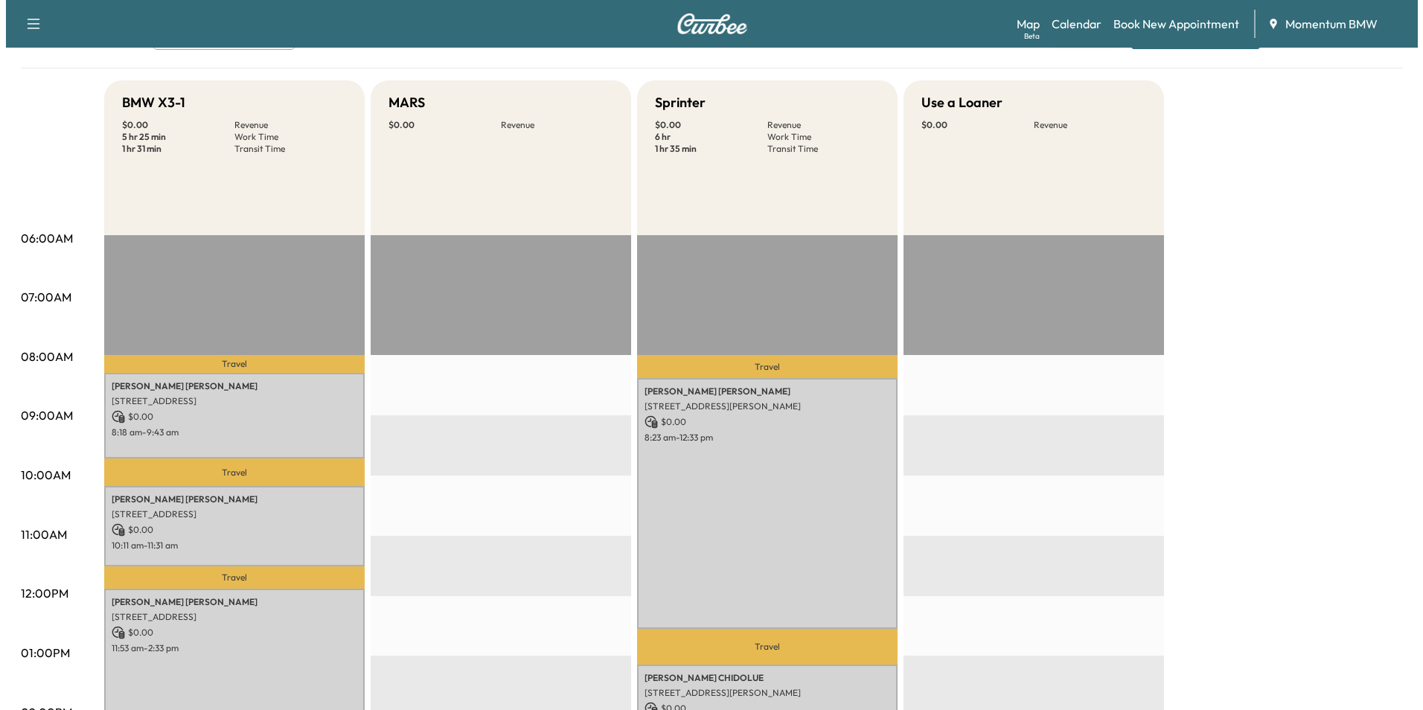
scroll to position [74, 0]
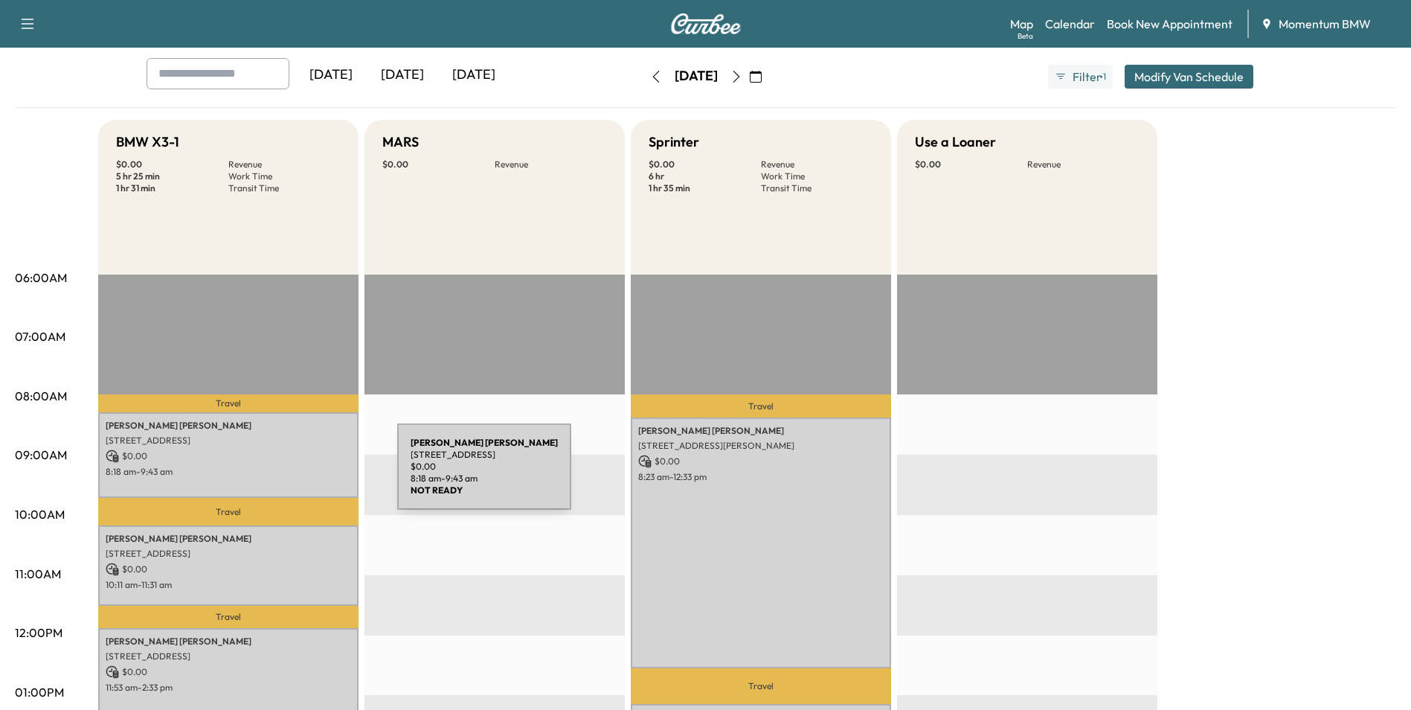
click at [289, 472] on p "8:18 am - 9:43 am" at bounding box center [229, 472] width 246 height 12
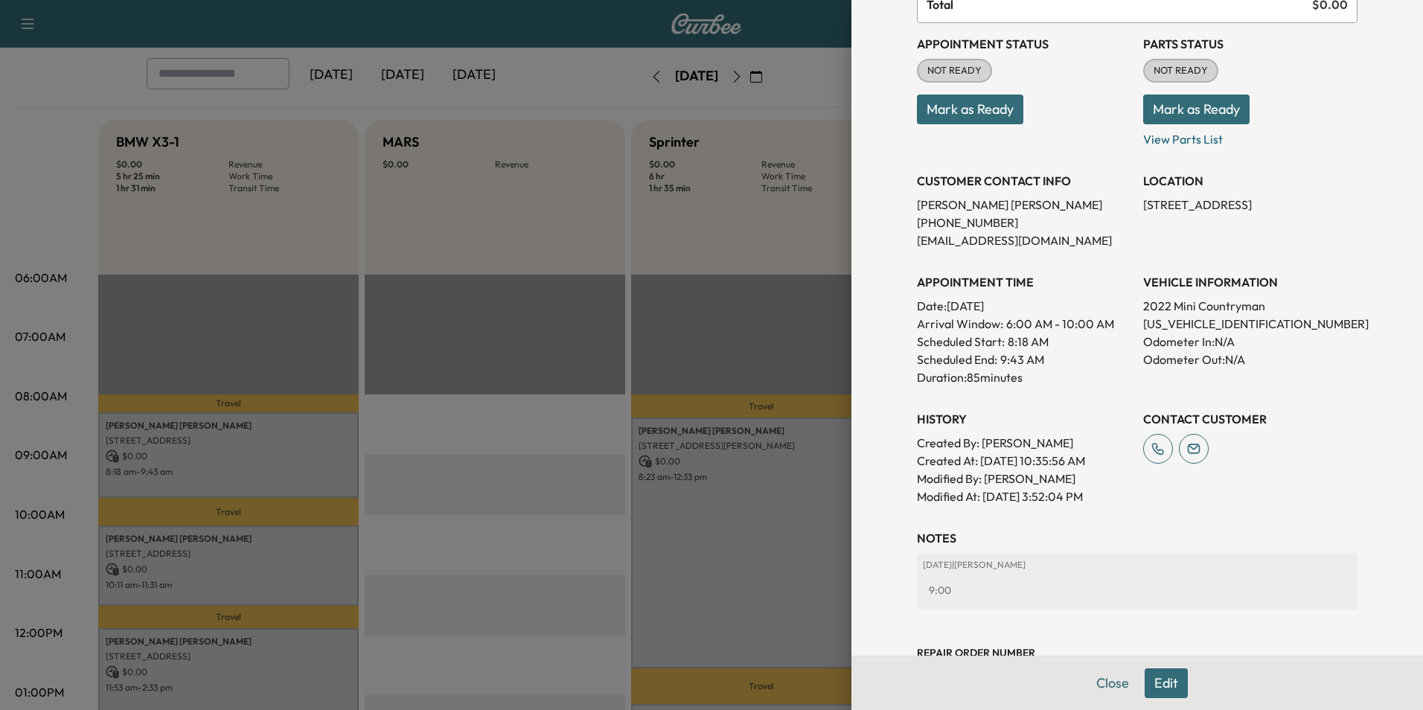
scroll to position [243, 0]
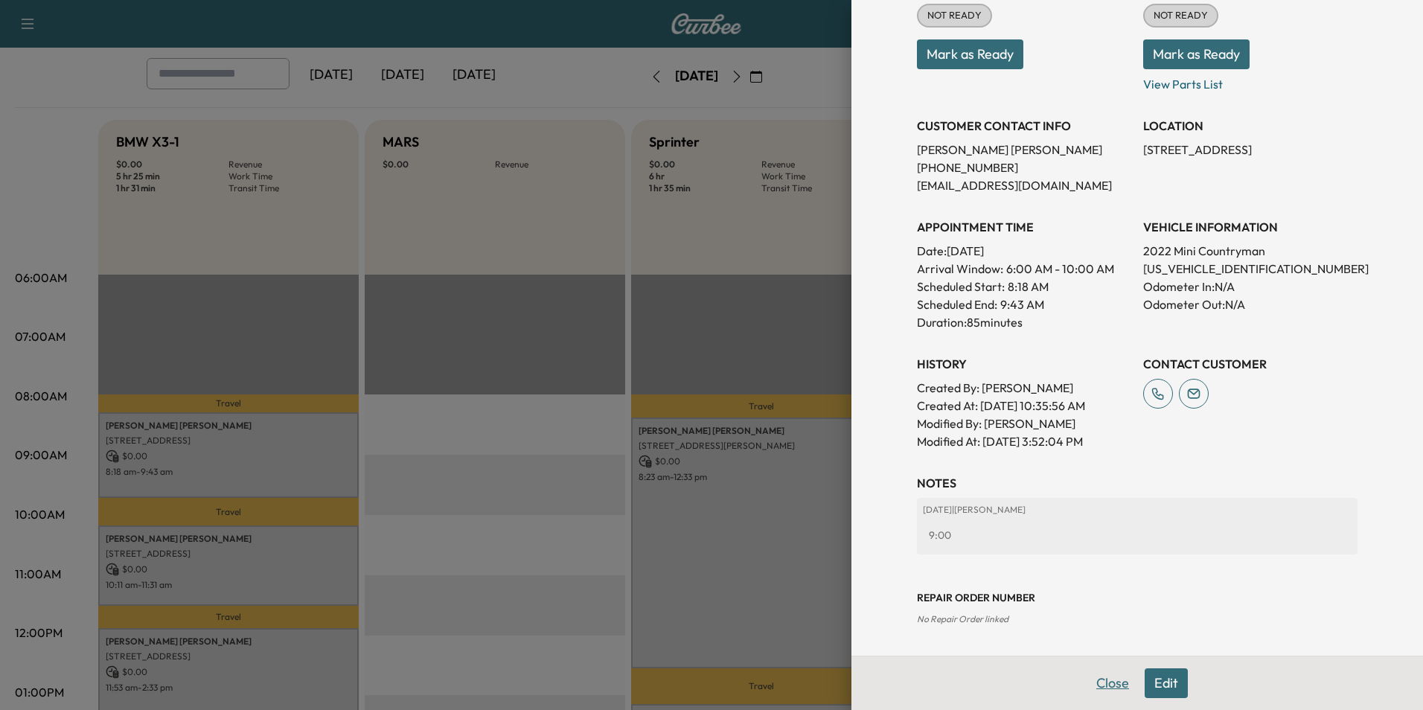
click at [1100, 685] on button "Close" at bounding box center [1112, 683] width 52 height 30
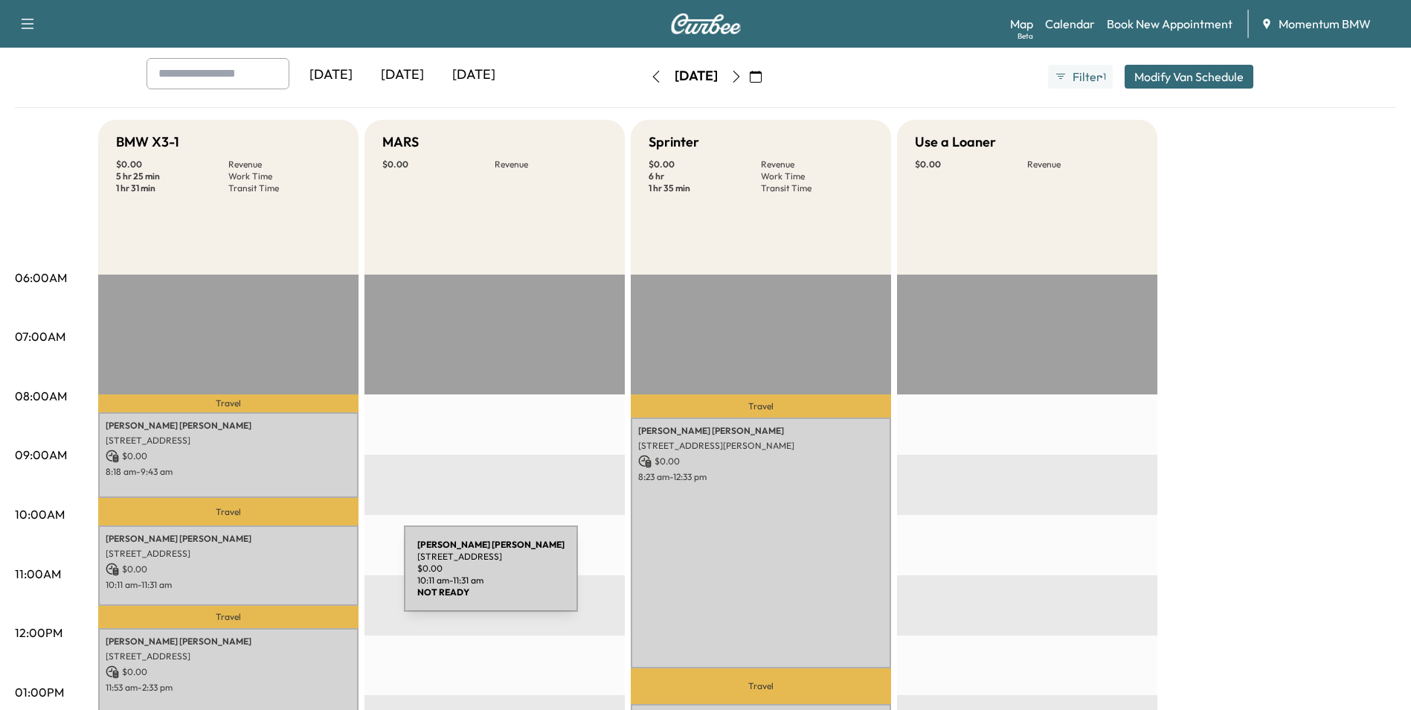
click at [292, 579] on p "10:11 am - 11:31 am" at bounding box center [229, 585] width 246 height 12
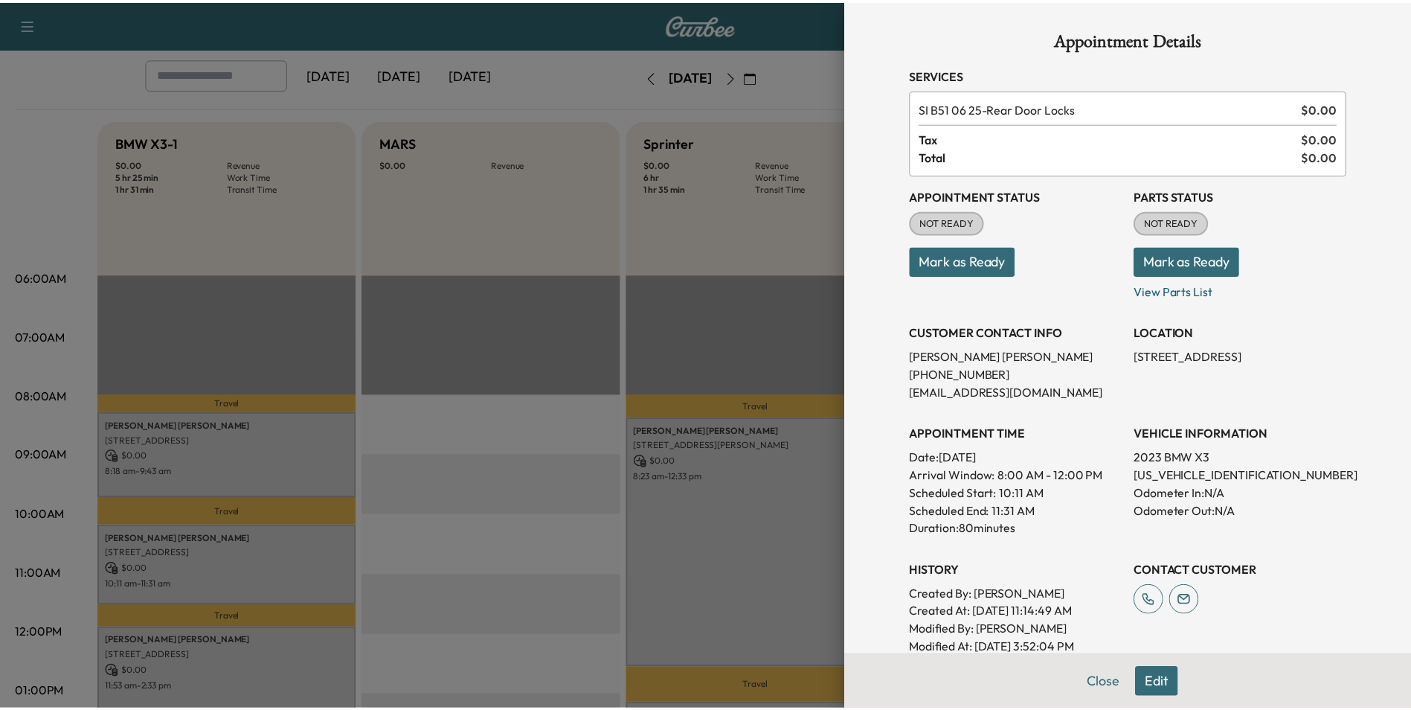
scroll to position [207, 0]
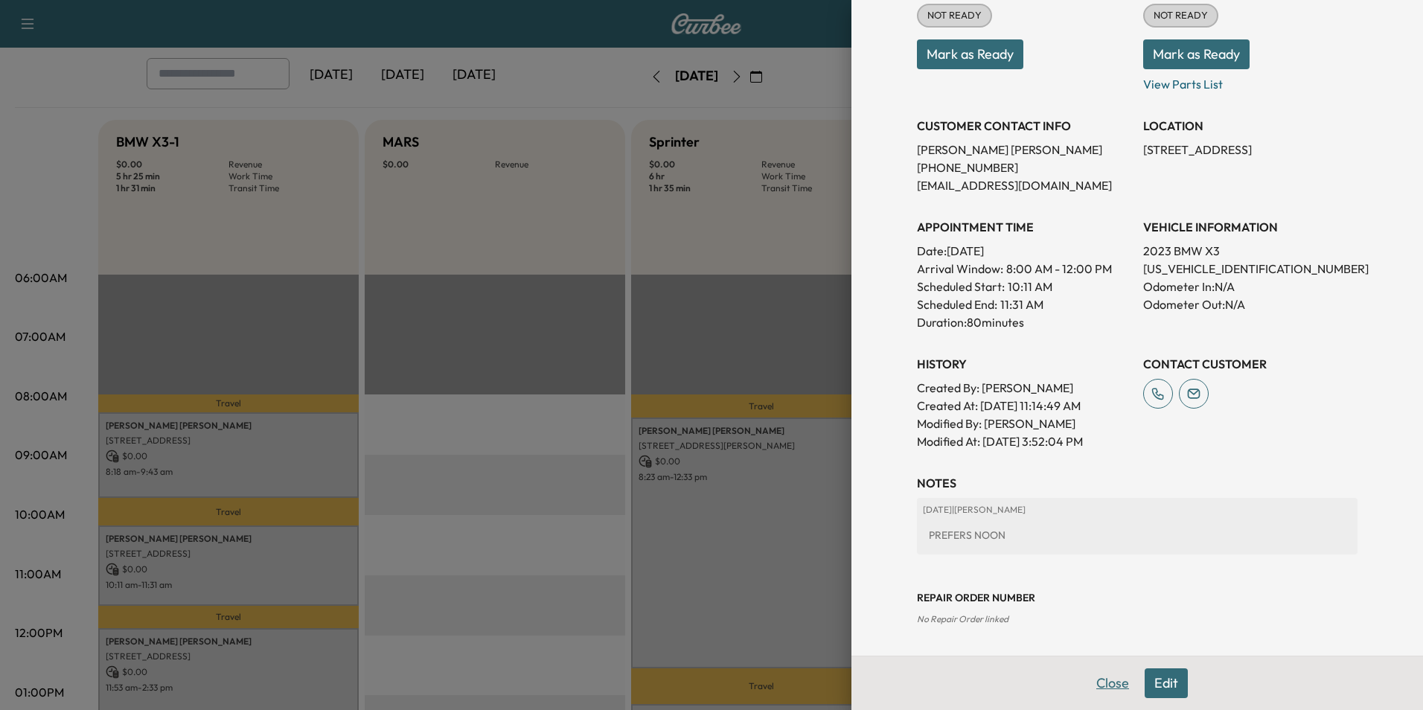
click at [1100, 681] on button "Close" at bounding box center [1112, 683] width 52 height 30
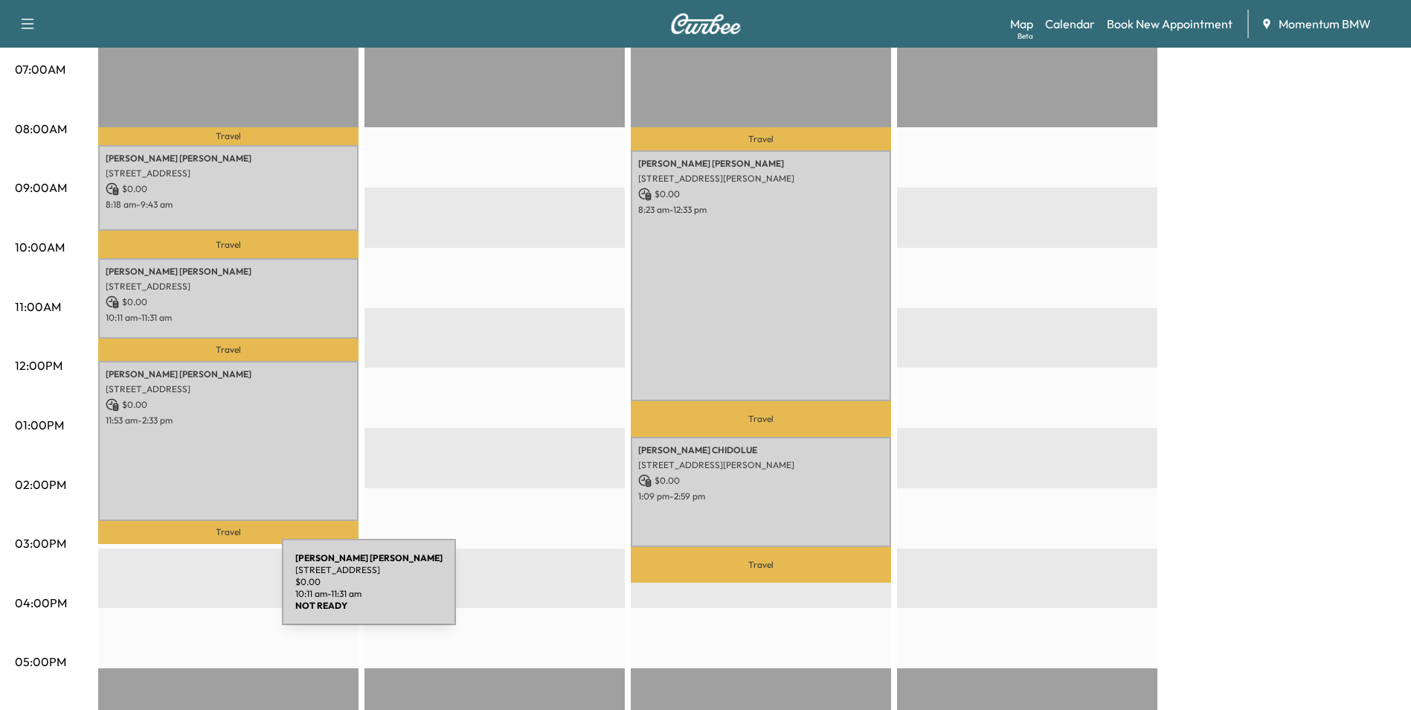
scroll to position [372, 0]
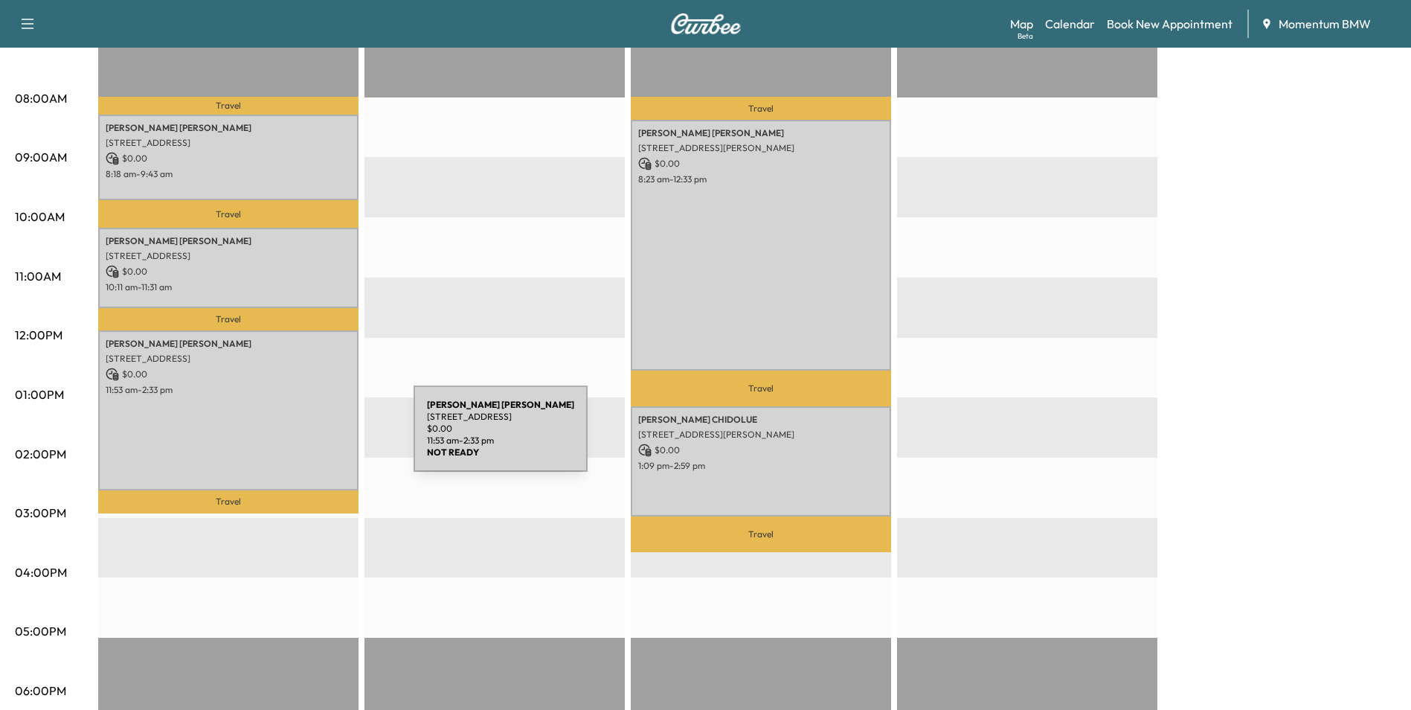
click at [292, 429] on div "[PERSON_NAME] [STREET_ADDRESS] $ 0.00 11:53 am - 2:33 pm" at bounding box center [228, 410] width 260 height 160
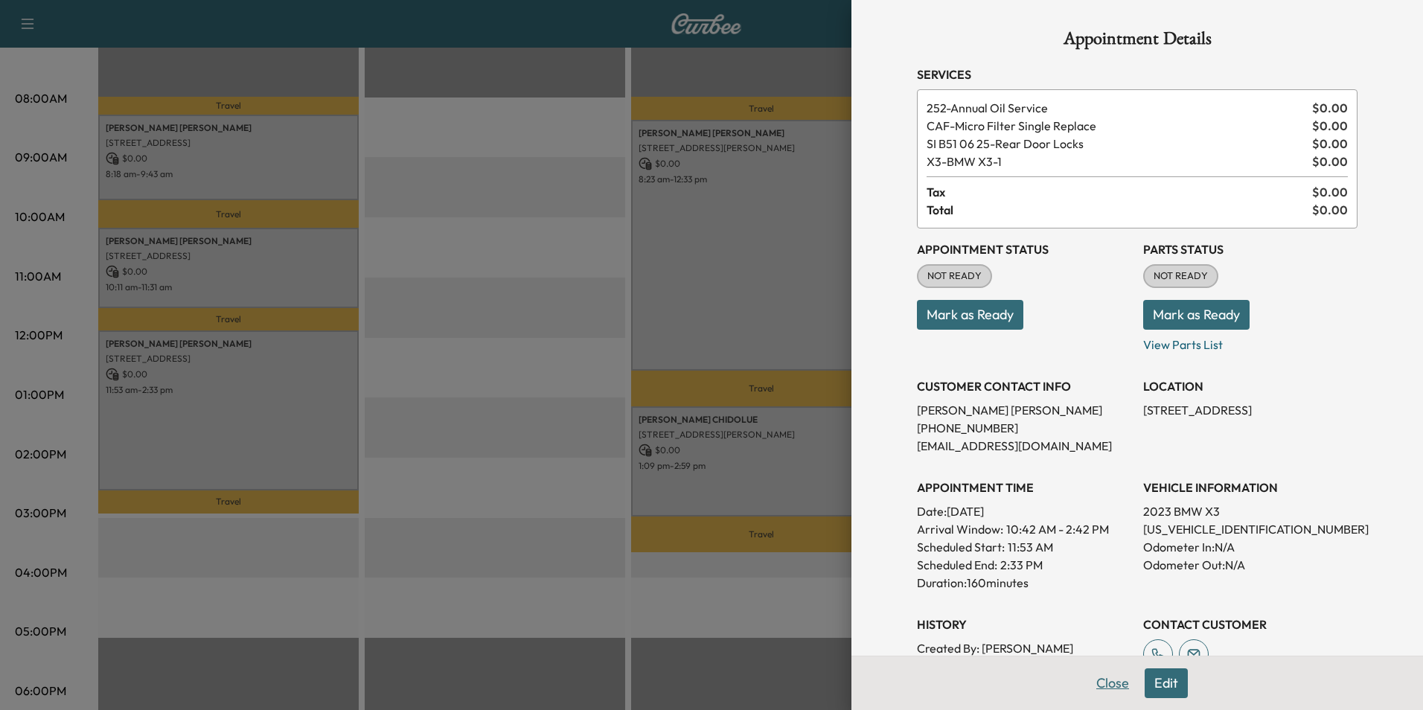
click at [1106, 680] on button "Close" at bounding box center [1112, 683] width 52 height 30
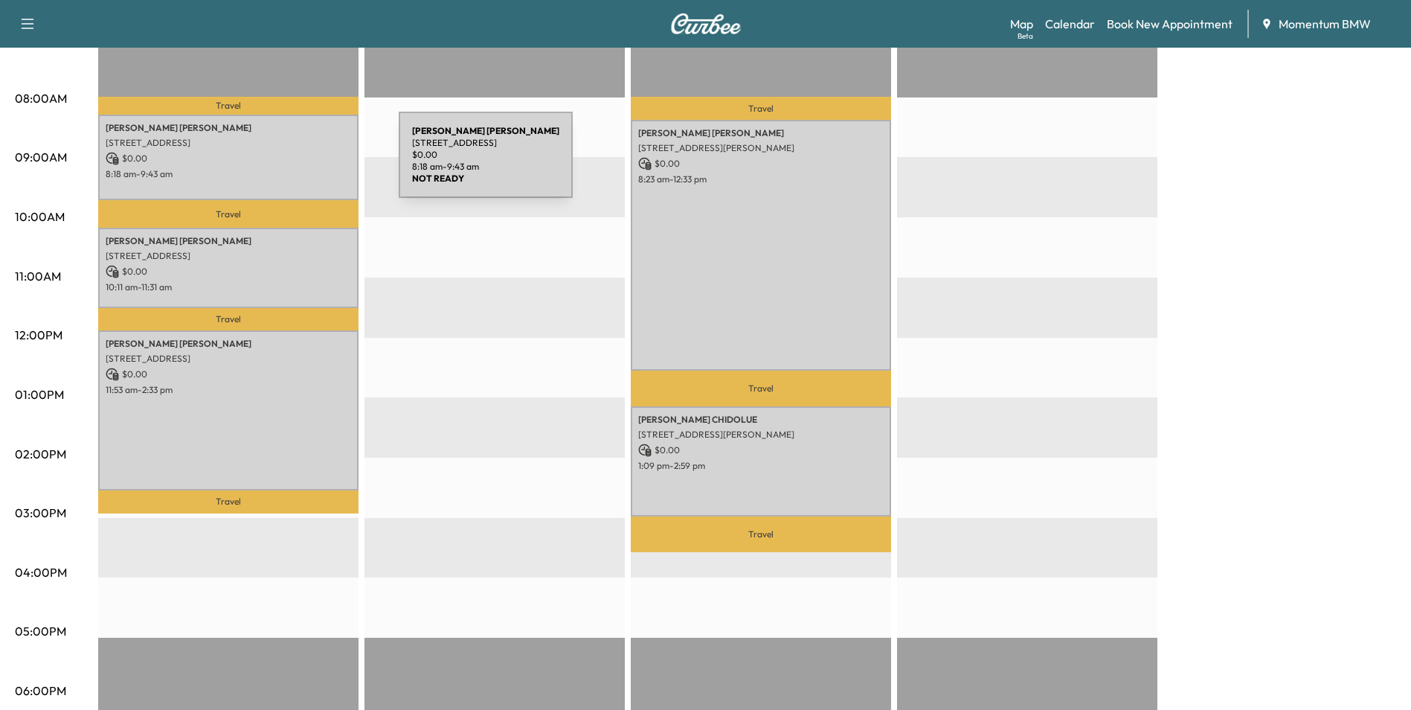
click at [287, 164] on p "$ 0.00" at bounding box center [229, 158] width 246 height 13
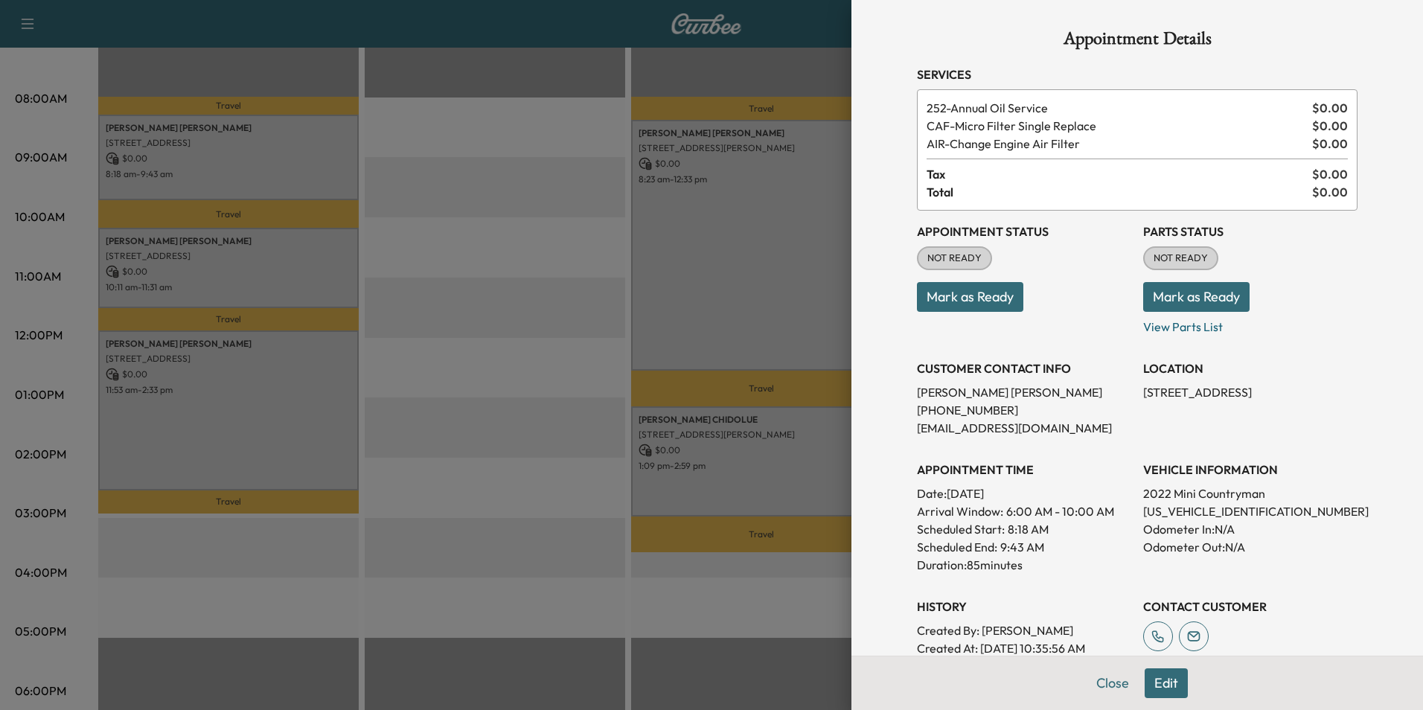
click at [950, 299] on button "Mark as Ready" at bounding box center [970, 297] width 106 height 30
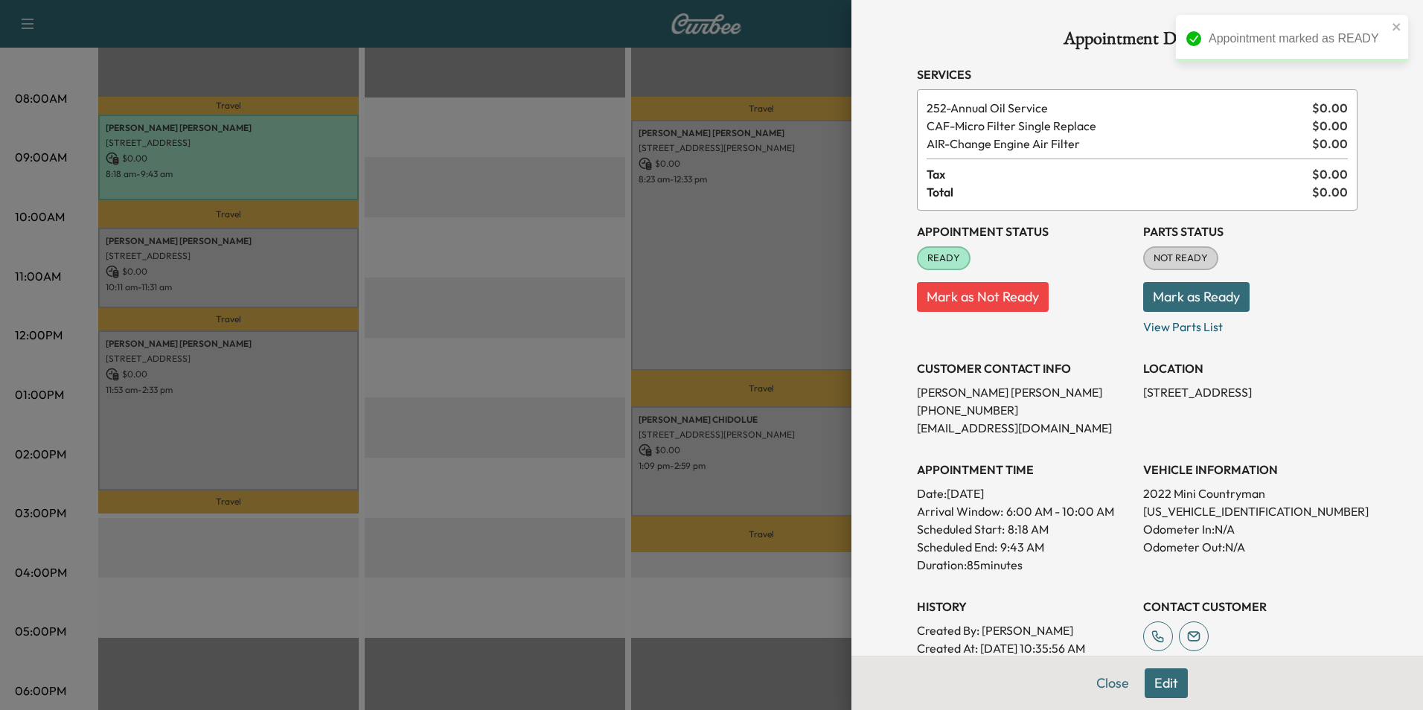
click at [979, 296] on button "Mark as Not Ready" at bounding box center [983, 297] width 132 height 30
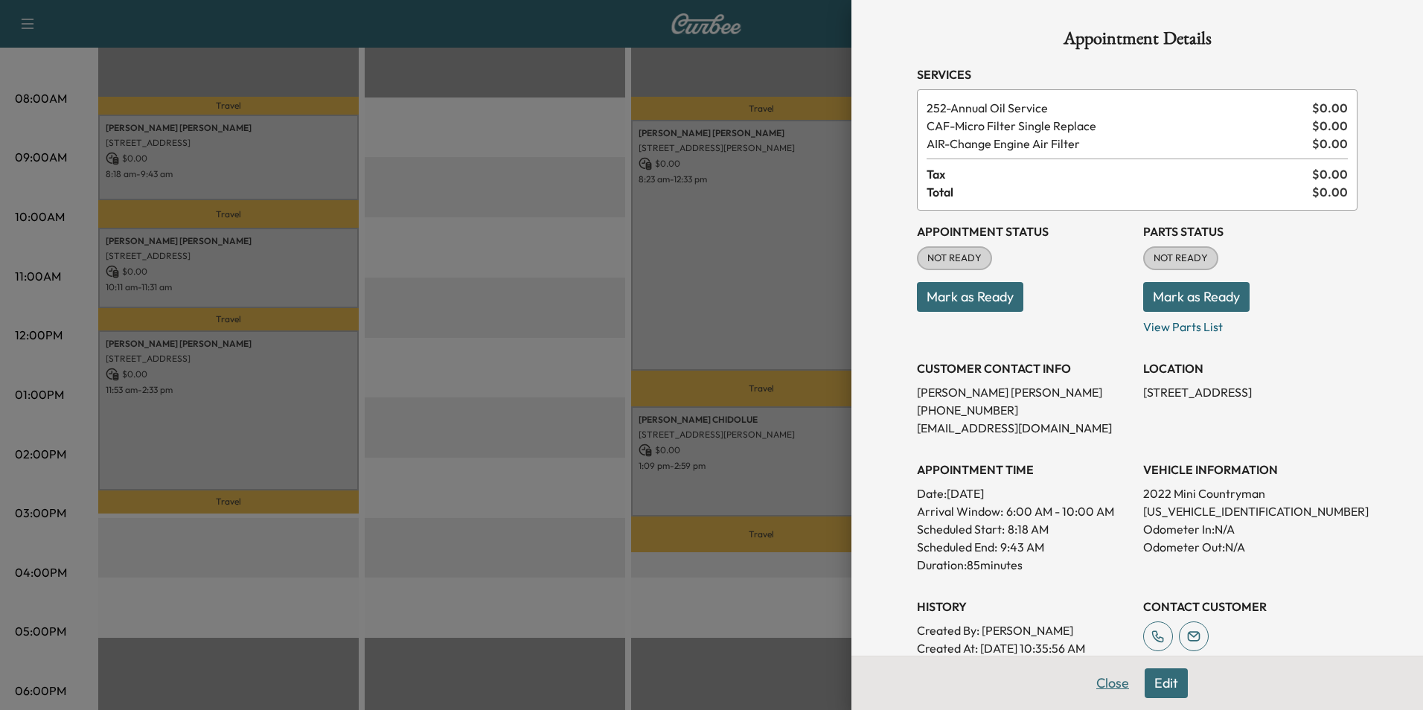
click at [1092, 677] on button "Close" at bounding box center [1112, 683] width 52 height 30
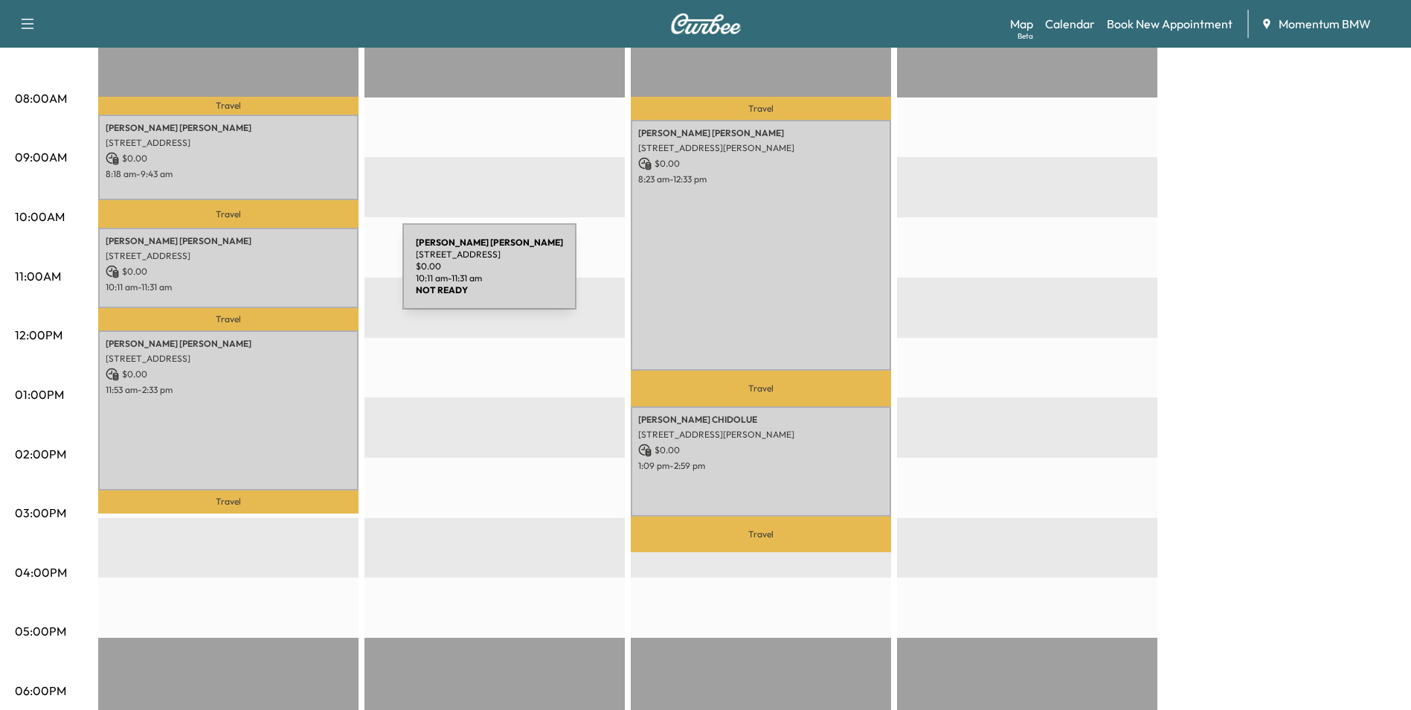
click at [291, 275] on p "$ 0.00" at bounding box center [229, 271] width 246 height 13
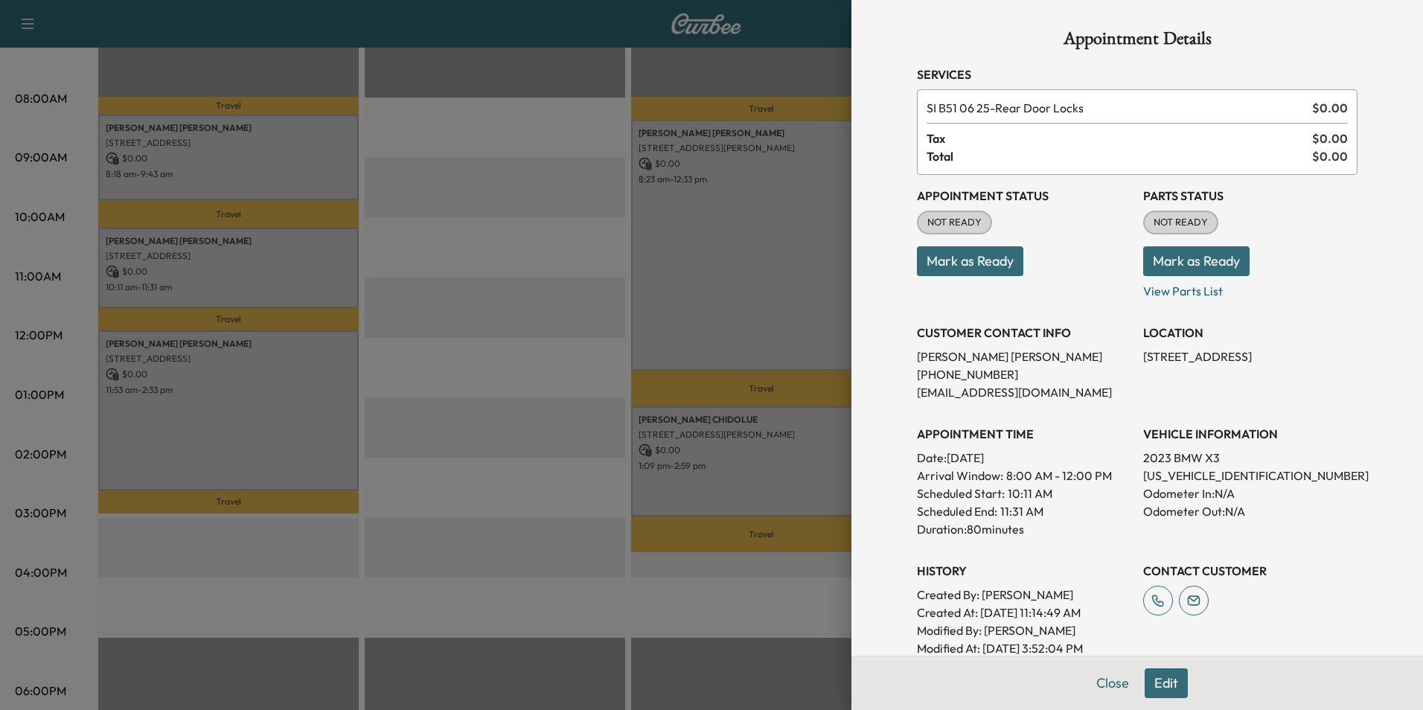
click at [955, 265] on button "Mark as Ready" at bounding box center [970, 261] width 106 height 30
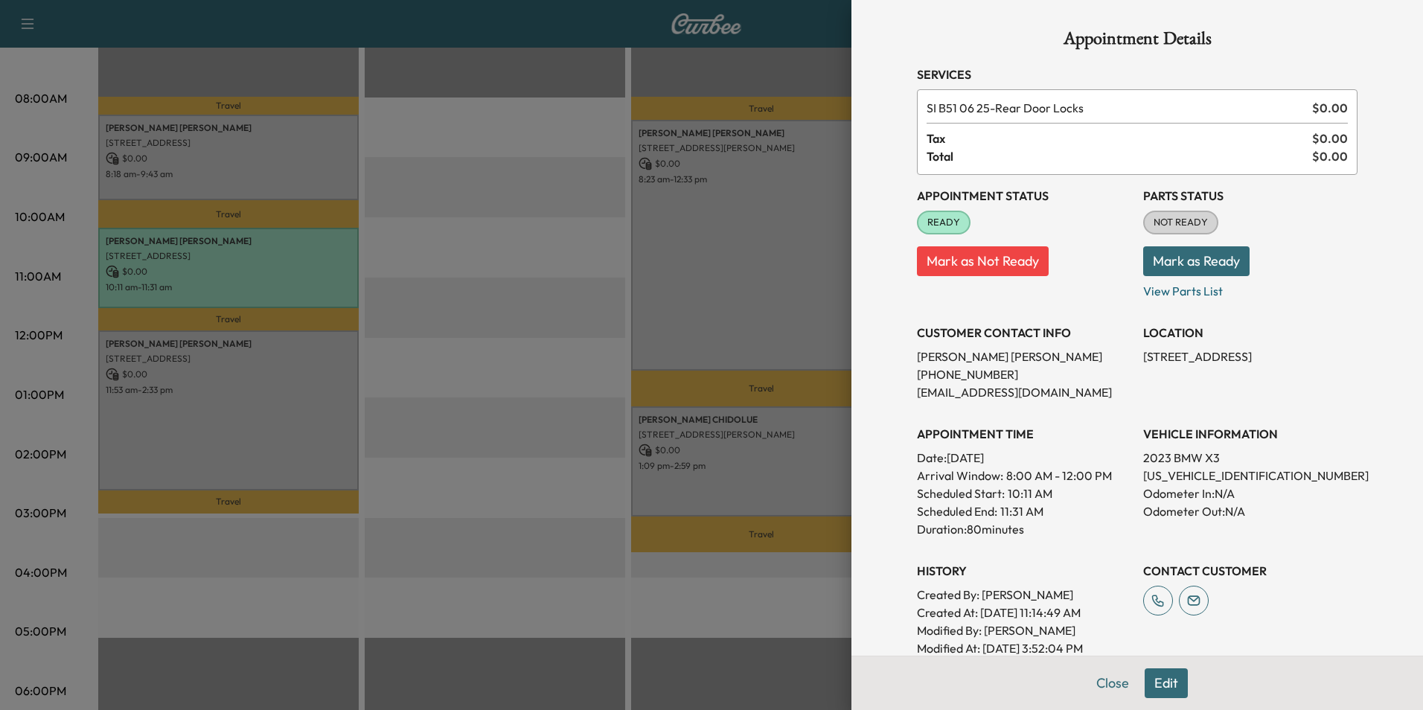
click at [977, 254] on button "Mark as Not Ready" at bounding box center [983, 261] width 132 height 30
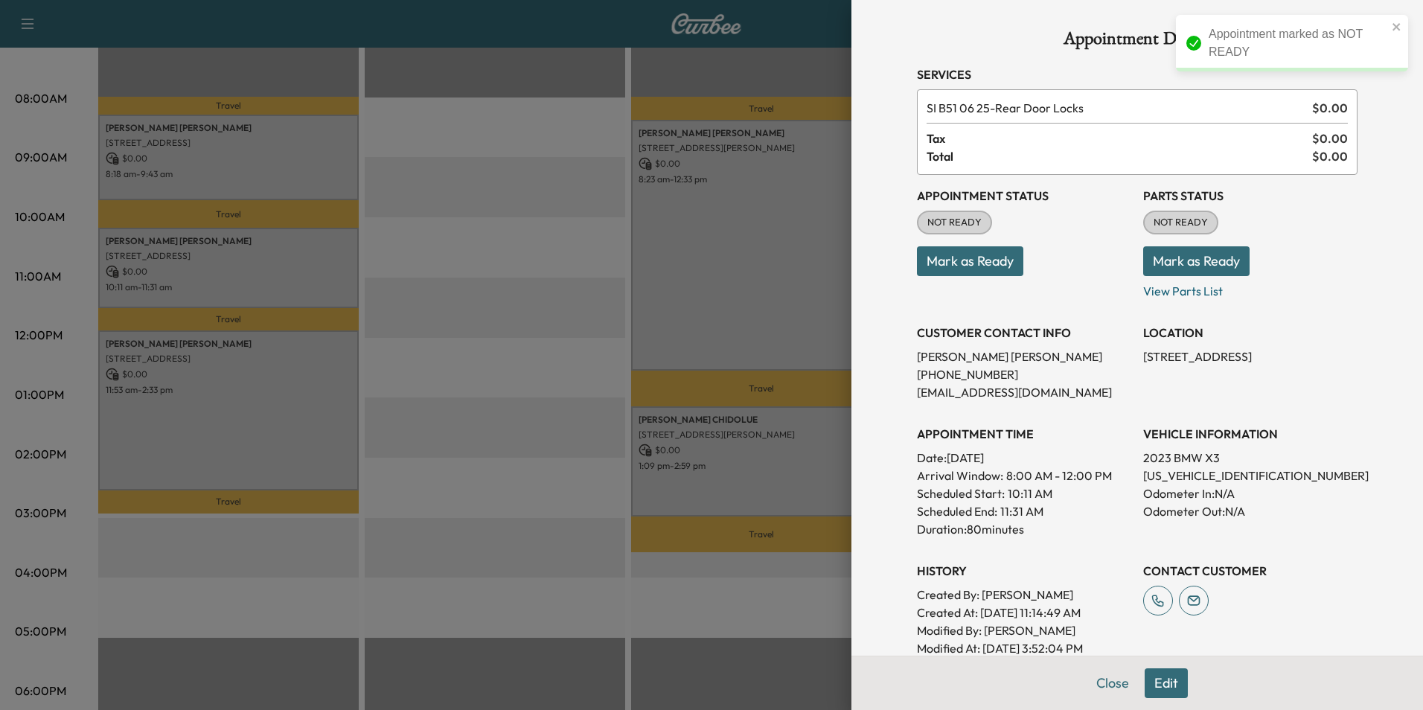
click at [972, 262] on button "Mark as Ready" at bounding box center [970, 261] width 106 height 30
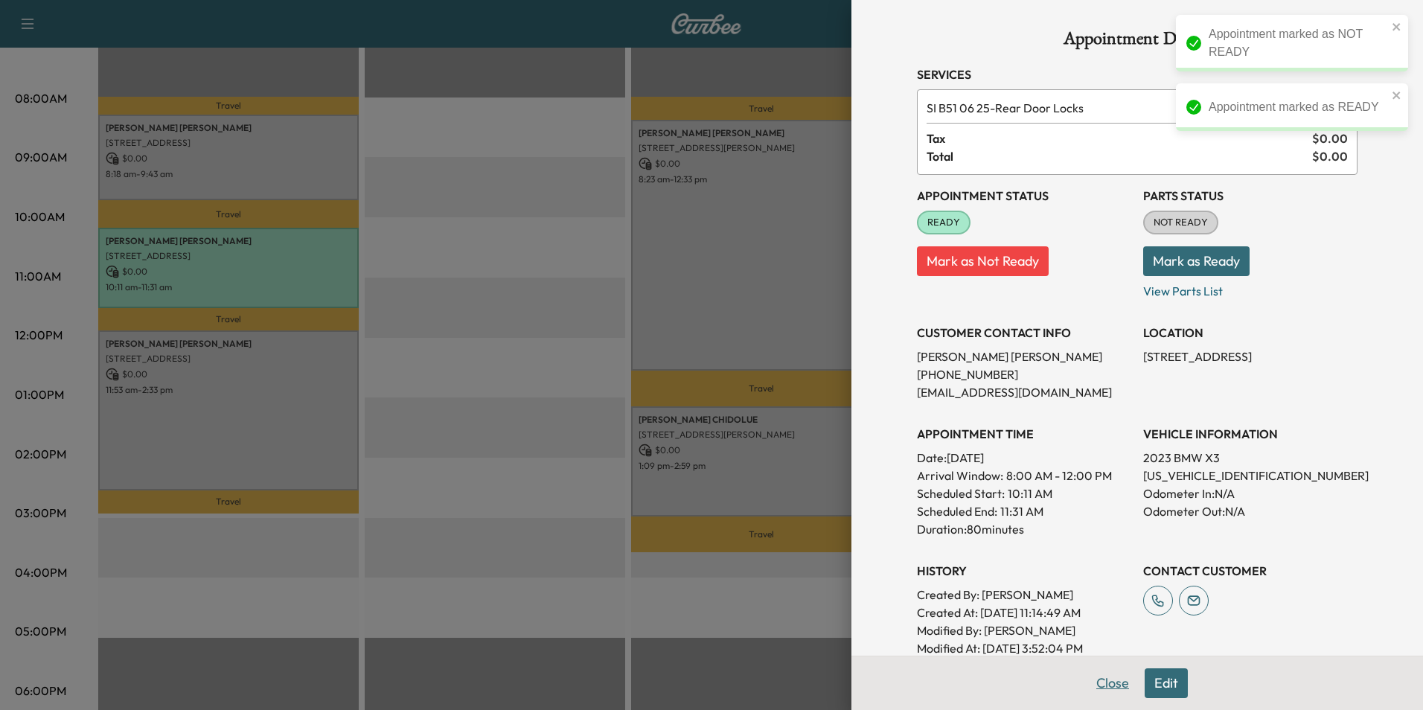
click at [1101, 687] on button "Close" at bounding box center [1112, 683] width 52 height 30
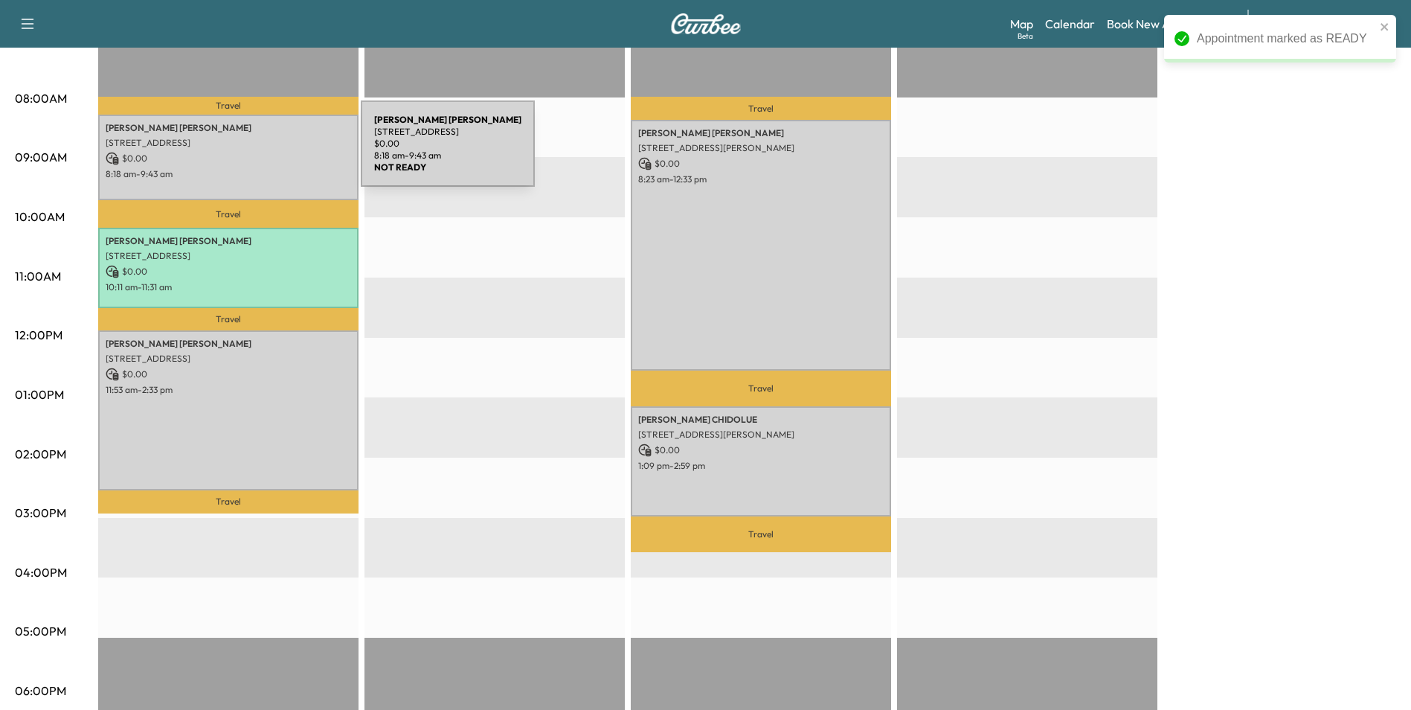
click at [249, 153] on p "$ 0.00" at bounding box center [229, 158] width 246 height 13
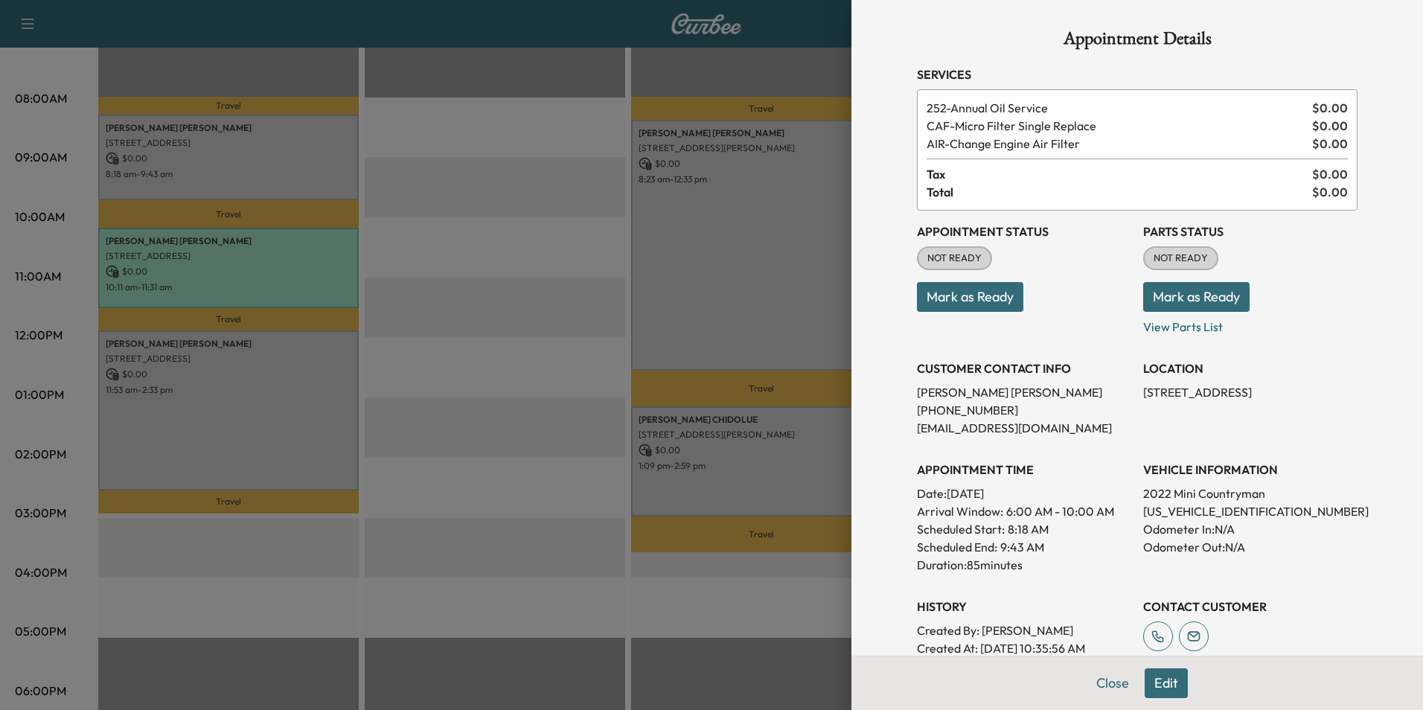
click at [965, 301] on button "Mark as Ready" at bounding box center [970, 297] width 106 height 30
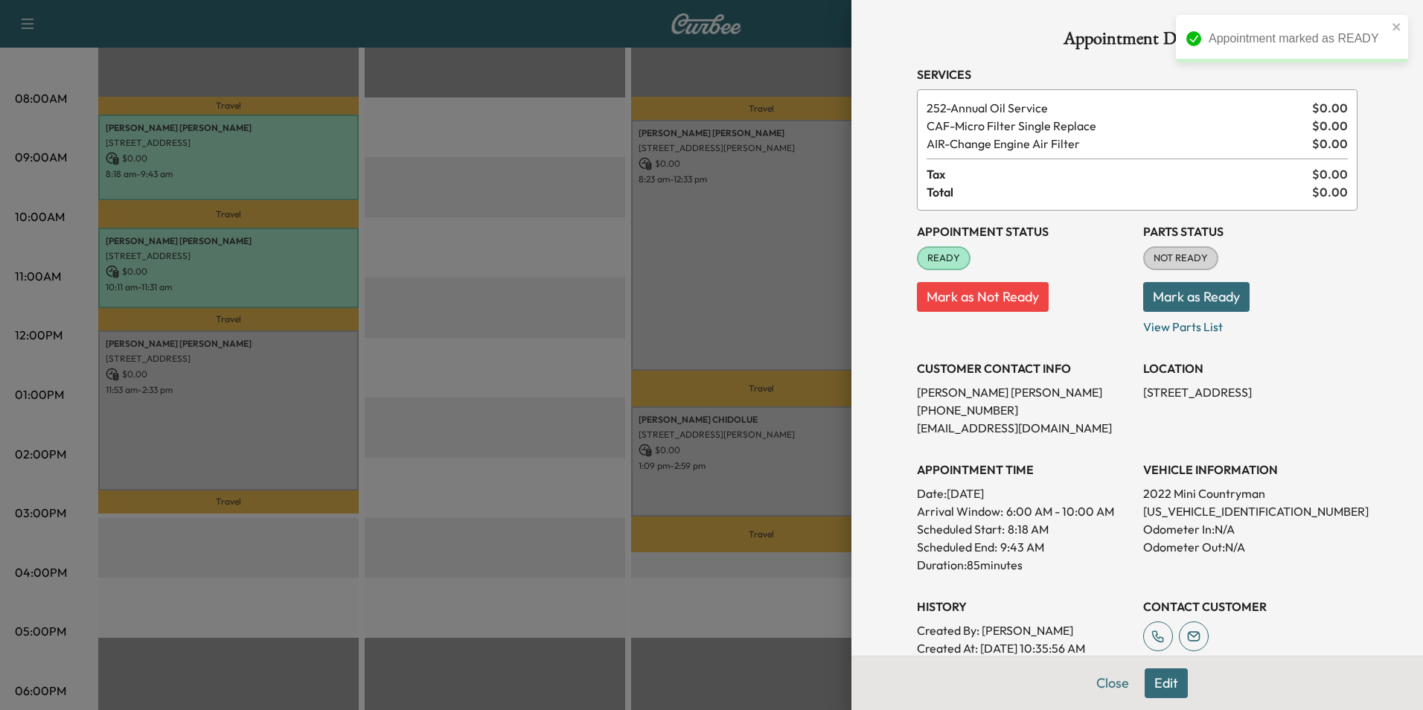
click at [1187, 295] on button "Mark as Ready" at bounding box center [1196, 297] width 106 height 30
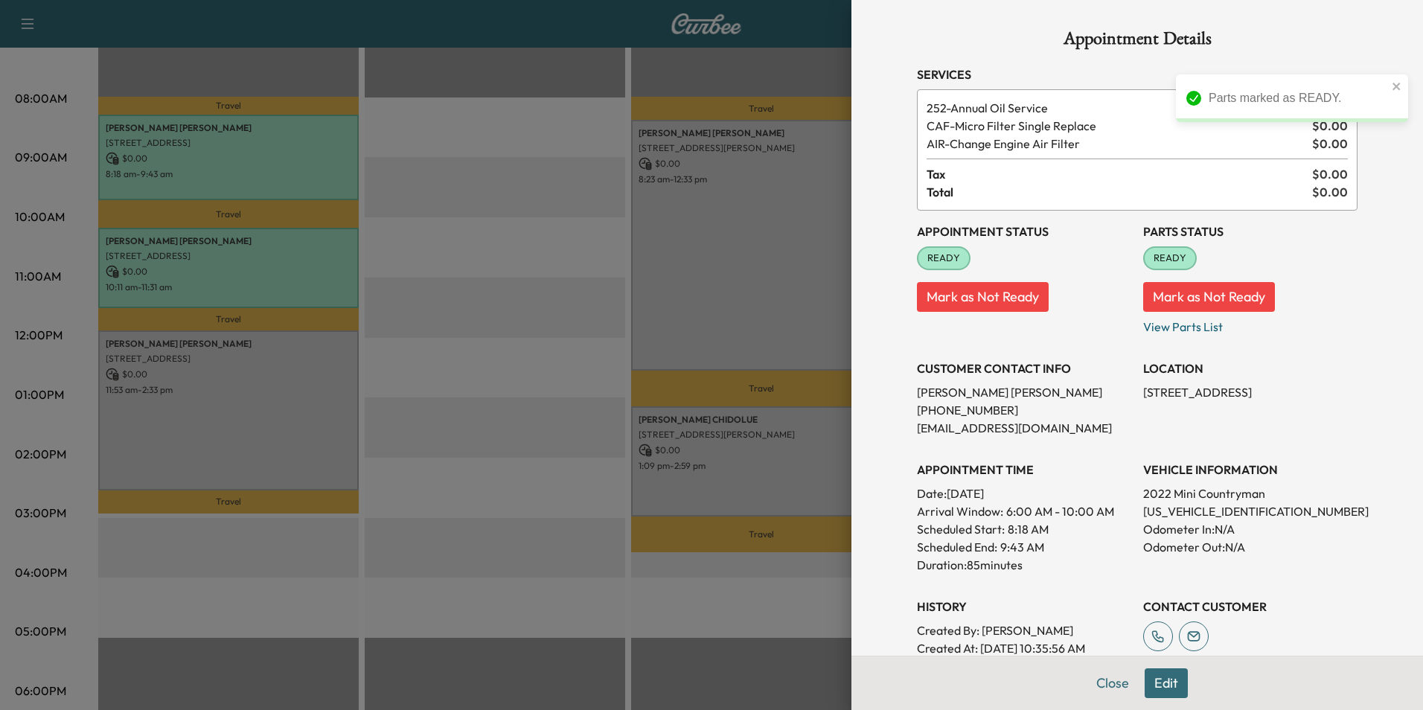
click at [1153, 685] on button "Edit" at bounding box center [1165, 683] width 43 height 30
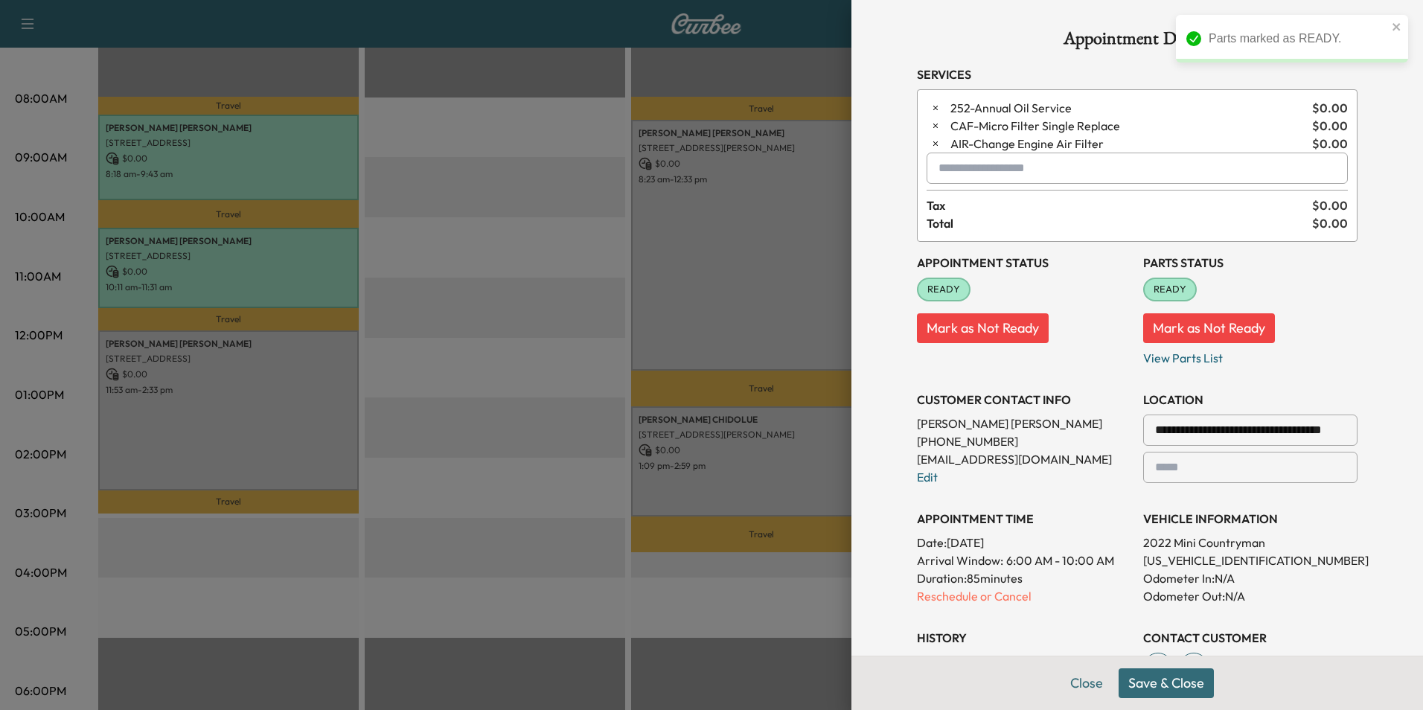
click at [288, 411] on div at bounding box center [711, 355] width 1423 height 710
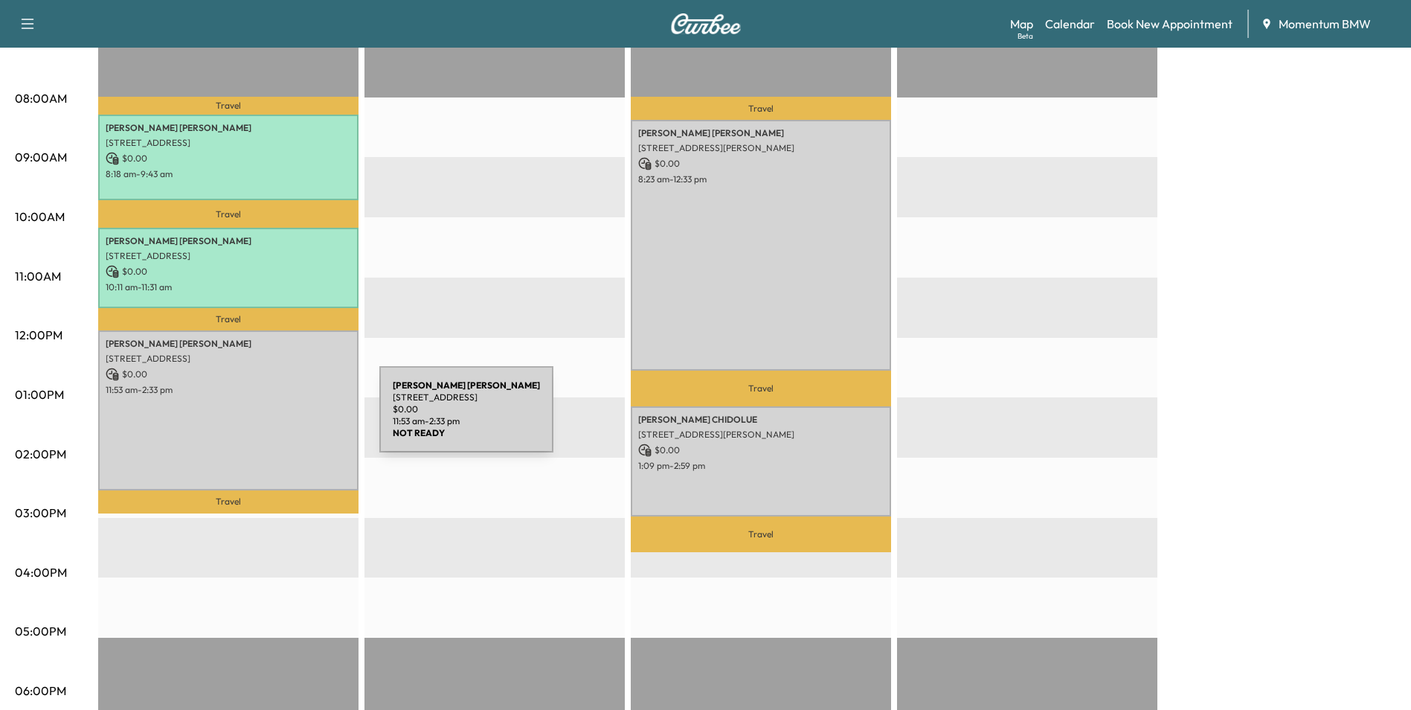
click at [268, 418] on div "[PERSON_NAME] [STREET_ADDRESS] $ 0.00 11:53 am - 2:33 pm" at bounding box center [228, 410] width 260 height 160
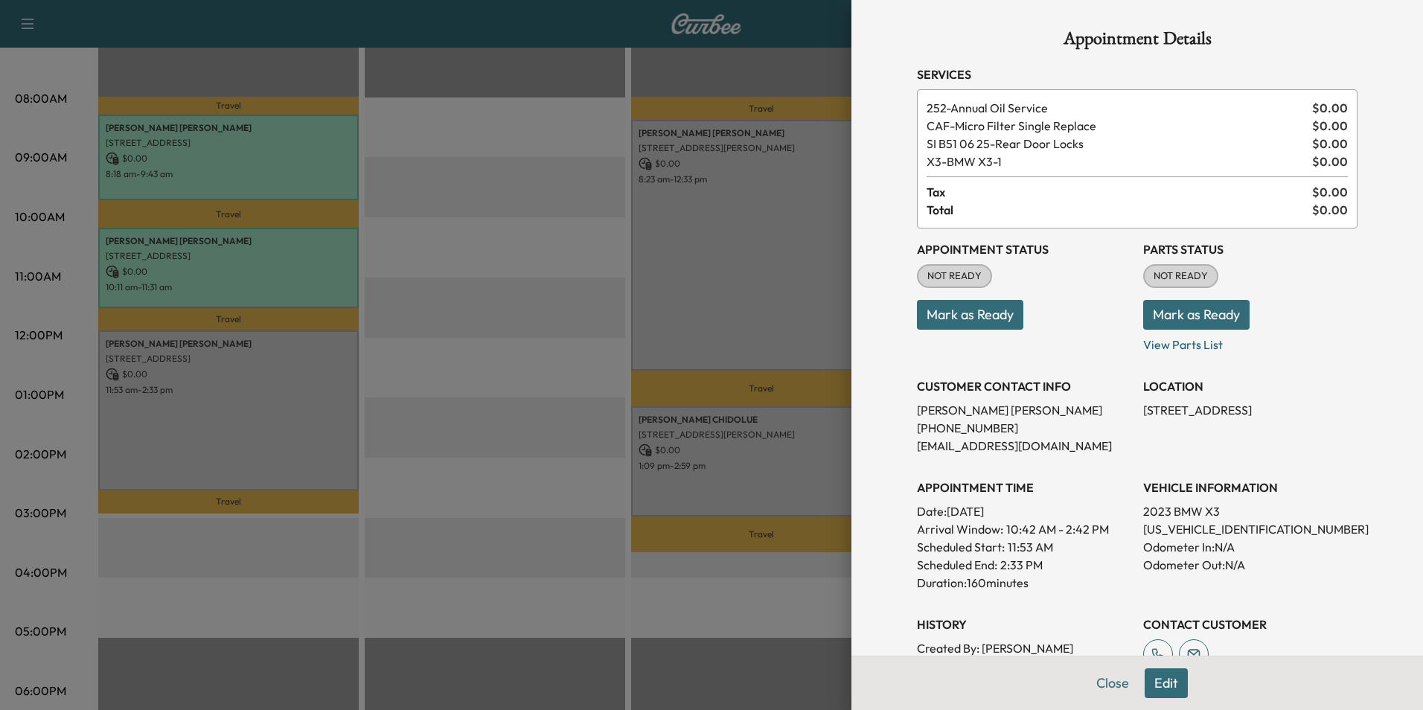
click at [972, 313] on button "Mark as Ready" at bounding box center [970, 315] width 106 height 30
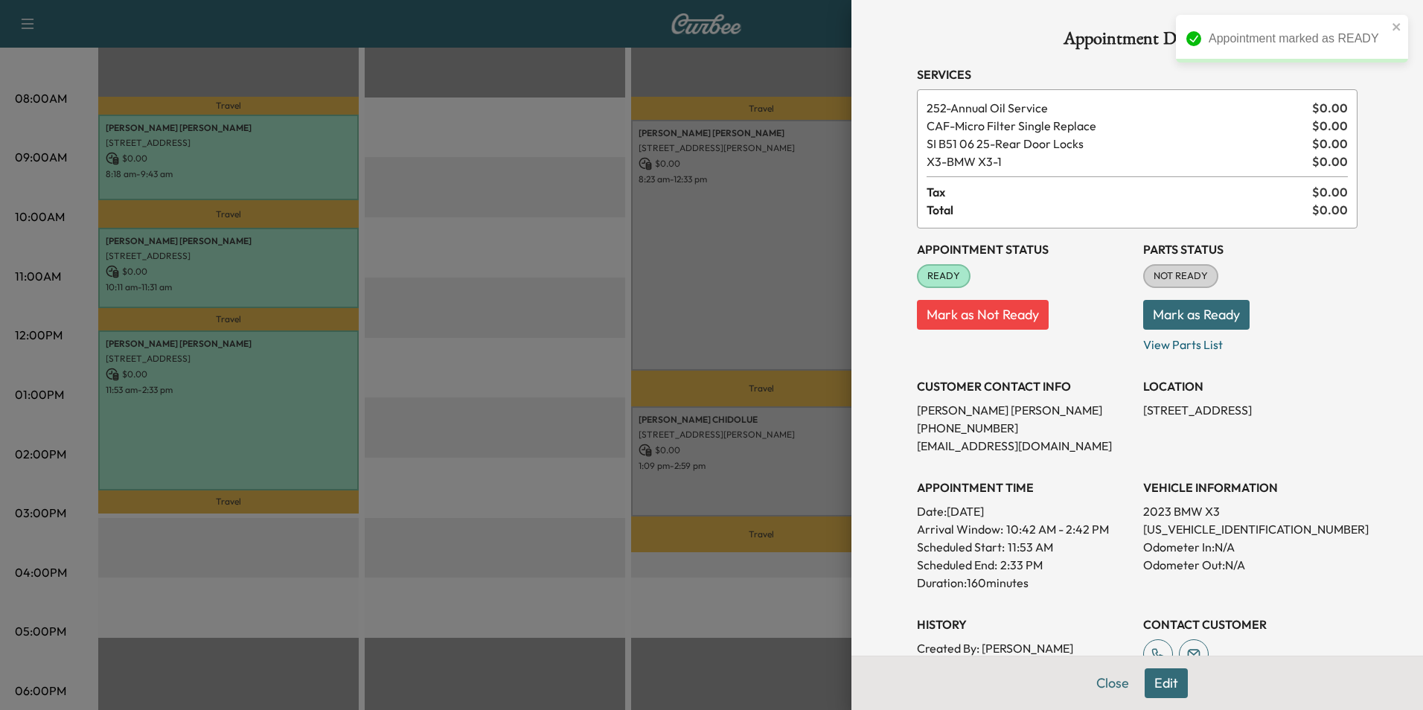
click at [1177, 314] on button "Mark as Ready" at bounding box center [1196, 315] width 106 height 30
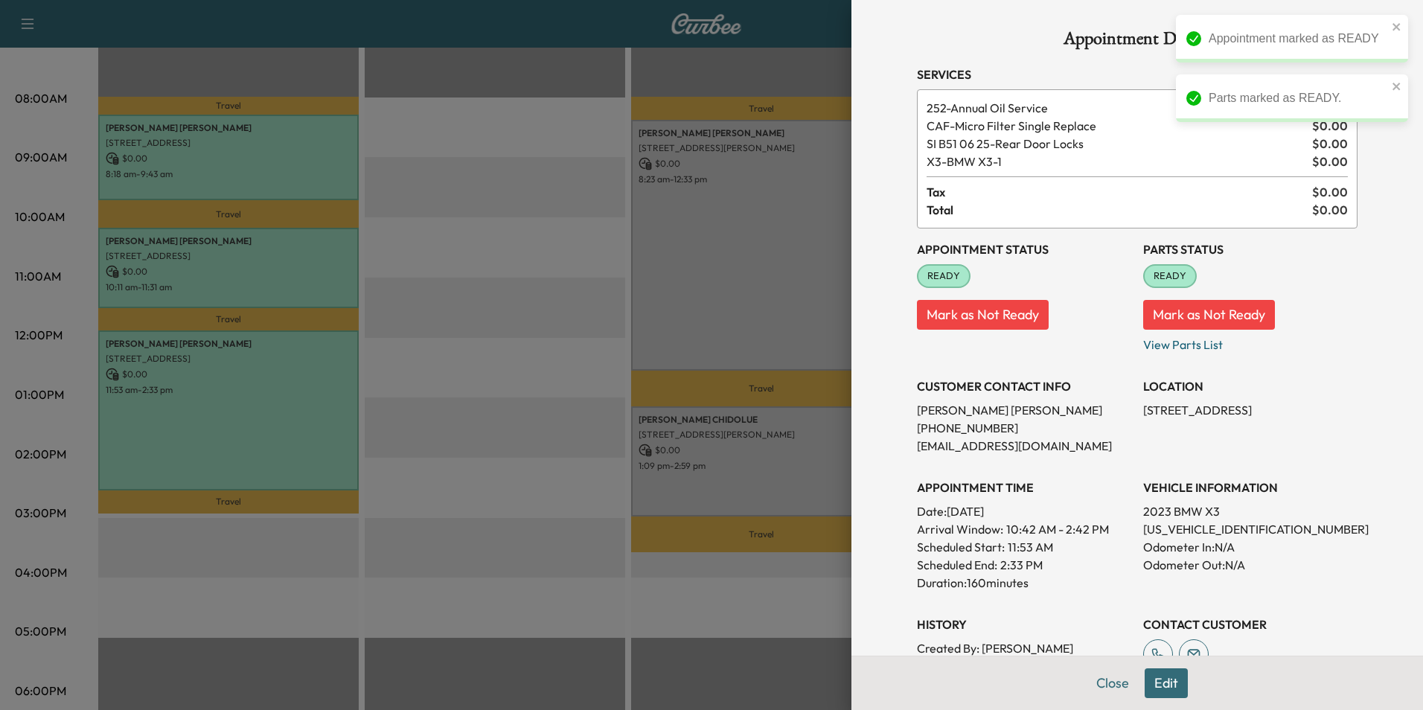
click at [1156, 683] on button "Edit" at bounding box center [1165, 683] width 43 height 30
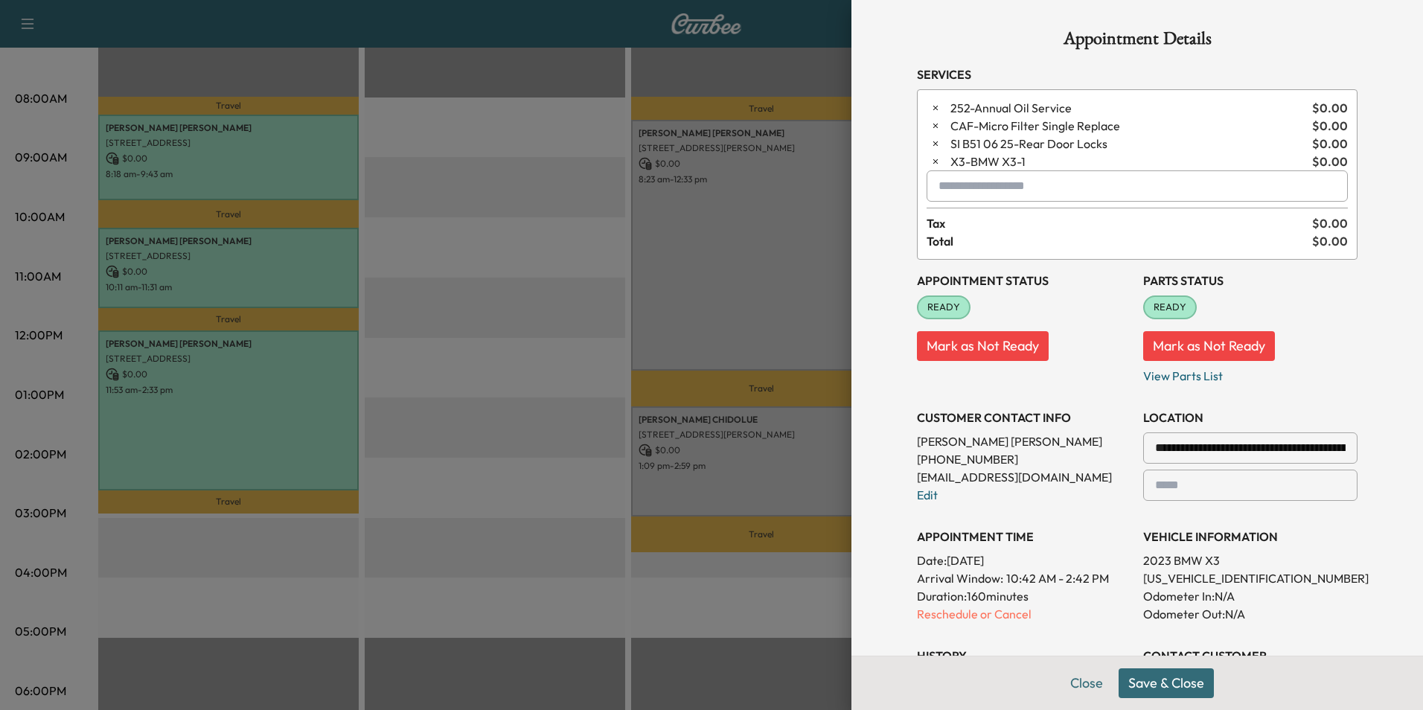
click at [1145, 682] on button "Save & Close" at bounding box center [1165, 683] width 95 height 30
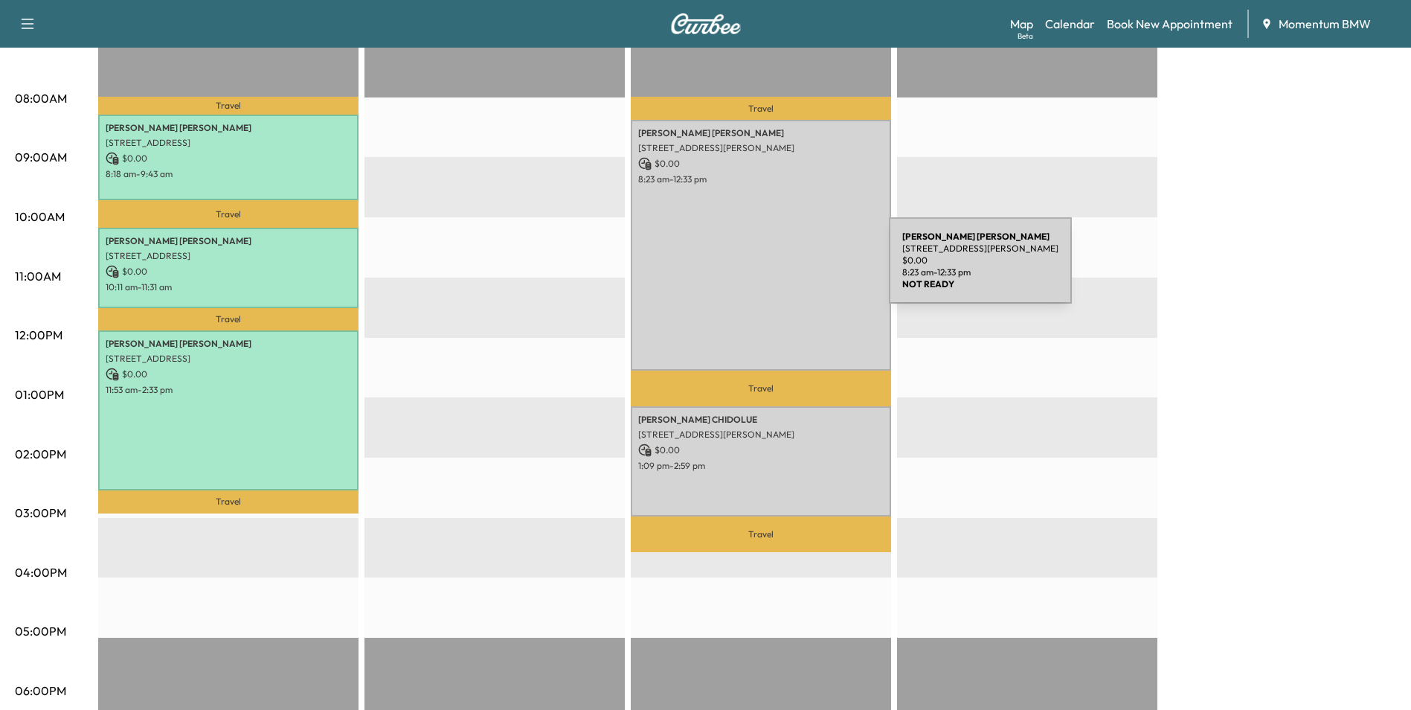
click at [778, 269] on div "[PERSON_NAME] [STREET_ADDRESS] $ 0.00 8:23 am - 12:33 pm" at bounding box center [761, 245] width 260 height 250
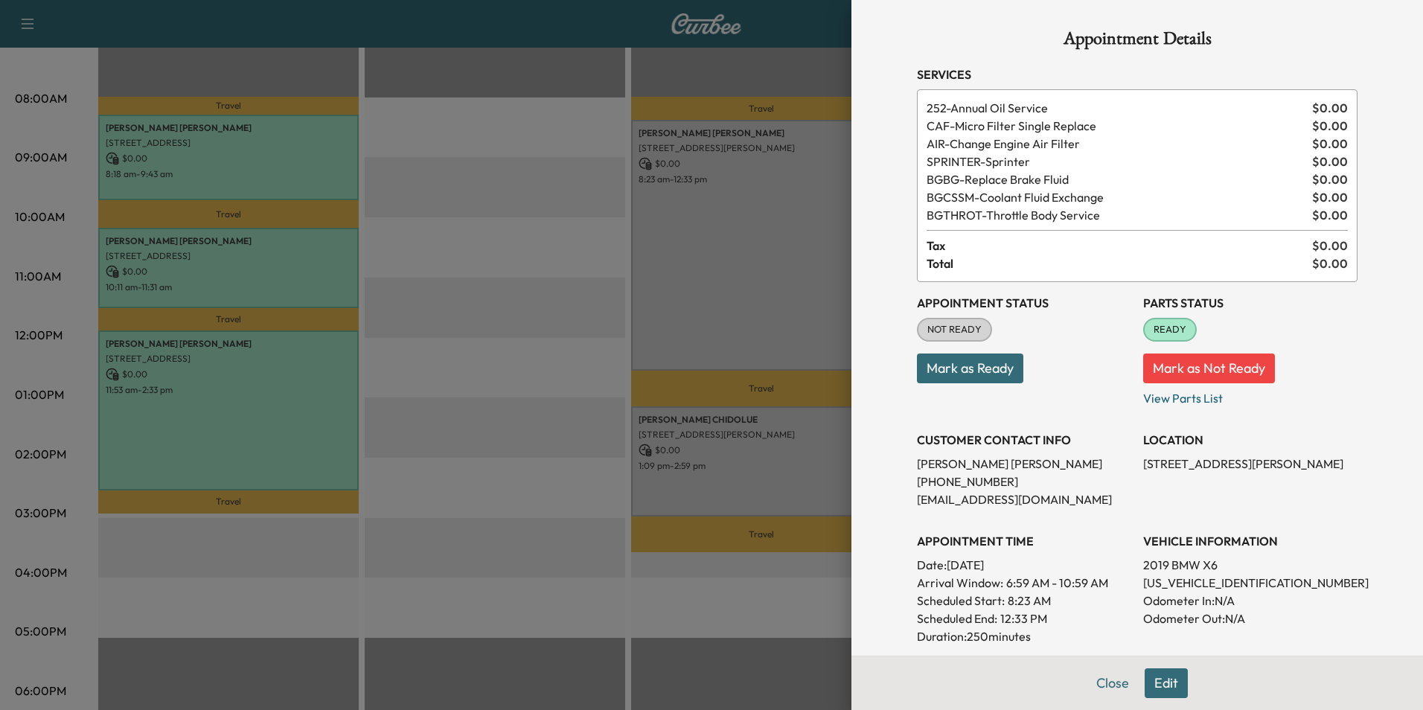
click at [966, 368] on button "Mark as Ready" at bounding box center [970, 368] width 106 height 30
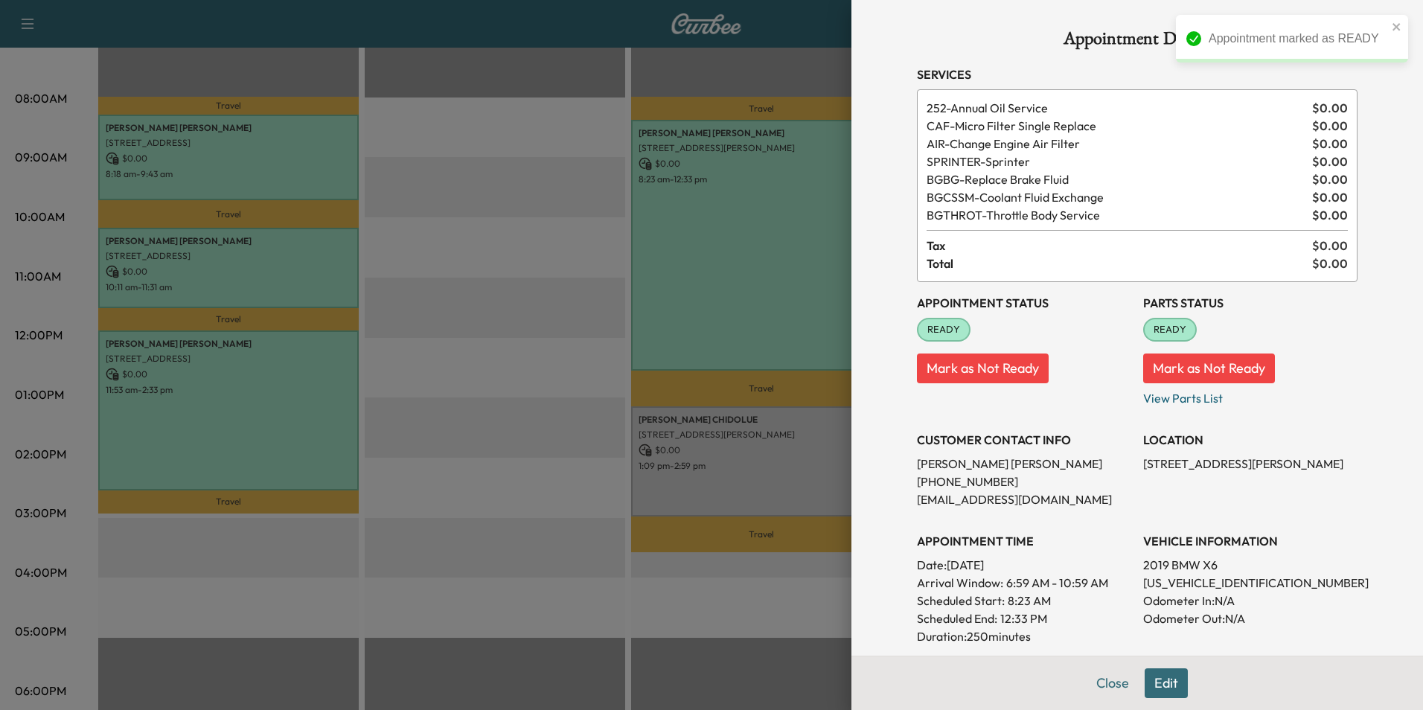
click at [1154, 682] on button "Edit" at bounding box center [1165, 683] width 43 height 30
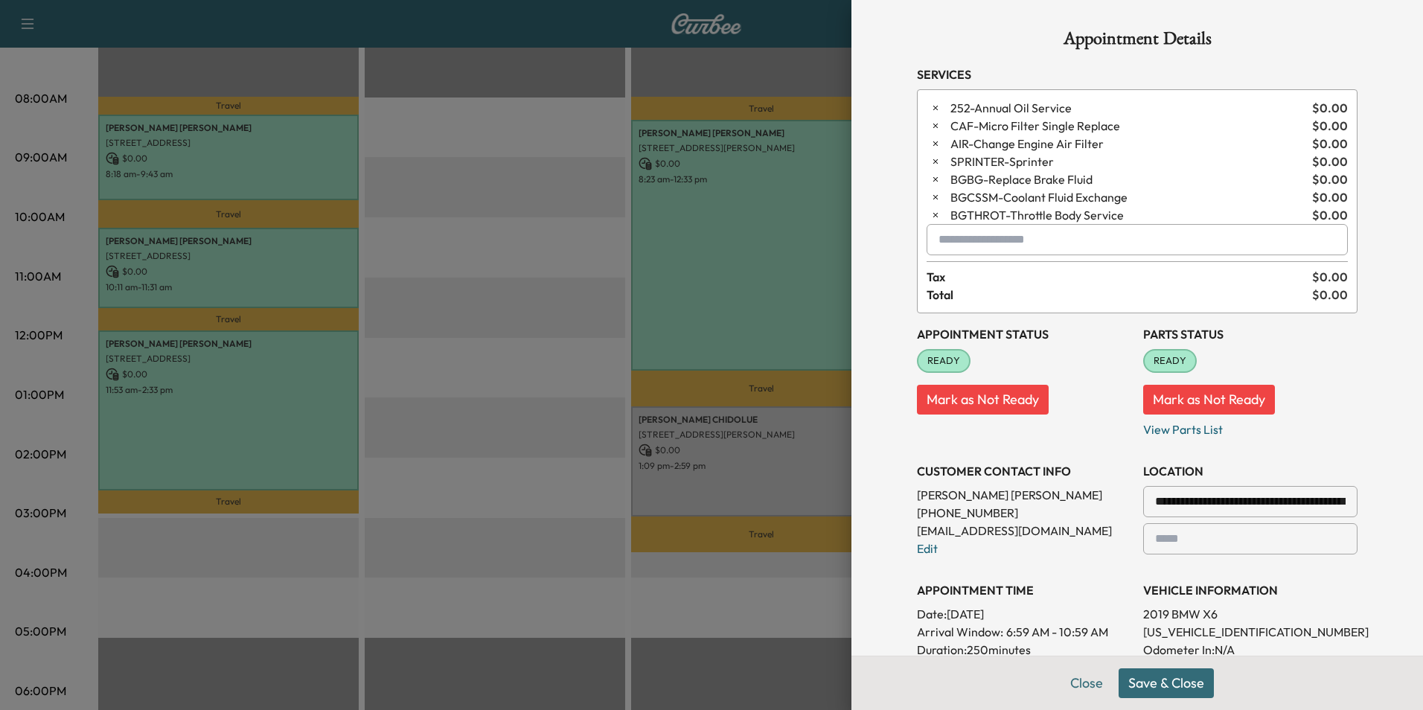
click at [1154, 682] on button "Save & Close" at bounding box center [1165, 683] width 95 height 30
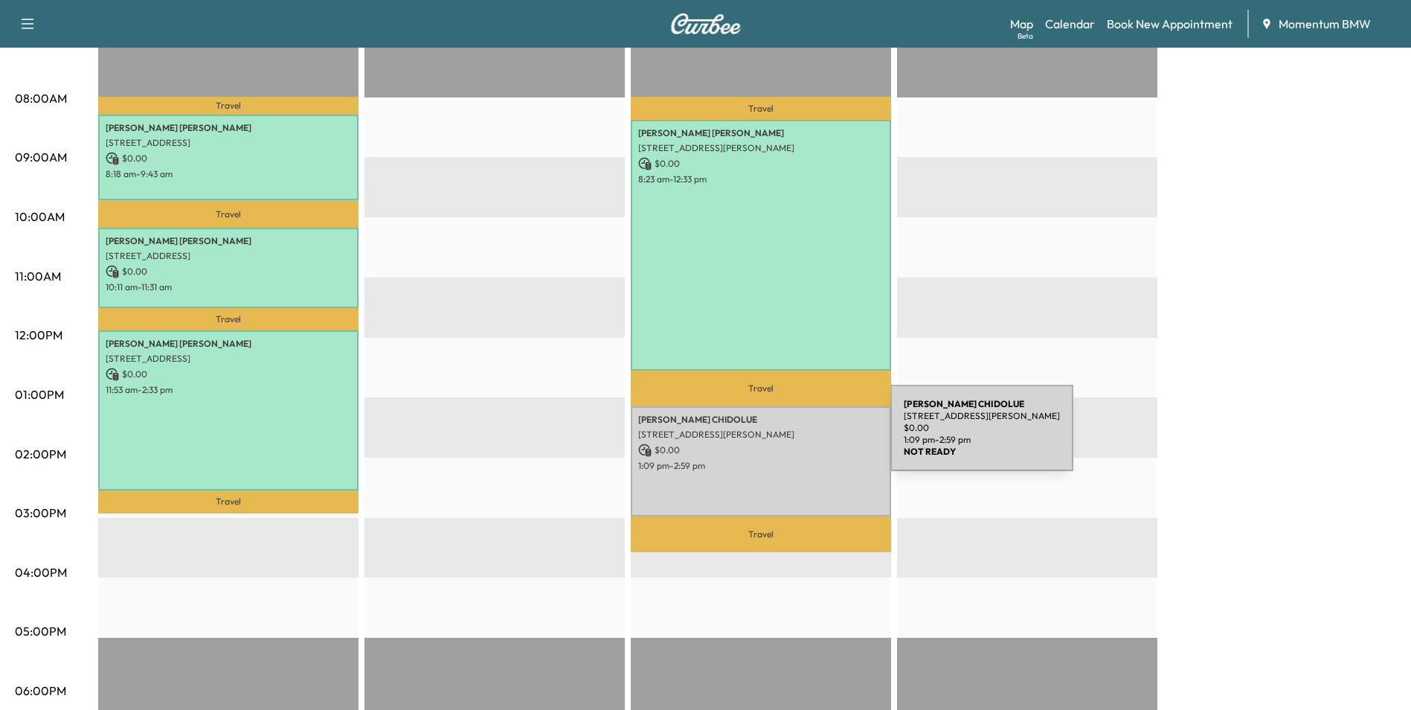
click at [779, 437] on div "[PERSON_NAME] [STREET_ADDRESS][PERSON_NAME] $ 0.00 1:09 pm - 2:59 pm" at bounding box center [761, 461] width 260 height 110
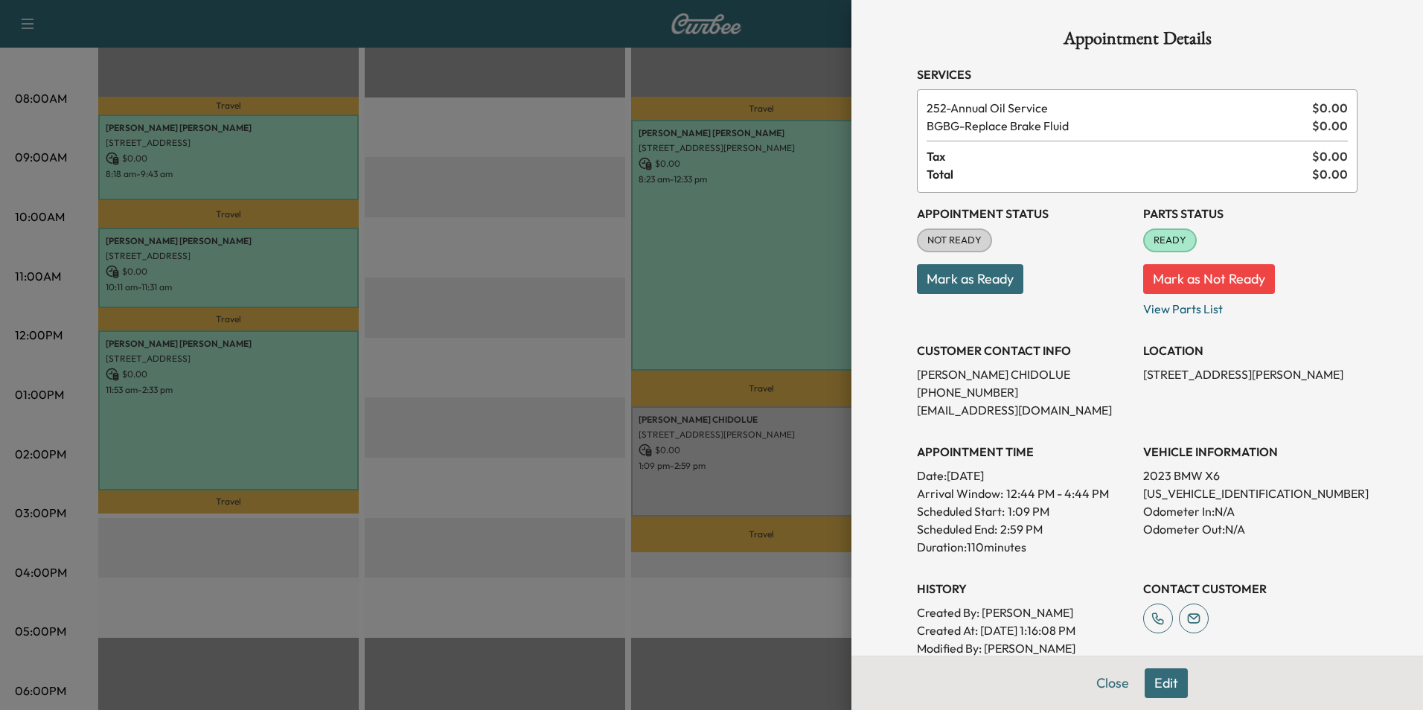
click at [964, 274] on button "Mark as Ready" at bounding box center [970, 279] width 106 height 30
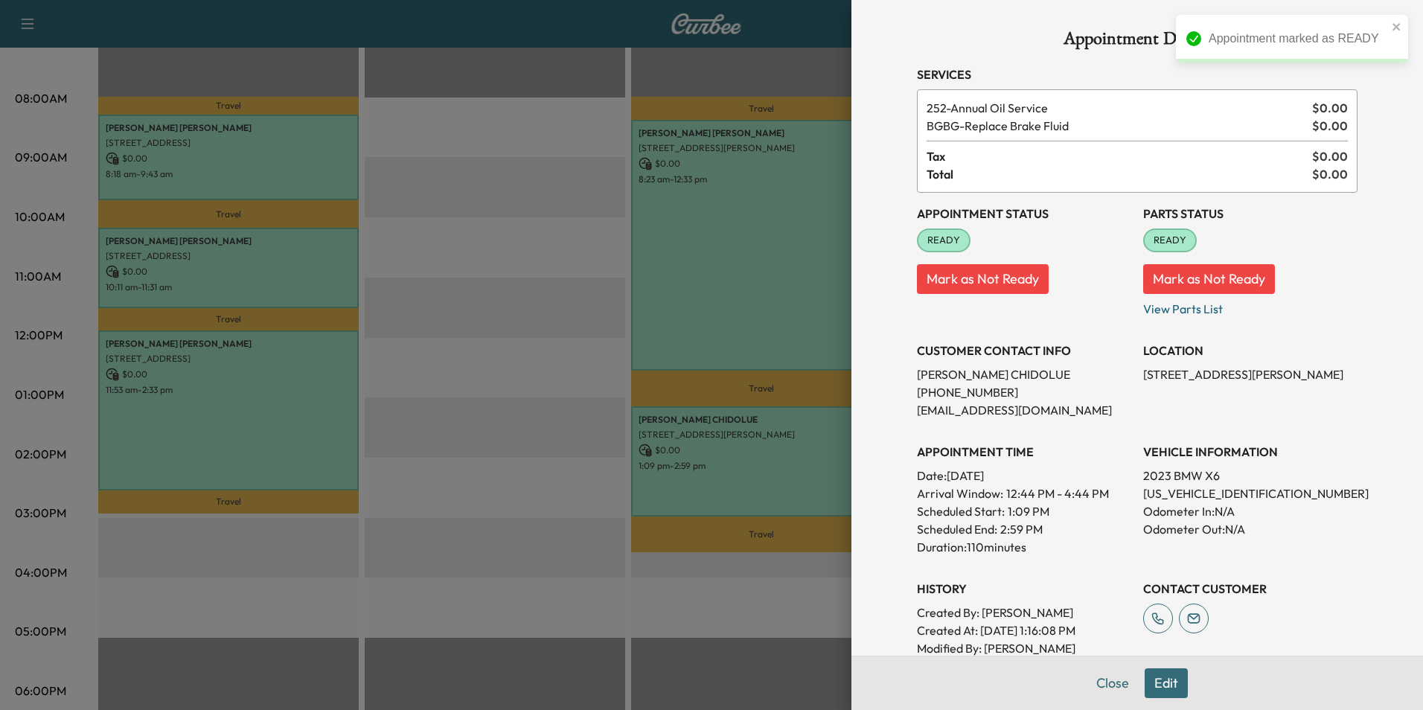
click at [1147, 684] on button "Edit" at bounding box center [1165, 683] width 43 height 30
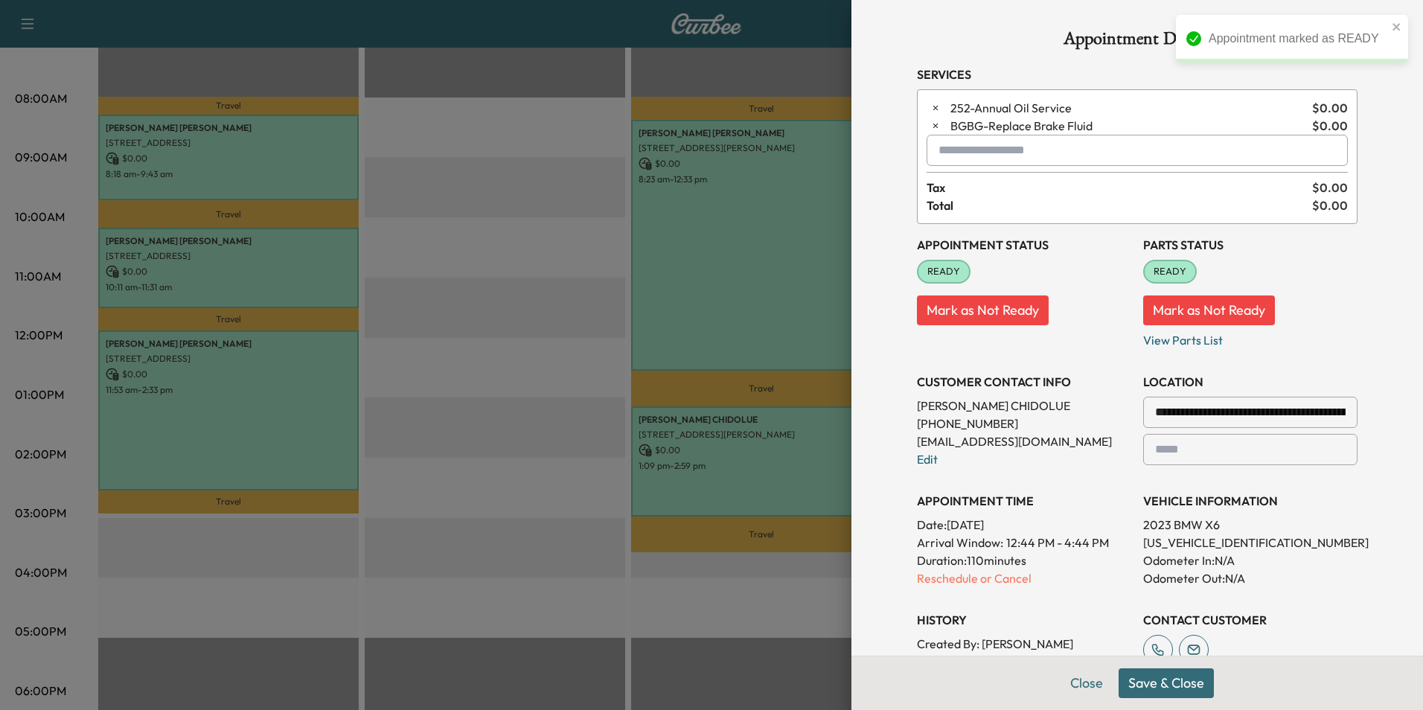
click at [1173, 688] on button "Save & Close" at bounding box center [1165, 683] width 95 height 30
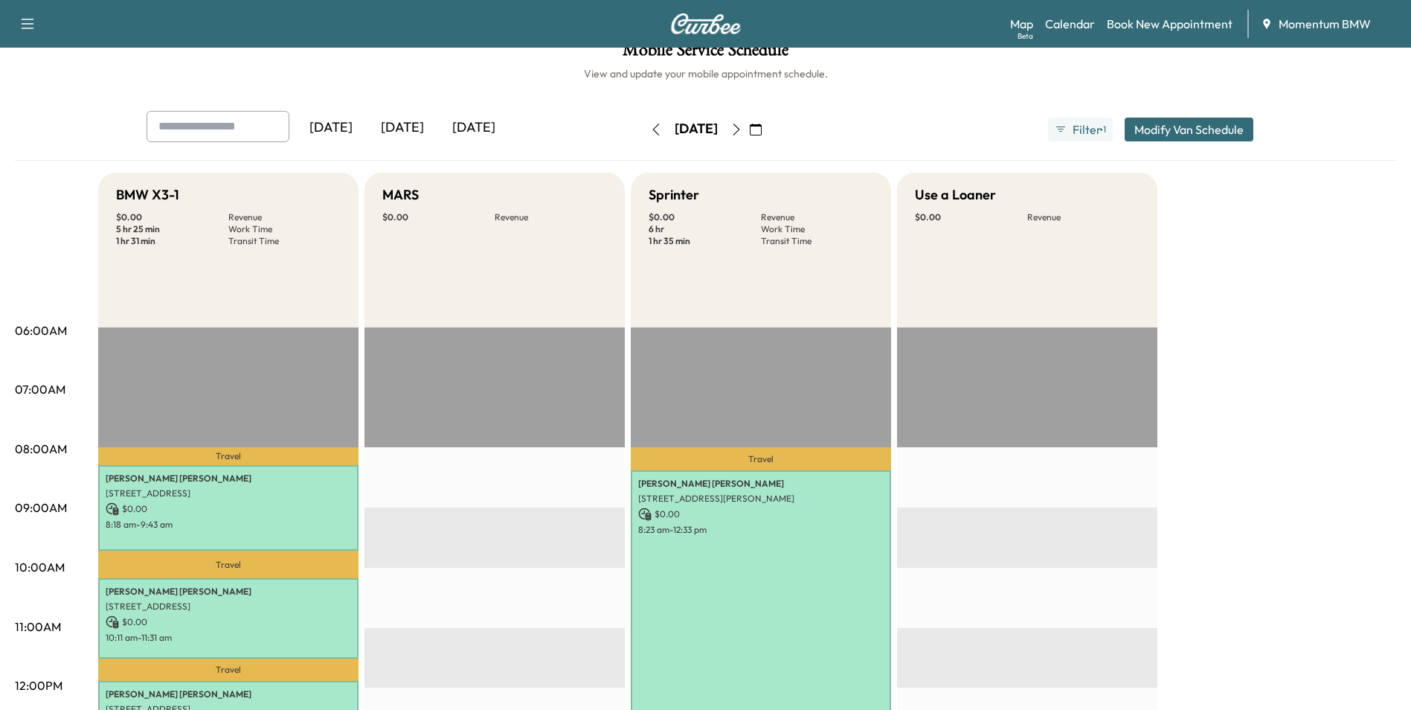
scroll to position [0, 0]
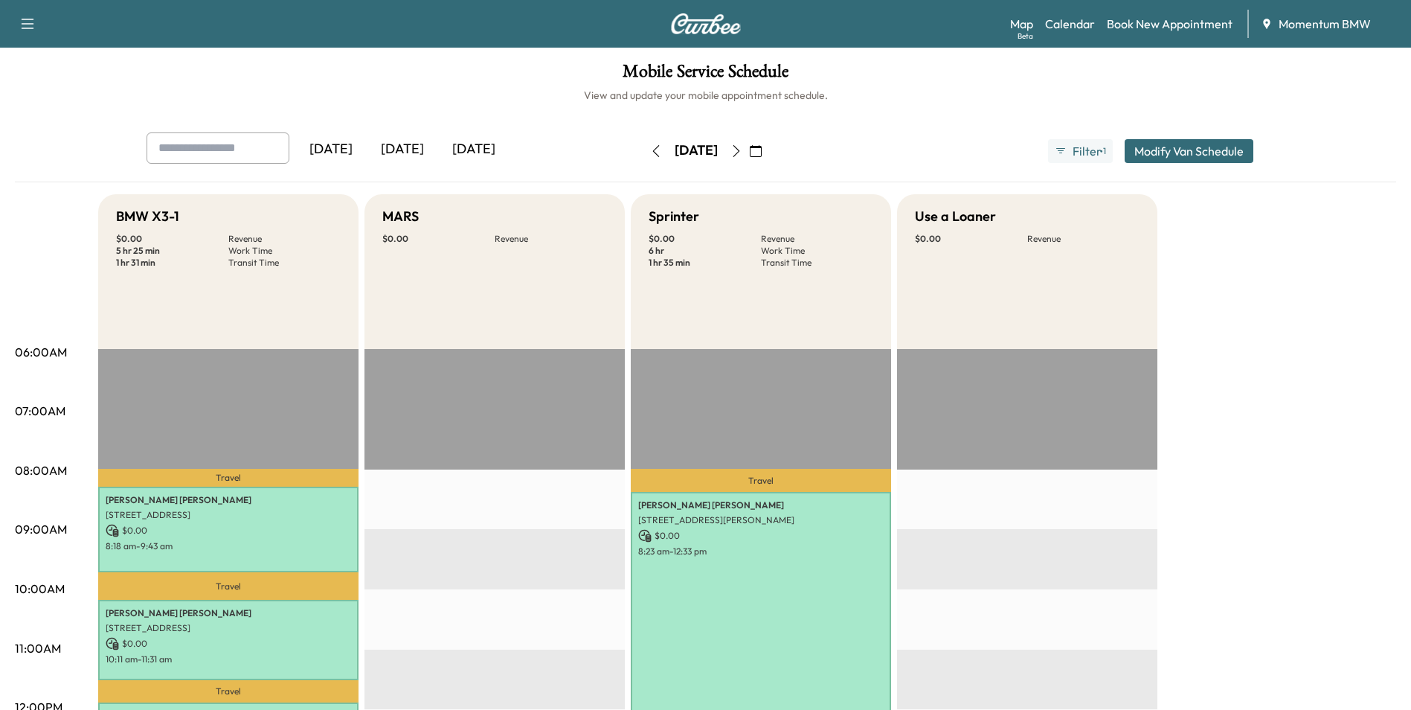
click at [740, 153] on icon "button" at bounding box center [736, 151] width 7 height 12
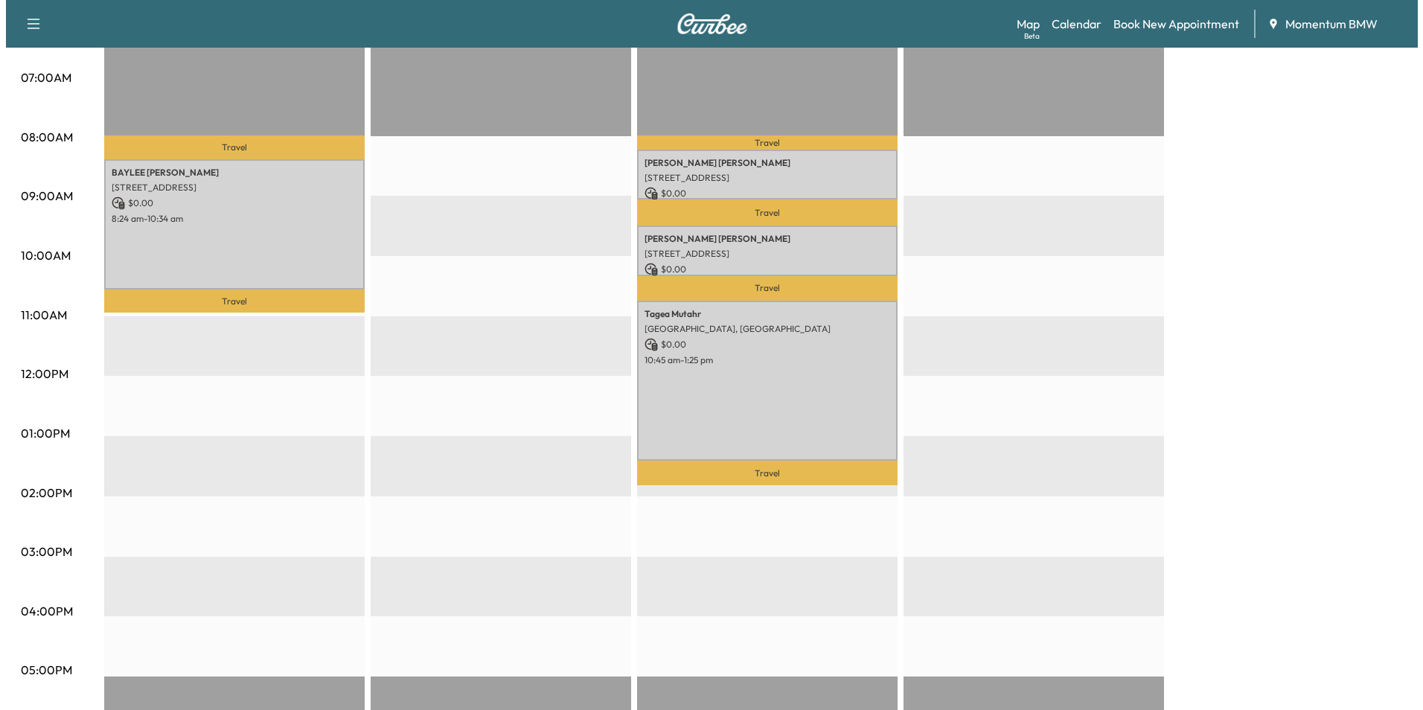
scroll to position [372, 0]
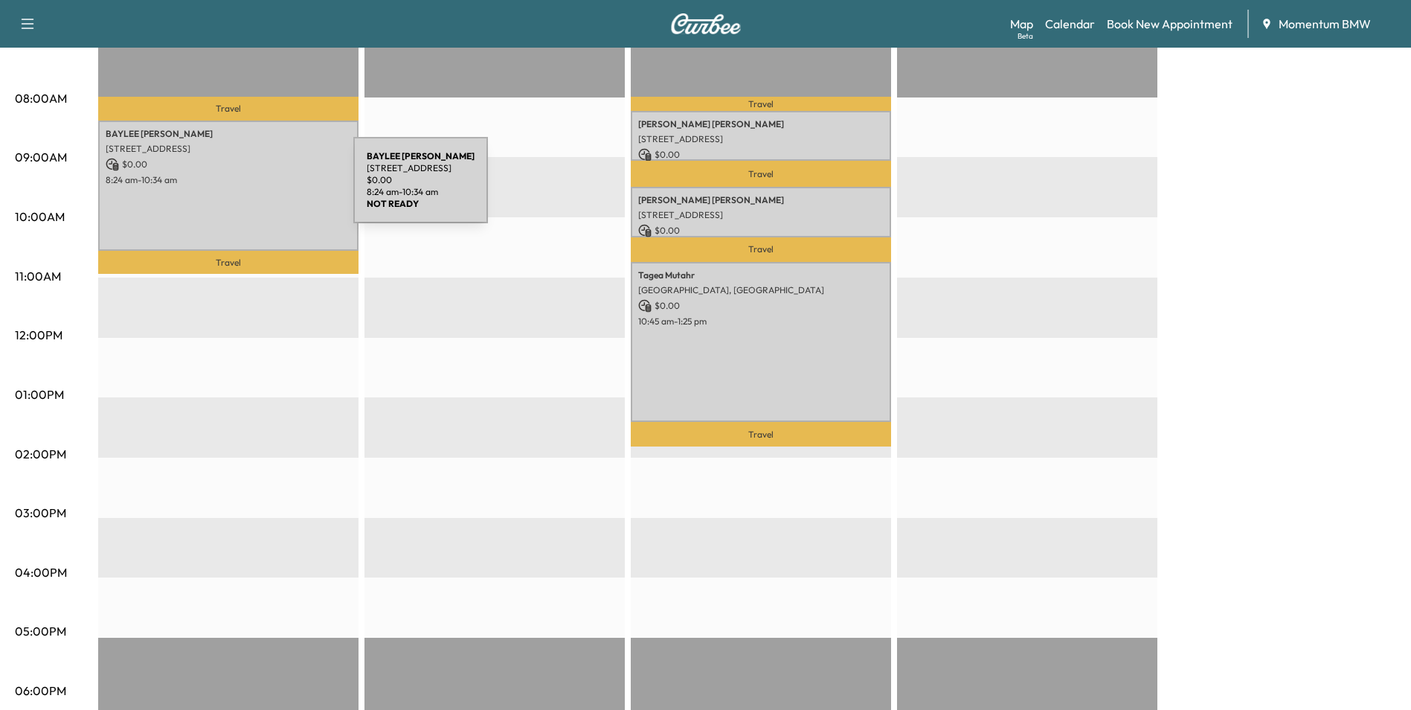
click at [242, 190] on div "[PERSON_NAME] [STREET_ADDRESS] $ 0.00 8:24 am - 10:34 am" at bounding box center [228, 186] width 260 height 130
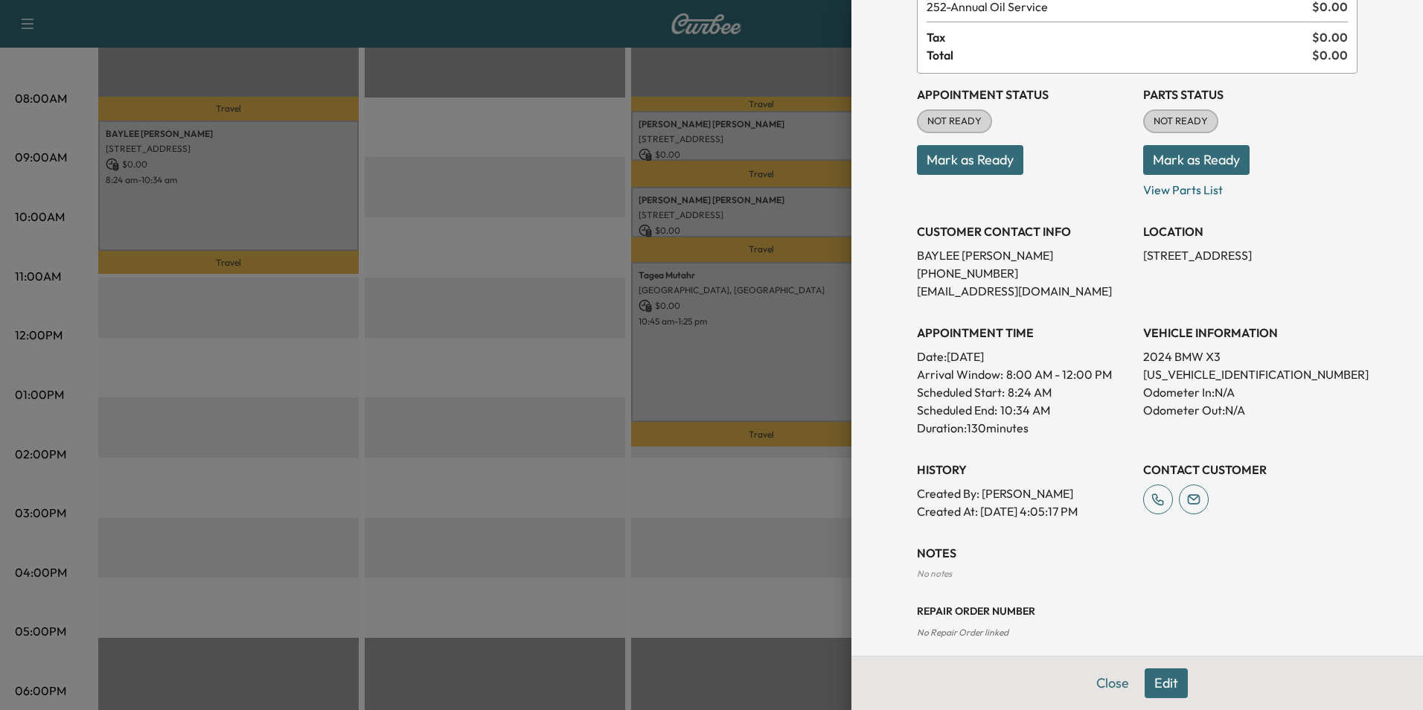
scroll to position [132, 0]
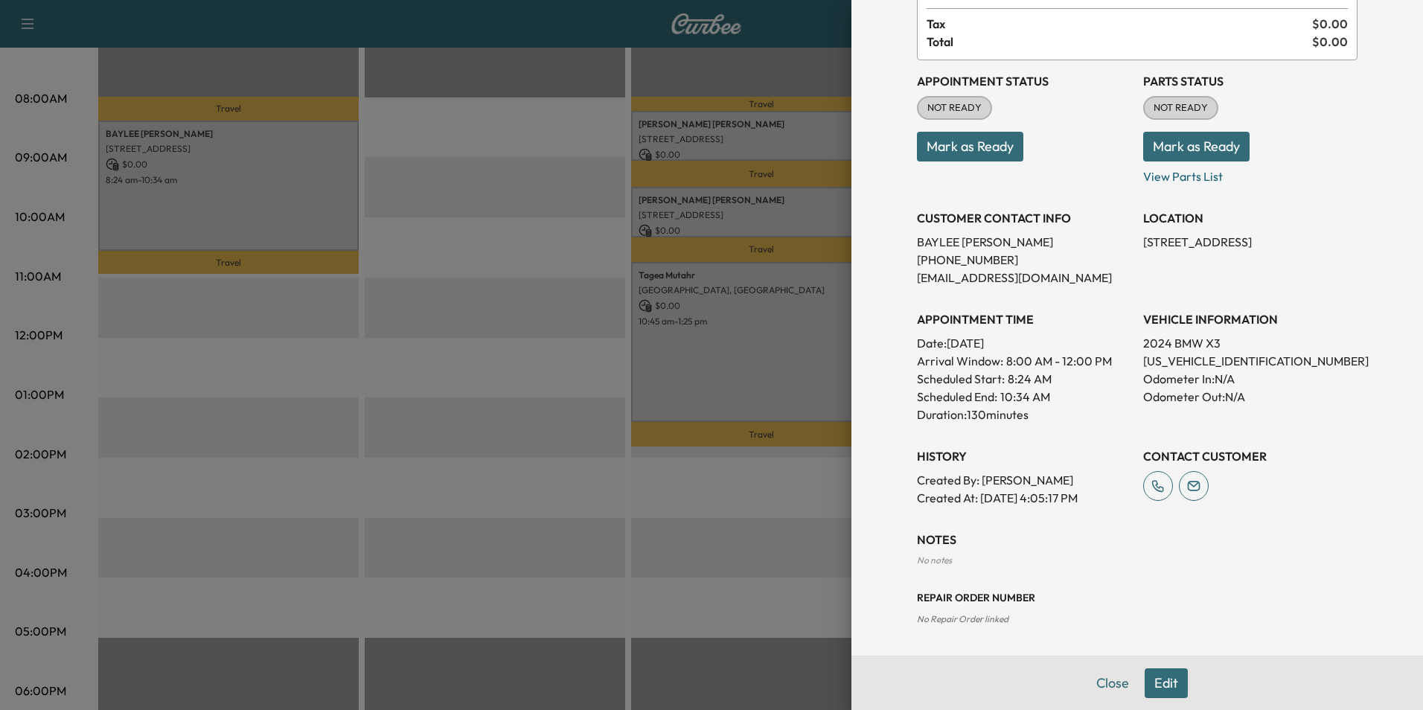
click at [1103, 687] on button "Close" at bounding box center [1112, 683] width 52 height 30
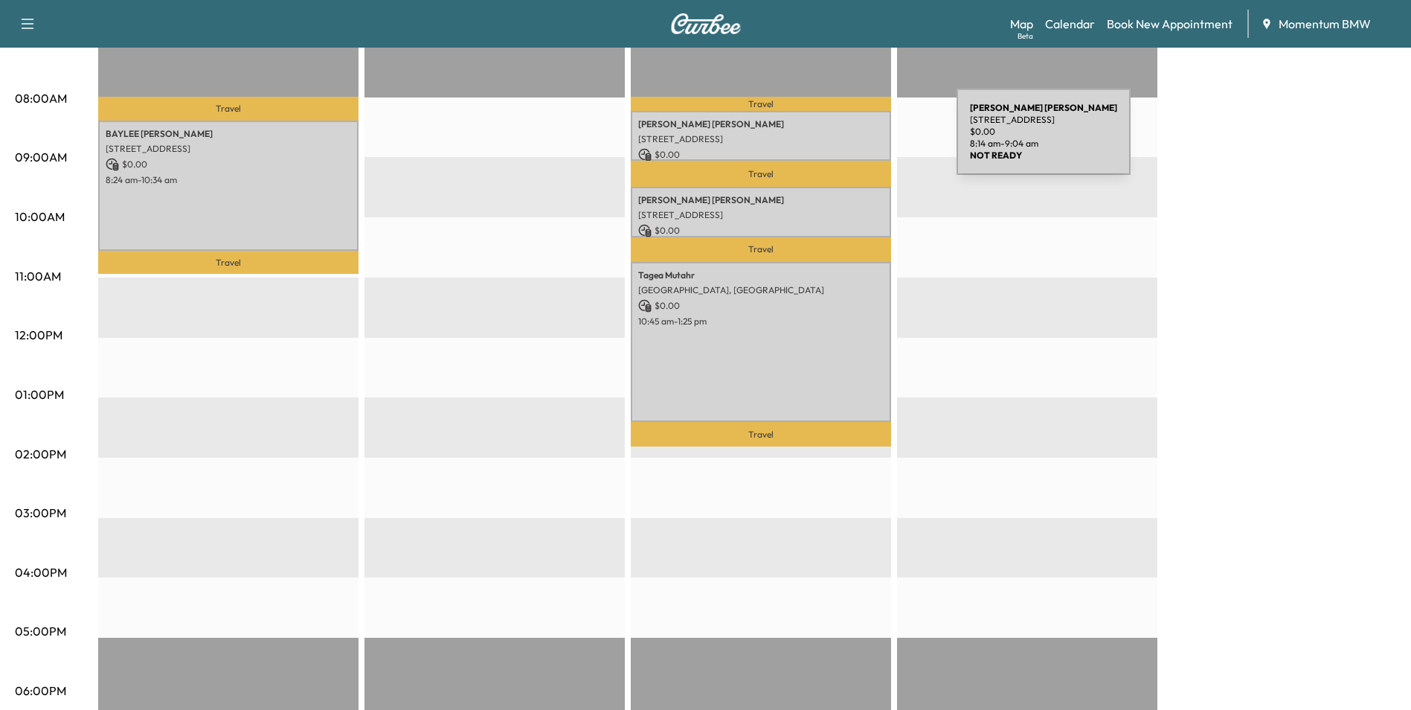
click at [845, 141] on p "[STREET_ADDRESS]" at bounding box center [761, 139] width 246 height 12
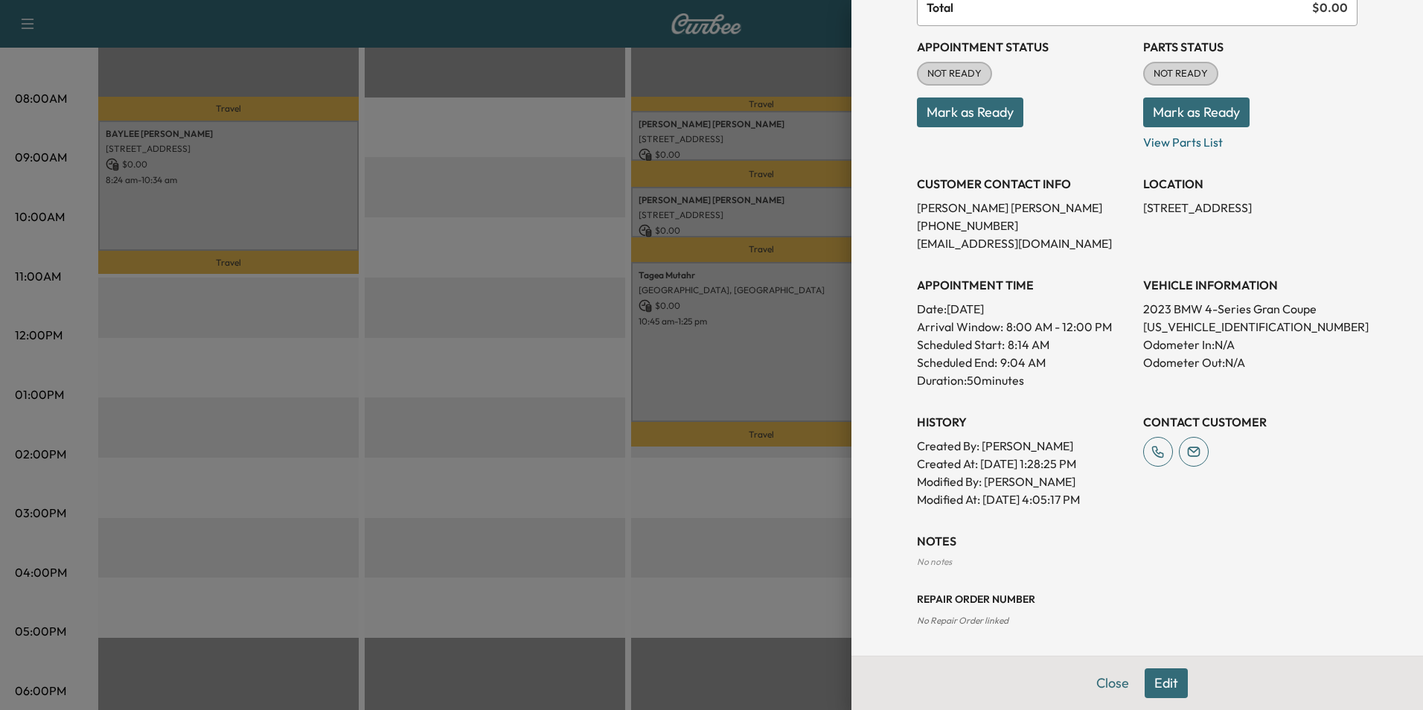
scroll to position [150, 0]
click at [1100, 682] on button "Close" at bounding box center [1112, 683] width 52 height 30
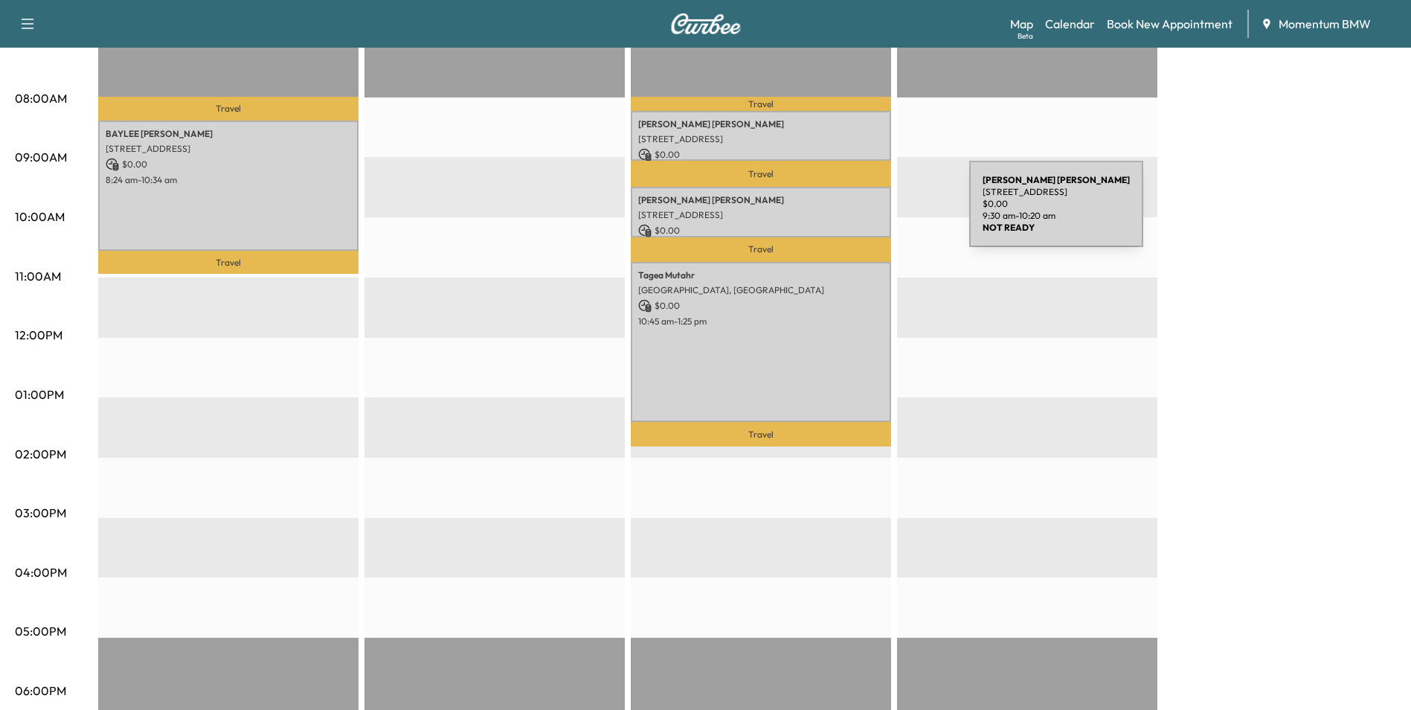
click at [858, 213] on p "[STREET_ADDRESS]" at bounding box center [761, 215] width 246 height 12
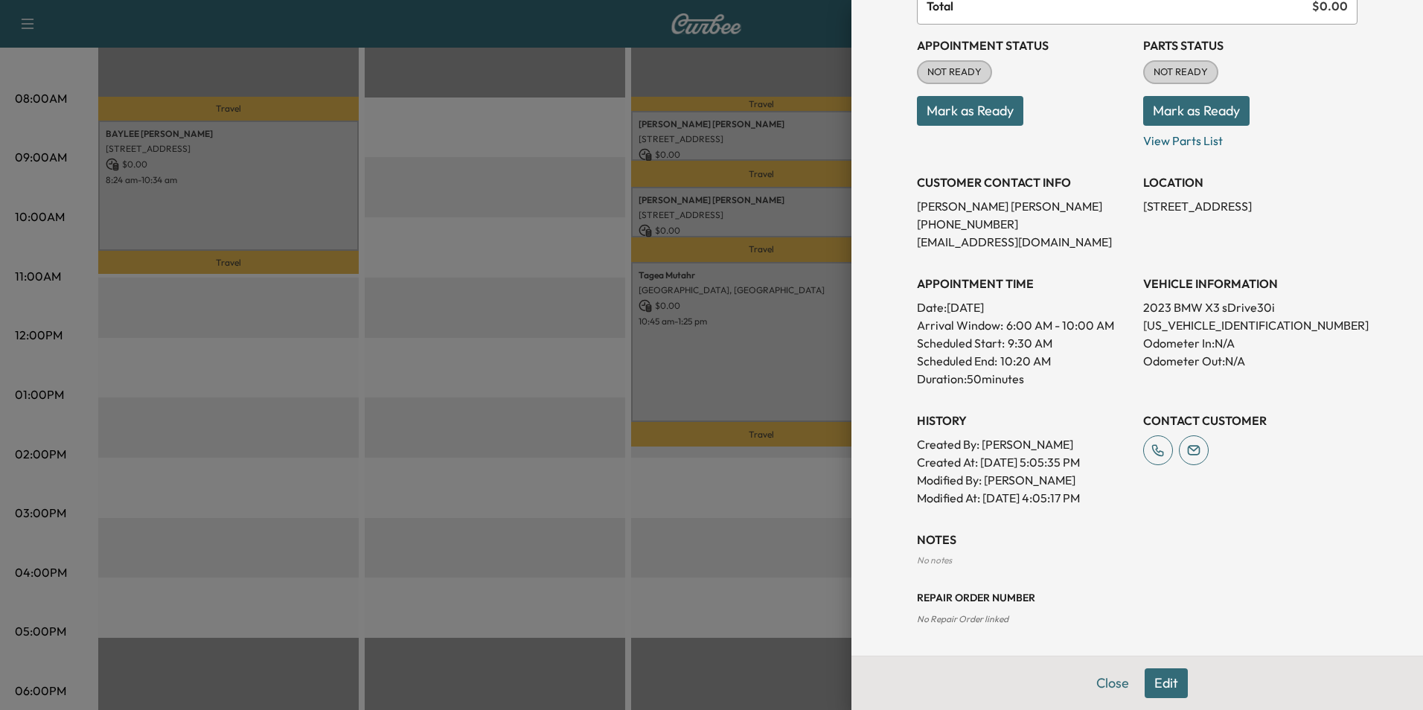
click at [1101, 675] on button "Close" at bounding box center [1112, 683] width 52 height 30
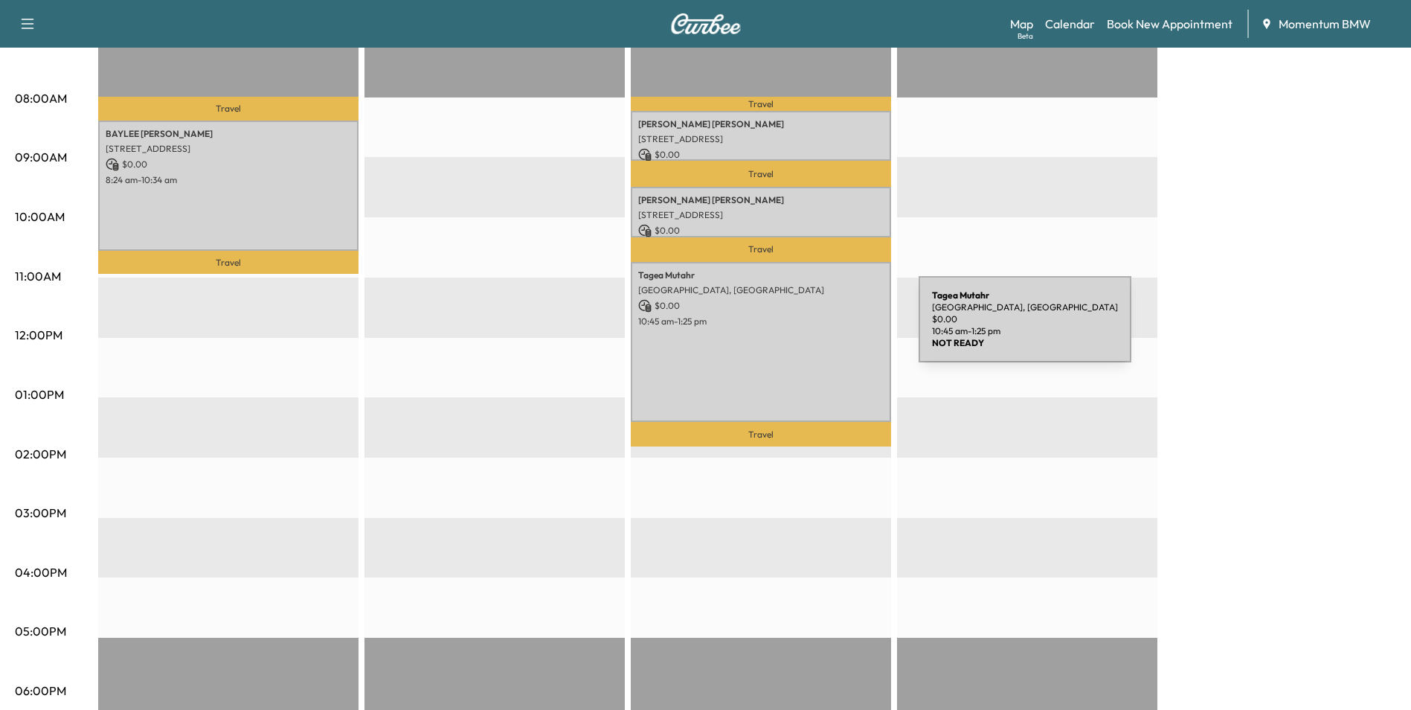
click at [807, 328] on div "[PERSON_NAME][GEOGRAPHIC_DATA], [GEOGRAPHIC_DATA] $ 0.00 10:45 am - 1:25 pm" at bounding box center [761, 342] width 260 height 160
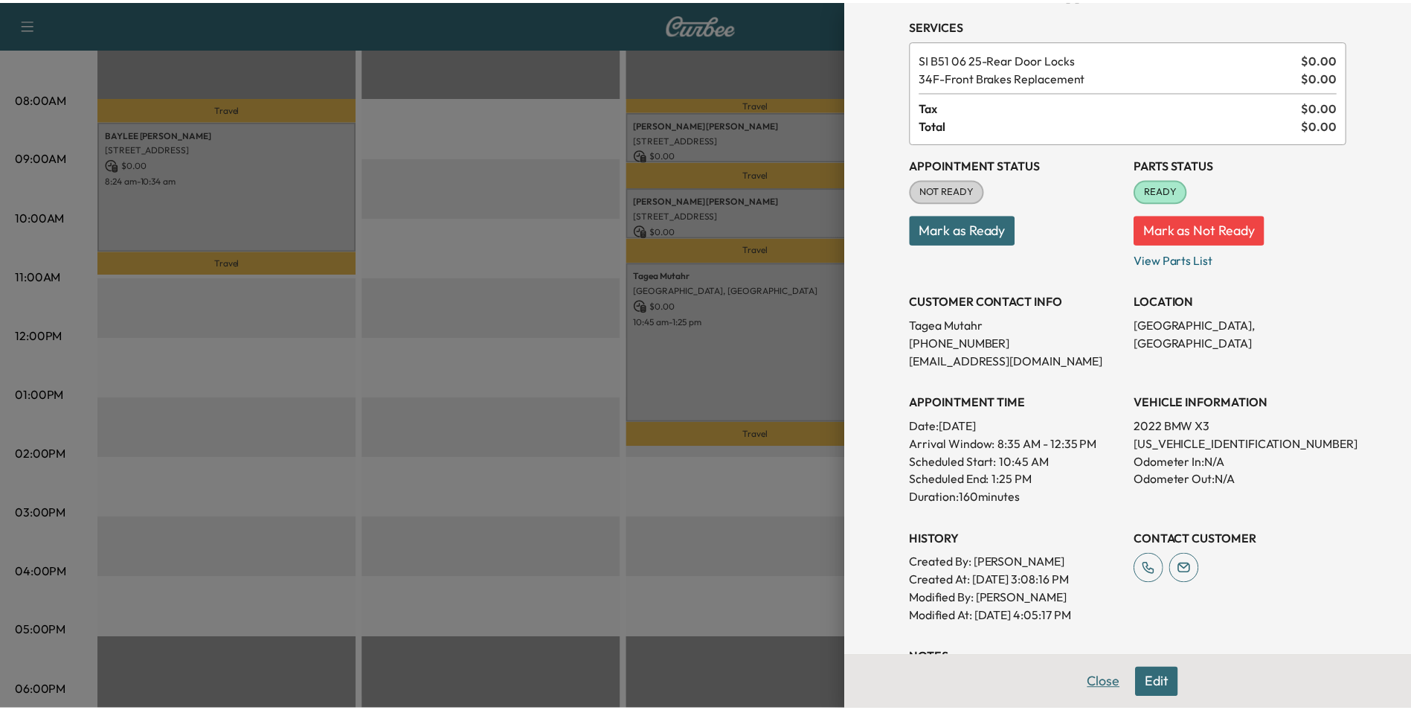
scroll to position [74, 0]
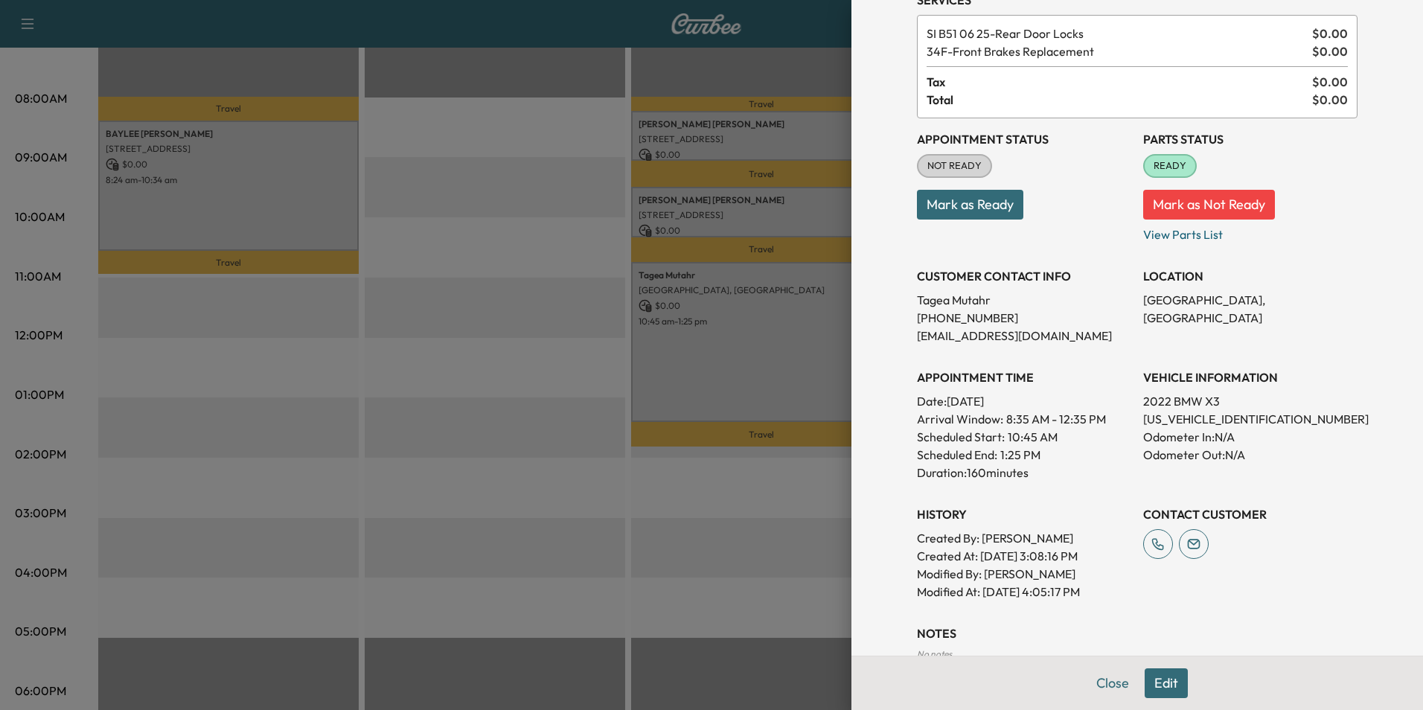
click at [1101, 687] on button "Close" at bounding box center [1112, 683] width 52 height 30
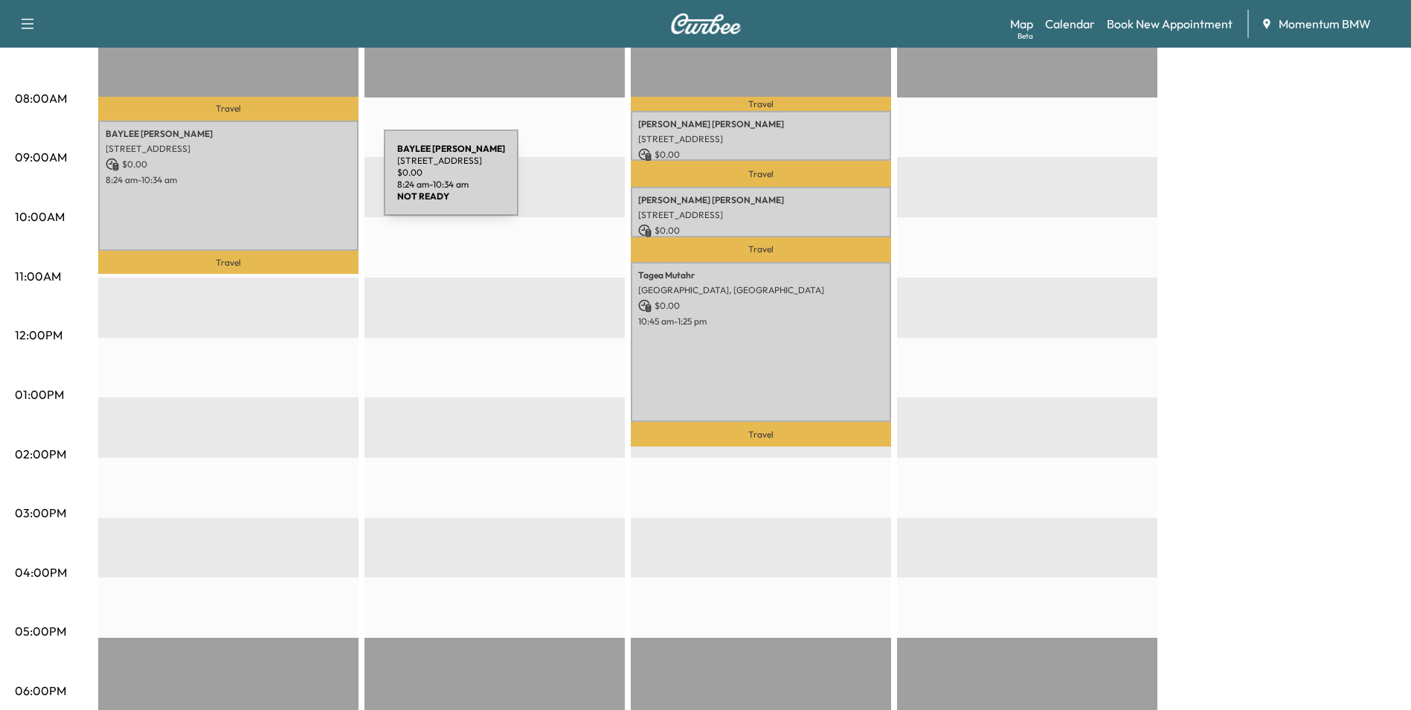
click at [272, 182] on p "8:24 am - 10:34 am" at bounding box center [229, 180] width 246 height 12
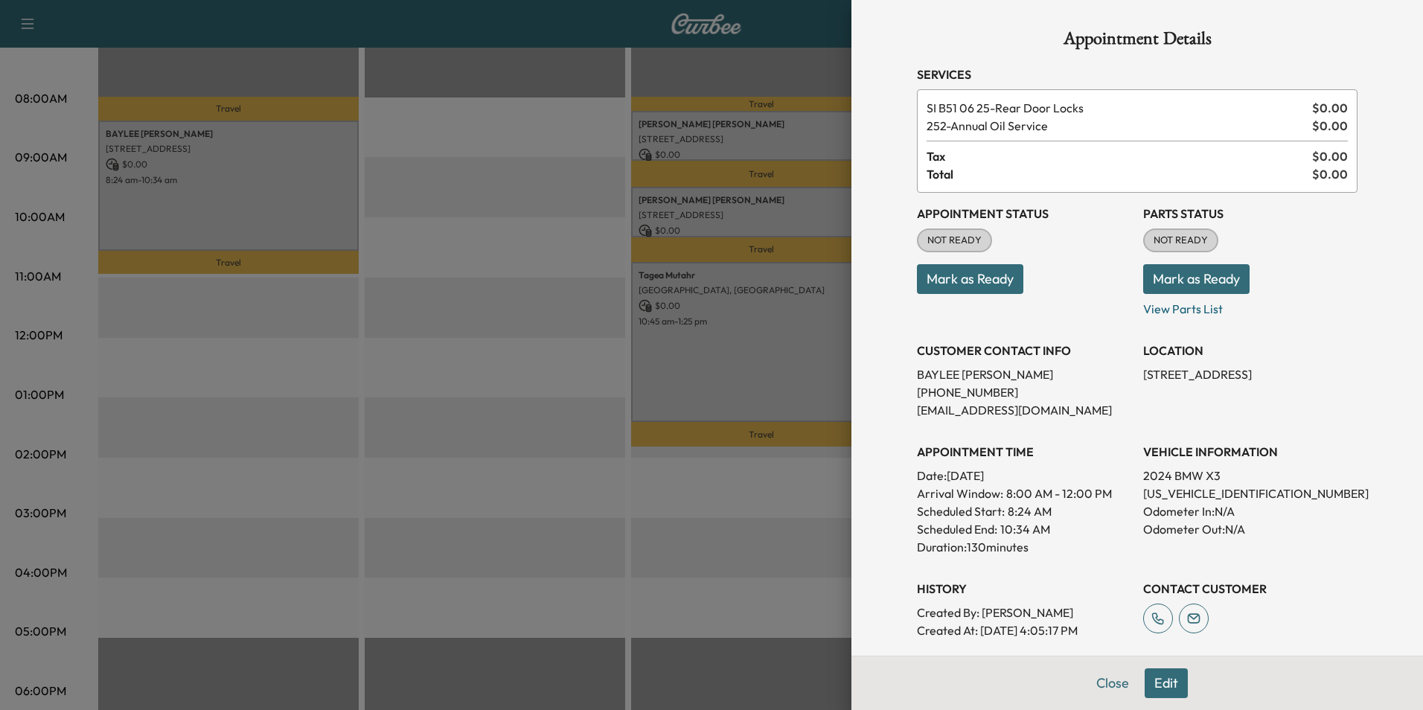
click at [1098, 676] on button "Close" at bounding box center [1112, 683] width 52 height 30
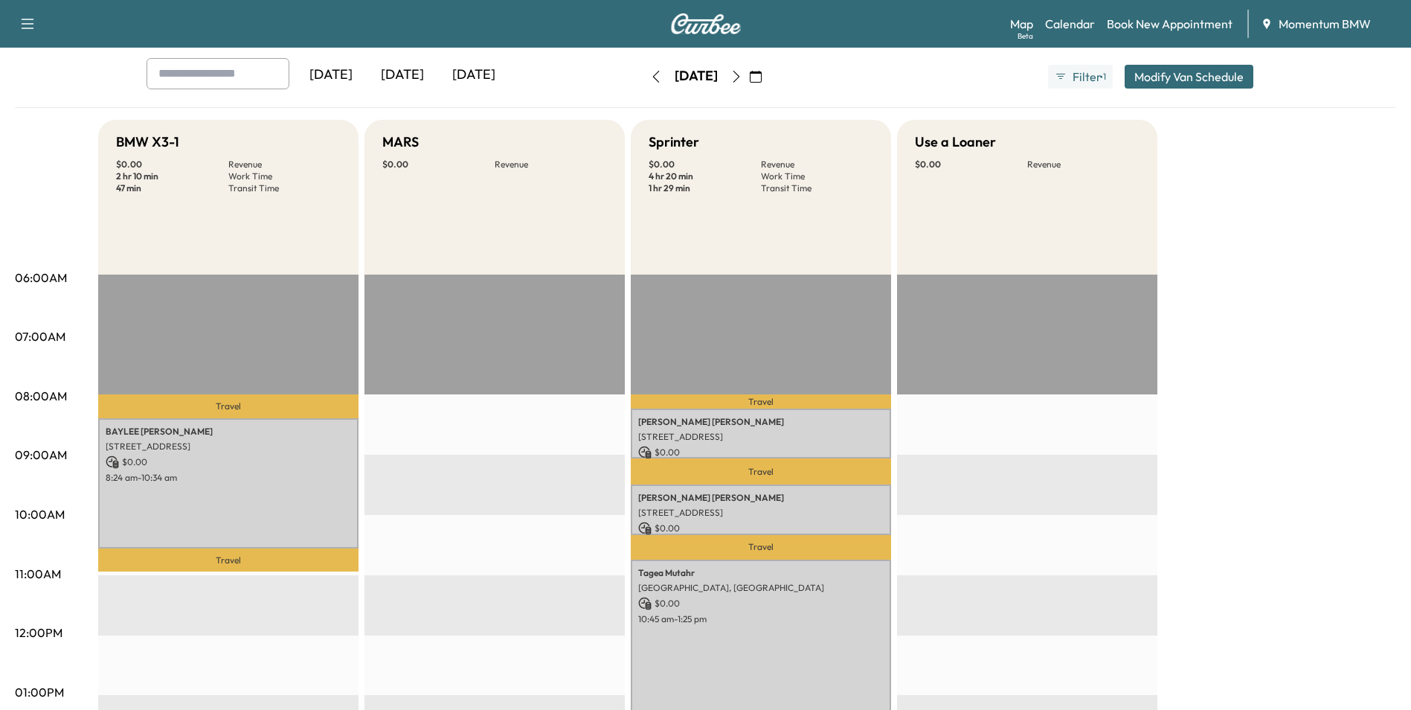
click at [762, 77] on icon "button" at bounding box center [756, 77] width 12 height 12
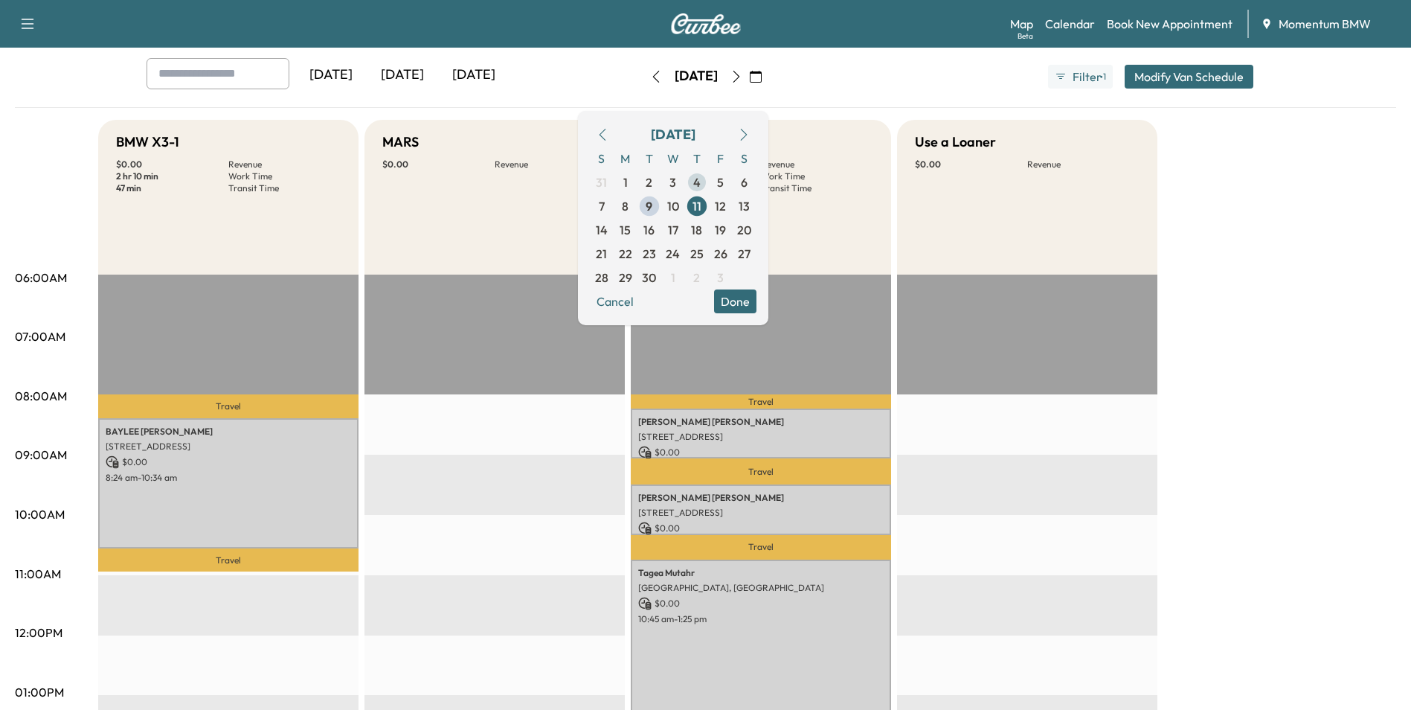
click at [701, 189] on span "4" at bounding box center [696, 182] width 7 height 18
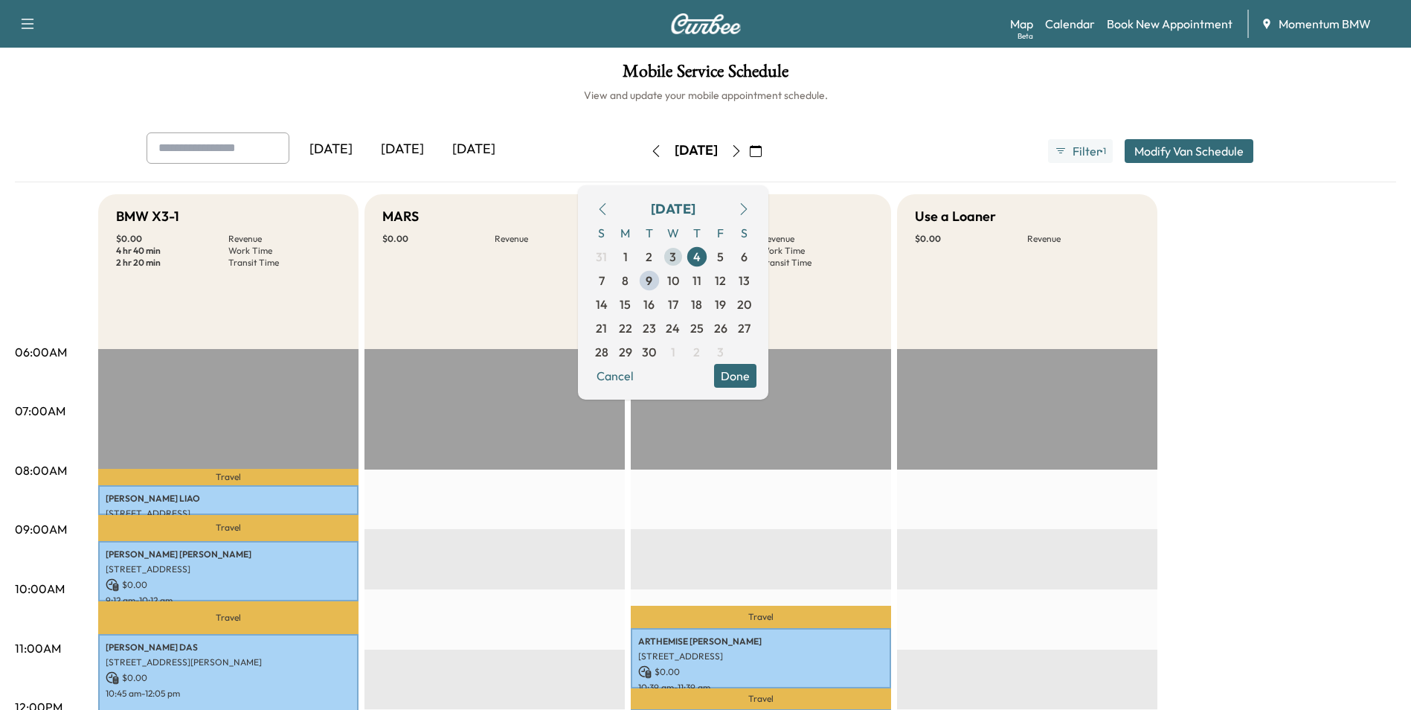
click at [676, 254] on span "3" at bounding box center [673, 257] width 7 height 18
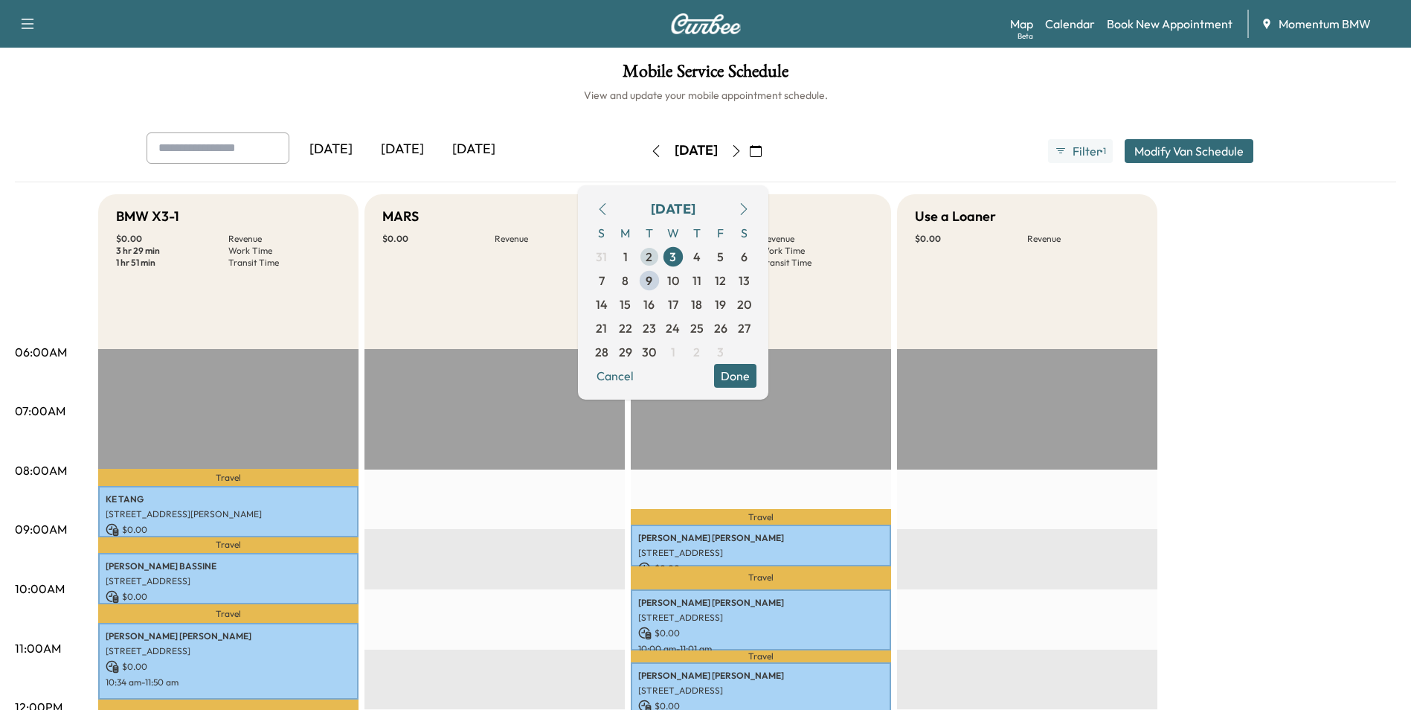
click at [653, 255] on span "2" at bounding box center [649, 257] width 7 height 18
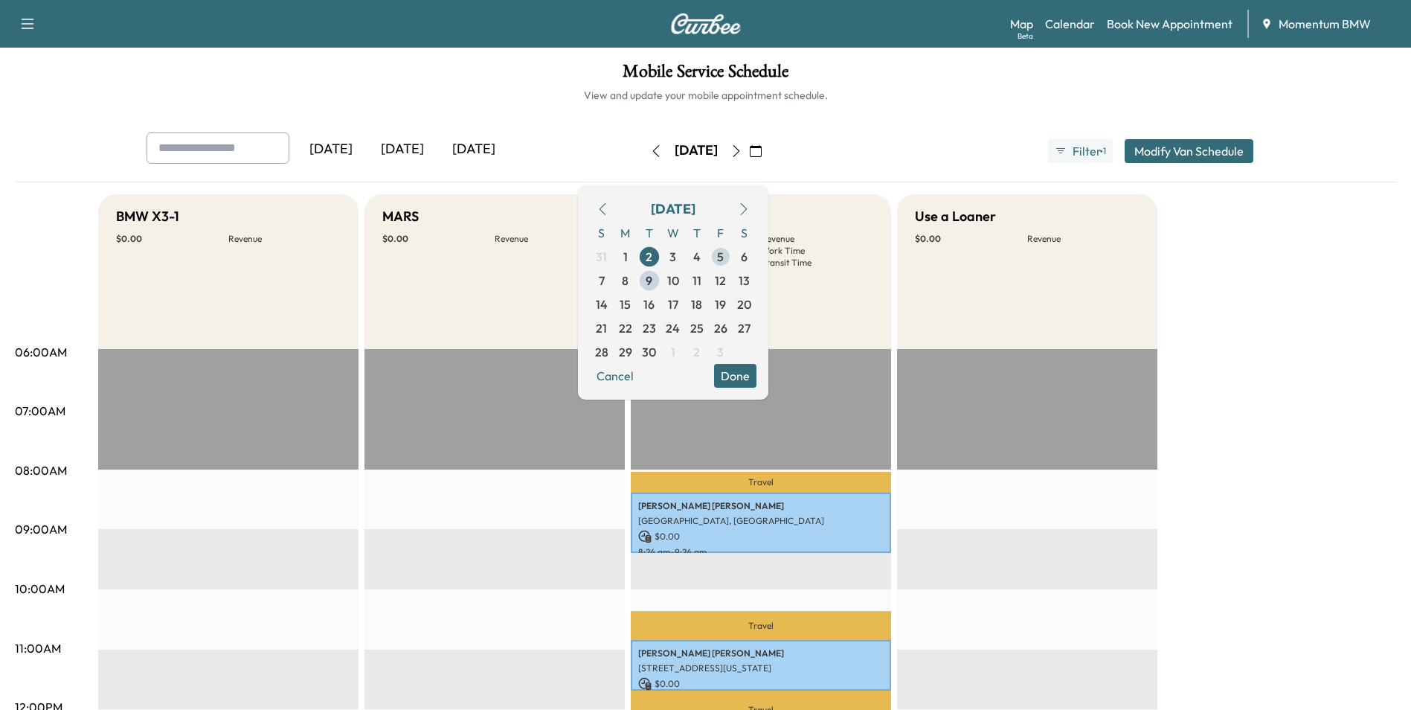
click at [724, 257] on span "5" at bounding box center [720, 257] width 7 height 18
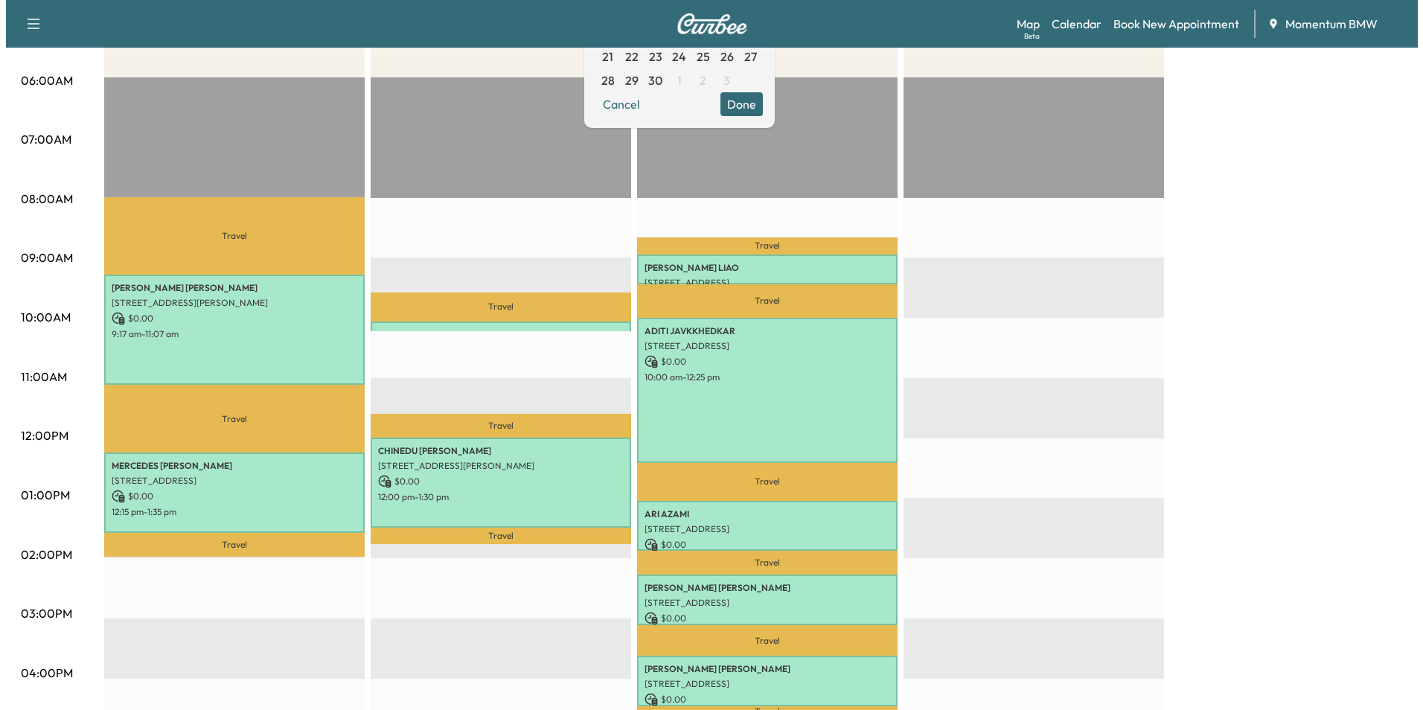
scroll to position [298, 0]
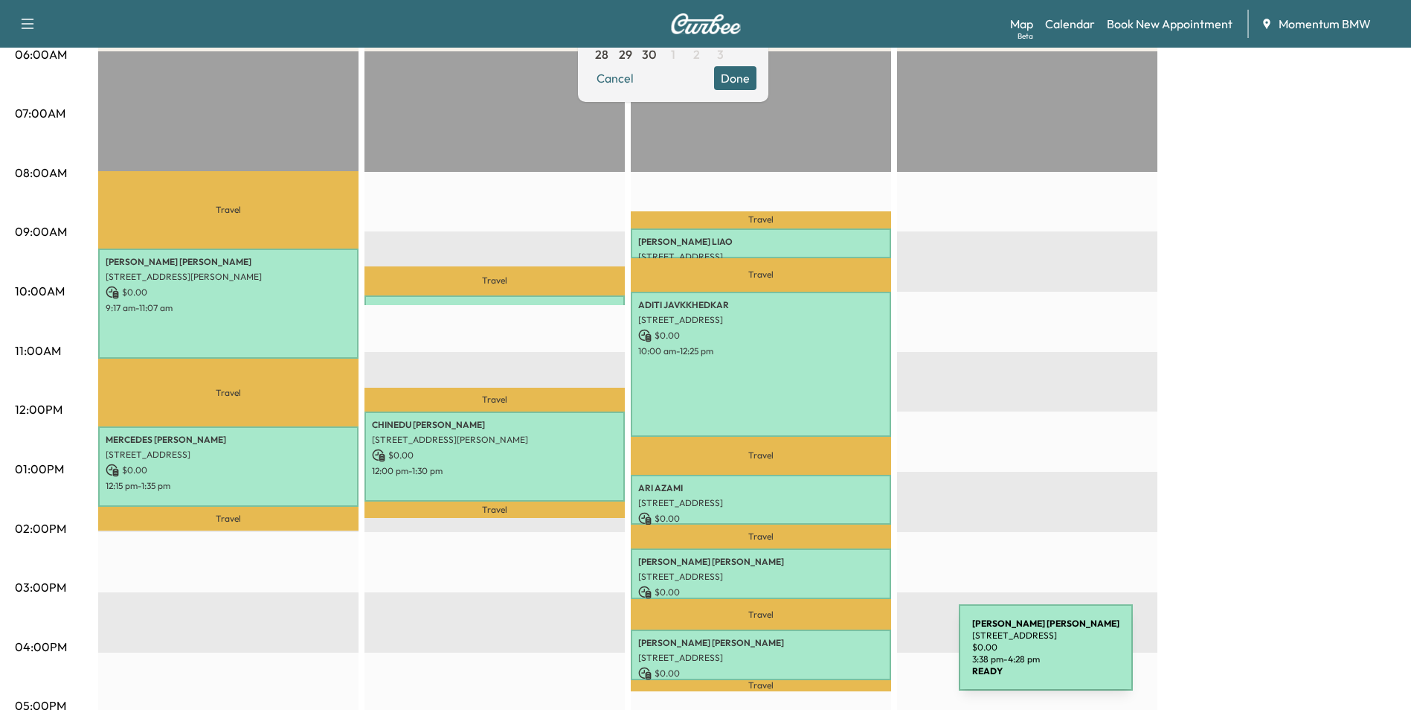
click at [847, 656] on p "[STREET_ADDRESS]" at bounding box center [761, 658] width 246 height 12
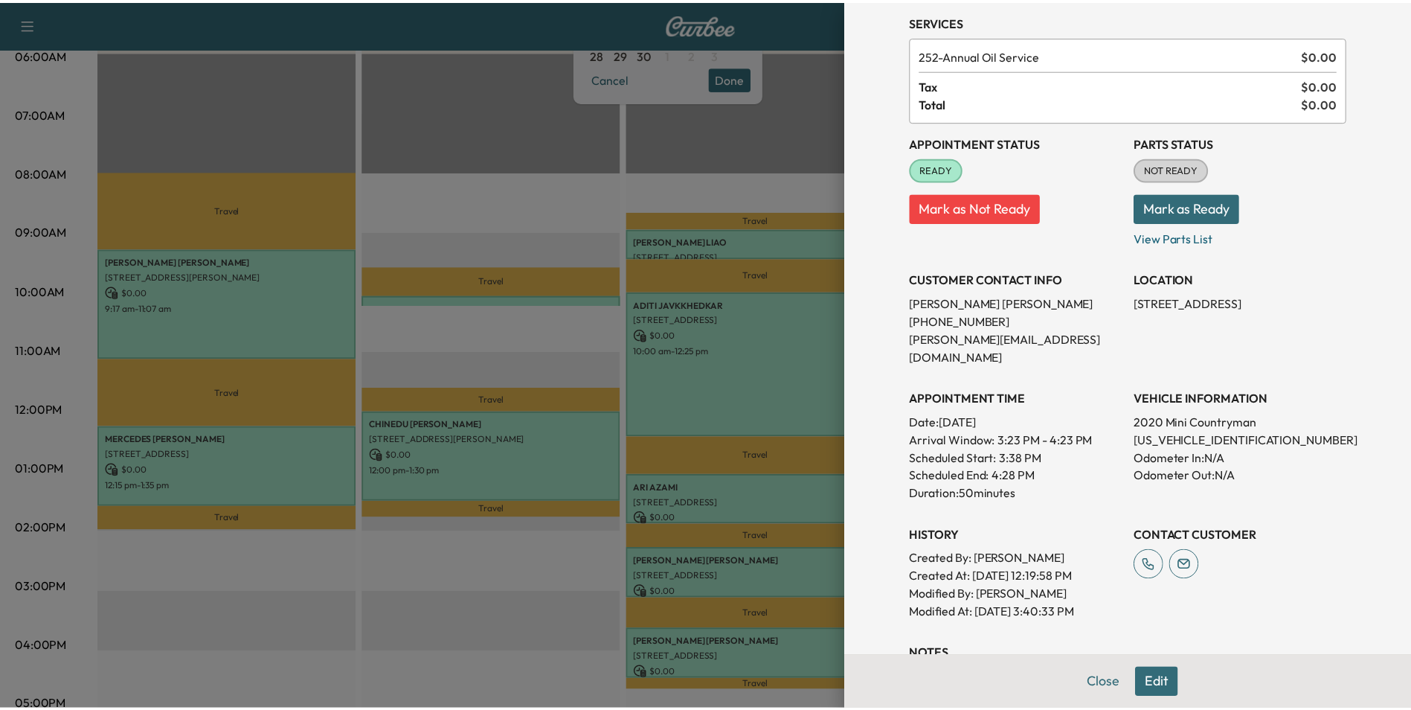
scroll to position [281, 0]
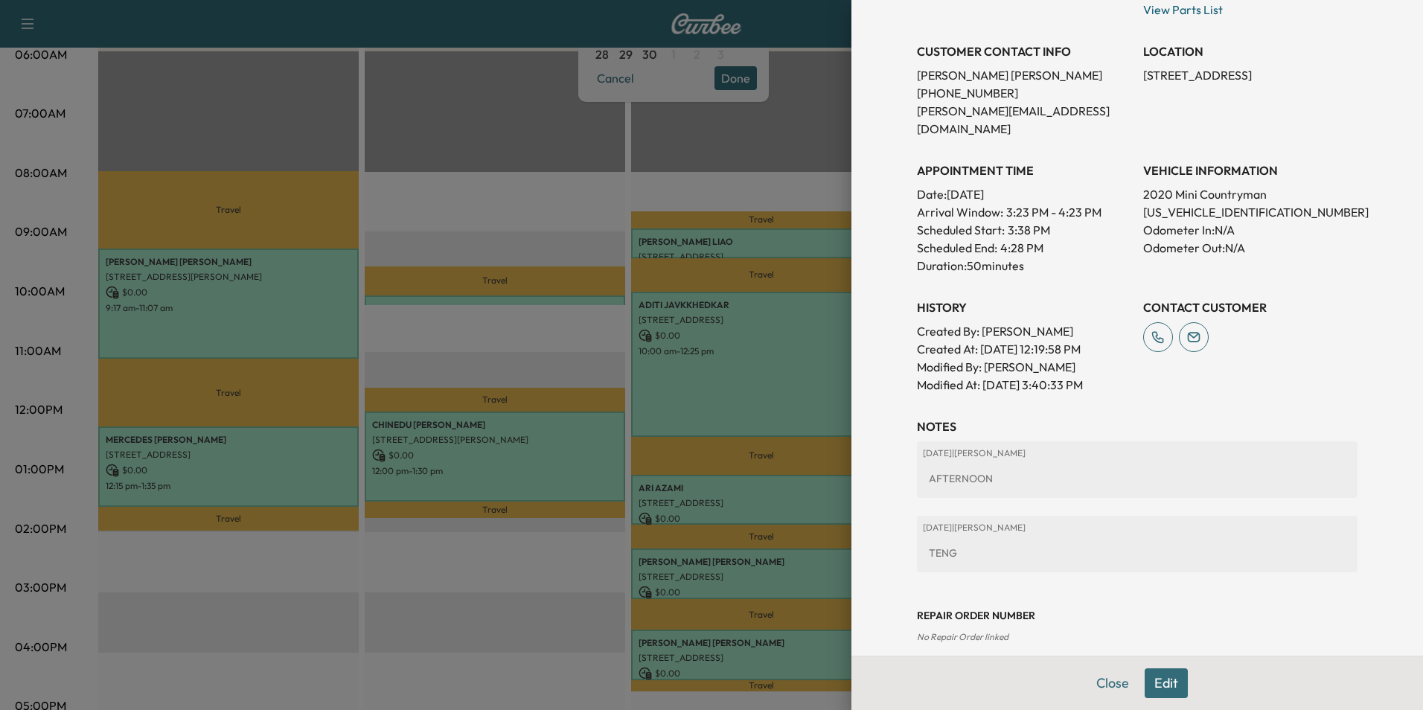
click at [1100, 685] on button "Close" at bounding box center [1112, 683] width 52 height 30
